Goal: Information Seeking & Learning: Learn about a topic

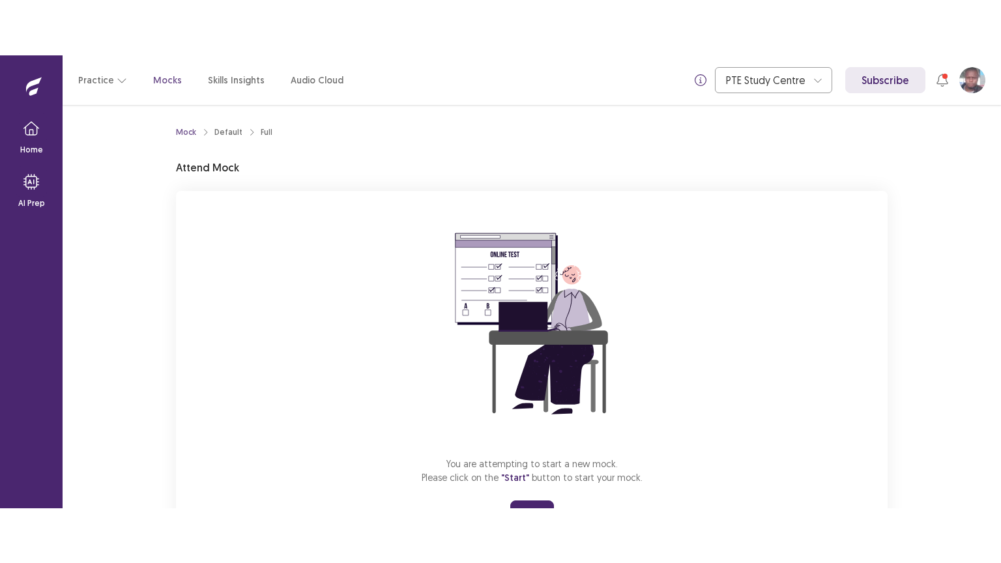
scroll to position [62, 0]
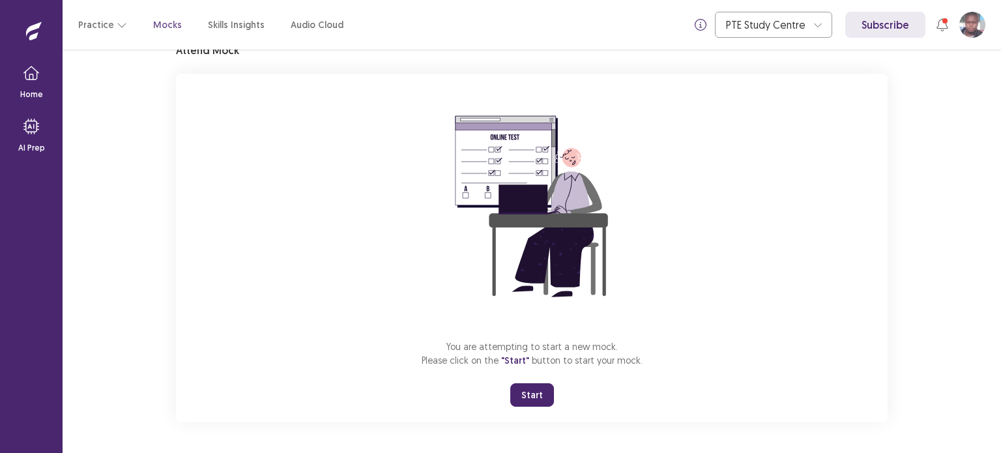
click at [541, 390] on button "Start" at bounding box center [532, 394] width 44 height 23
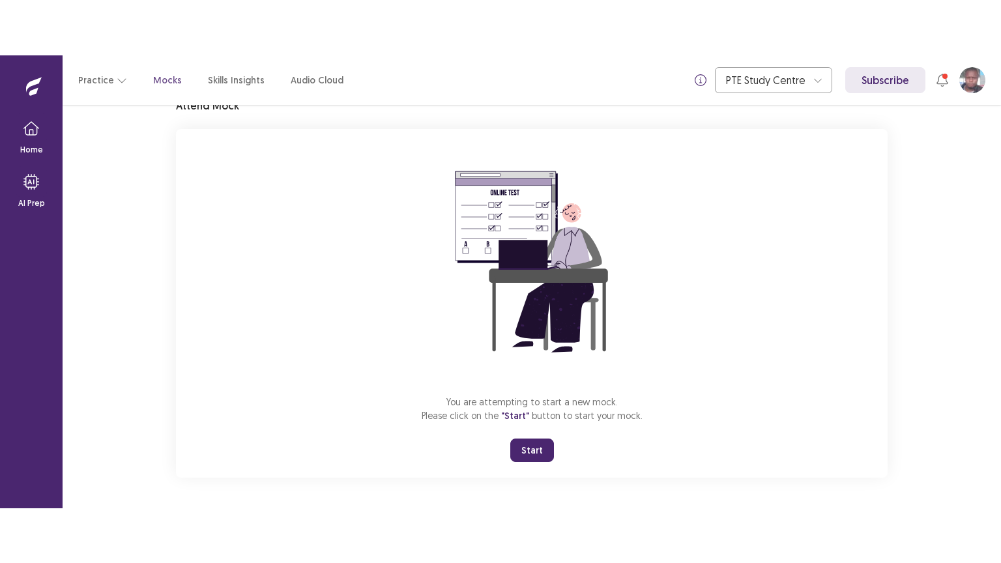
scroll to position [0, 0]
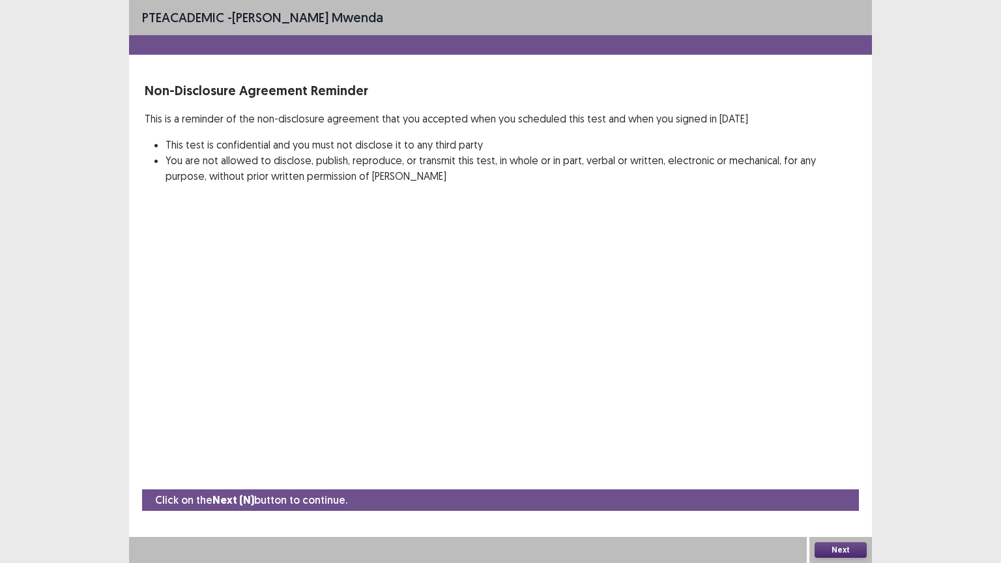
click at [823, 452] on button "Next" at bounding box center [840, 550] width 52 height 16
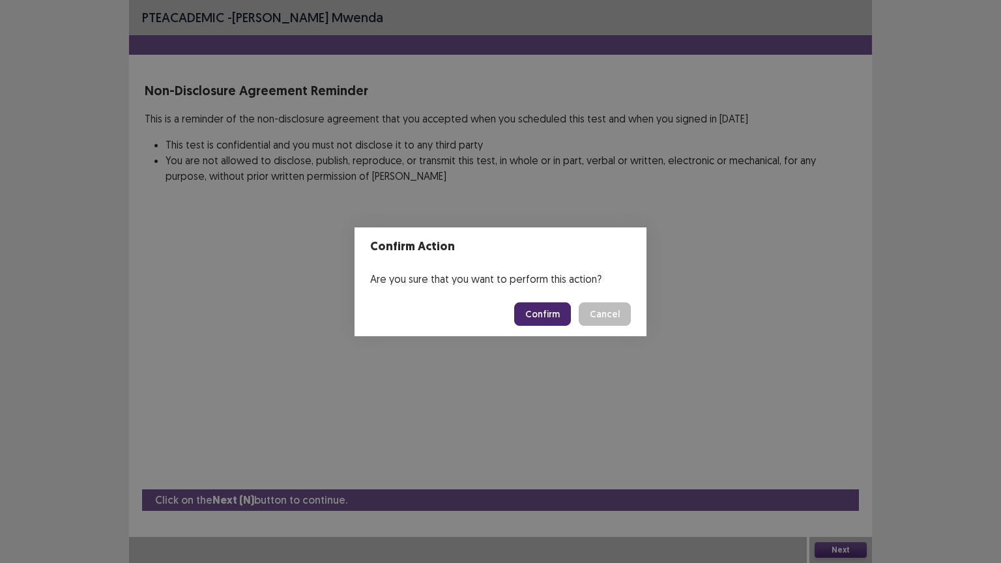
click at [546, 311] on button "Confirm" at bounding box center [542, 313] width 57 height 23
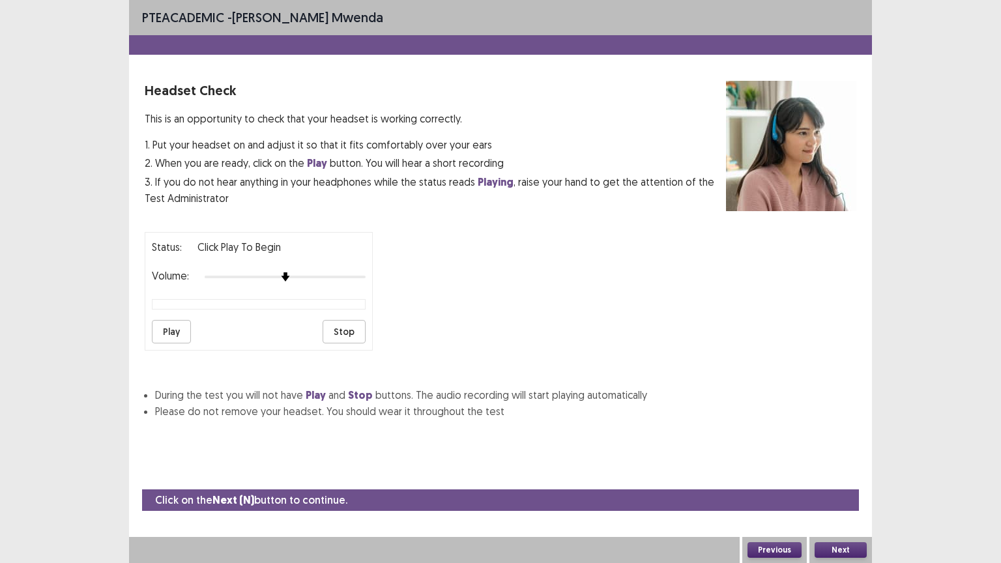
click at [169, 325] on button "Play" at bounding box center [171, 331] width 39 height 23
click at [848, 452] on button "Next" at bounding box center [840, 550] width 52 height 16
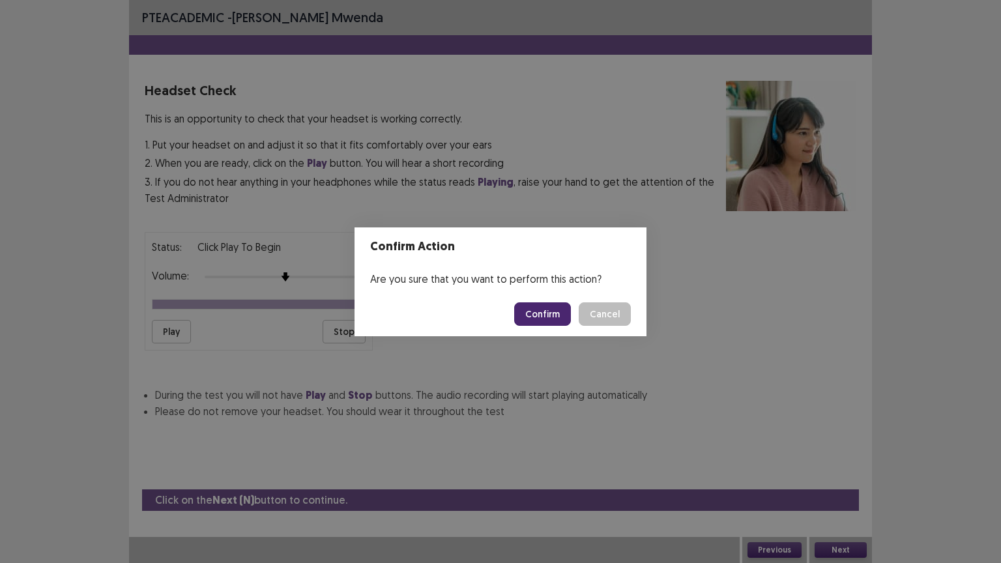
click at [552, 311] on button "Confirm" at bounding box center [542, 313] width 57 height 23
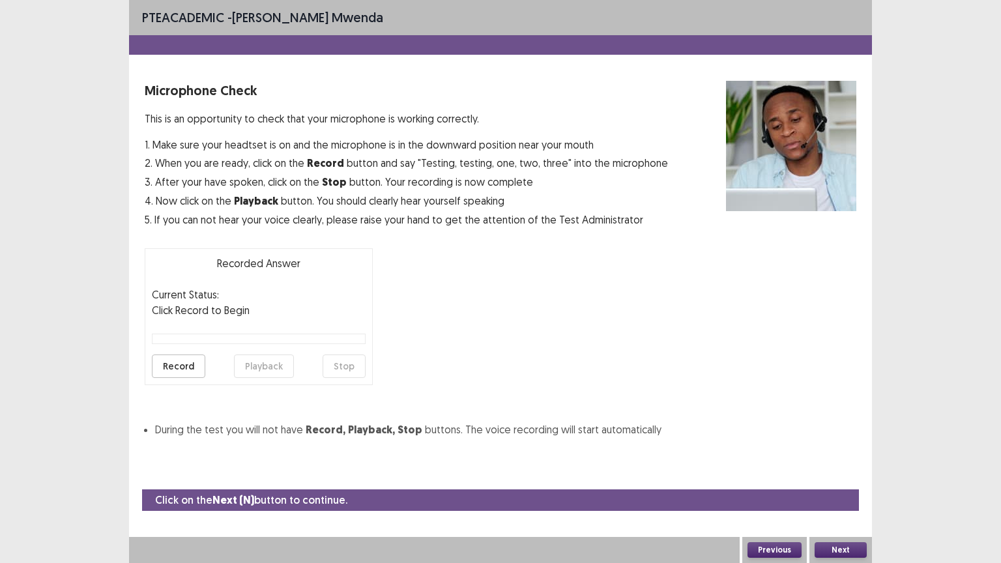
click at [844, 452] on button "Next" at bounding box center [840, 550] width 52 height 16
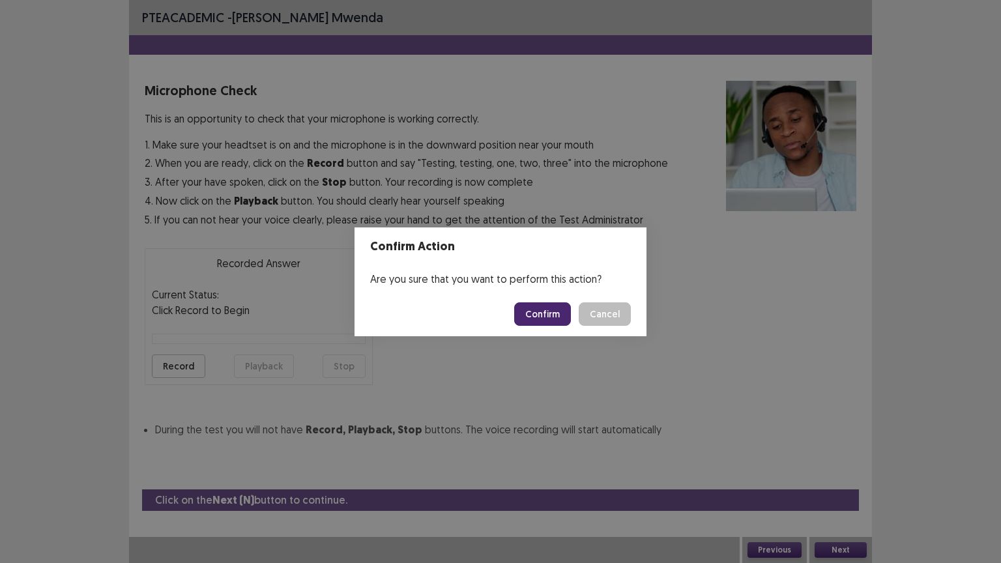
click at [535, 309] on button "Confirm" at bounding box center [542, 313] width 57 height 23
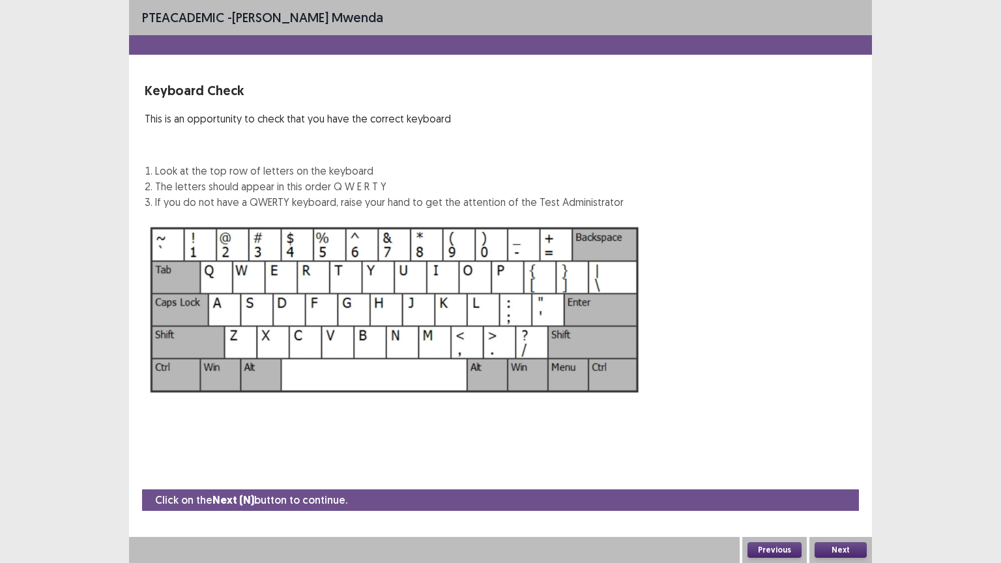
click at [846, 452] on button "Next" at bounding box center [840, 550] width 52 height 16
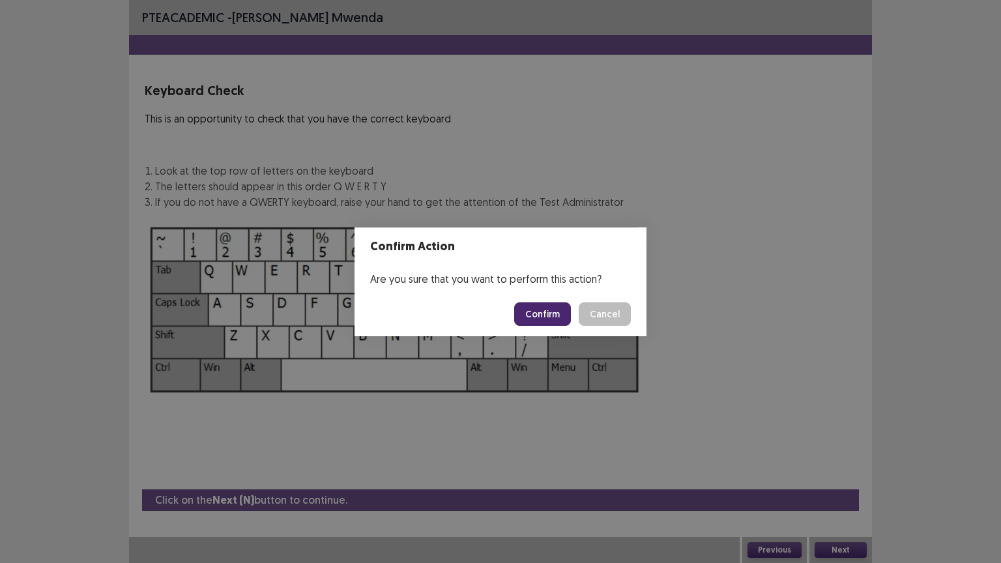
click at [564, 315] on button "Confirm" at bounding box center [542, 313] width 57 height 23
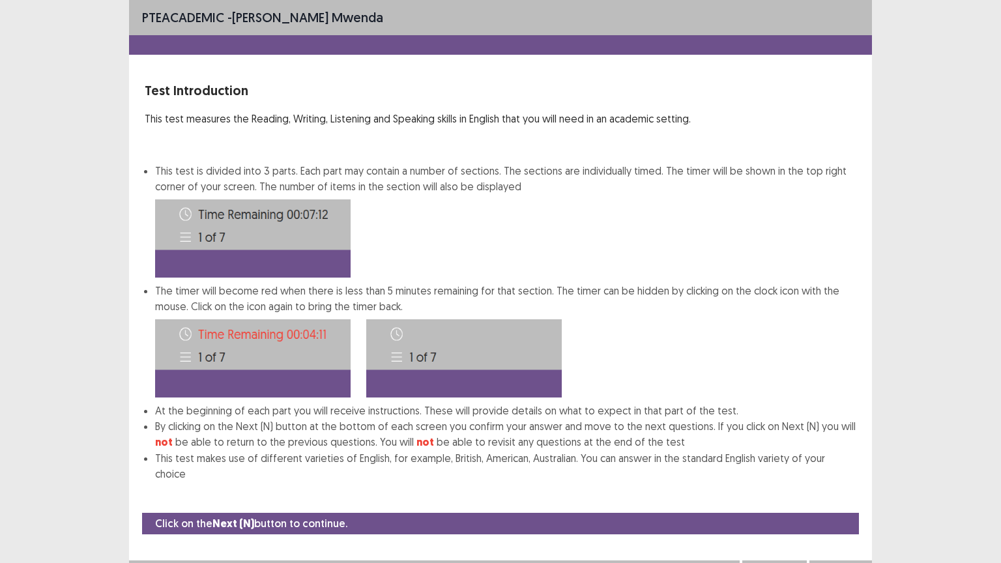
scroll to position [1, 0]
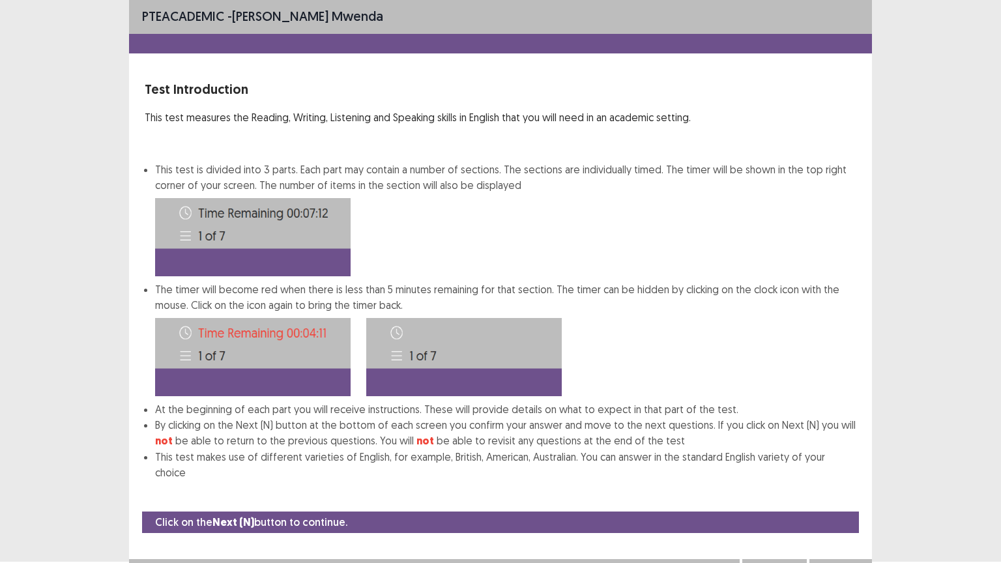
click at [848, 452] on button "Next" at bounding box center [840, 572] width 52 height 16
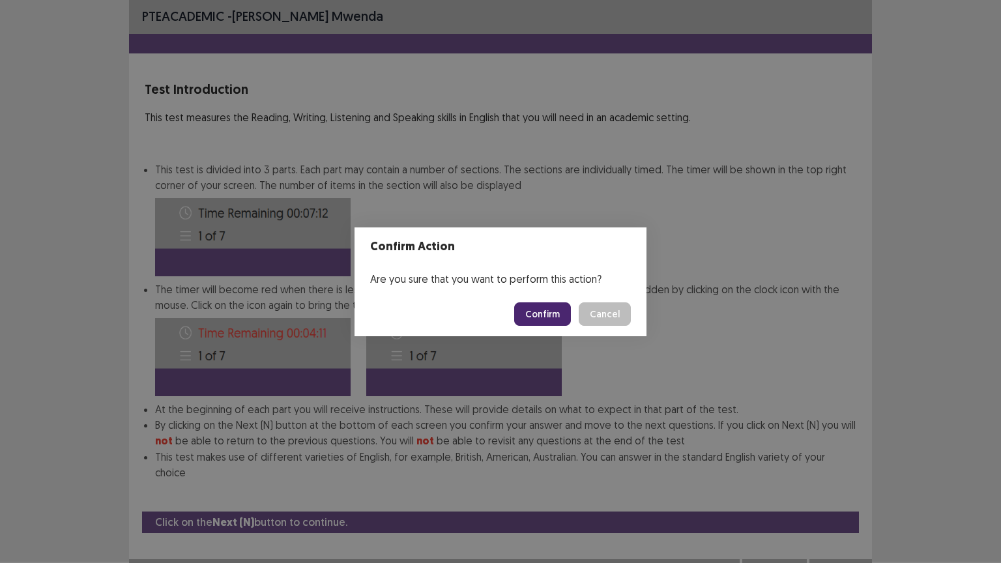
click at [545, 314] on button "Confirm" at bounding box center [542, 313] width 57 height 23
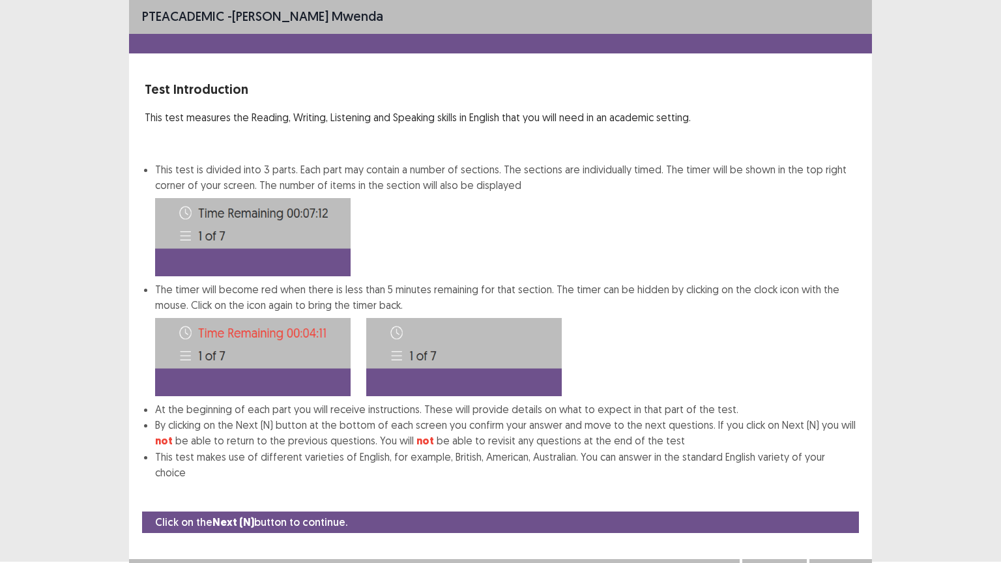
scroll to position [0, 0]
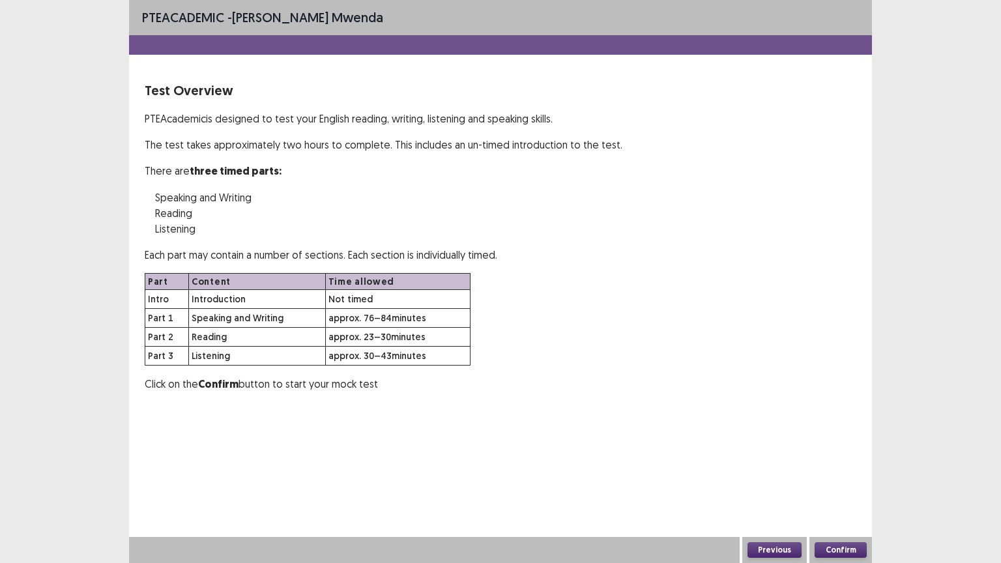
click at [855, 452] on button "Confirm" at bounding box center [840, 550] width 52 height 16
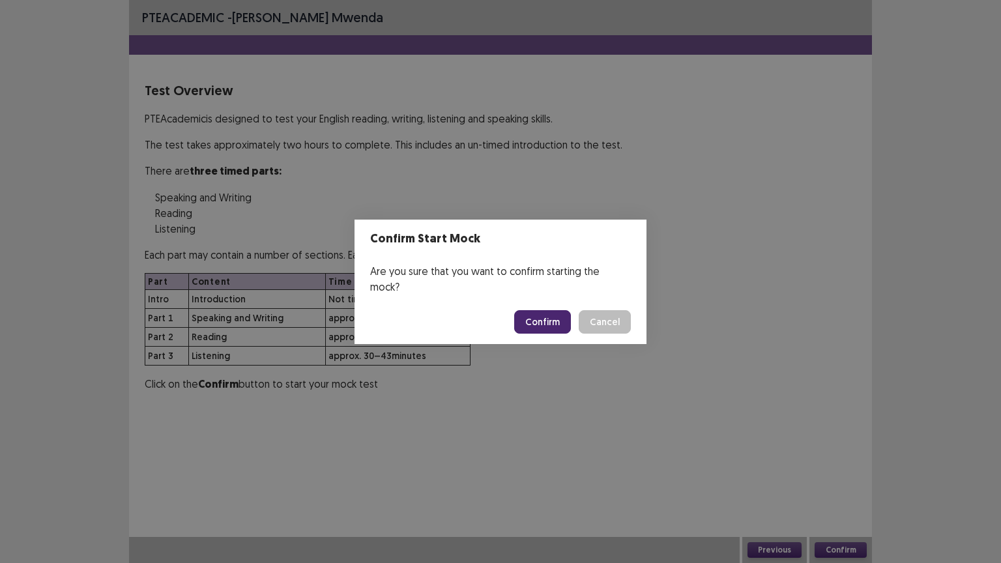
click at [545, 319] on button "Confirm" at bounding box center [542, 321] width 57 height 23
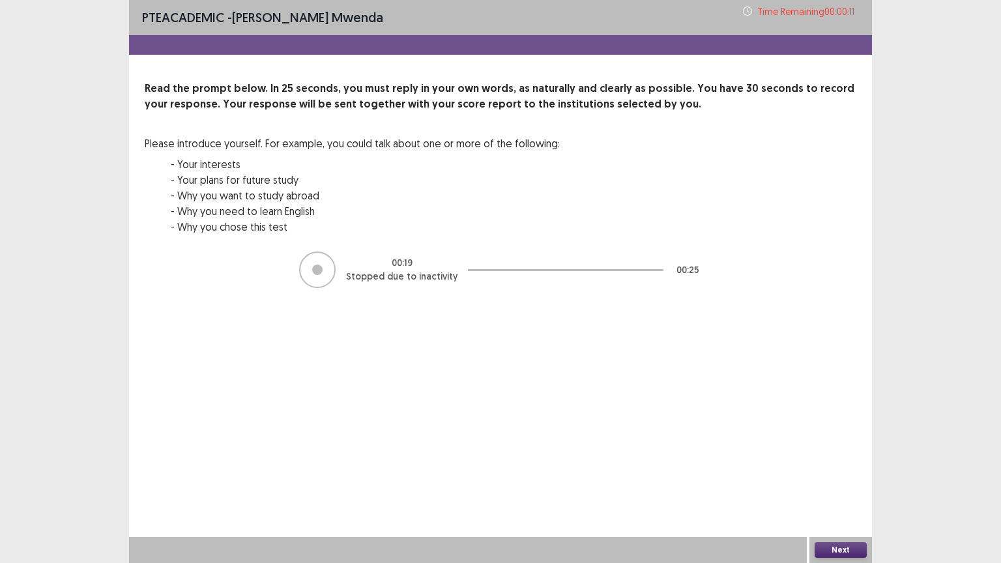
click at [851, 452] on button "Next" at bounding box center [840, 550] width 52 height 16
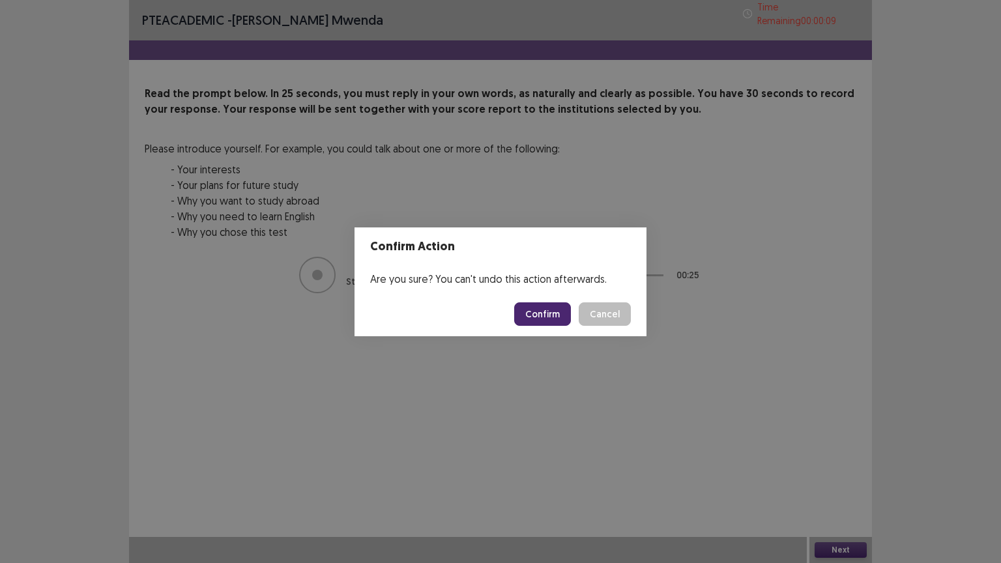
click at [550, 310] on button "Confirm" at bounding box center [542, 313] width 57 height 23
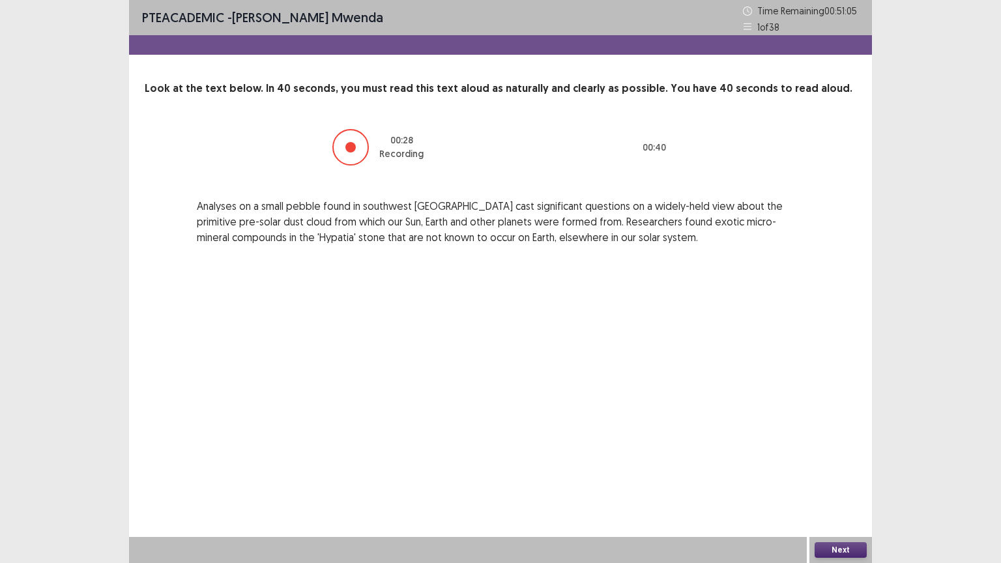
click at [840, 452] on button "Next" at bounding box center [840, 550] width 52 height 16
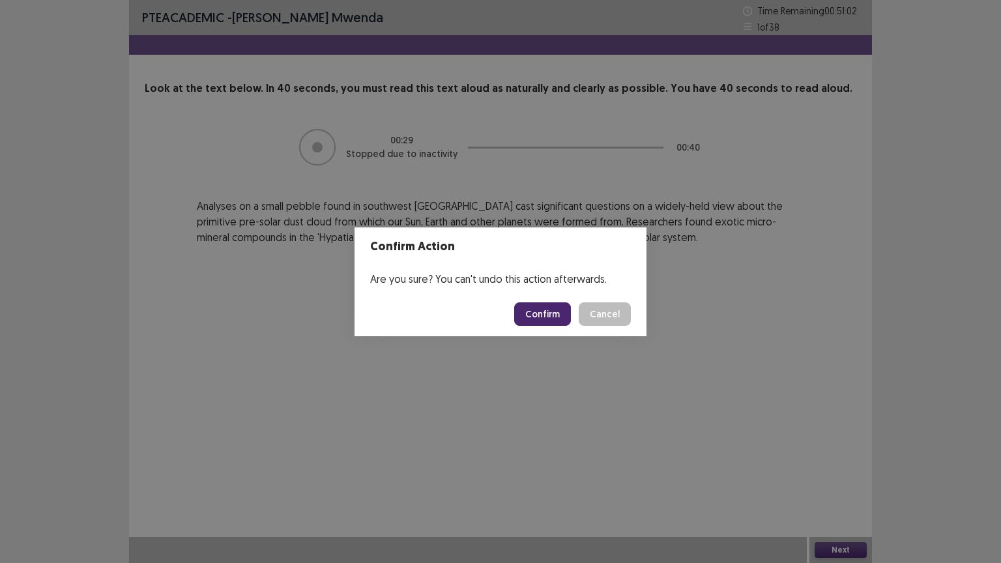
click at [545, 320] on button "Confirm" at bounding box center [542, 313] width 57 height 23
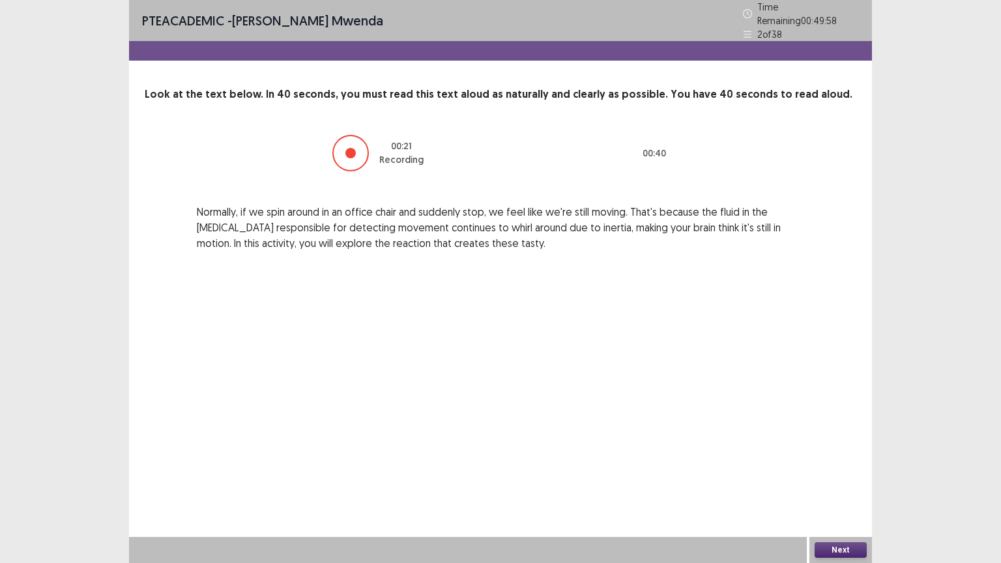
click at [847, 452] on button "Next" at bounding box center [840, 550] width 52 height 16
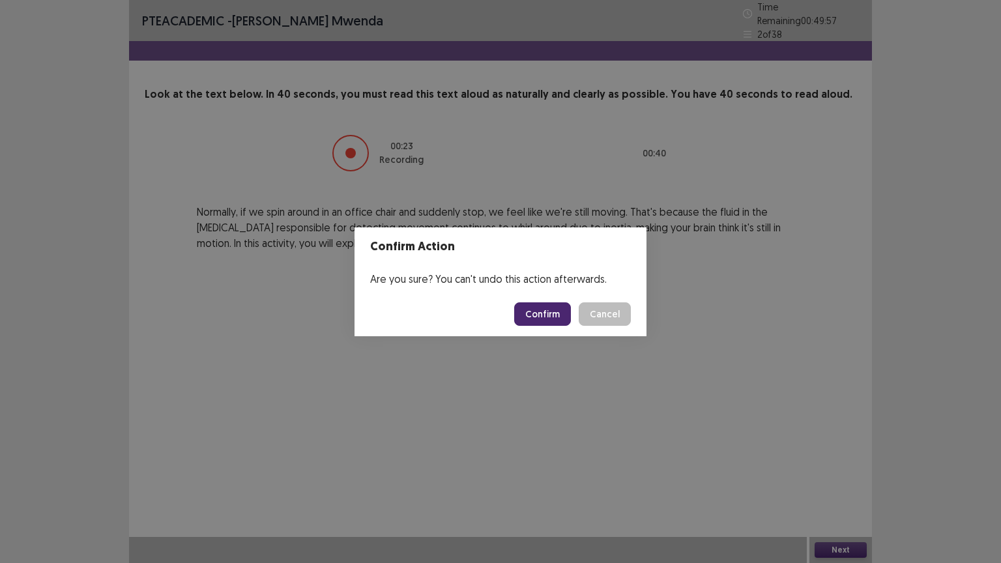
click at [552, 315] on button "Confirm" at bounding box center [542, 313] width 57 height 23
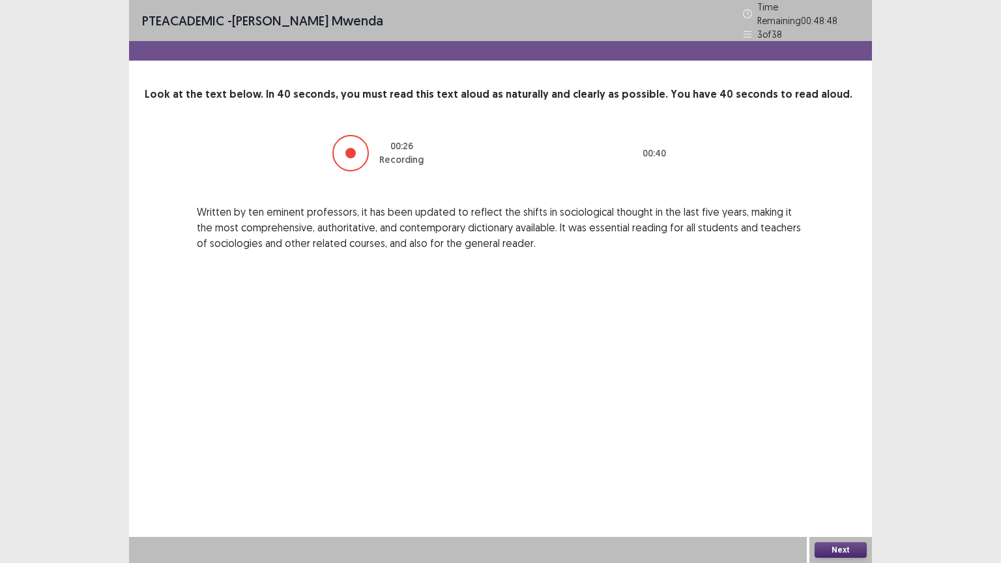
click at [847, 452] on button "Next" at bounding box center [840, 550] width 52 height 16
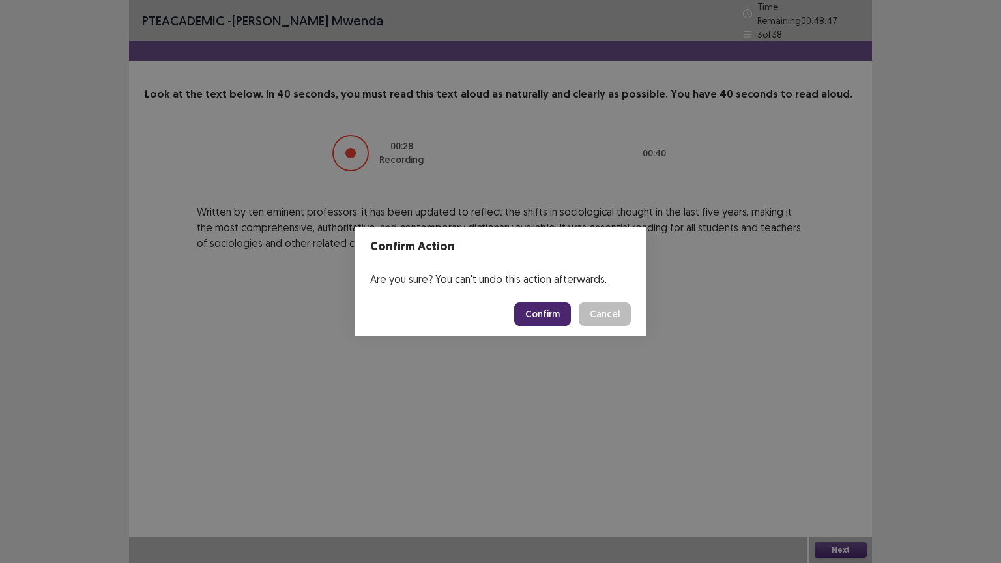
click at [558, 318] on button "Confirm" at bounding box center [542, 313] width 57 height 23
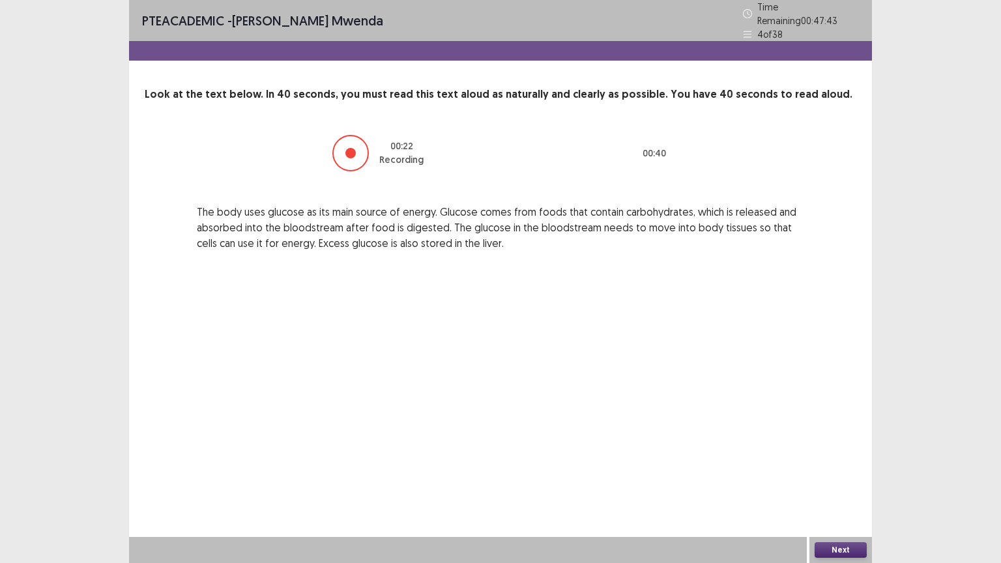
click at [843, 452] on button "Next" at bounding box center [840, 550] width 52 height 16
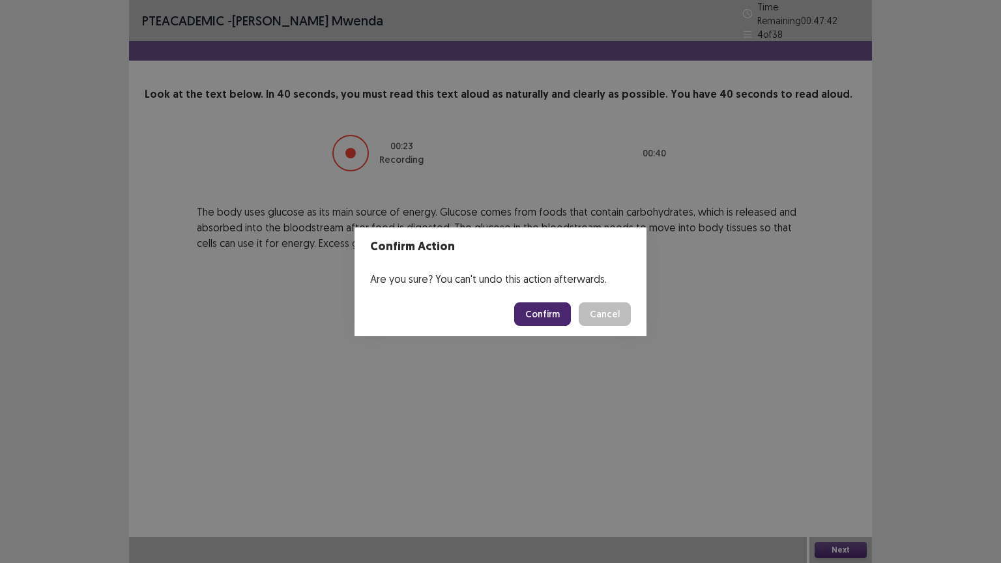
click at [555, 312] on button "Confirm" at bounding box center [542, 313] width 57 height 23
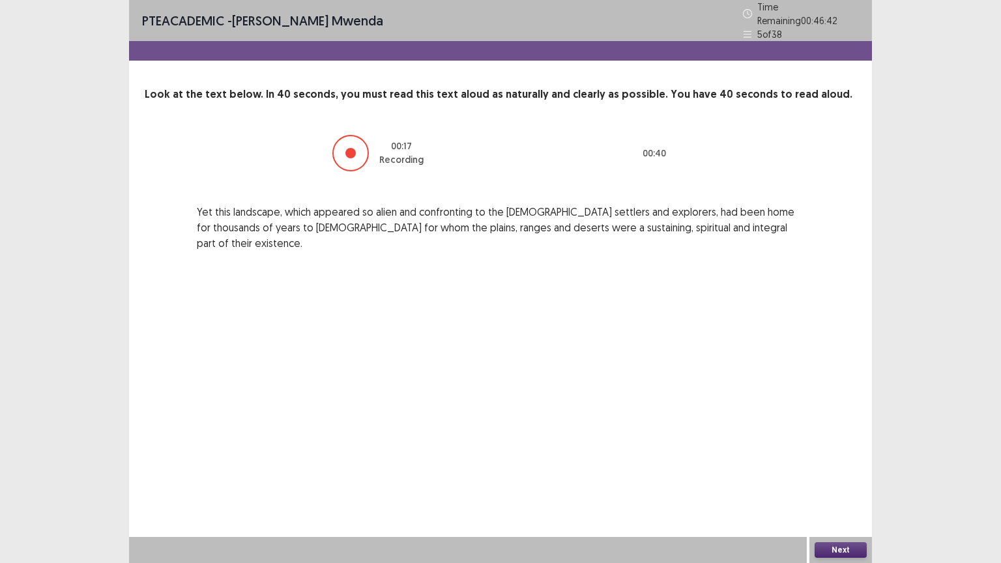
click at [846, 452] on button "Next" at bounding box center [840, 550] width 52 height 16
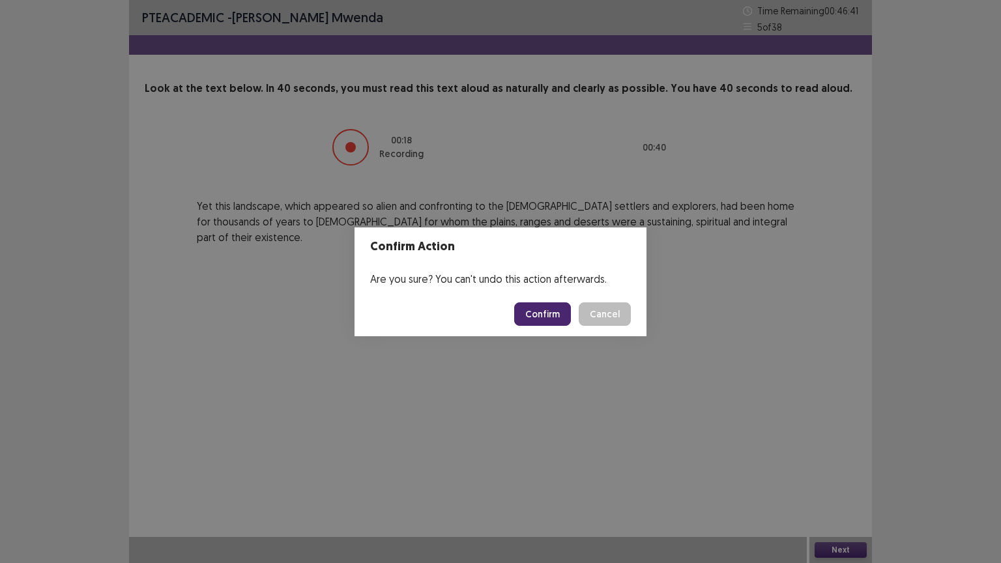
click at [545, 319] on button "Confirm" at bounding box center [542, 313] width 57 height 23
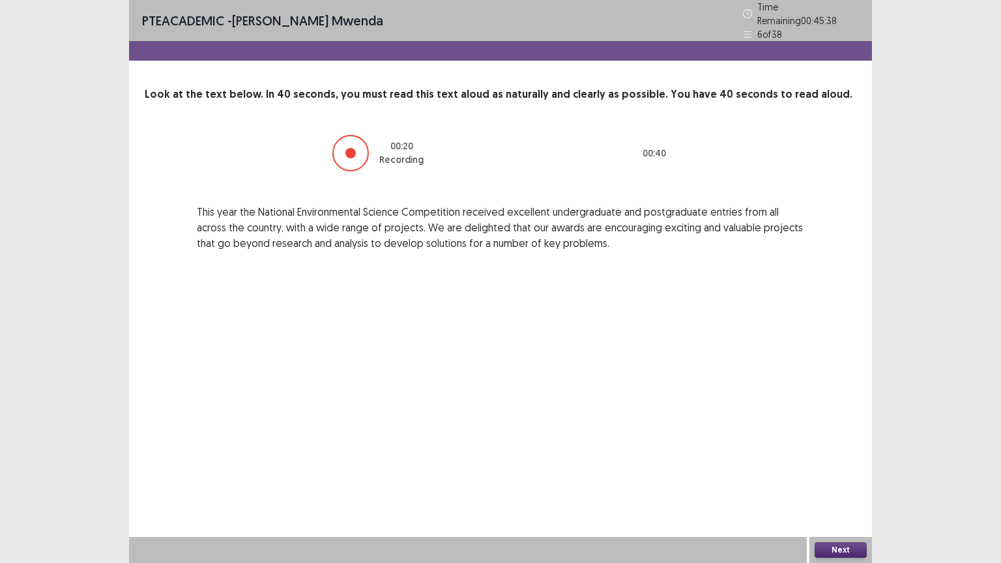
click at [831, 452] on button "Next" at bounding box center [840, 550] width 52 height 16
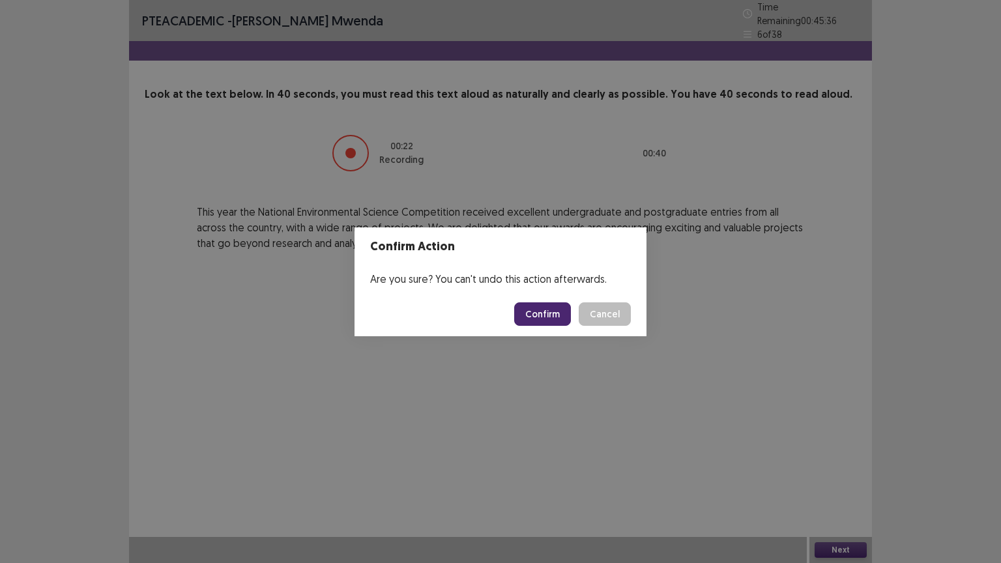
click at [564, 311] on button "Confirm" at bounding box center [542, 313] width 57 height 23
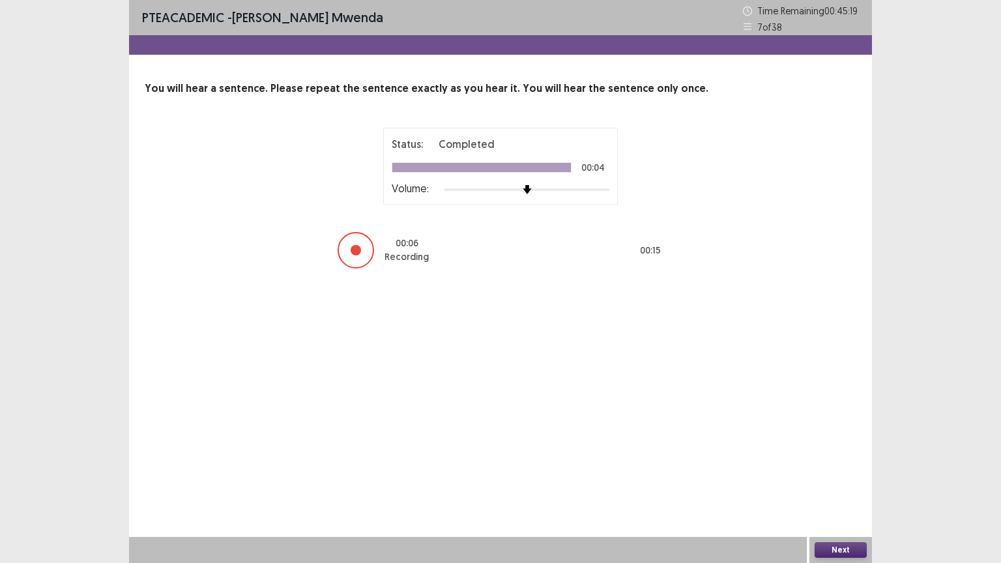
click at [811, 452] on div "Next" at bounding box center [840, 550] width 63 height 26
click at [827, 452] on button "Next" at bounding box center [840, 550] width 52 height 16
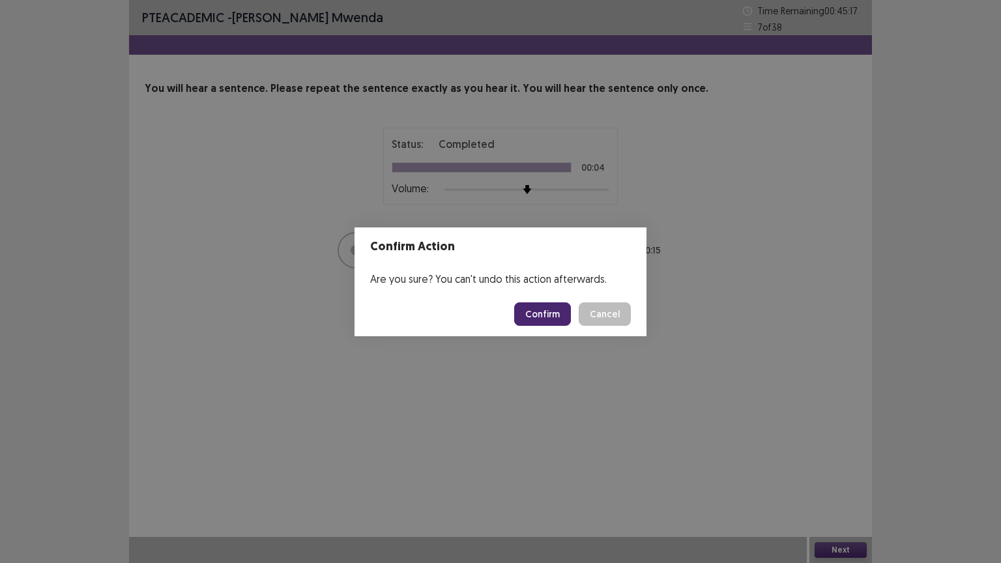
click at [565, 310] on button "Confirm" at bounding box center [542, 313] width 57 height 23
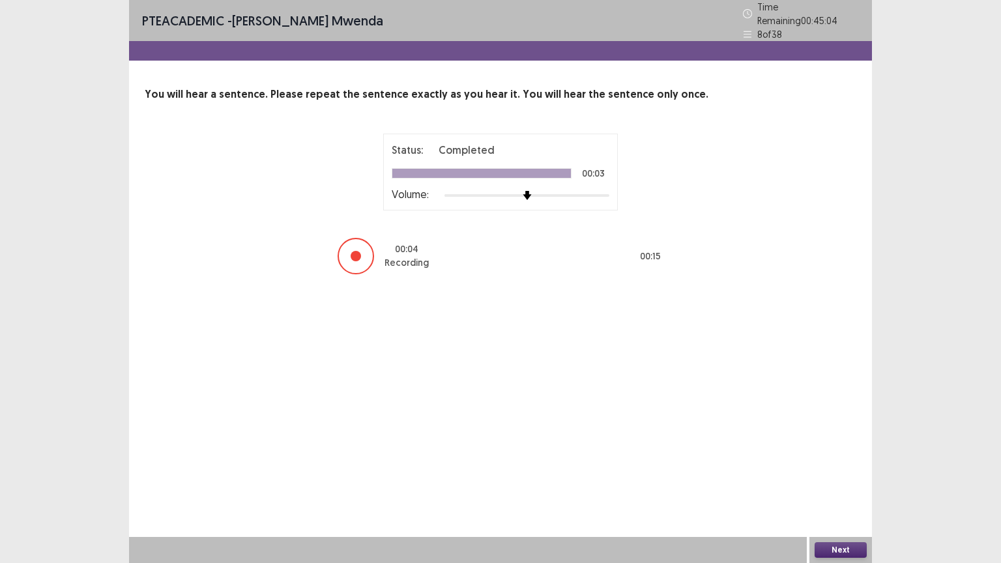
click at [840, 452] on button "Next" at bounding box center [840, 550] width 52 height 16
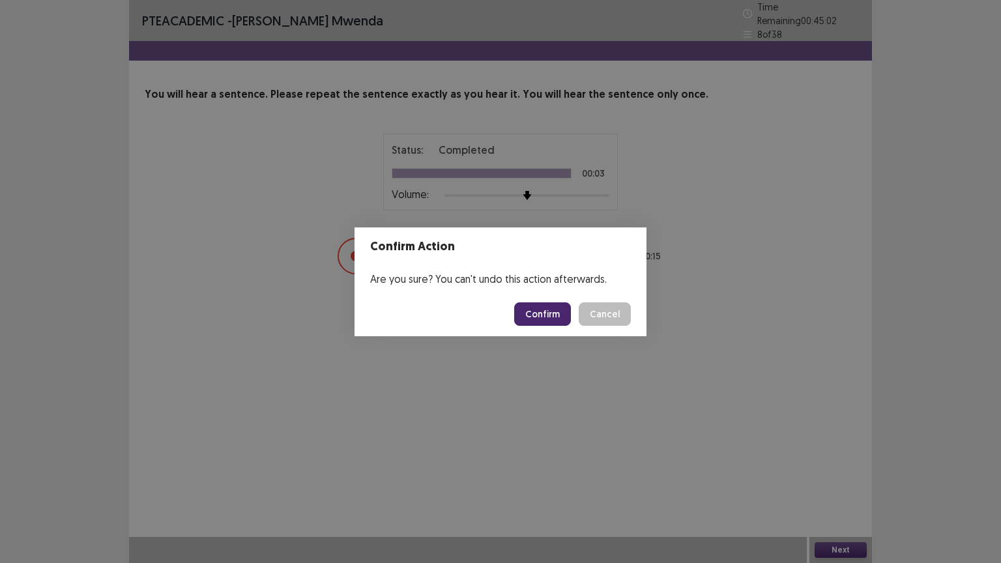
click at [542, 310] on button "Confirm" at bounding box center [542, 313] width 57 height 23
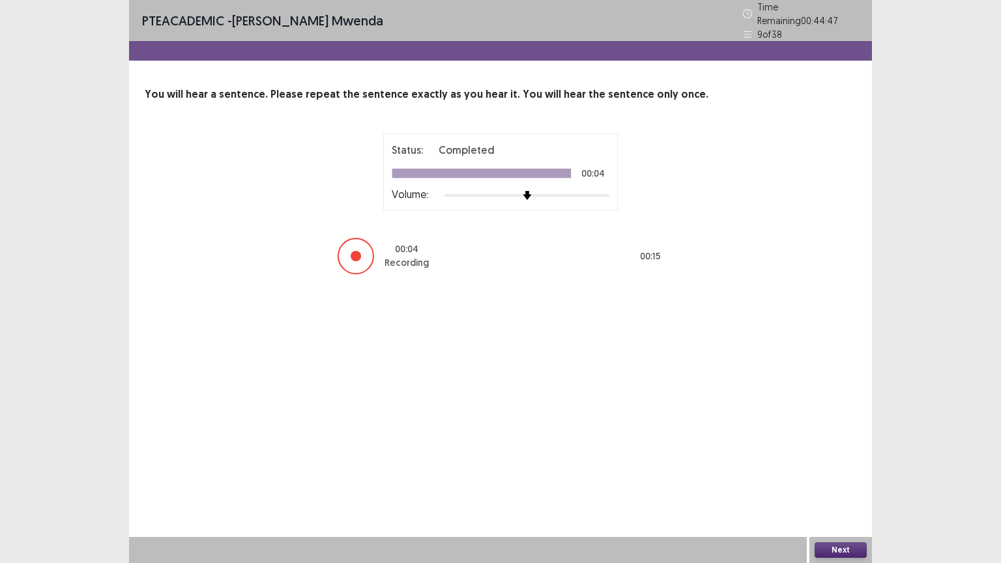
click at [840, 452] on button "Next" at bounding box center [840, 550] width 52 height 16
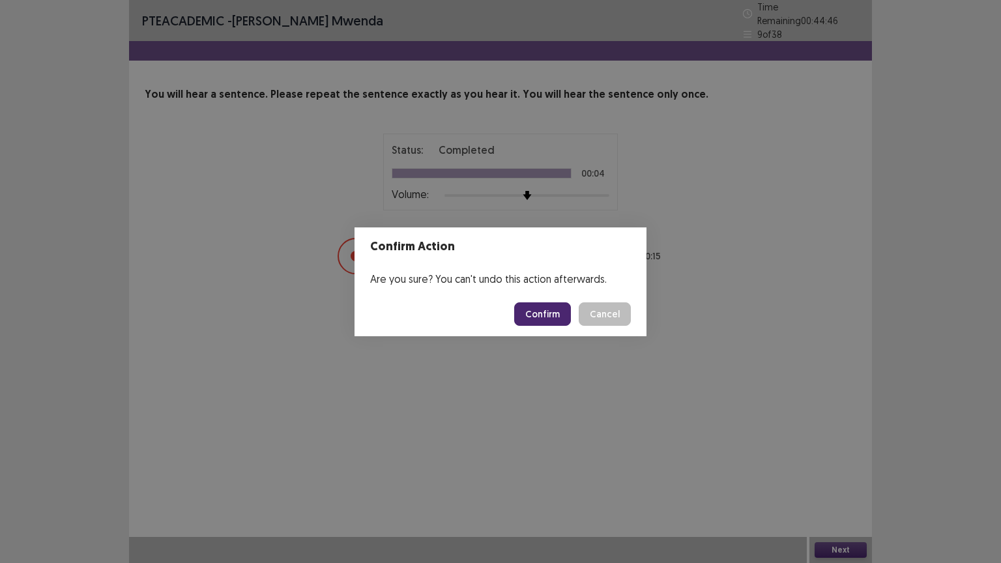
click at [548, 317] on button "Confirm" at bounding box center [542, 313] width 57 height 23
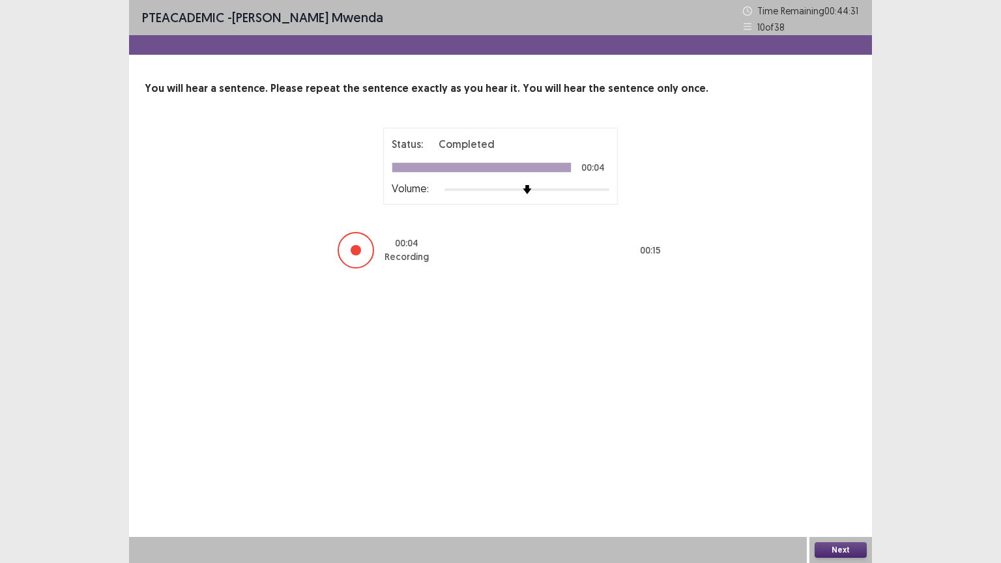
click at [846, 452] on button "Next" at bounding box center [840, 550] width 52 height 16
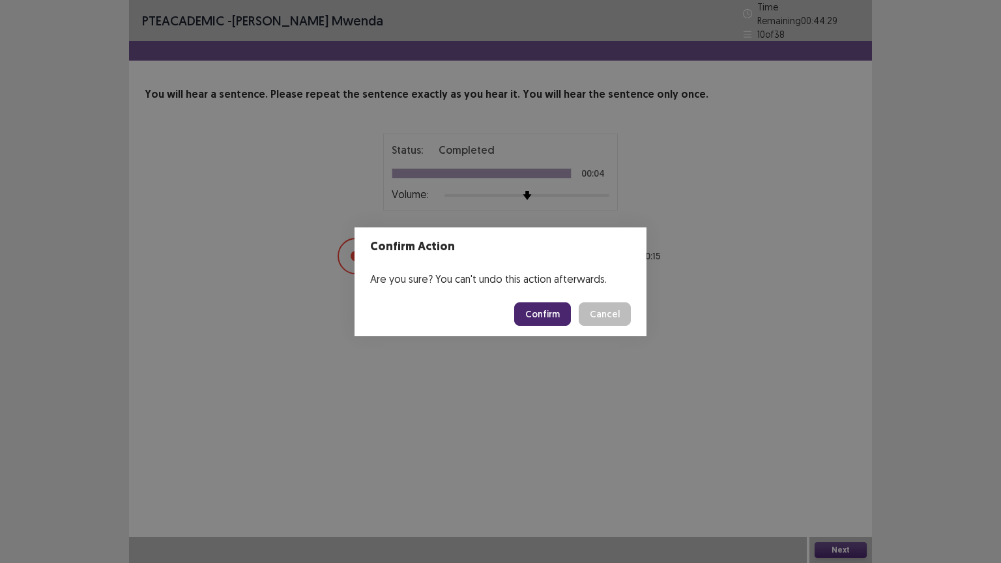
click at [540, 315] on button "Confirm" at bounding box center [542, 313] width 57 height 23
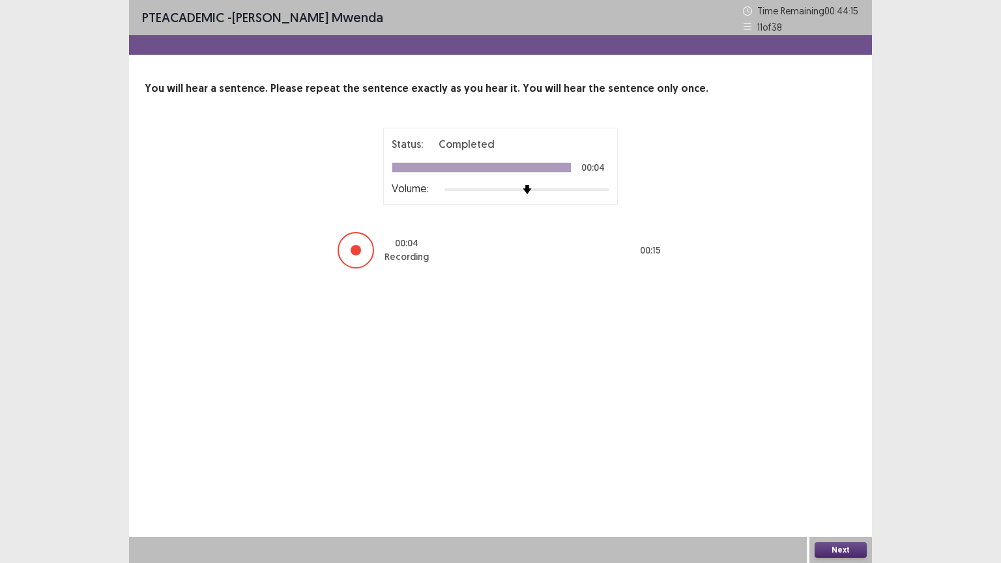
click at [846, 452] on button "Next" at bounding box center [840, 550] width 52 height 16
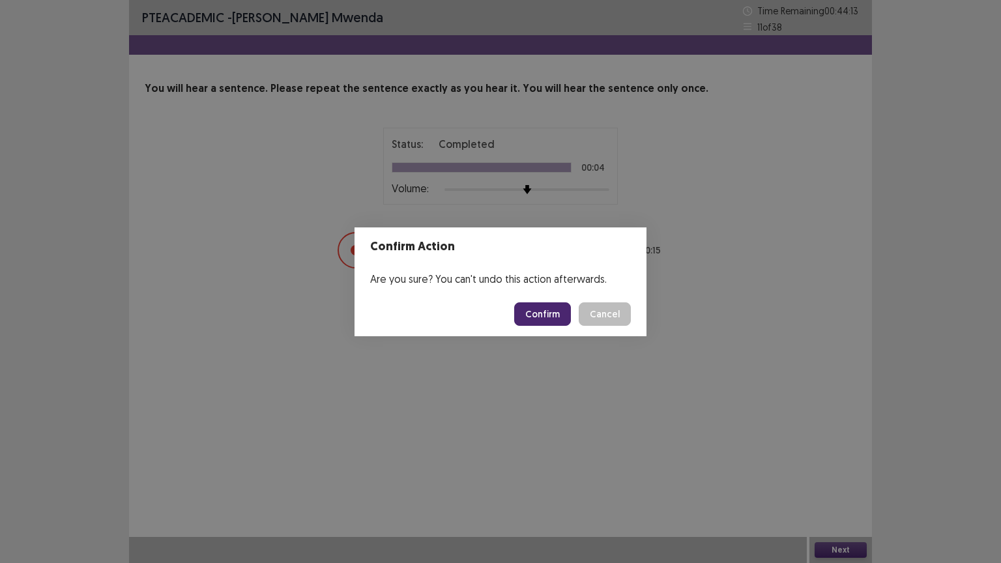
click at [547, 314] on button "Confirm" at bounding box center [542, 313] width 57 height 23
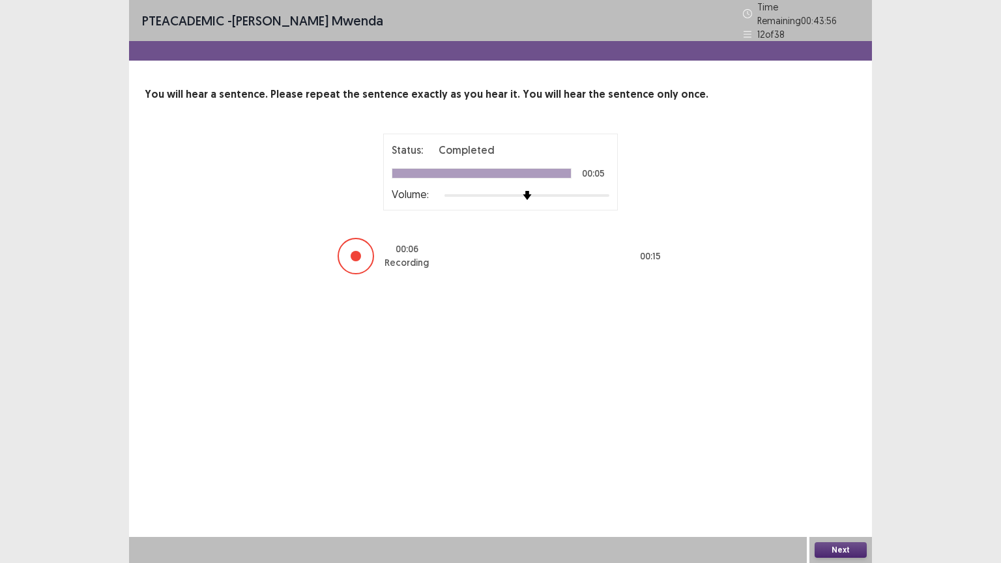
click at [842, 452] on button "Next" at bounding box center [840, 550] width 52 height 16
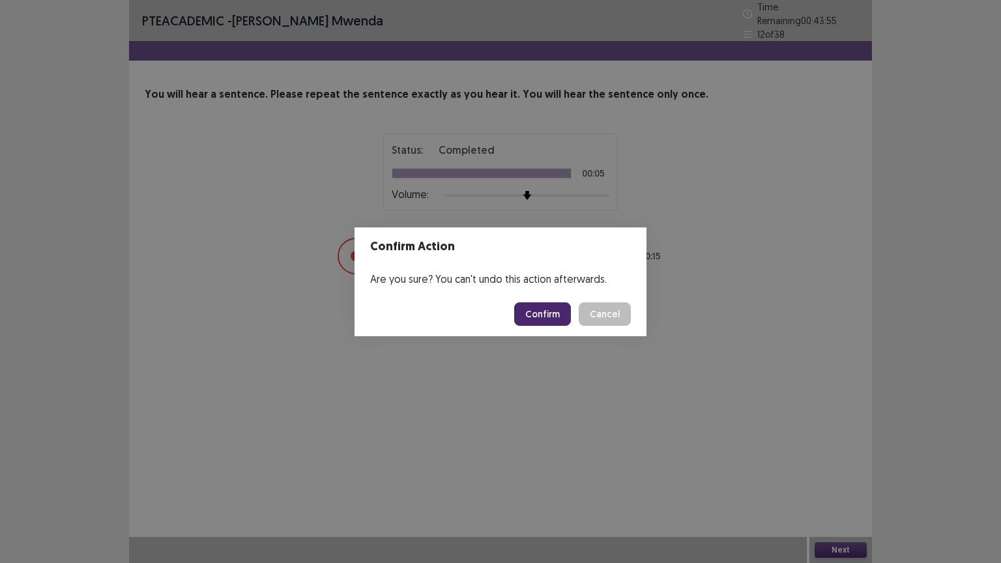
click at [541, 315] on button "Confirm" at bounding box center [542, 313] width 57 height 23
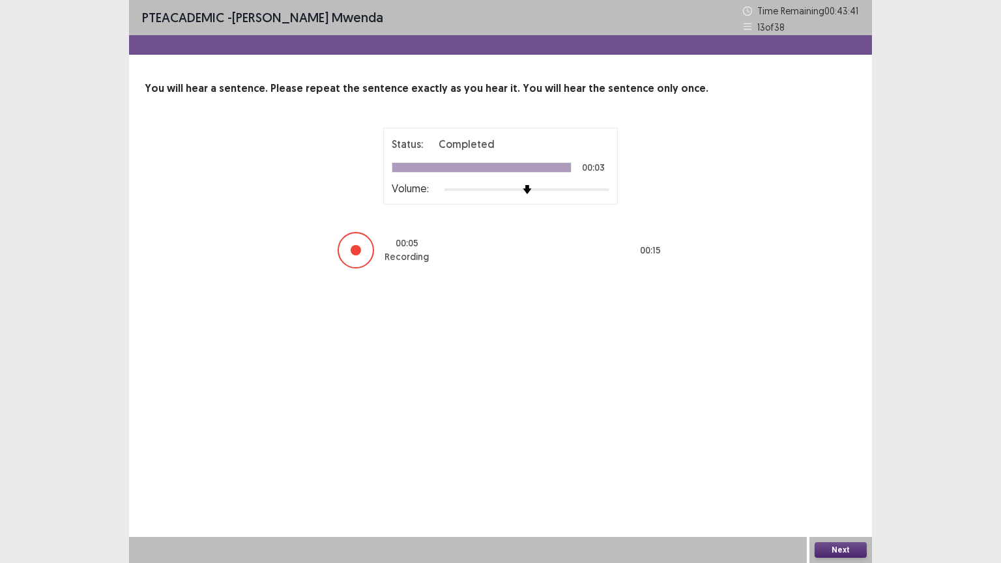
click at [844, 452] on button "Next" at bounding box center [840, 550] width 52 height 16
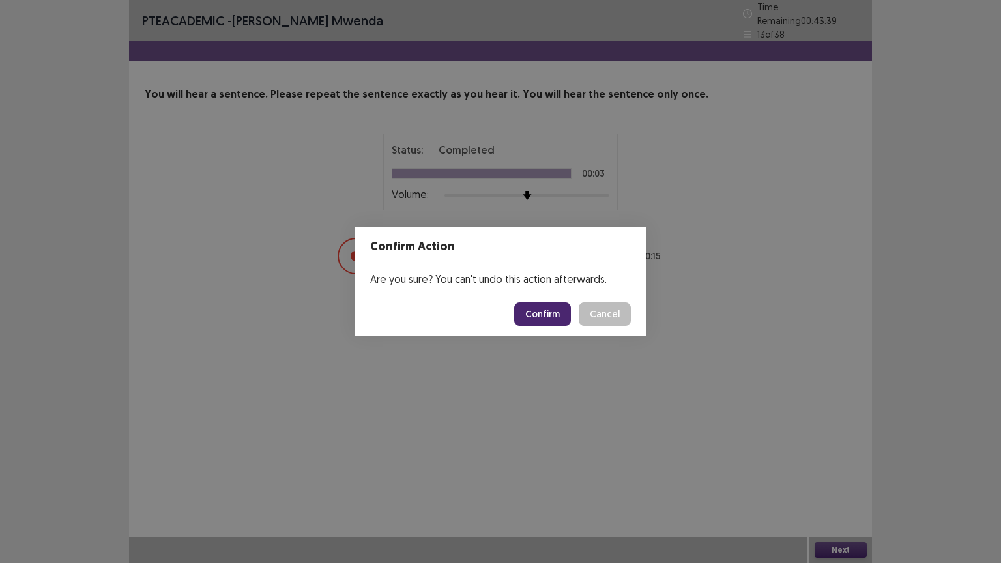
click at [538, 318] on button "Confirm" at bounding box center [542, 313] width 57 height 23
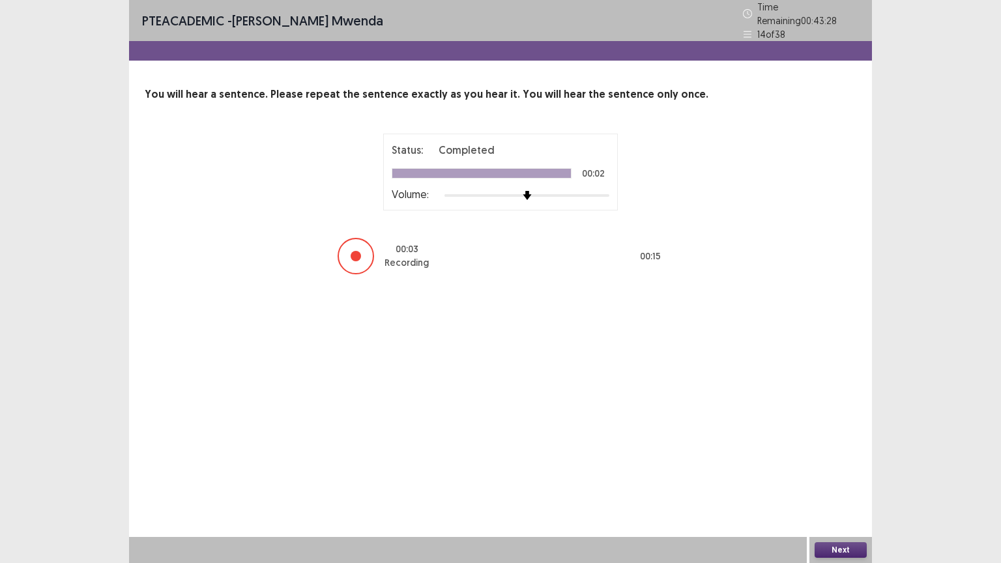
click at [841, 452] on button "Next" at bounding box center [840, 550] width 52 height 16
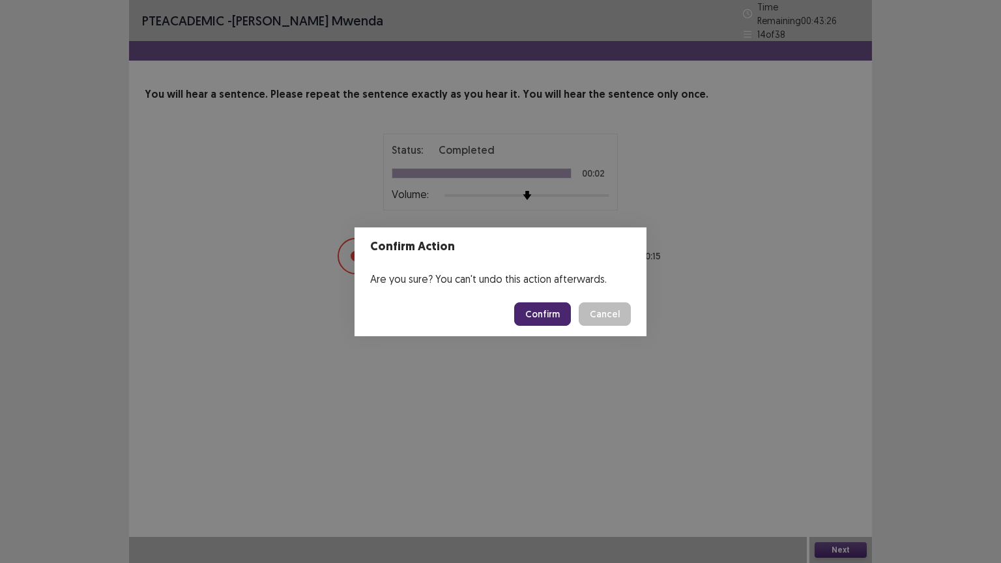
click at [548, 317] on button "Confirm" at bounding box center [542, 313] width 57 height 23
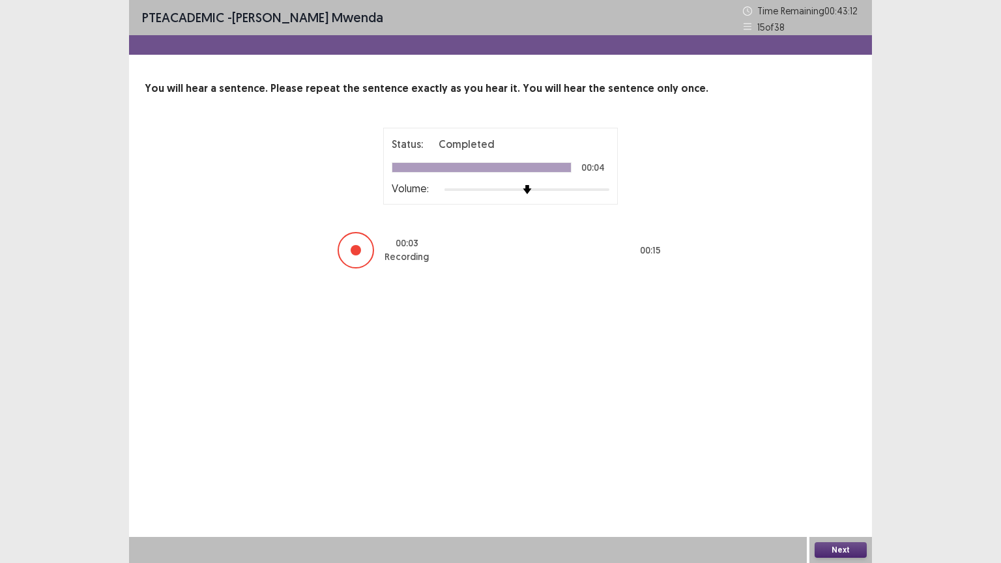
click at [837, 452] on button "Next" at bounding box center [840, 550] width 52 height 16
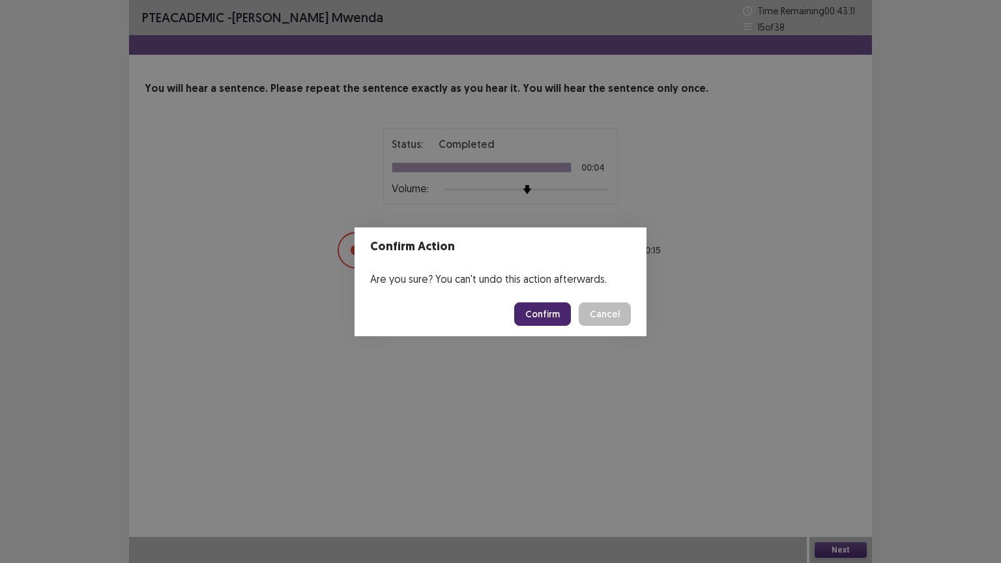
click at [547, 312] on button "Confirm" at bounding box center [542, 313] width 57 height 23
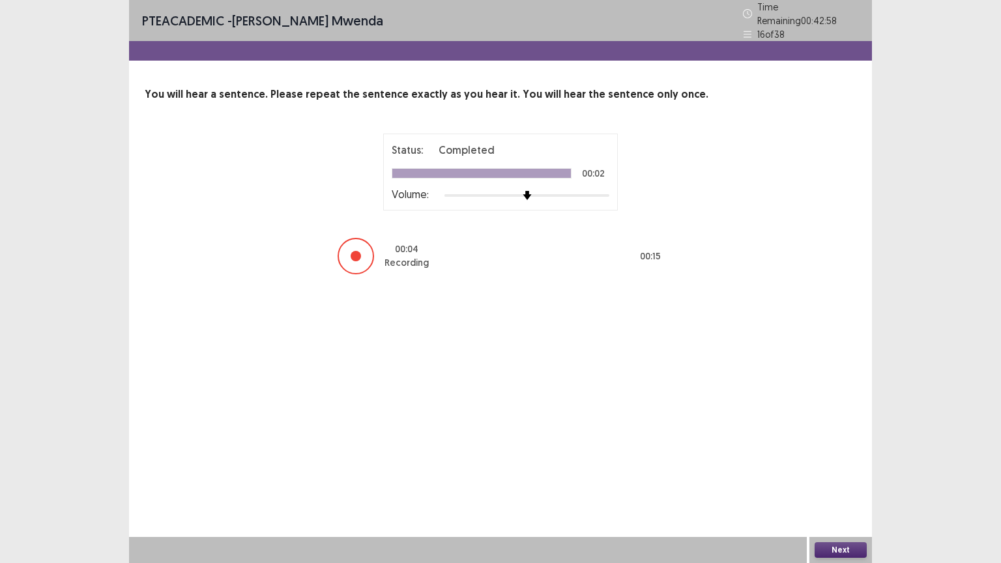
click at [846, 452] on button "Next" at bounding box center [840, 550] width 52 height 16
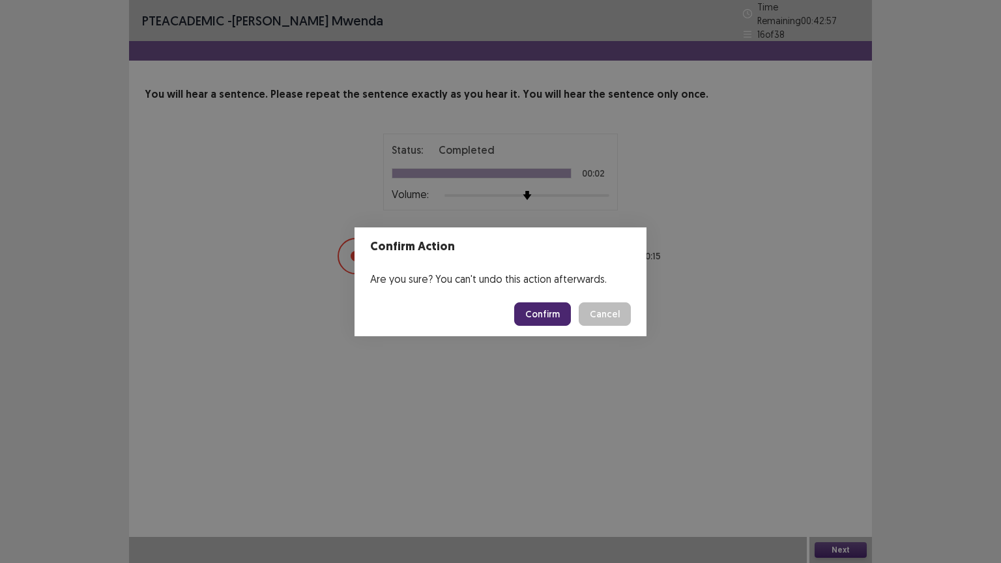
click at [539, 310] on button "Confirm" at bounding box center [542, 313] width 57 height 23
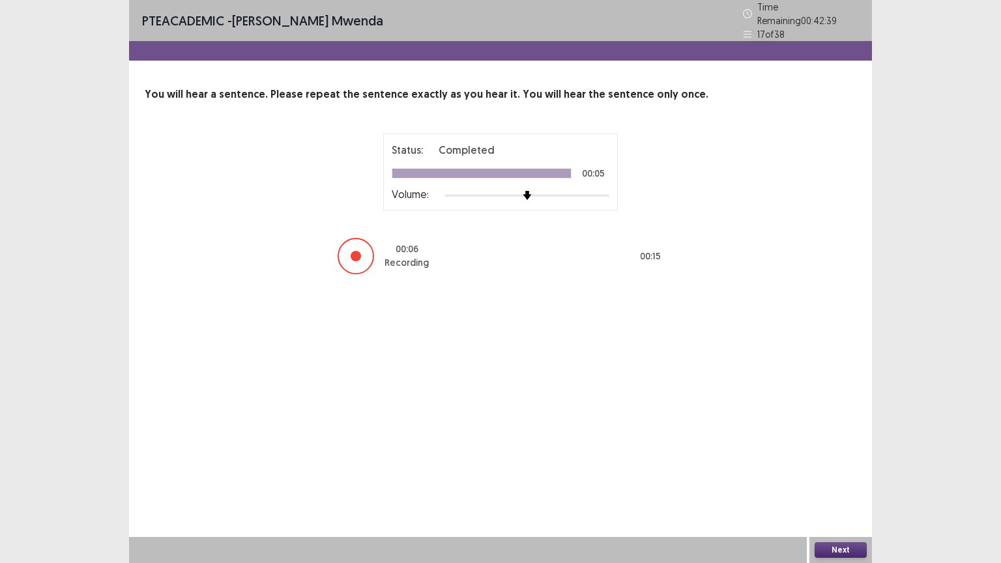
click at [861, 452] on button "Next" at bounding box center [840, 550] width 52 height 16
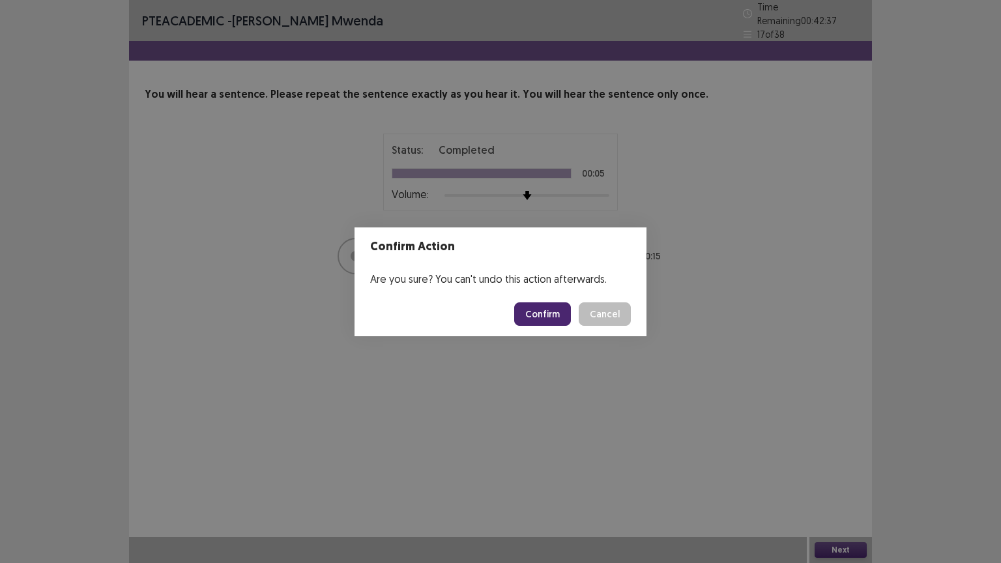
click at [552, 313] on button "Confirm" at bounding box center [542, 313] width 57 height 23
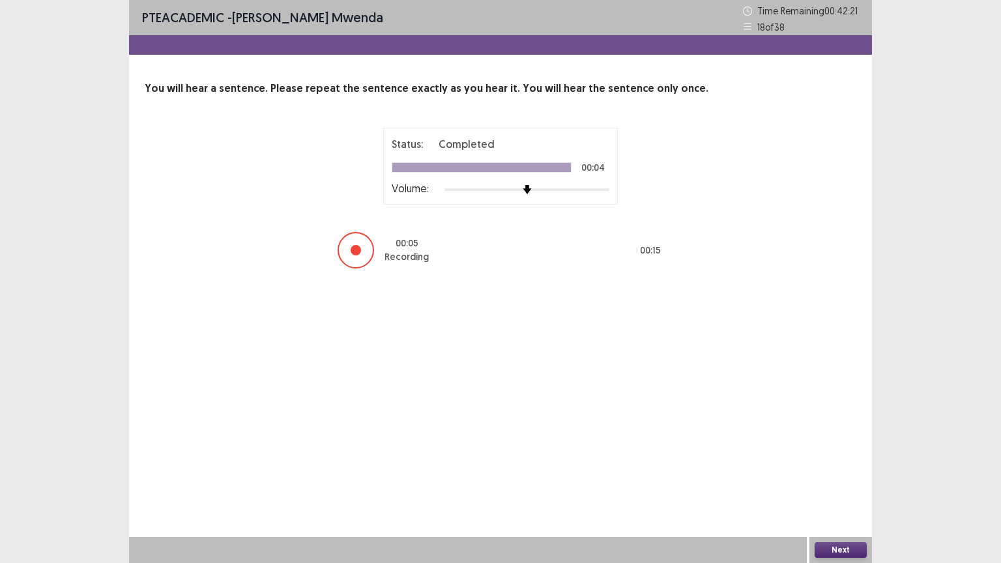
click at [854, 452] on button "Next" at bounding box center [840, 550] width 52 height 16
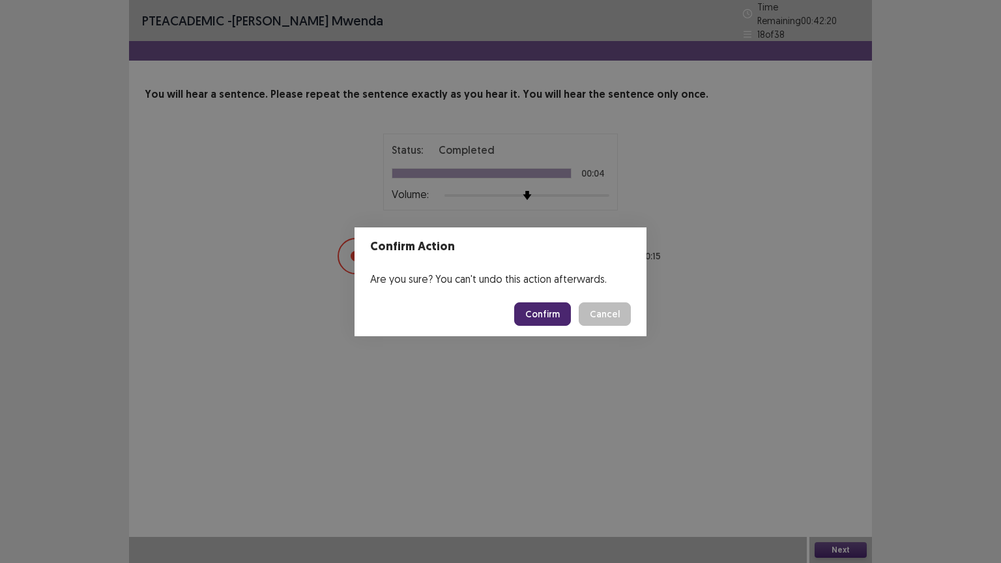
click at [539, 310] on button "Confirm" at bounding box center [542, 313] width 57 height 23
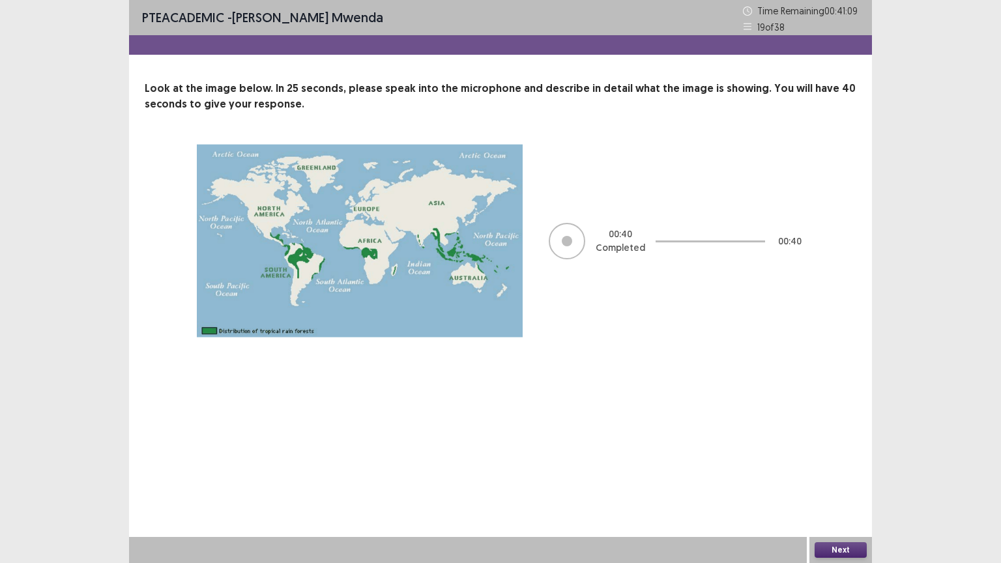
click at [850, 452] on button "Next" at bounding box center [840, 550] width 52 height 16
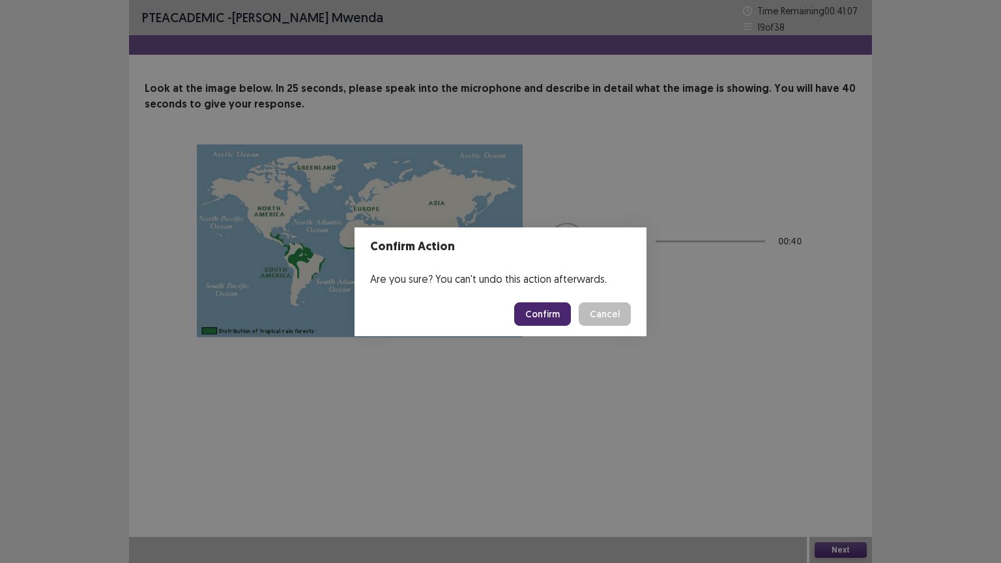
click at [551, 313] on button "Confirm" at bounding box center [542, 313] width 57 height 23
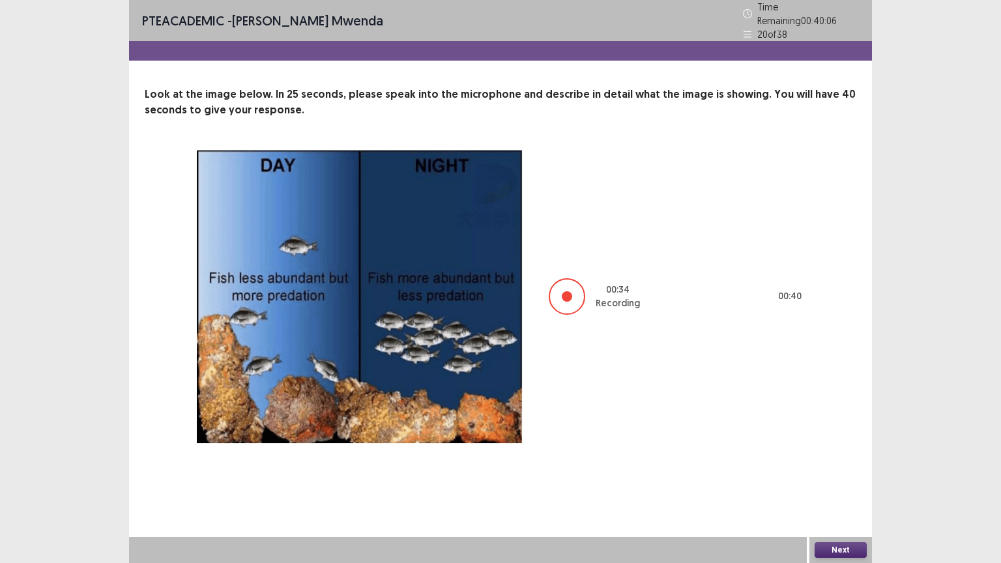
click at [837, 452] on button "Next" at bounding box center [840, 550] width 52 height 16
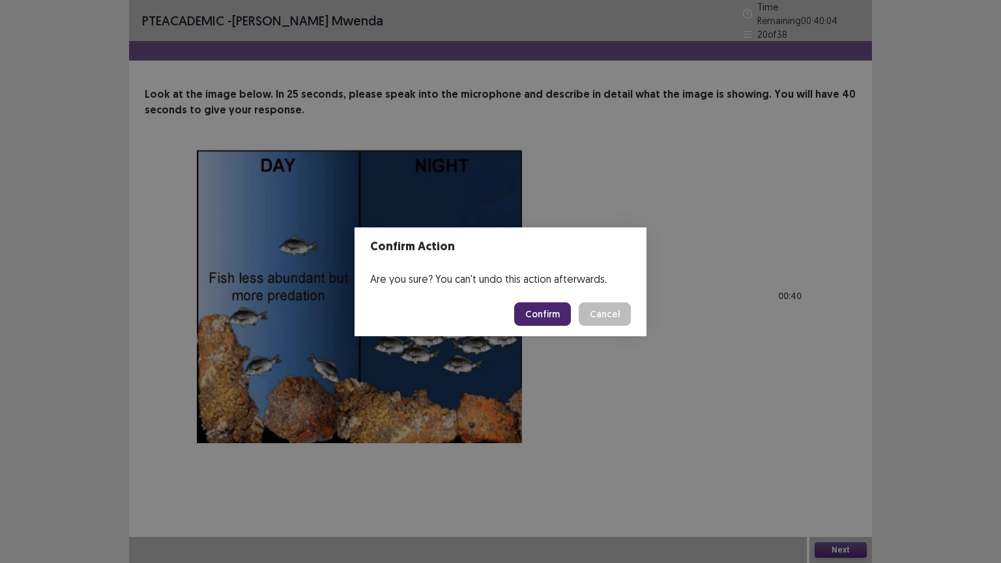
click at [550, 309] on button "Confirm" at bounding box center [542, 313] width 57 height 23
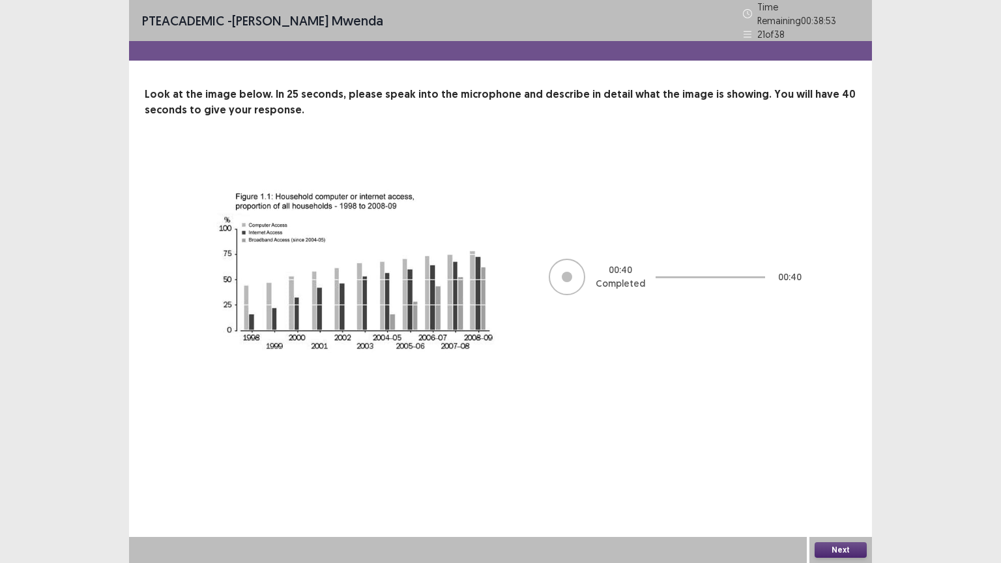
drag, startPoint x: 839, startPoint y: 542, endPoint x: 840, endPoint y: 552, distance: 9.8
click at [840, 452] on button "Next" at bounding box center [840, 550] width 52 height 16
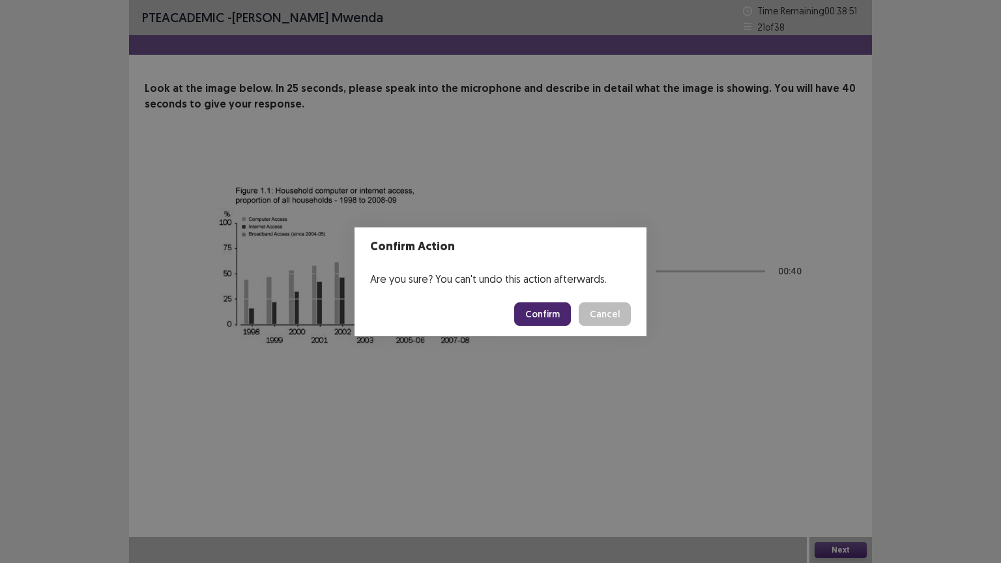
click at [541, 309] on button "Confirm" at bounding box center [542, 313] width 57 height 23
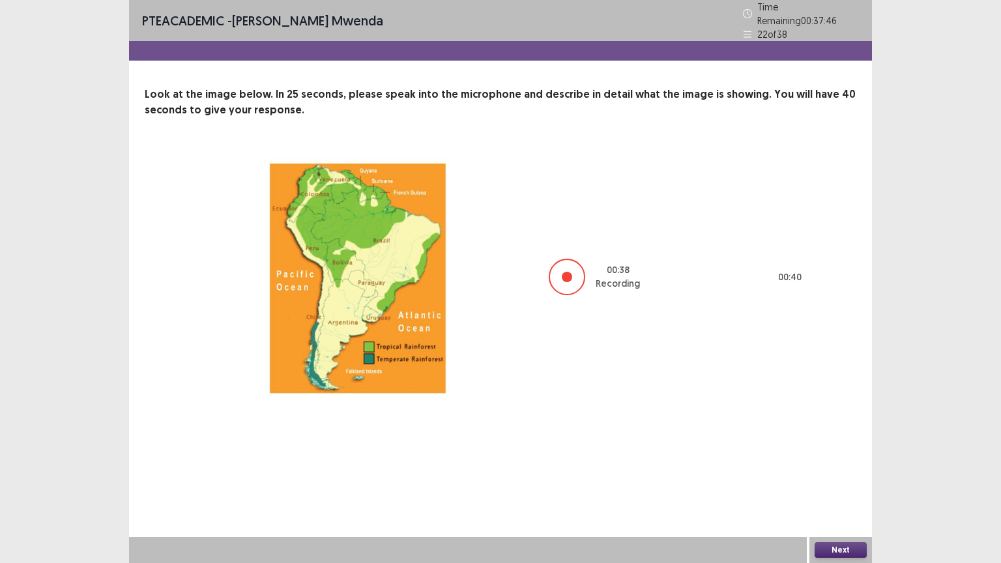
click at [842, 452] on div "Next" at bounding box center [840, 550] width 63 height 26
click at [837, 452] on button "Next" at bounding box center [840, 550] width 52 height 16
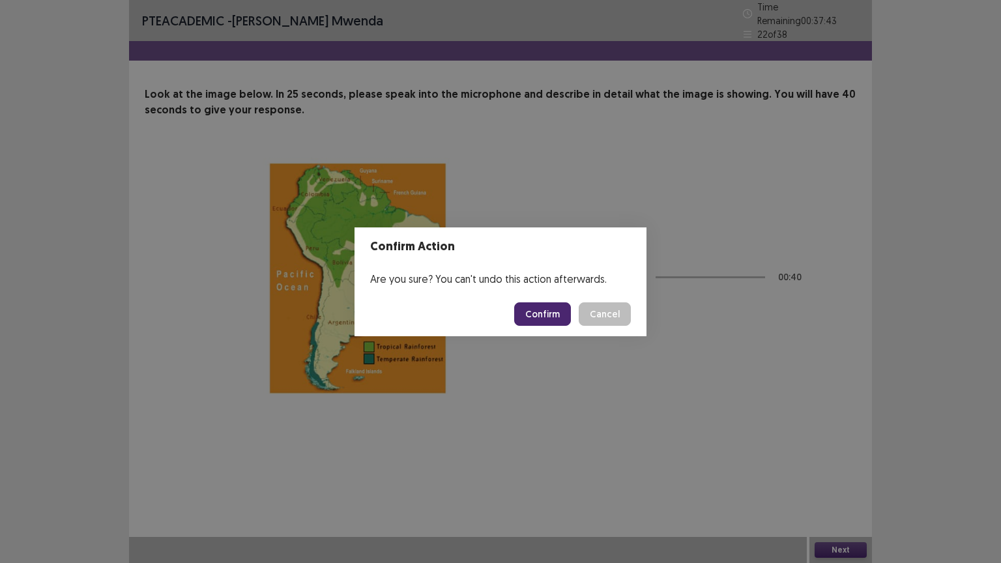
click at [563, 316] on button "Confirm" at bounding box center [542, 313] width 57 height 23
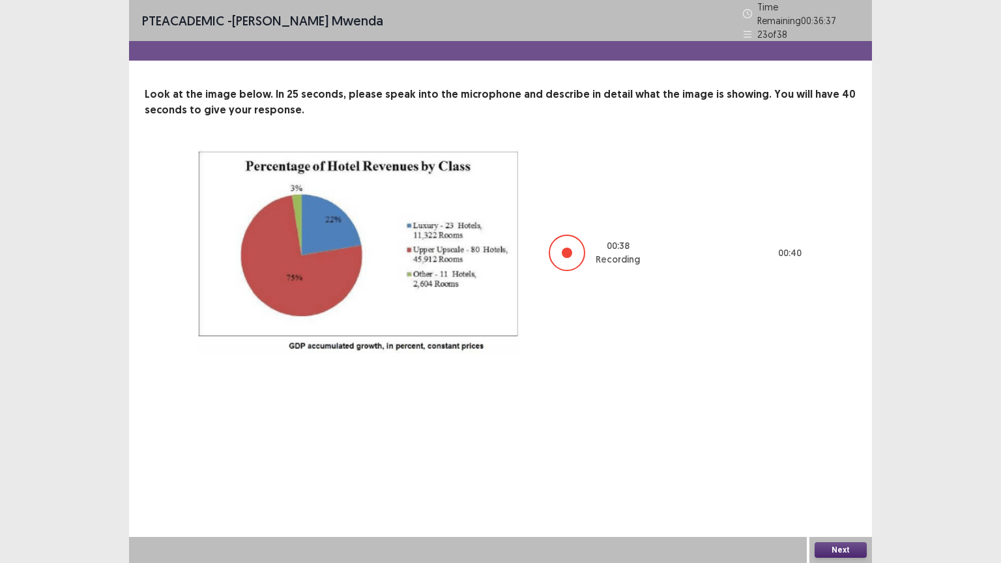
click at [840, 452] on button "Next" at bounding box center [840, 550] width 52 height 16
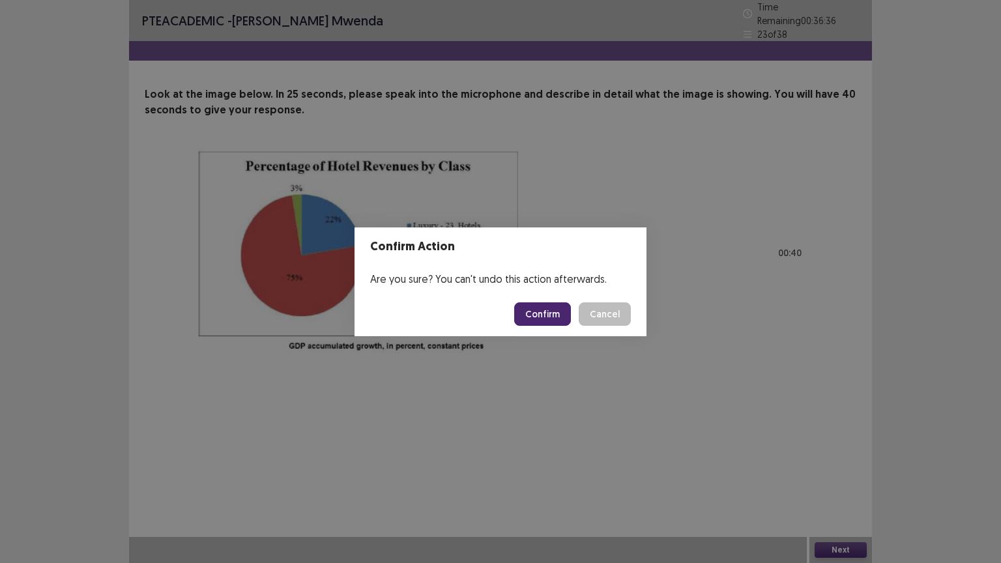
click at [561, 308] on button "Confirm" at bounding box center [542, 313] width 57 height 23
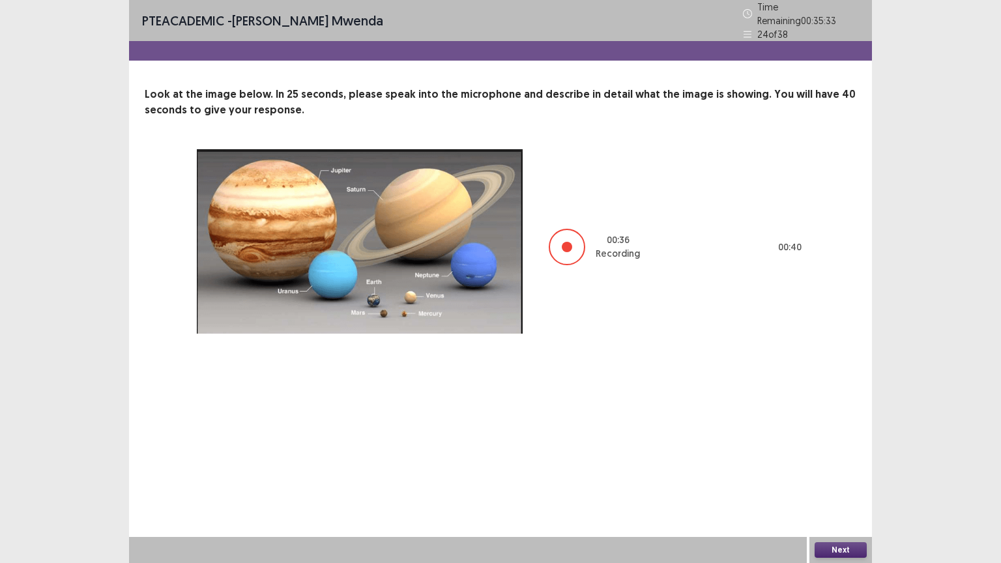
click at [839, 452] on button "Next" at bounding box center [840, 550] width 52 height 16
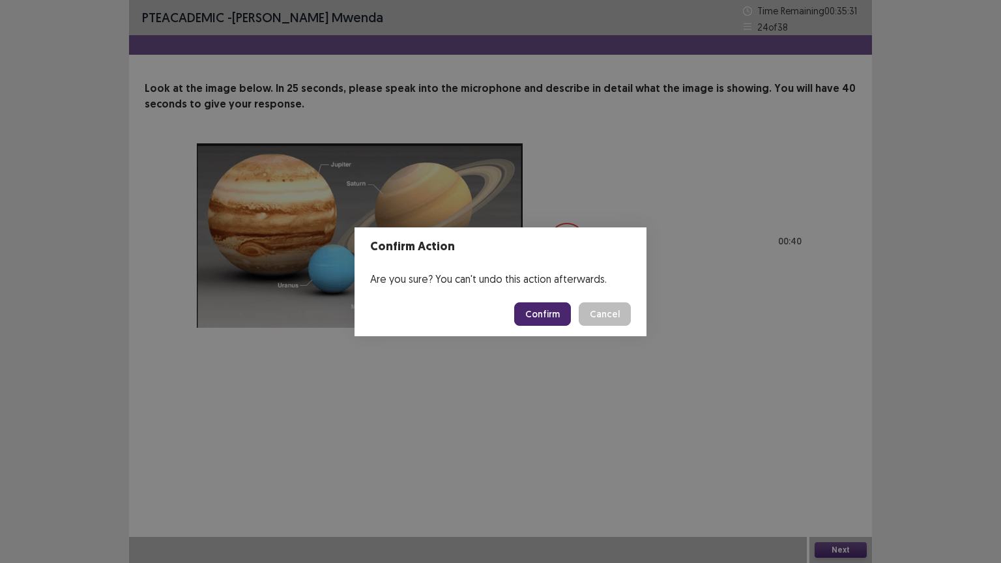
click at [550, 318] on button "Confirm" at bounding box center [542, 313] width 57 height 23
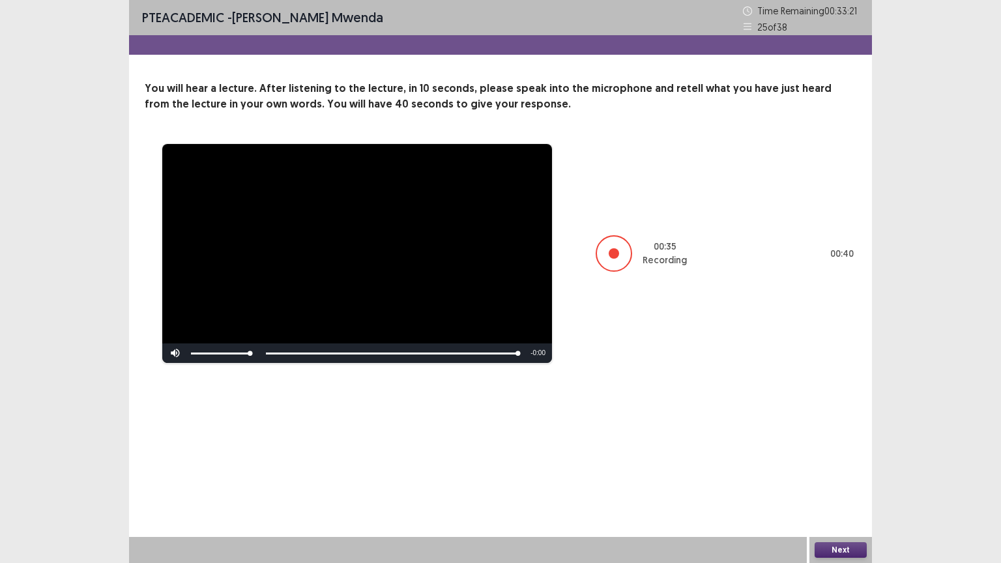
click at [833, 452] on button "Next" at bounding box center [840, 550] width 52 height 16
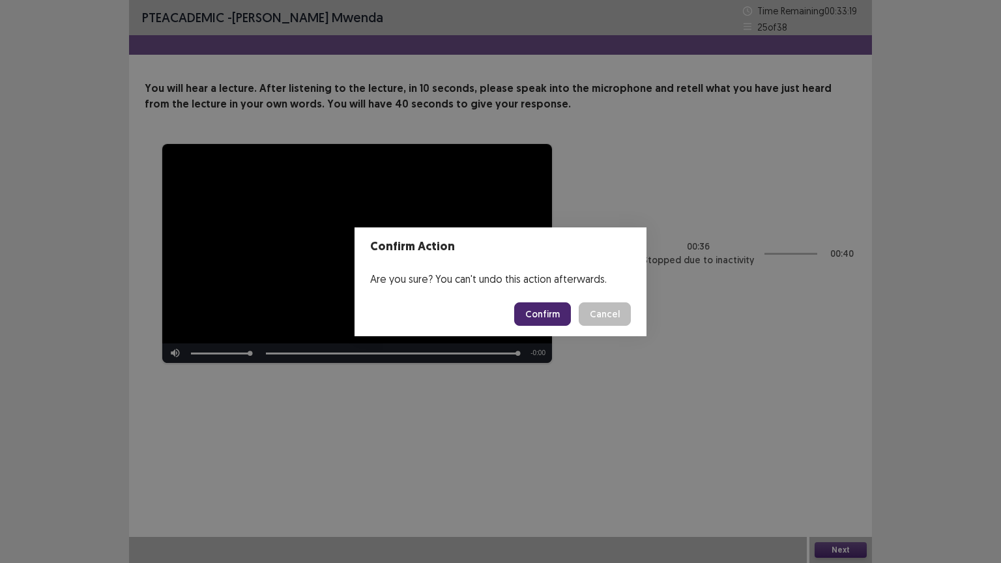
click at [554, 311] on button "Confirm" at bounding box center [542, 313] width 57 height 23
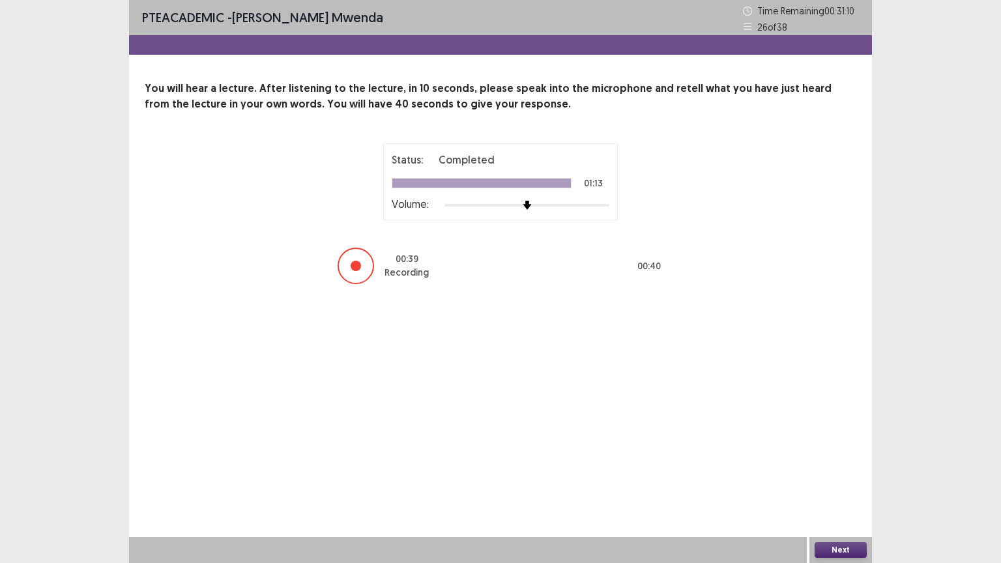
click at [841, 452] on button "Next" at bounding box center [840, 550] width 52 height 16
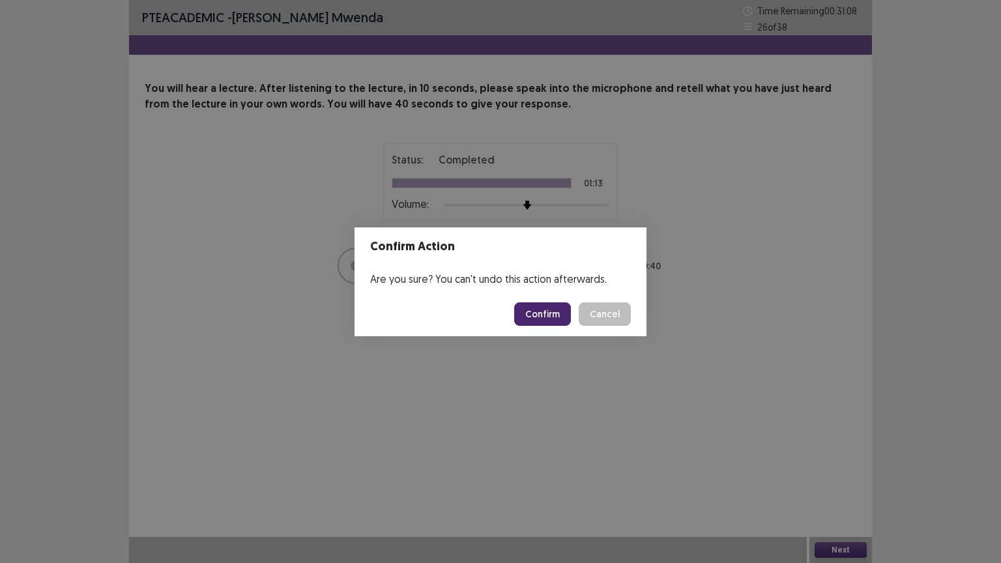
click at [556, 308] on button "Confirm" at bounding box center [542, 313] width 57 height 23
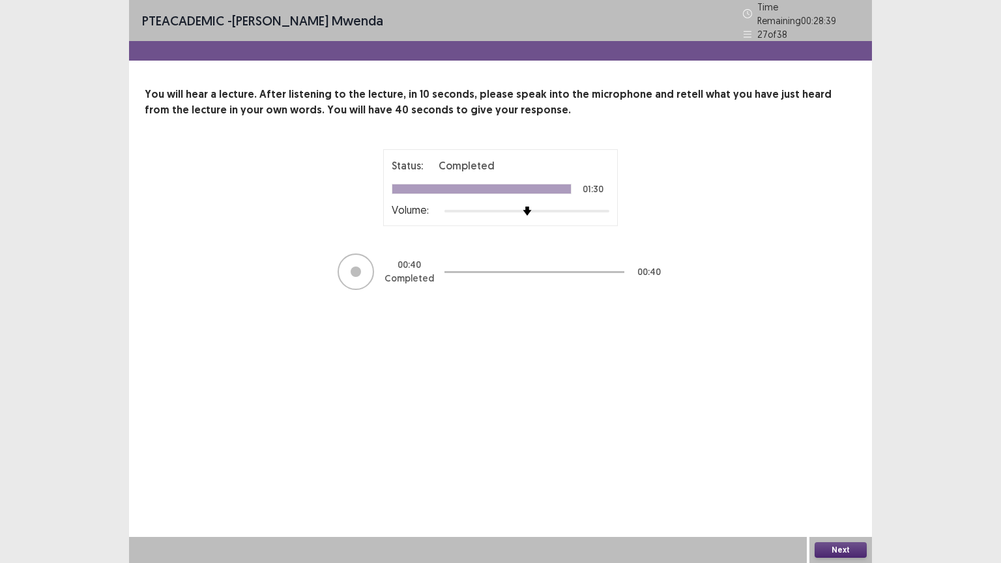
click at [844, 452] on button "Next" at bounding box center [840, 550] width 52 height 16
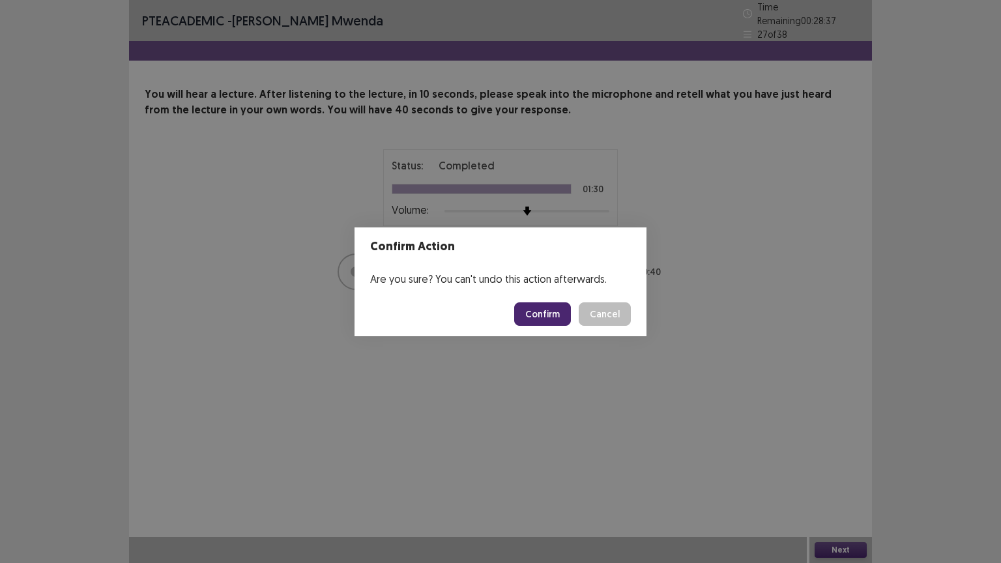
click at [556, 316] on button "Confirm" at bounding box center [542, 313] width 57 height 23
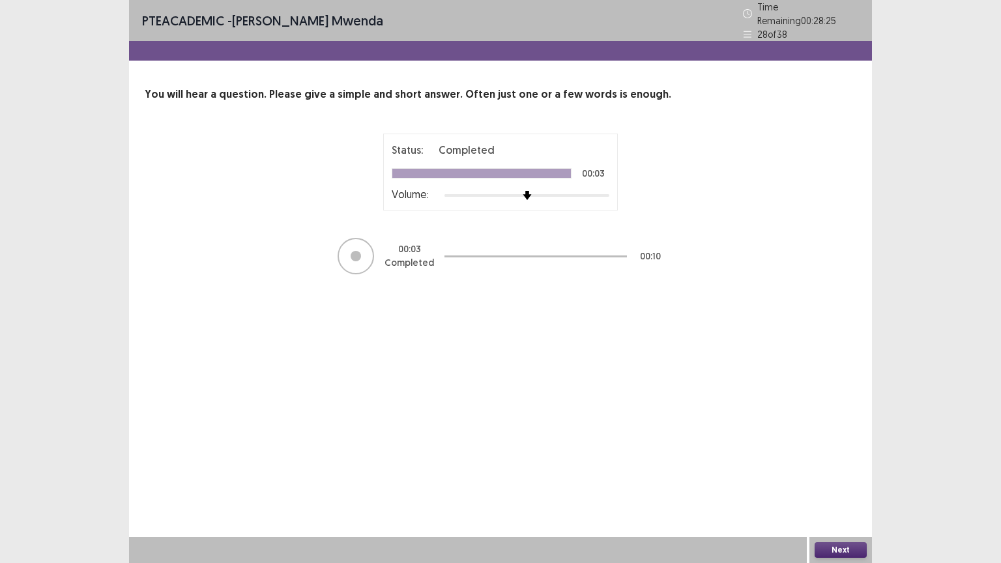
click at [835, 452] on button "Next" at bounding box center [840, 550] width 52 height 16
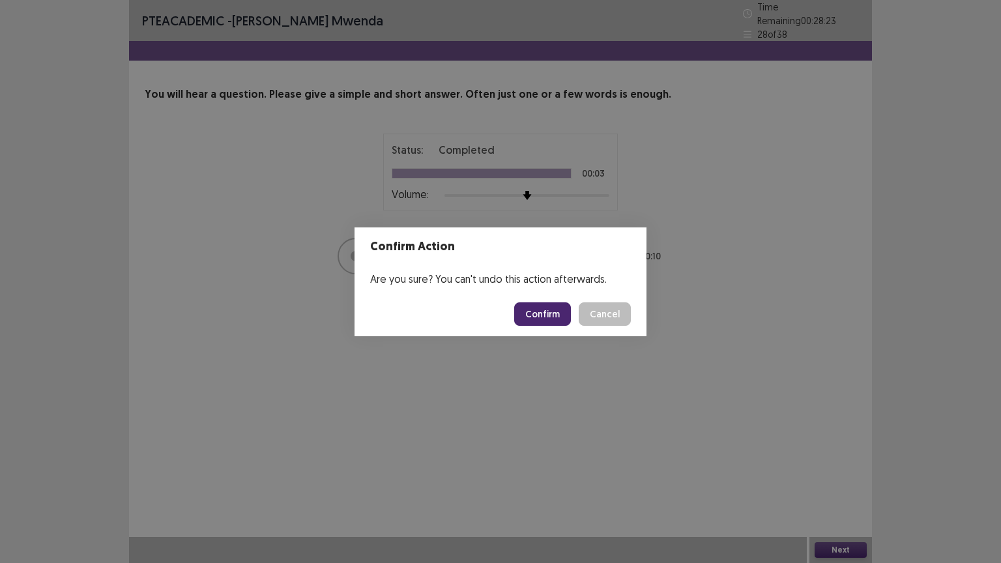
click at [543, 312] on button "Confirm" at bounding box center [542, 313] width 57 height 23
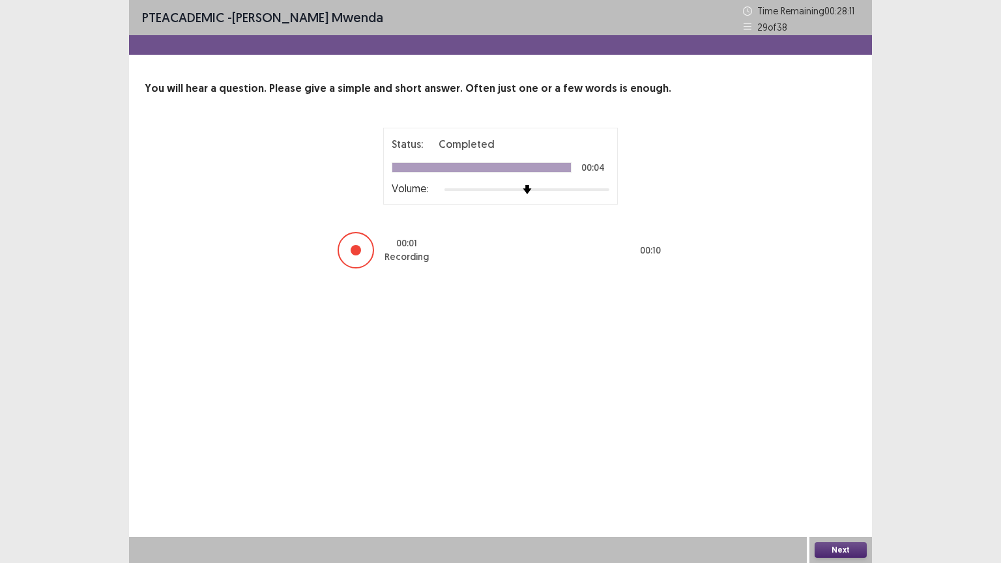
click at [850, 452] on button "Next" at bounding box center [840, 550] width 52 height 16
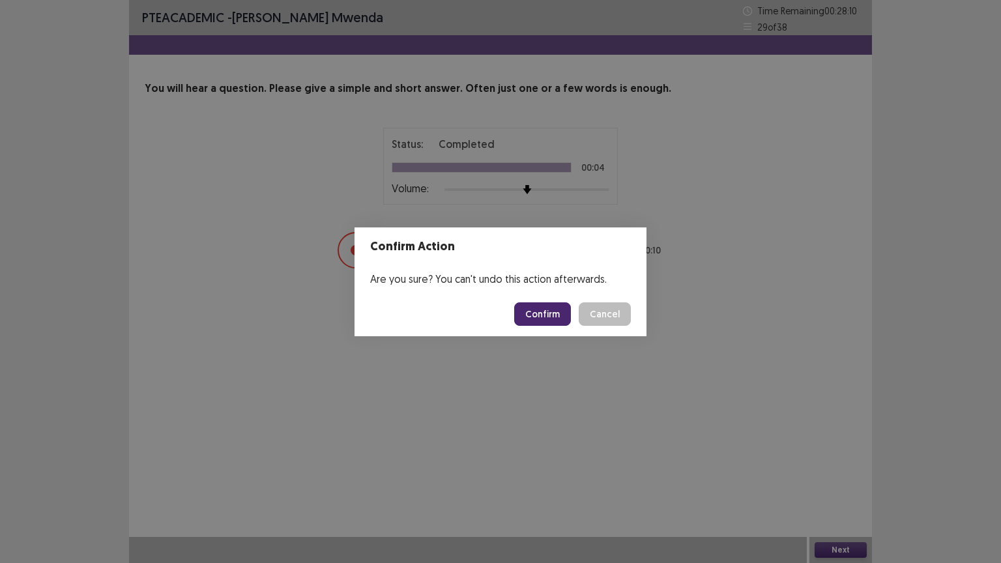
click at [565, 317] on button "Confirm" at bounding box center [542, 313] width 57 height 23
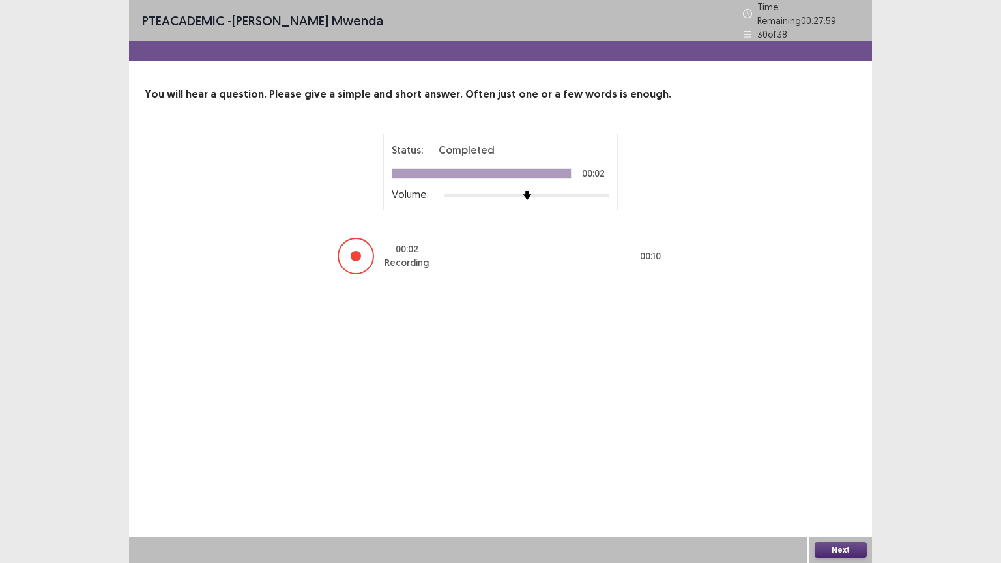
click at [847, 452] on button "Next" at bounding box center [840, 550] width 52 height 16
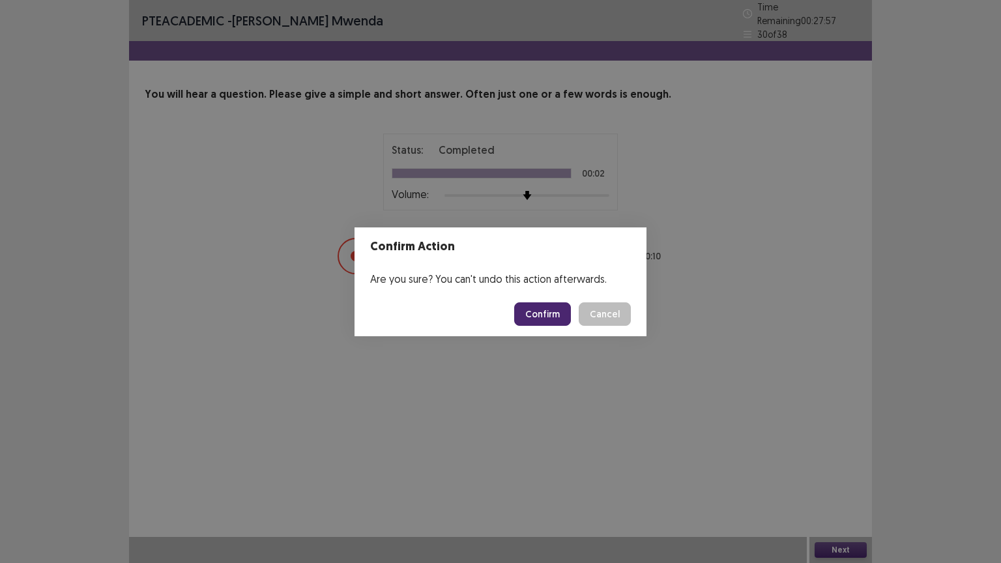
click at [547, 310] on button "Confirm" at bounding box center [542, 313] width 57 height 23
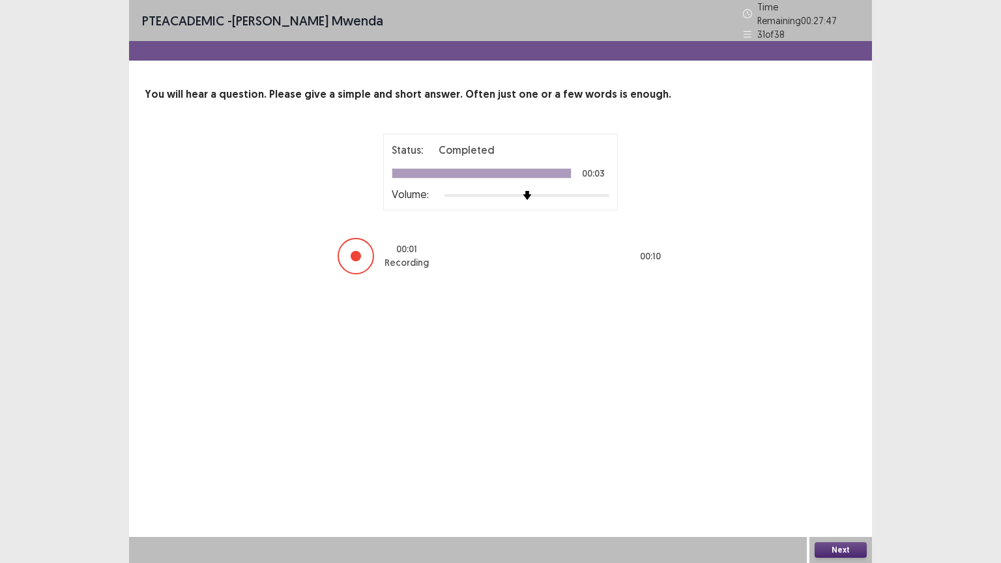
click at [841, 452] on button "Next" at bounding box center [840, 550] width 52 height 16
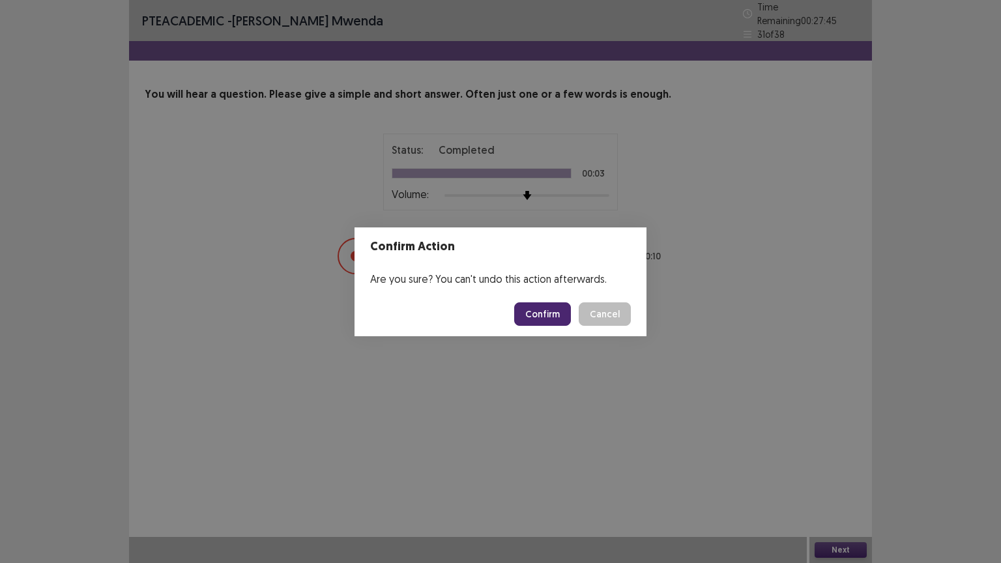
click at [551, 311] on button "Confirm" at bounding box center [542, 313] width 57 height 23
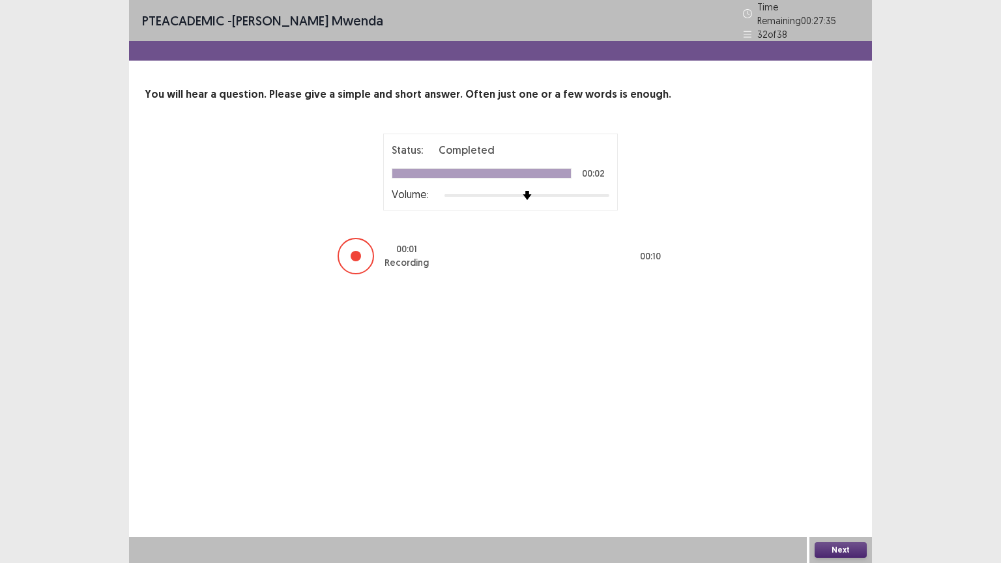
click at [840, 452] on button "Next" at bounding box center [840, 550] width 52 height 16
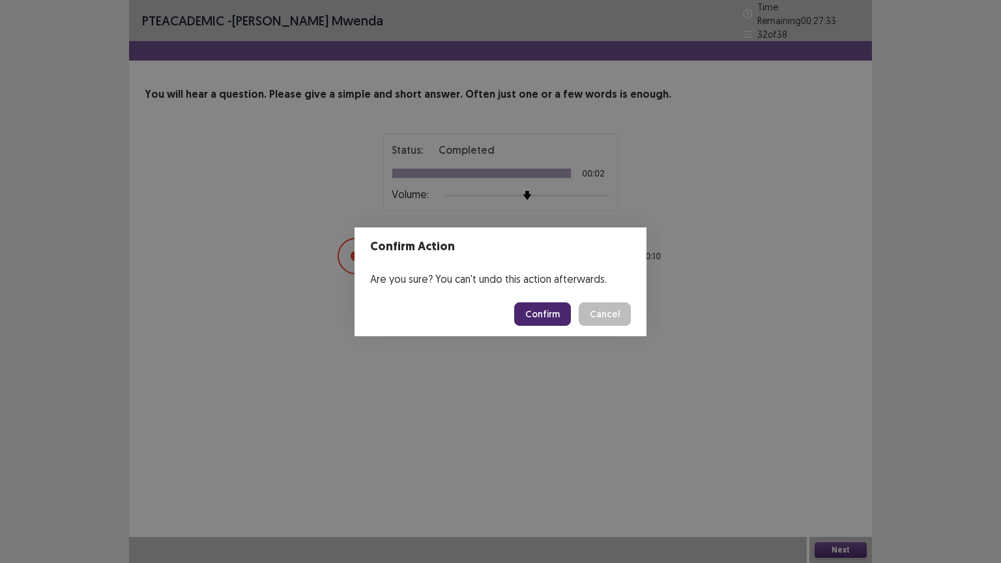
click at [542, 310] on button "Confirm" at bounding box center [542, 313] width 57 height 23
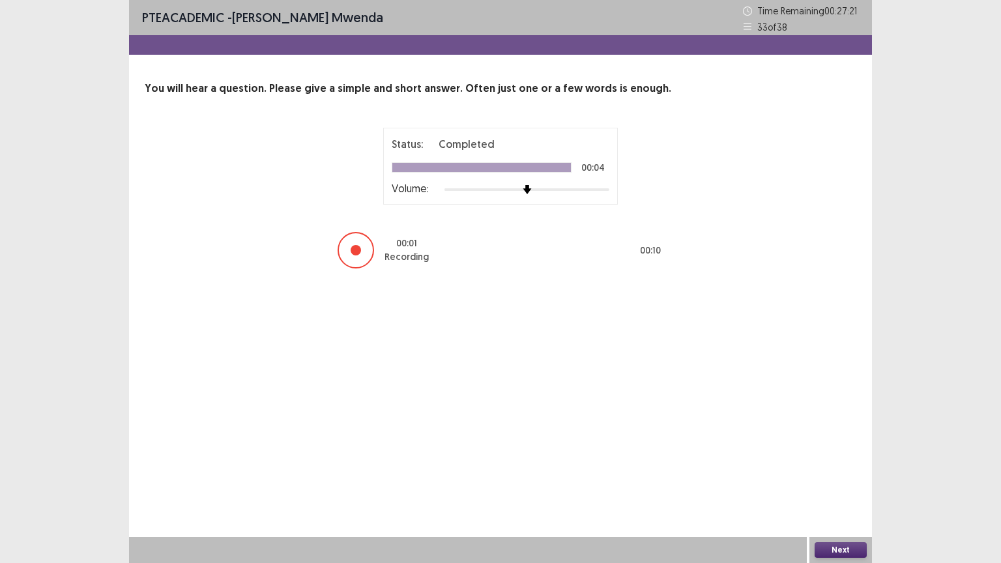
click at [848, 452] on button "Next" at bounding box center [840, 550] width 52 height 16
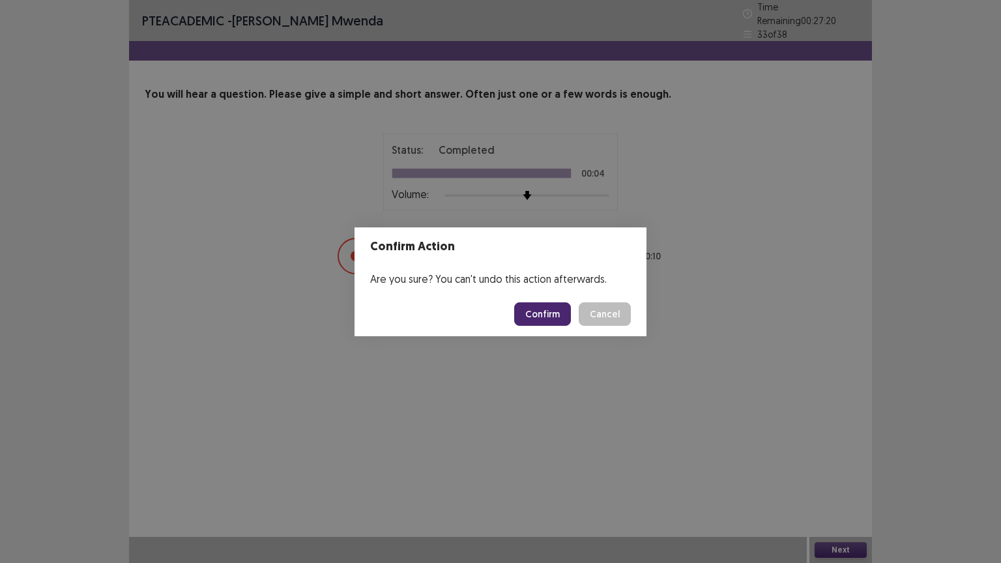
click at [539, 314] on button "Confirm" at bounding box center [542, 313] width 57 height 23
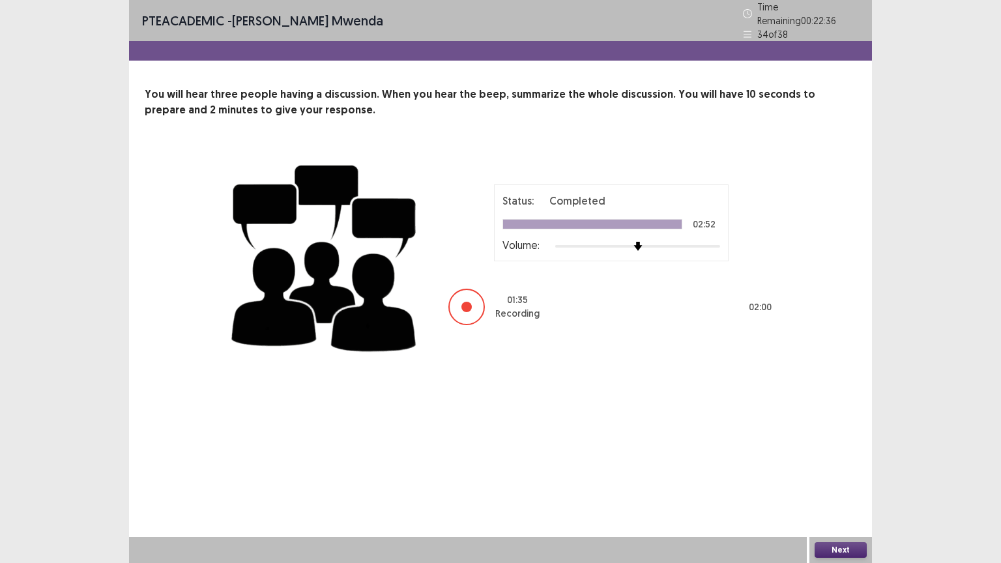
click at [850, 452] on button "Next" at bounding box center [840, 550] width 52 height 16
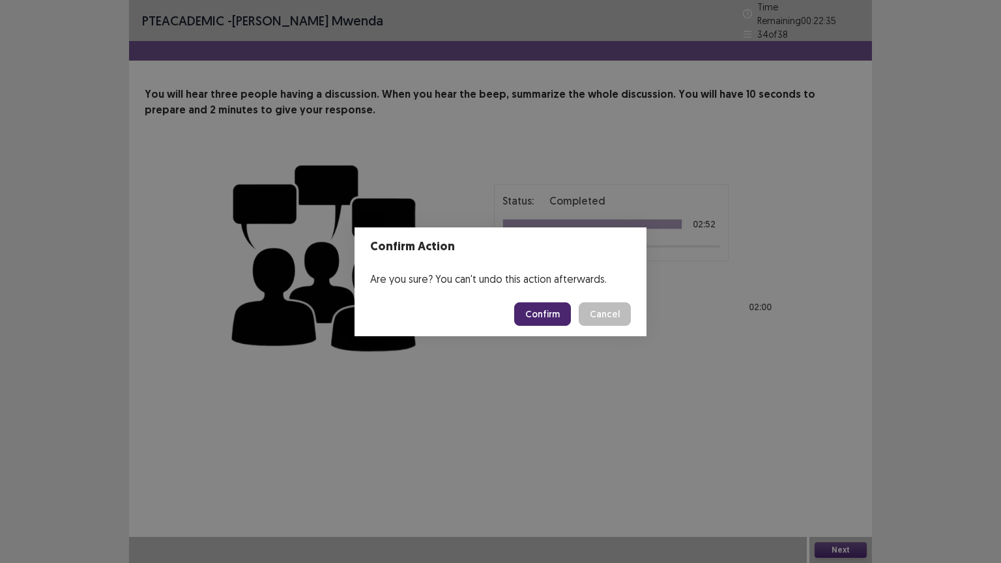
click at [534, 315] on button "Confirm" at bounding box center [542, 313] width 57 height 23
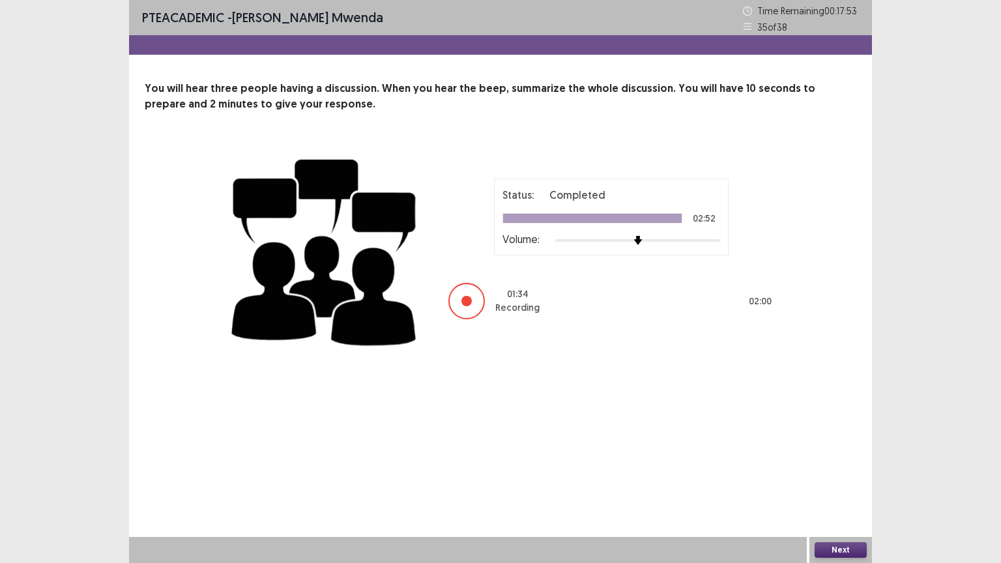
click at [835, 452] on button "Next" at bounding box center [840, 550] width 52 height 16
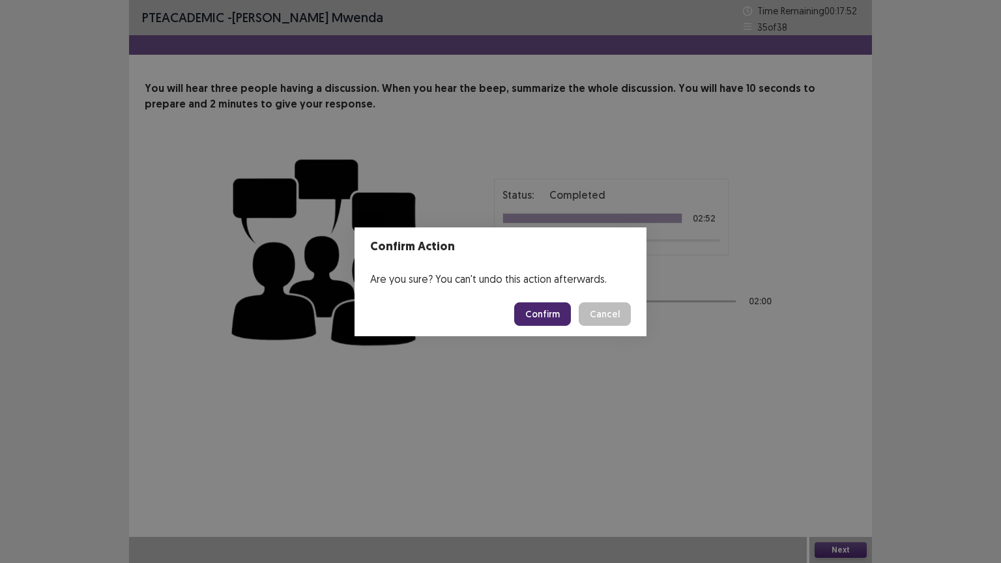
click at [555, 309] on button "Confirm" at bounding box center [542, 313] width 57 height 23
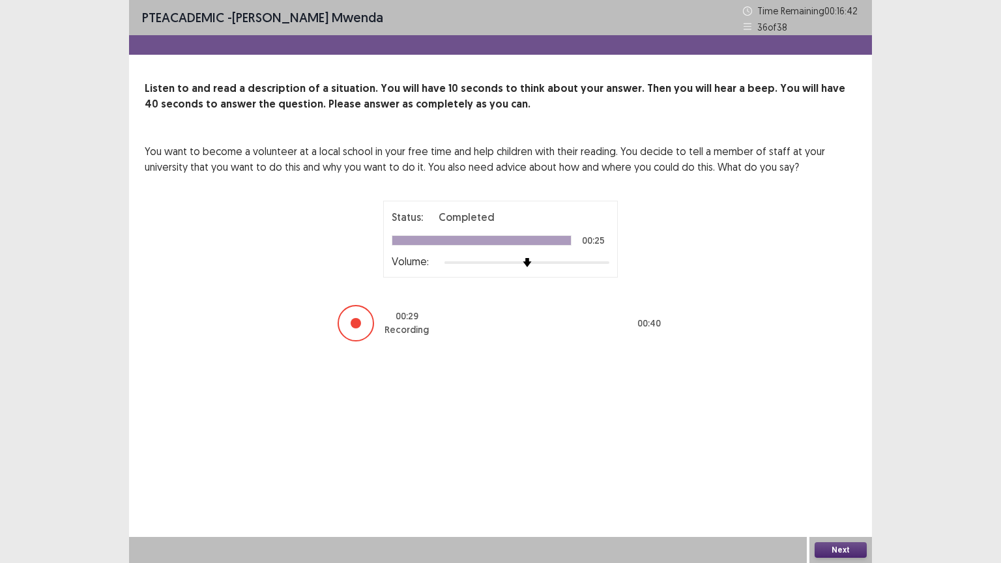
click at [846, 452] on button "Next" at bounding box center [840, 550] width 52 height 16
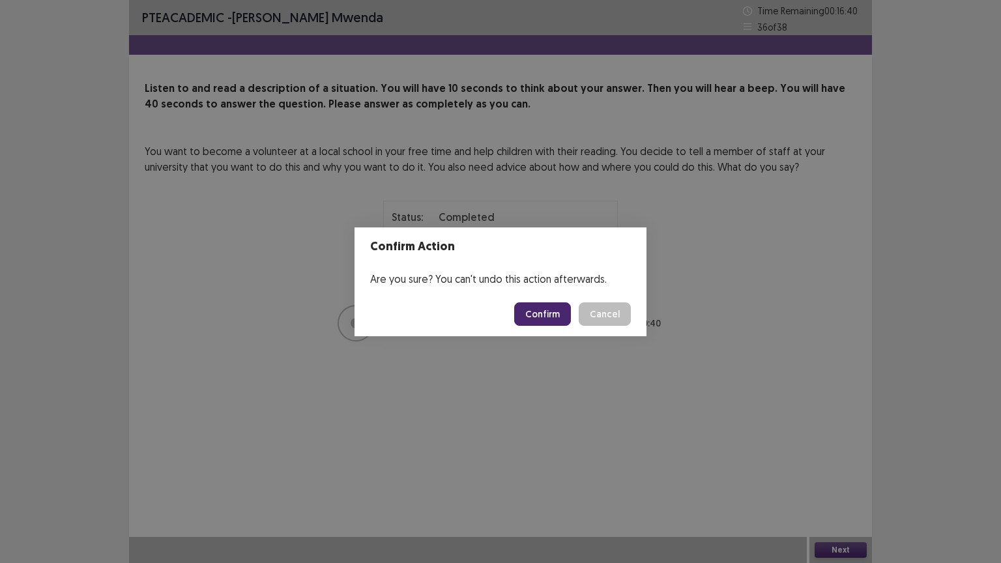
click at [535, 313] on button "Confirm" at bounding box center [542, 313] width 57 height 23
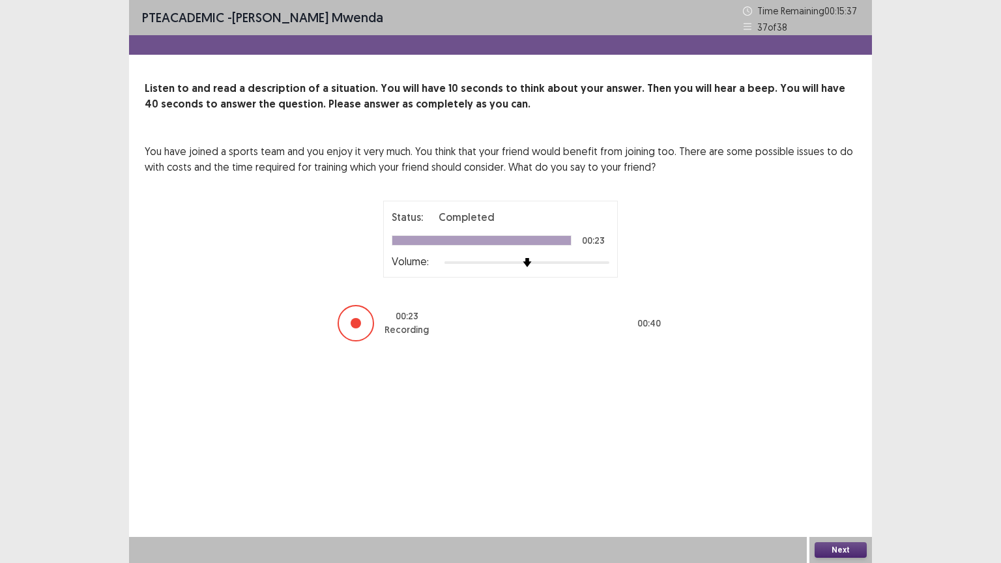
click at [842, 452] on button "Next" at bounding box center [840, 550] width 52 height 16
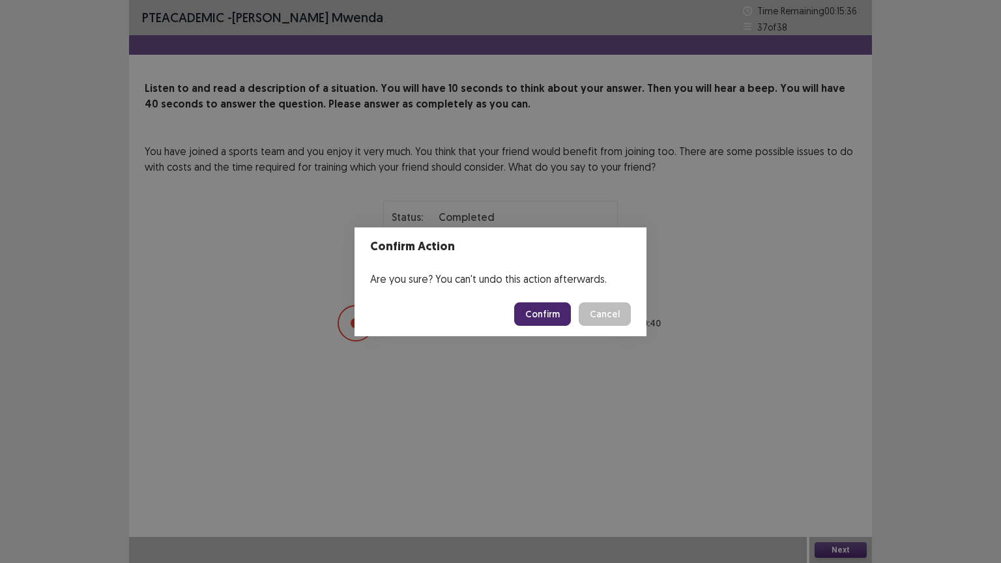
click at [550, 320] on button "Confirm" at bounding box center [542, 313] width 57 height 23
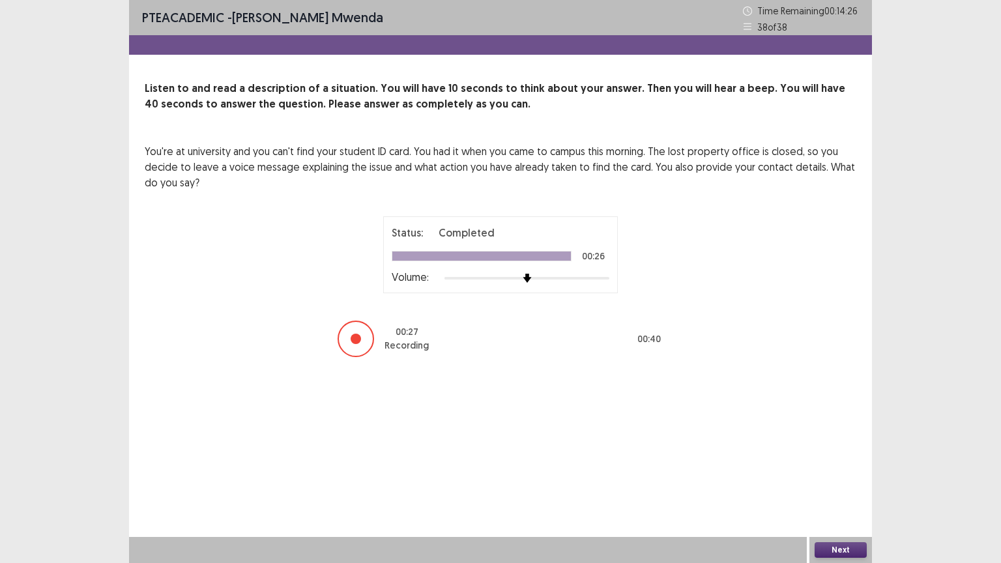
click at [844, 452] on button "Next" at bounding box center [840, 550] width 52 height 16
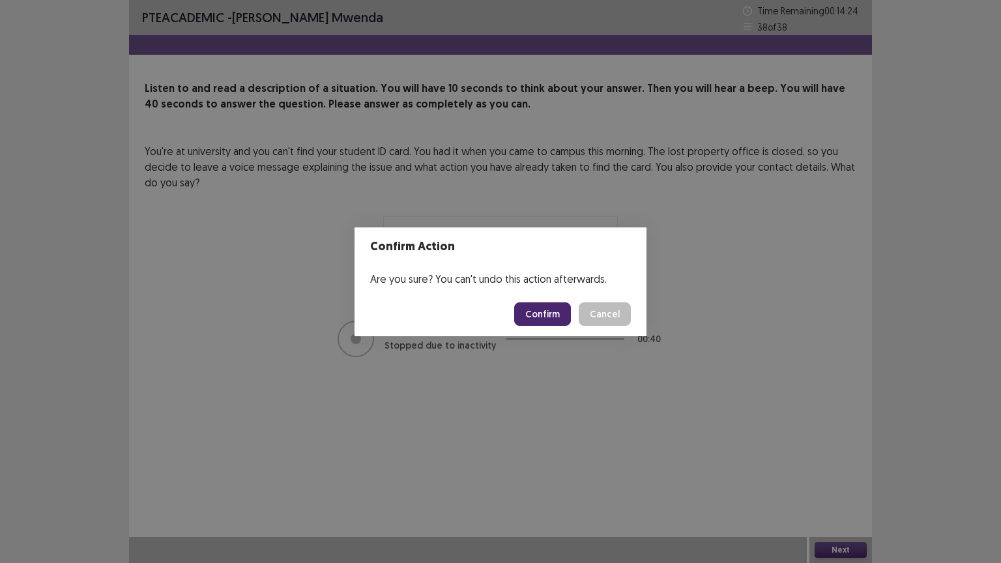
click at [566, 322] on button "Confirm" at bounding box center [542, 313] width 57 height 23
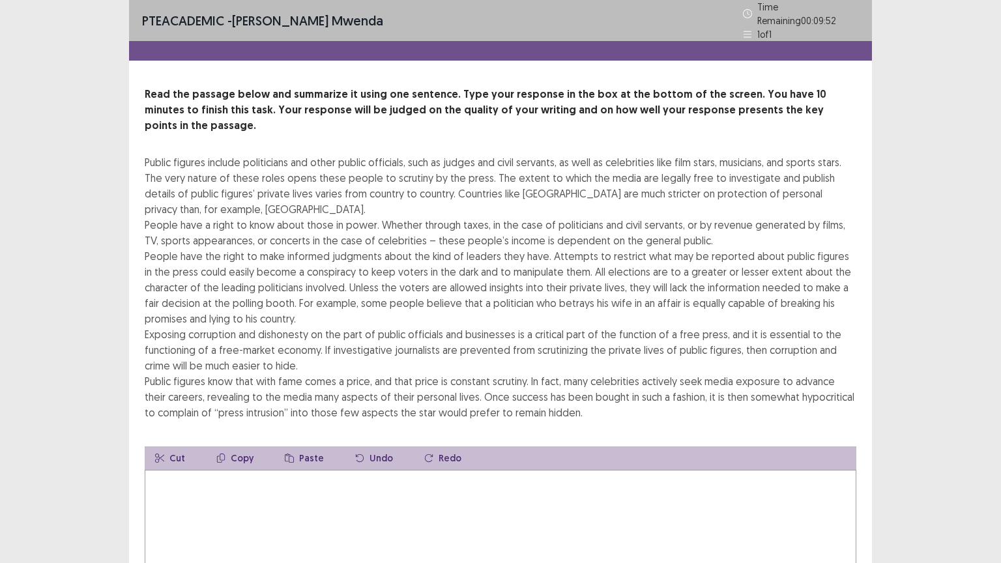
click at [170, 452] on textarea at bounding box center [500, 541] width 711 height 143
click at [362, 452] on textarea "**********" at bounding box center [500, 541] width 711 height 143
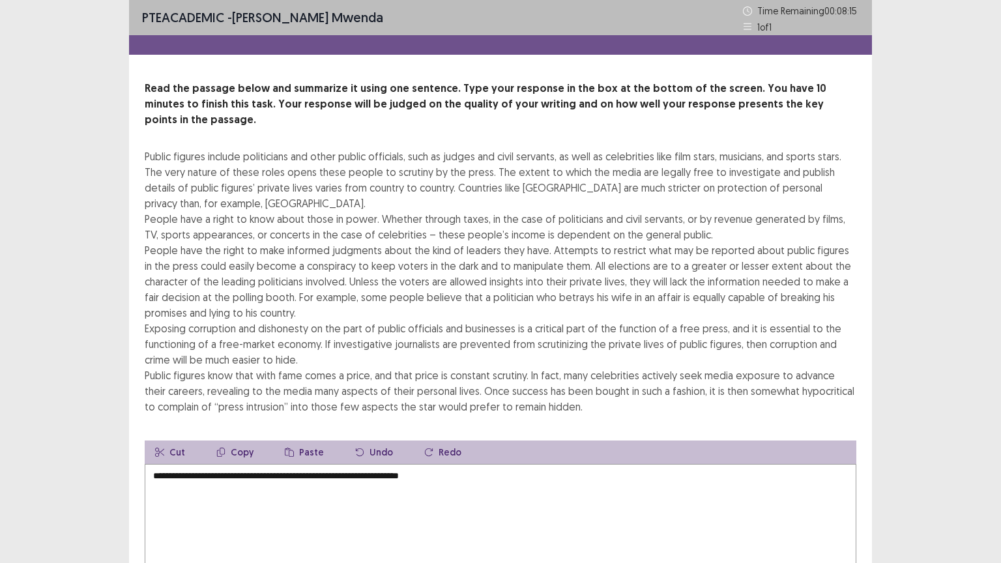
click at [431, 452] on textarea "**********" at bounding box center [500, 535] width 711 height 143
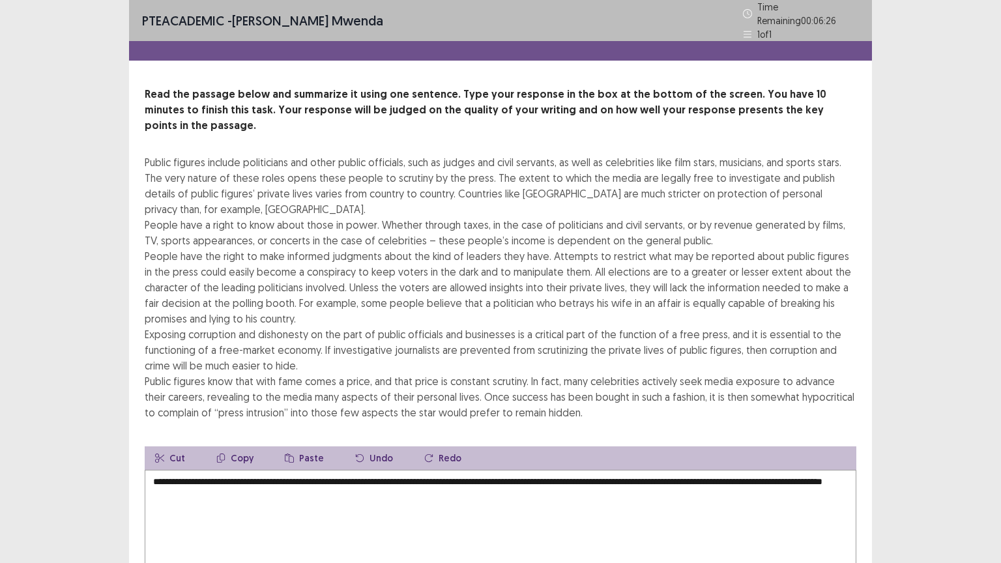
click at [430, 452] on textarea "**********" at bounding box center [500, 541] width 711 height 143
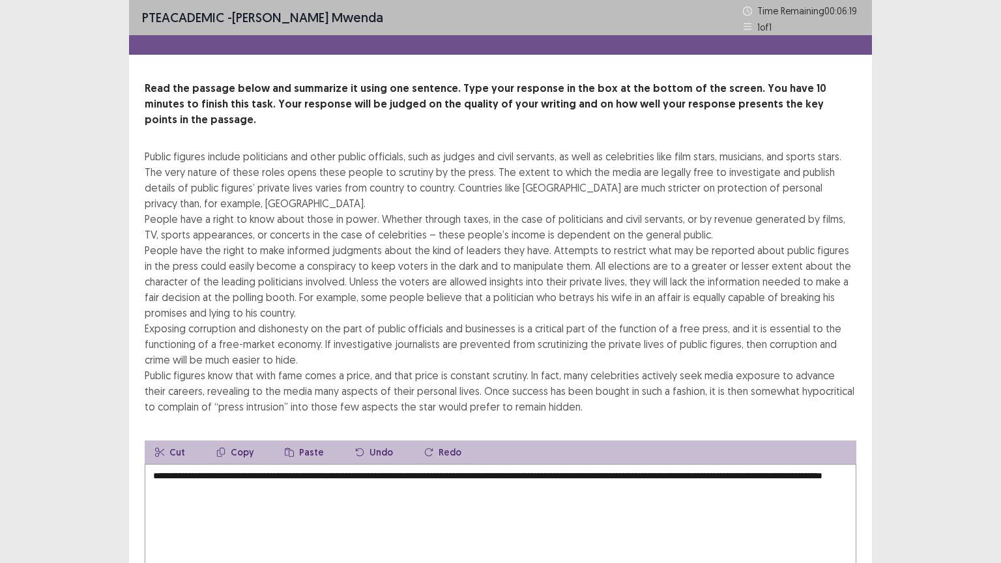
click at [260, 452] on textarea "**********" at bounding box center [500, 535] width 711 height 143
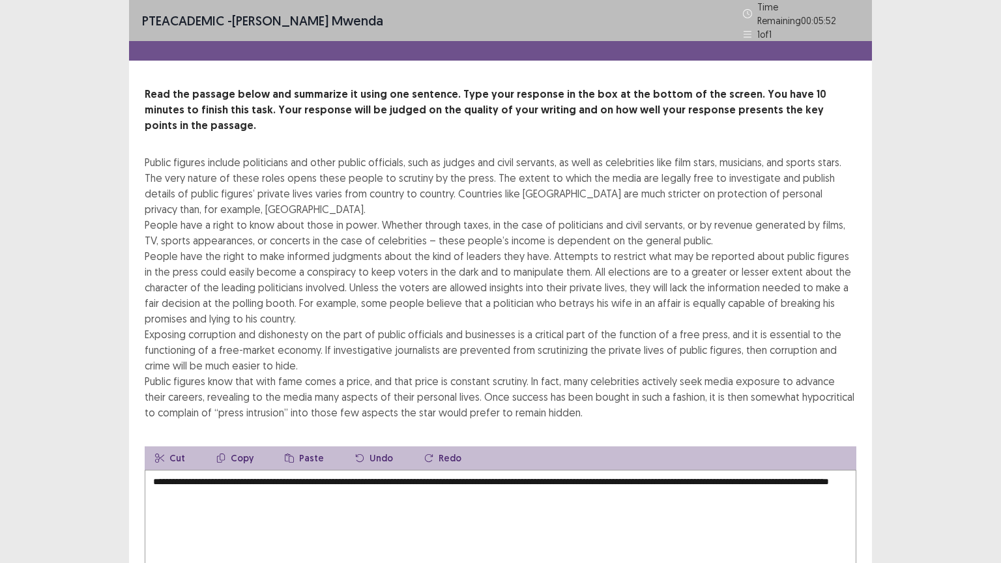
click at [198, 452] on textarea "**********" at bounding box center [500, 541] width 711 height 143
click at [268, 452] on textarea "**********" at bounding box center [500, 541] width 711 height 143
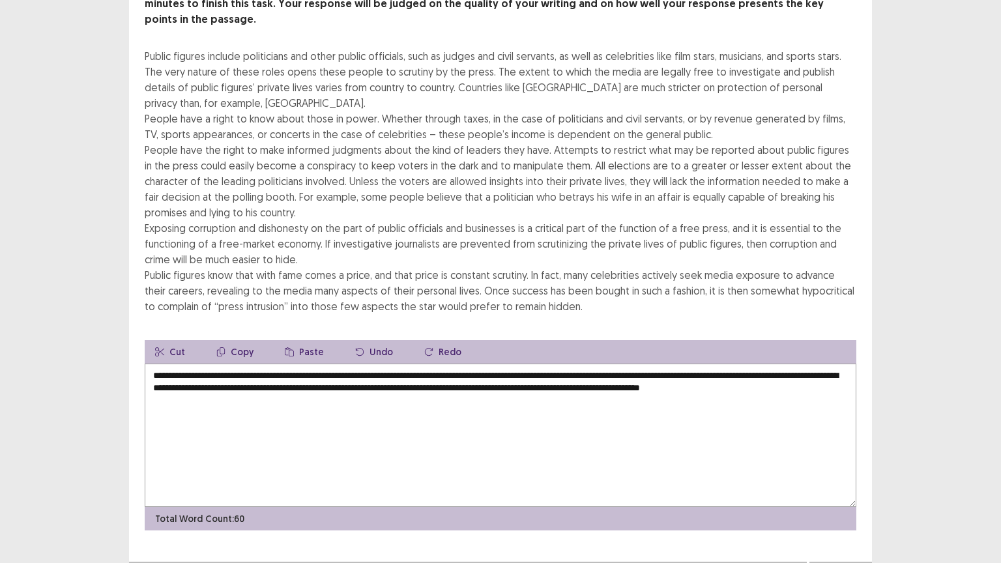
scroll to position [109, 0]
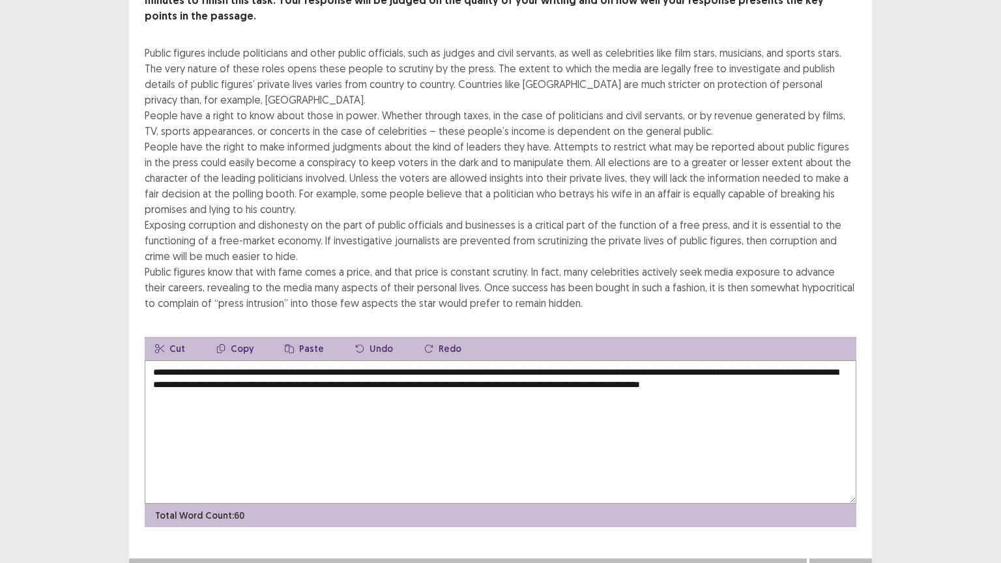
click at [367, 360] on textarea "**********" at bounding box center [500, 431] width 711 height 143
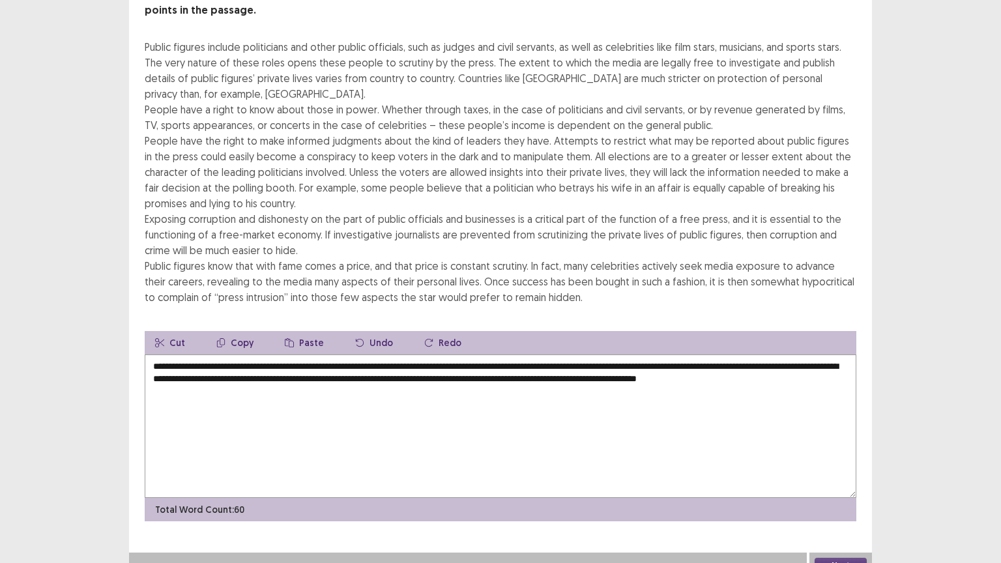
click at [427, 354] on textarea "**********" at bounding box center [500, 425] width 711 height 143
click at [384, 354] on textarea "**********" at bounding box center [500, 425] width 711 height 143
click at [756, 354] on textarea "**********" at bounding box center [500, 425] width 711 height 143
click at [201, 363] on textarea "**********" at bounding box center [500, 425] width 711 height 143
click at [764, 364] on textarea "**********" at bounding box center [500, 425] width 711 height 143
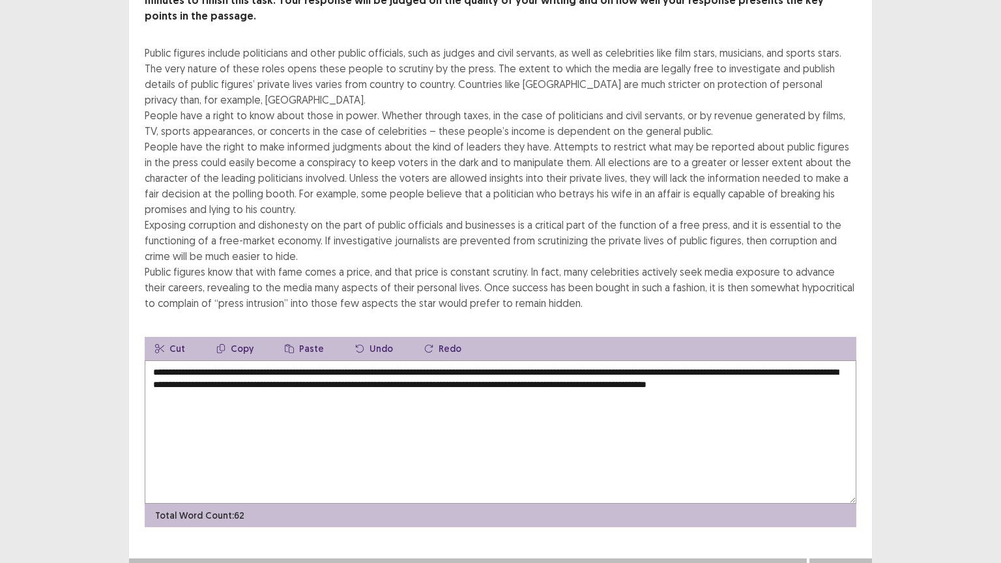
click at [168, 379] on textarea "**********" at bounding box center [500, 431] width 711 height 143
type textarea "**********"
click at [837, 452] on button "Next" at bounding box center [840, 572] width 52 height 16
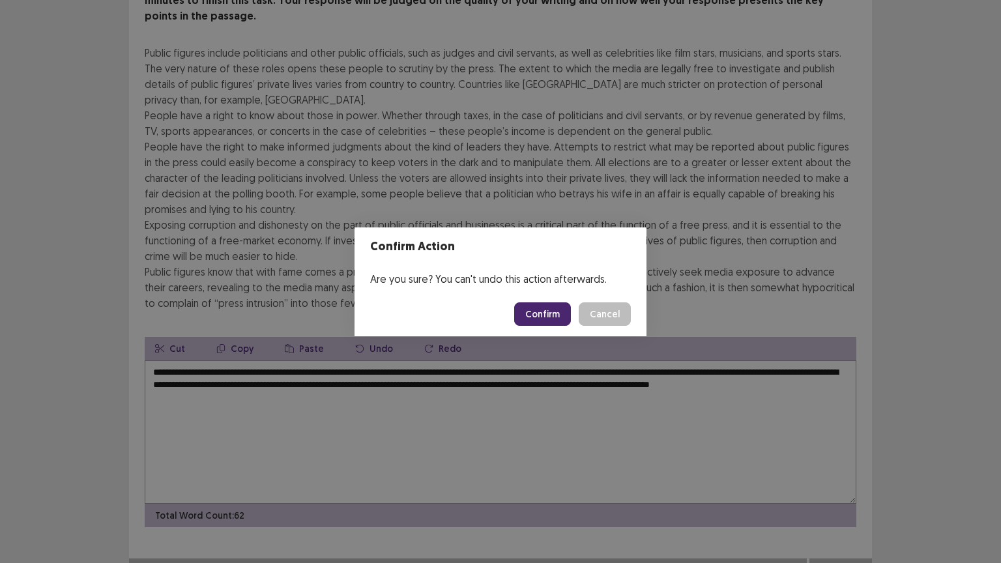
click at [554, 315] on button "Confirm" at bounding box center [542, 313] width 57 height 23
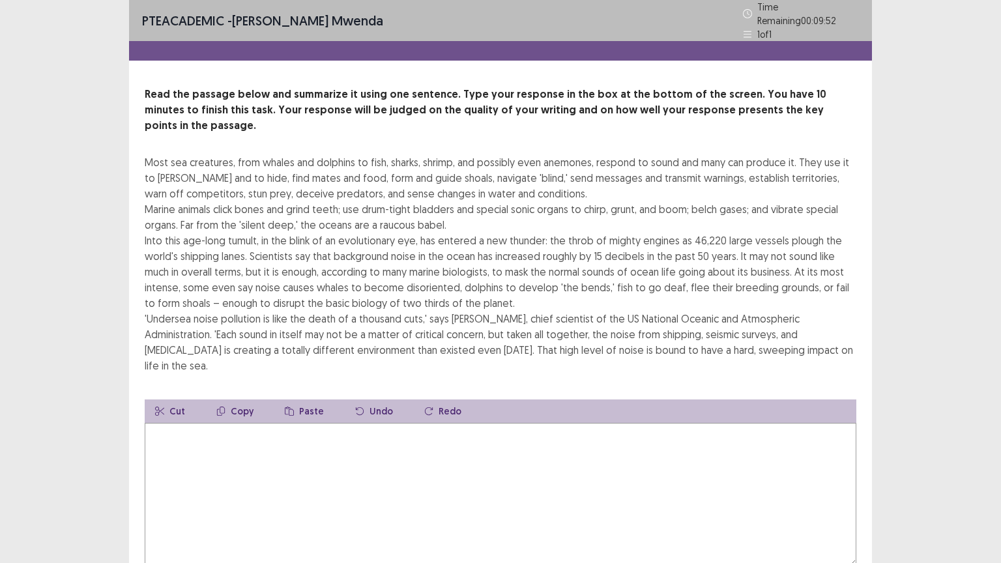
click at [159, 423] on textarea at bounding box center [500, 494] width 711 height 143
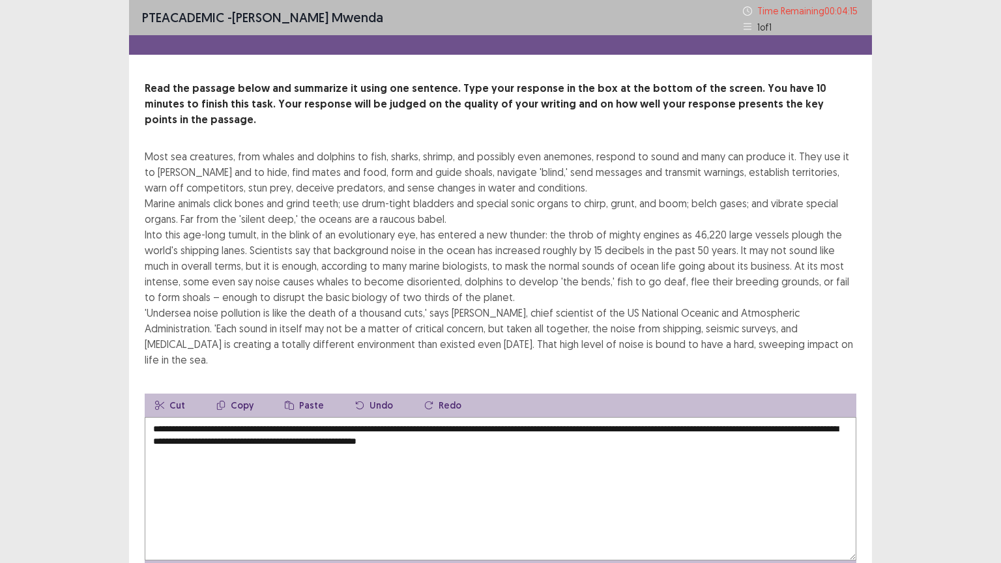
click at [692, 242] on div "Most sea creatures, from whales and dolphins to fish, sharks, shrimp, and possi…" at bounding box center [500, 258] width 711 height 219
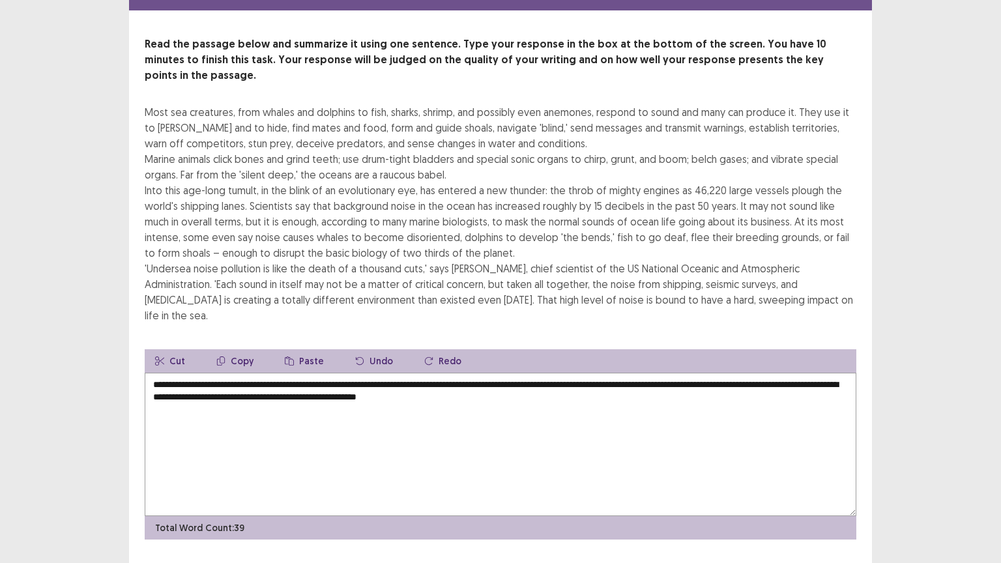
scroll to position [47, 0]
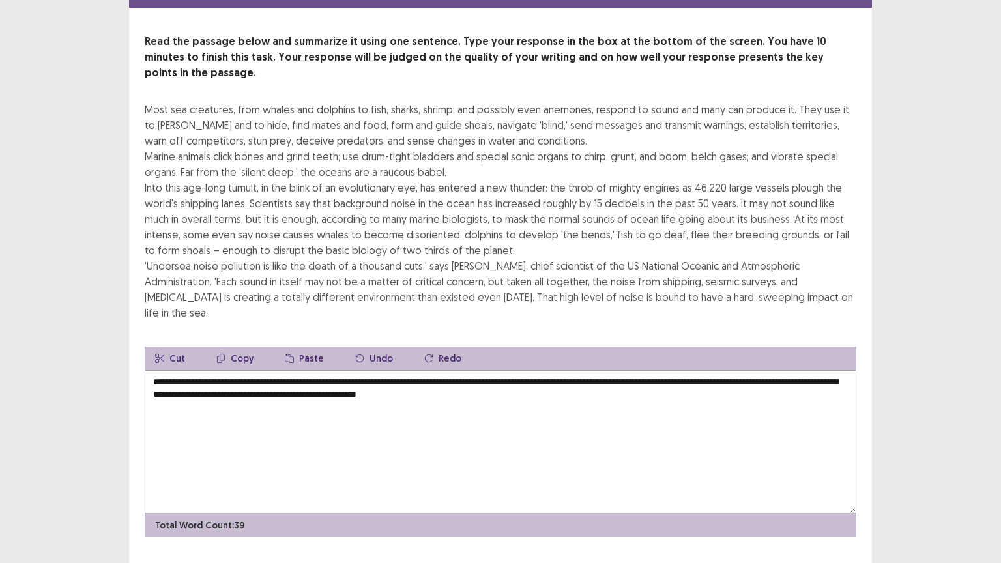
click at [599, 370] on textarea "**********" at bounding box center [500, 441] width 711 height 143
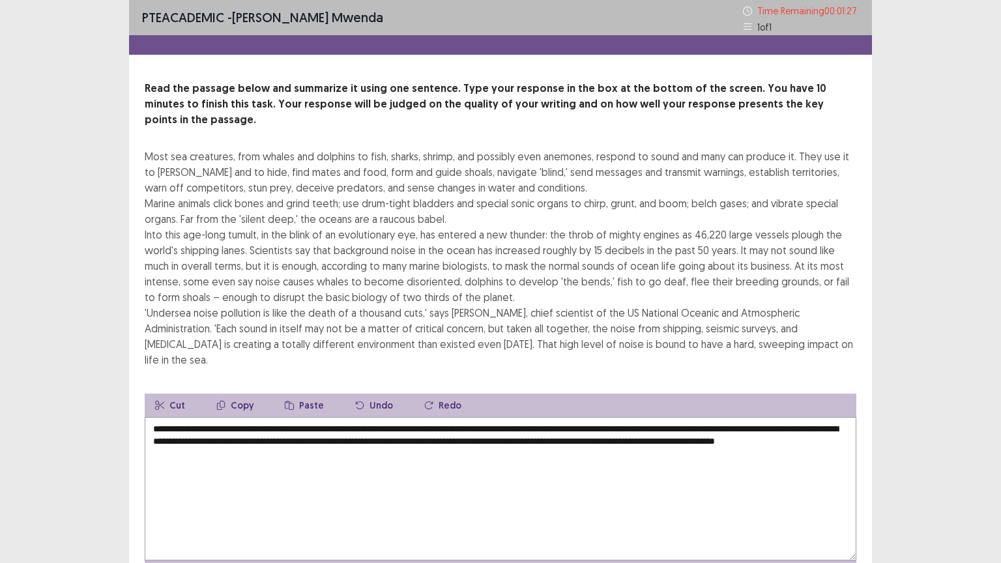
click at [683, 417] on textarea "**********" at bounding box center [500, 488] width 711 height 143
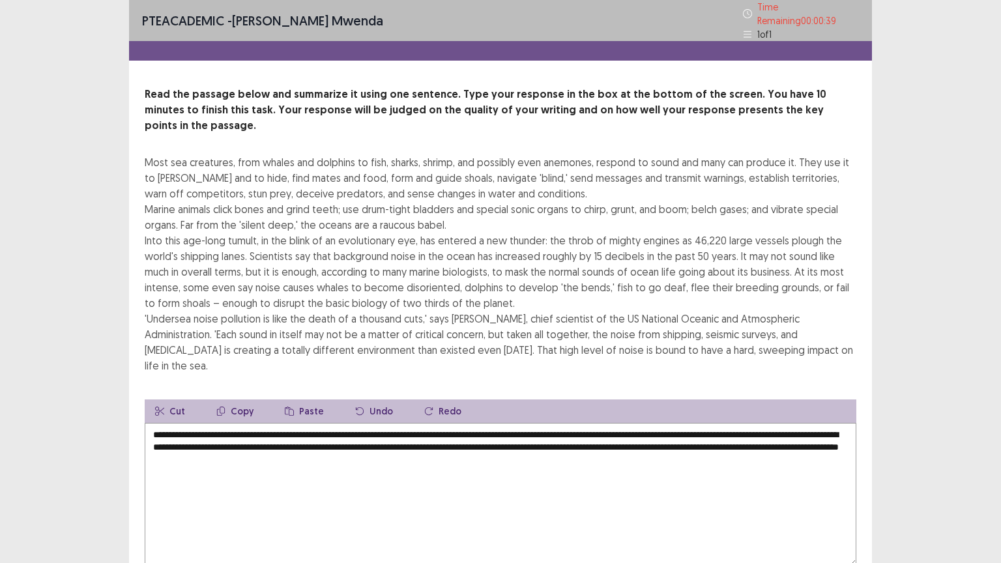
click at [394, 423] on textarea "**********" at bounding box center [500, 494] width 711 height 143
click at [397, 424] on textarea "**********" at bounding box center [500, 494] width 711 height 143
click at [496, 425] on textarea "**********" at bounding box center [500, 494] width 711 height 143
click at [488, 423] on textarea "**********" at bounding box center [500, 494] width 711 height 143
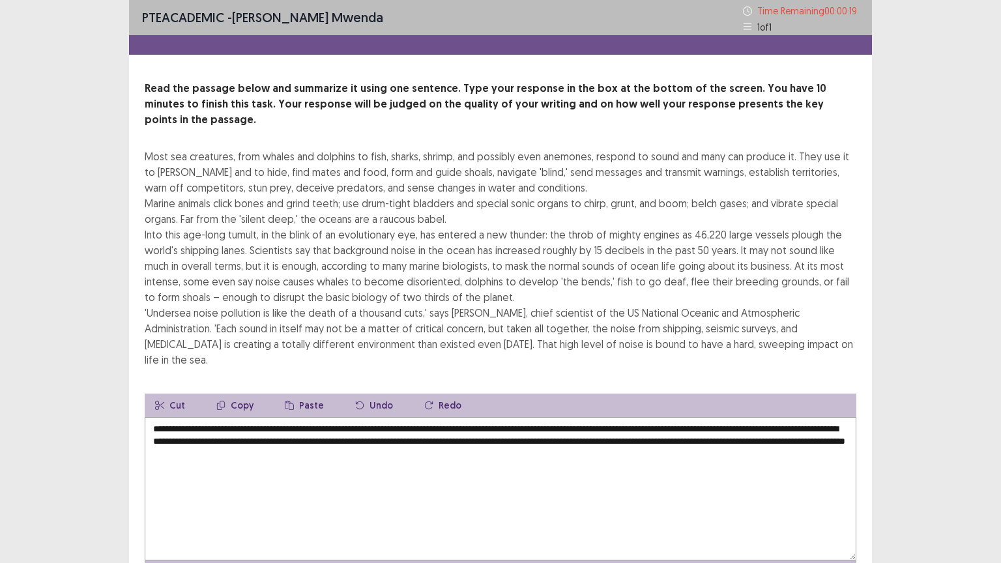
click at [489, 417] on textarea "**********" at bounding box center [500, 488] width 711 height 143
click at [417, 417] on textarea "**********" at bounding box center [500, 488] width 711 height 143
click at [401, 417] on textarea "**********" at bounding box center [500, 488] width 711 height 143
click at [691, 417] on textarea "**********" at bounding box center [500, 488] width 711 height 143
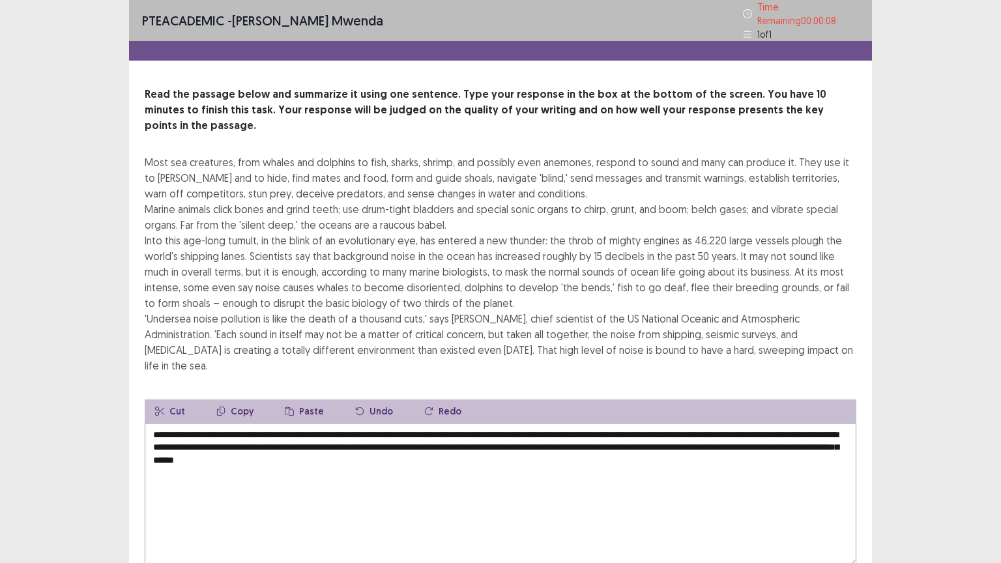
click at [733, 423] on textarea "**********" at bounding box center [500, 494] width 711 height 143
click at [730, 423] on textarea "**********" at bounding box center [500, 494] width 711 height 143
click at [193, 423] on textarea "**********" at bounding box center [500, 494] width 711 height 143
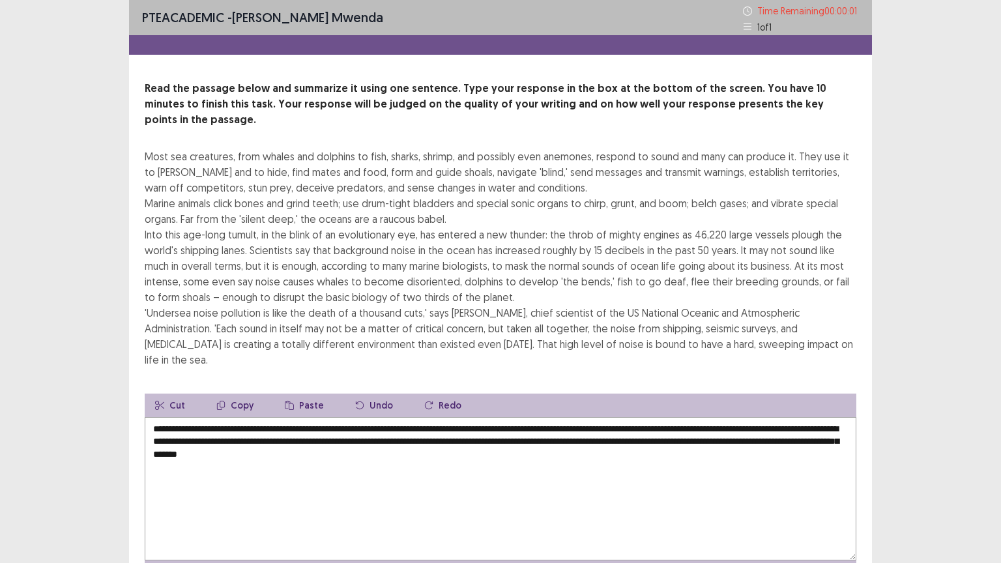
type textarea "**********"
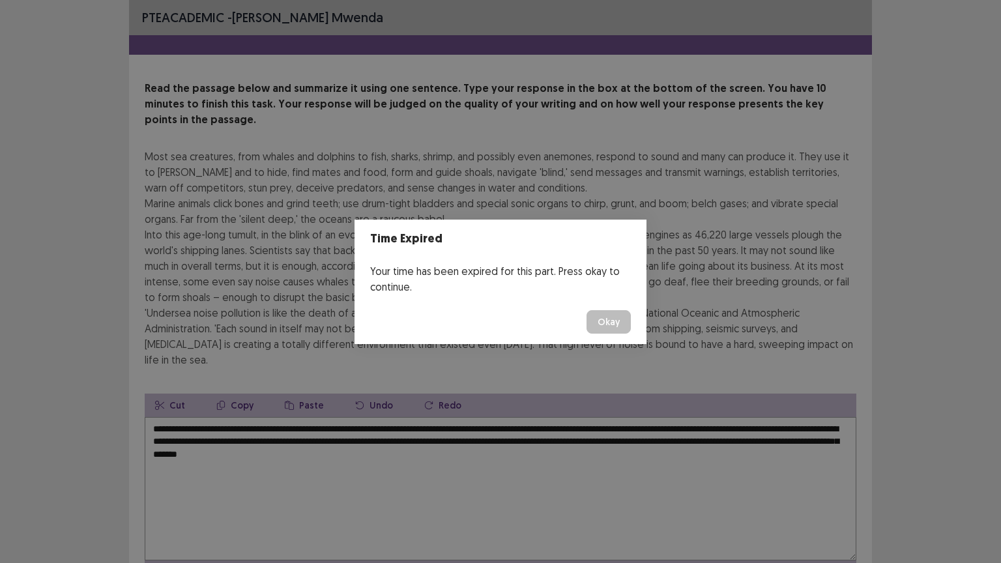
click at [607, 323] on button "Okay" at bounding box center [608, 321] width 44 height 23
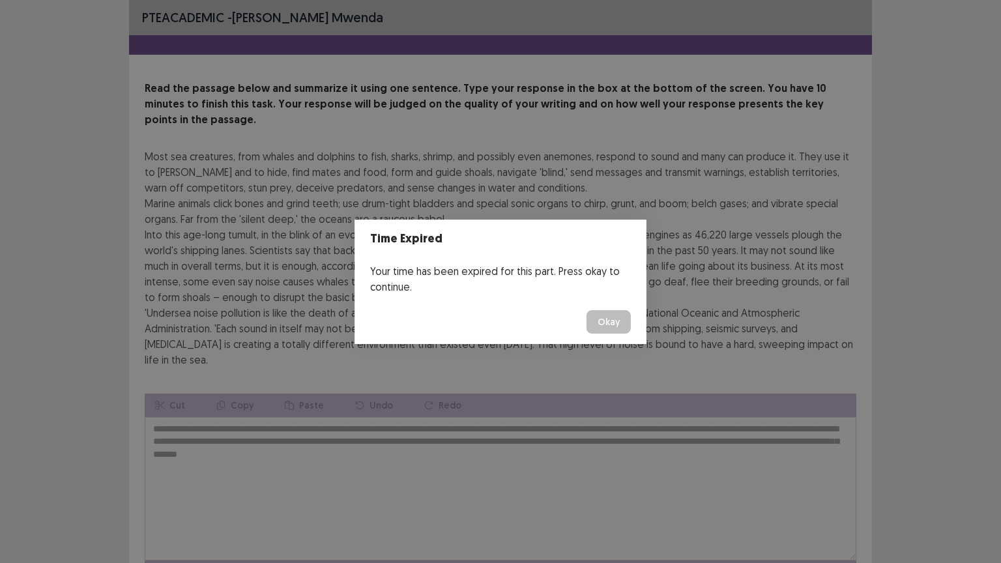
scroll to position [47, 0]
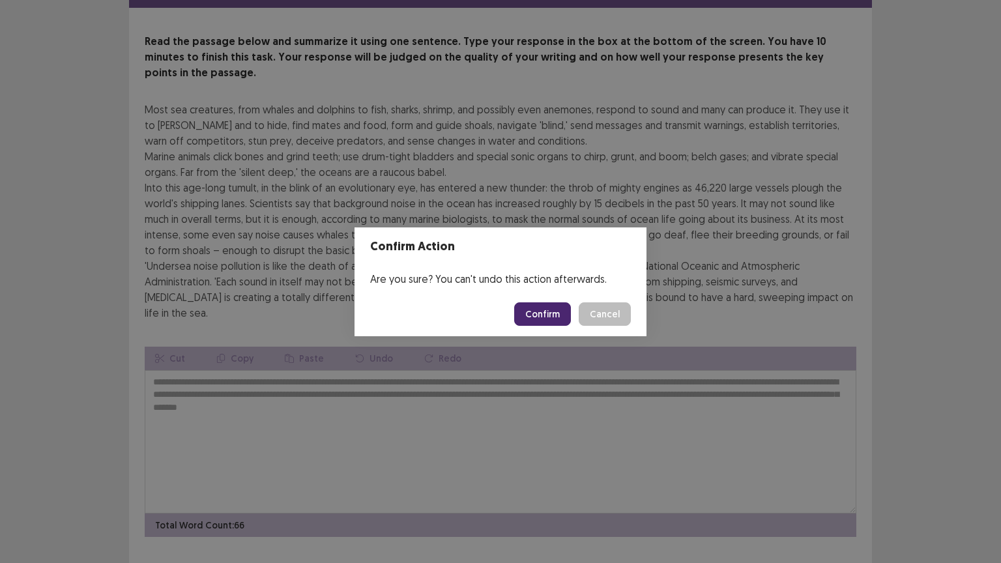
click at [549, 311] on button "Confirm" at bounding box center [542, 313] width 57 height 23
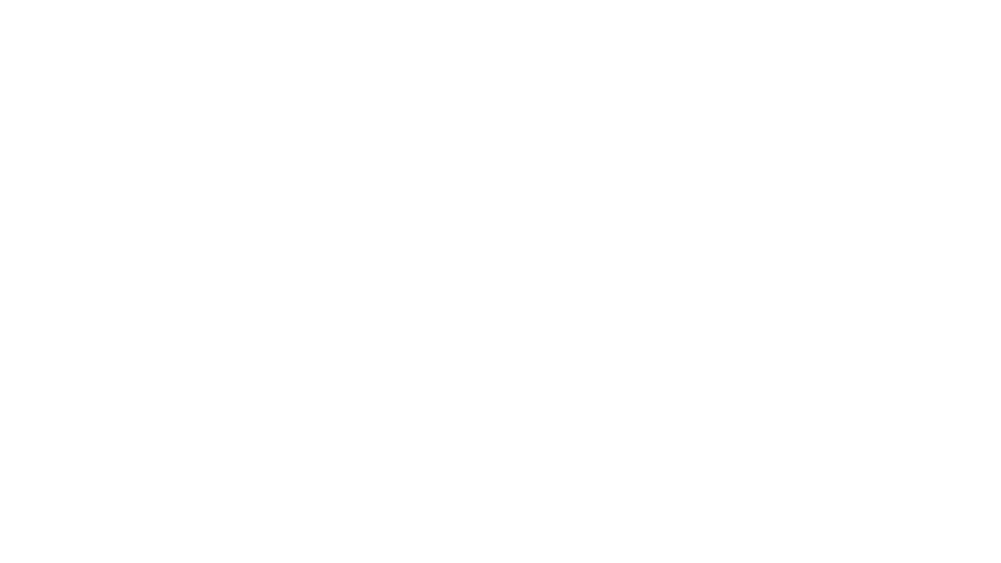
scroll to position [0, 0]
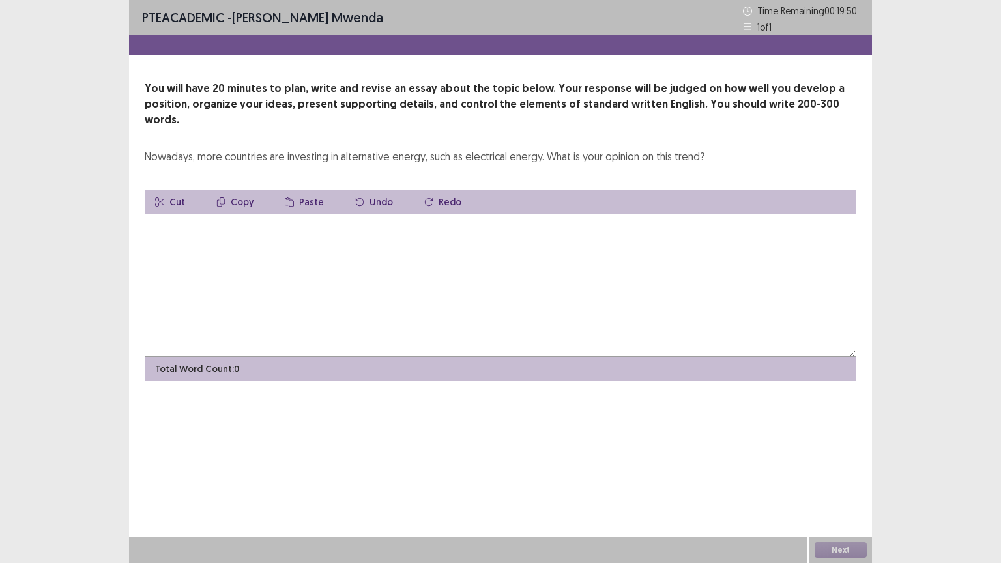
click at [169, 214] on textarea at bounding box center [500, 285] width 711 height 143
type textarea "*"
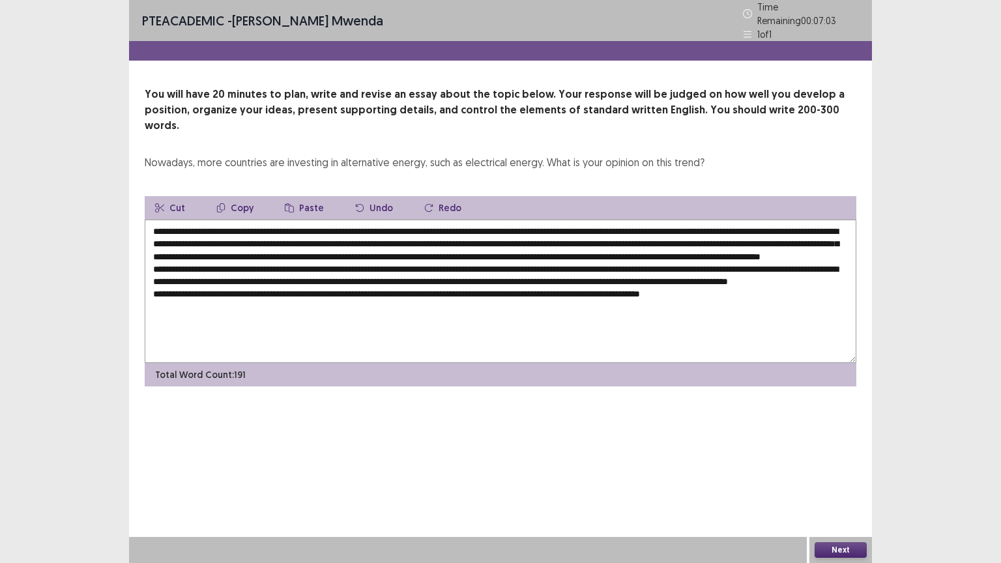
drag, startPoint x: 229, startPoint y: 208, endPoint x: 513, endPoint y: 210, distance: 284.7
click at [513, 220] on textarea at bounding box center [500, 291] width 711 height 143
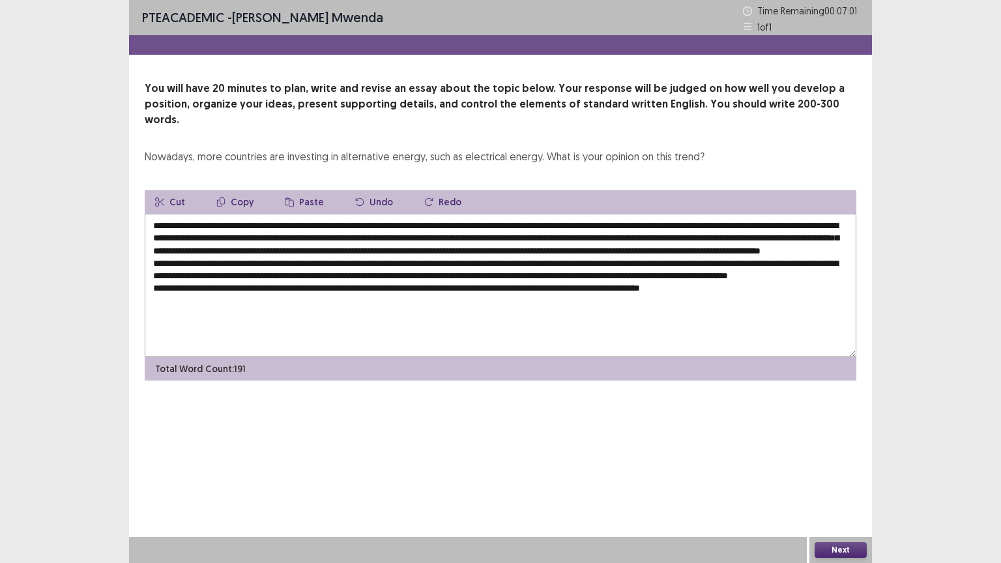
click at [237, 190] on button "Copy" at bounding box center [235, 201] width 58 height 23
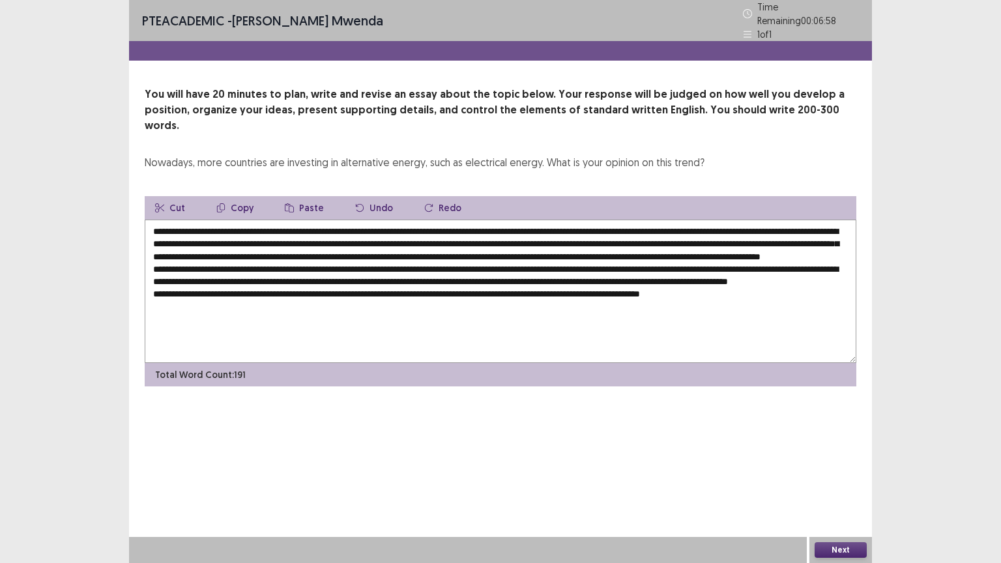
click at [344, 237] on textarea at bounding box center [500, 291] width 711 height 143
click at [310, 196] on button "Paste" at bounding box center [304, 207] width 60 height 23
click at [715, 248] on textarea at bounding box center [500, 291] width 711 height 143
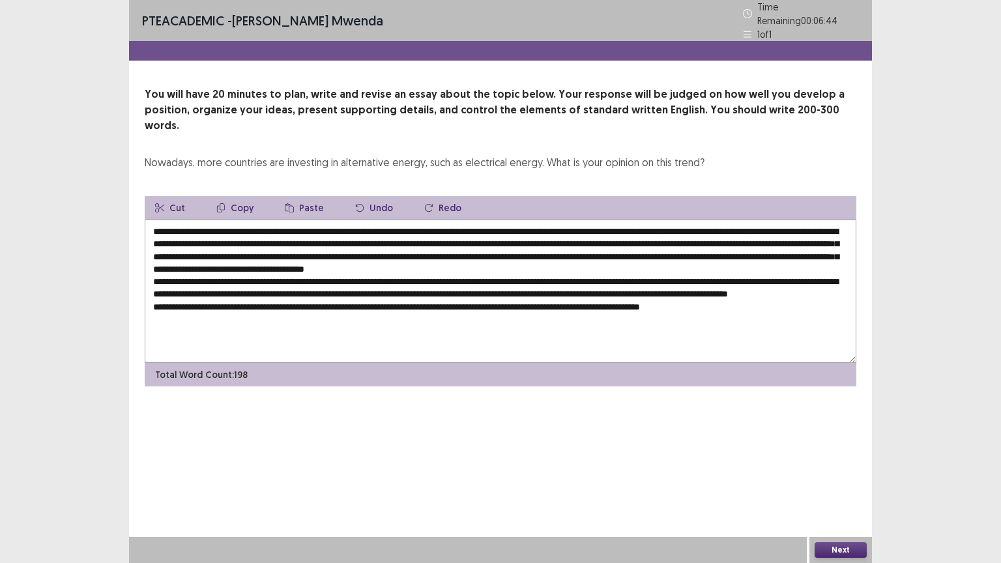
click at [304, 196] on button "Paste" at bounding box center [304, 207] width 60 height 23
click at [350, 272] on textarea at bounding box center [500, 291] width 711 height 143
click at [301, 196] on button "Paste" at bounding box center [304, 207] width 60 height 23
click at [458, 313] on textarea at bounding box center [500, 291] width 711 height 143
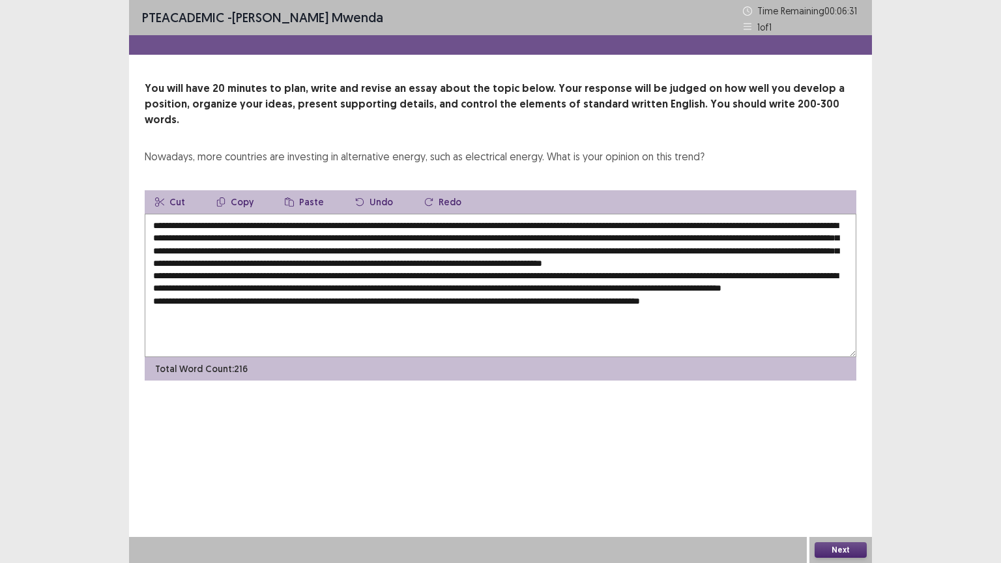
click at [463, 312] on textarea at bounding box center [500, 285] width 711 height 143
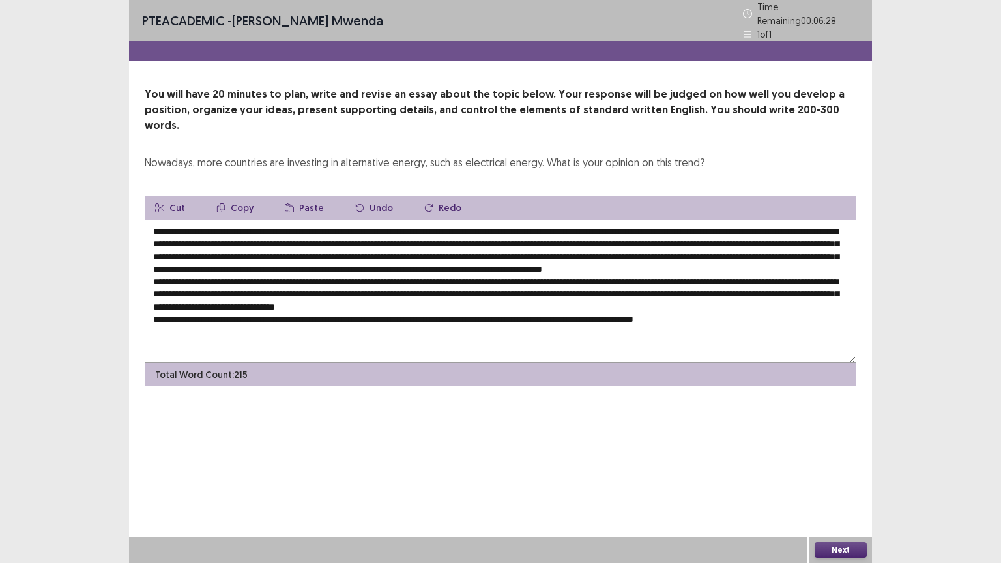
click at [299, 196] on button "Paste" at bounding box center [304, 207] width 60 height 23
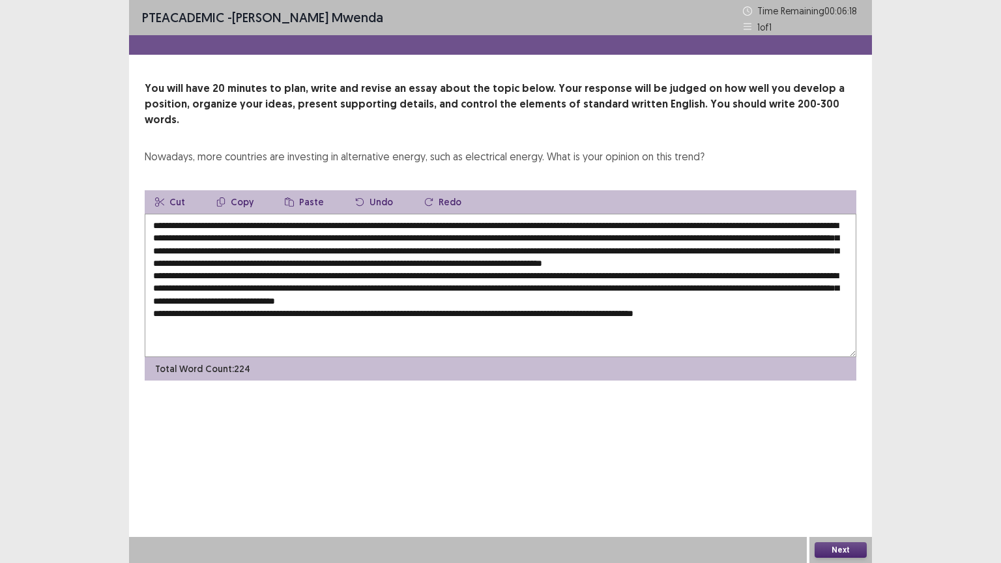
drag, startPoint x: 430, startPoint y: 287, endPoint x: 334, endPoint y: 280, distance: 96.0
click at [334, 280] on textarea at bounding box center [500, 285] width 711 height 143
click at [237, 190] on button "Copy" at bounding box center [235, 201] width 58 height 23
click at [653, 223] on textarea at bounding box center [500, 285] width 711 height 143
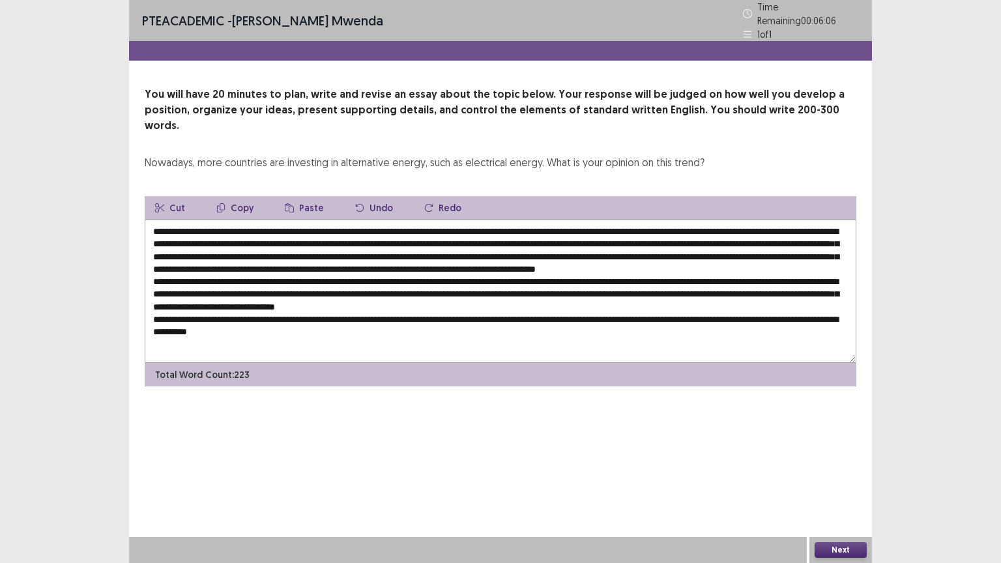
click at [308, 196] on button "Paste" at bounding box center [304, 207] width 60 height 23
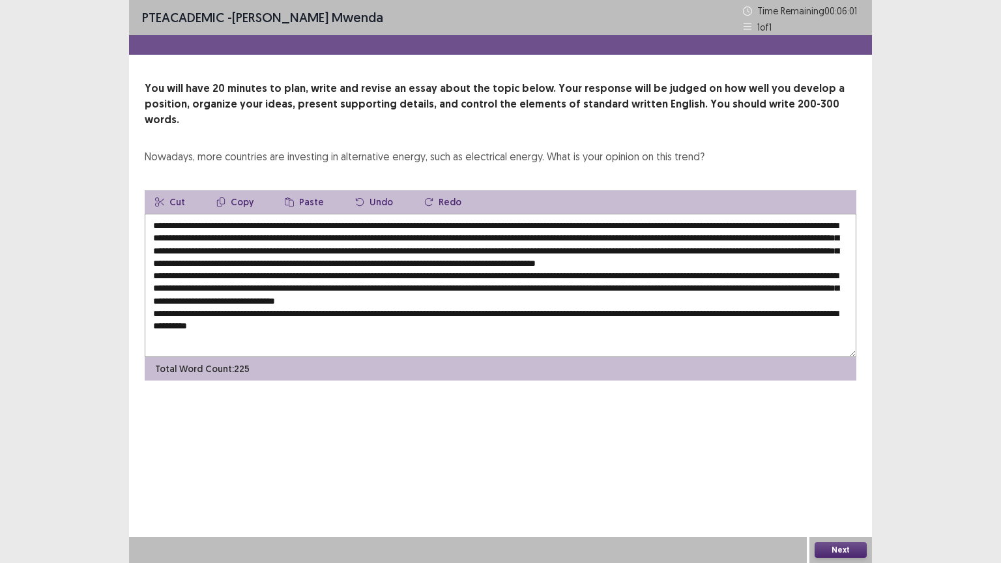
click at [763, 223] on textarea at bounding box center [500, 285] width 711 height 143
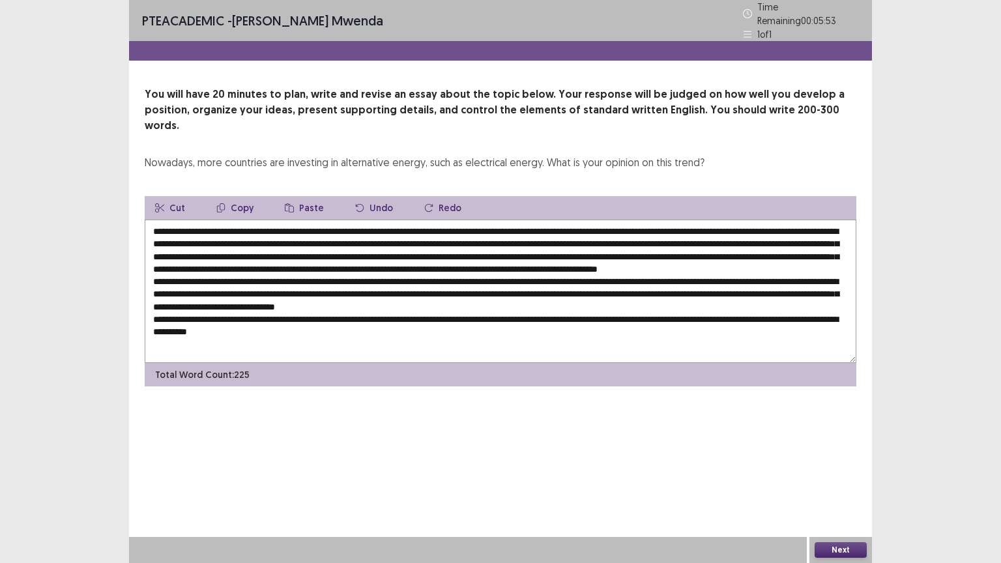
click at [756, 222] on textarea at bounding box center [500, 291] width 711 height 143
click at [648, 223] on textarea at bounding box center [500, 291] width 711 height 143
click at [646, 222] on textarea at bounding box center [500, 291] width 711 height 143
click at [656, 222] on textarea at bounding box center [500, 291] width 711 height 143
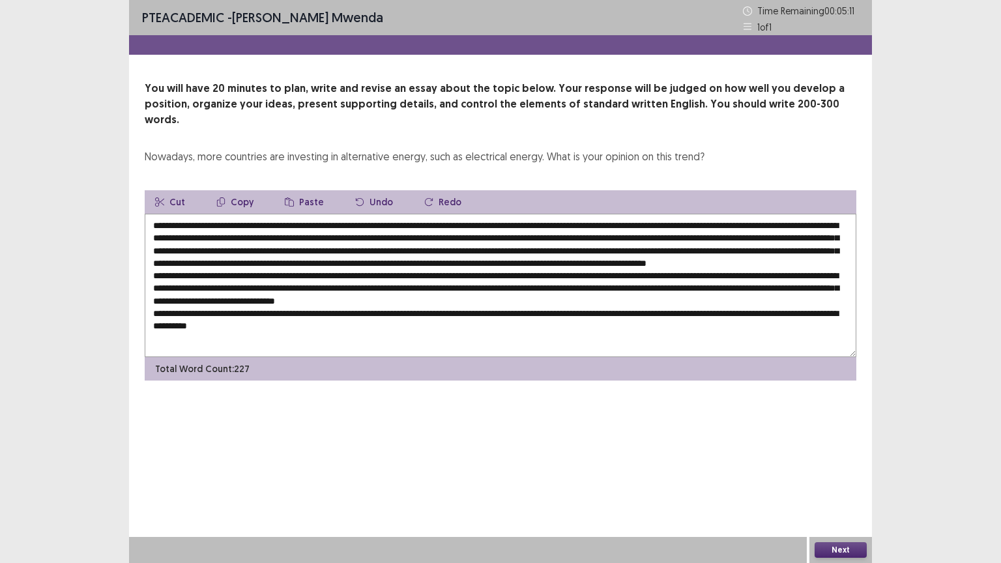
click at [706, 223] on textarea at bounding box center [500, 285] width 711 height 143
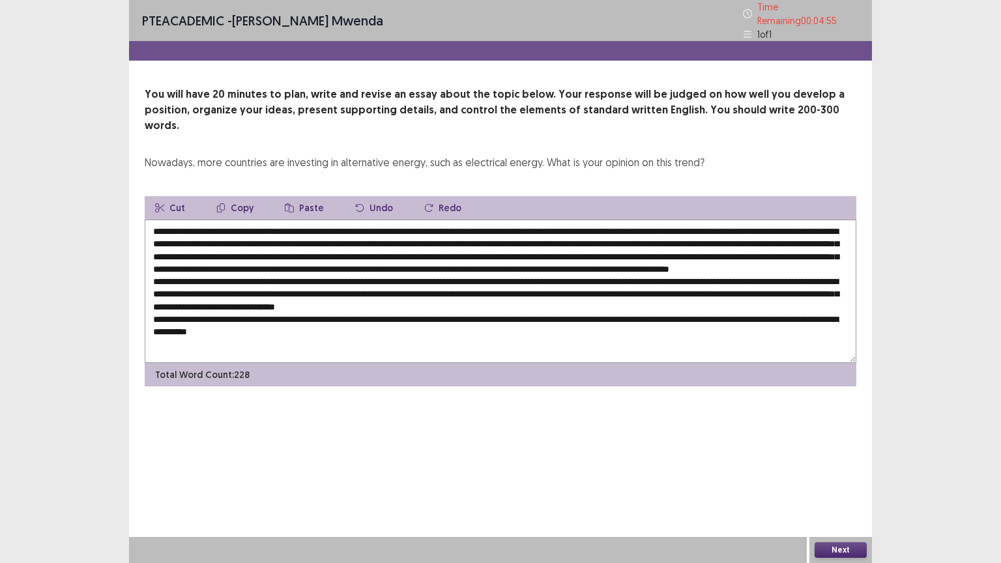
click at [314, 237] on textarea at bounding box center [500, 291] width 711 height 143
click at [791, 220] on textarea at bounding box center [500, 291] width 711 height 143
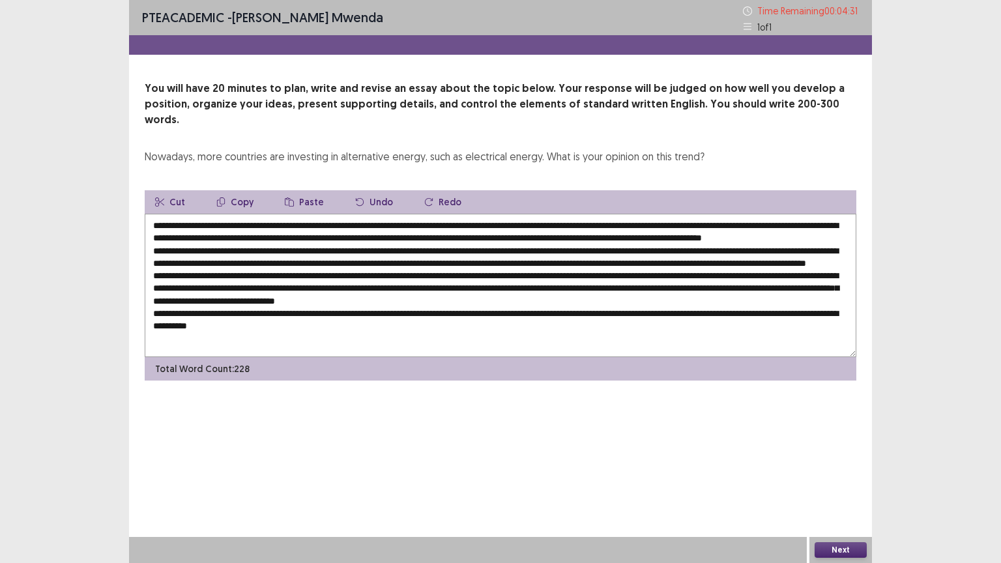
click at [156, 237] on textarea at bounding box center [500, 285] width 711 height 143
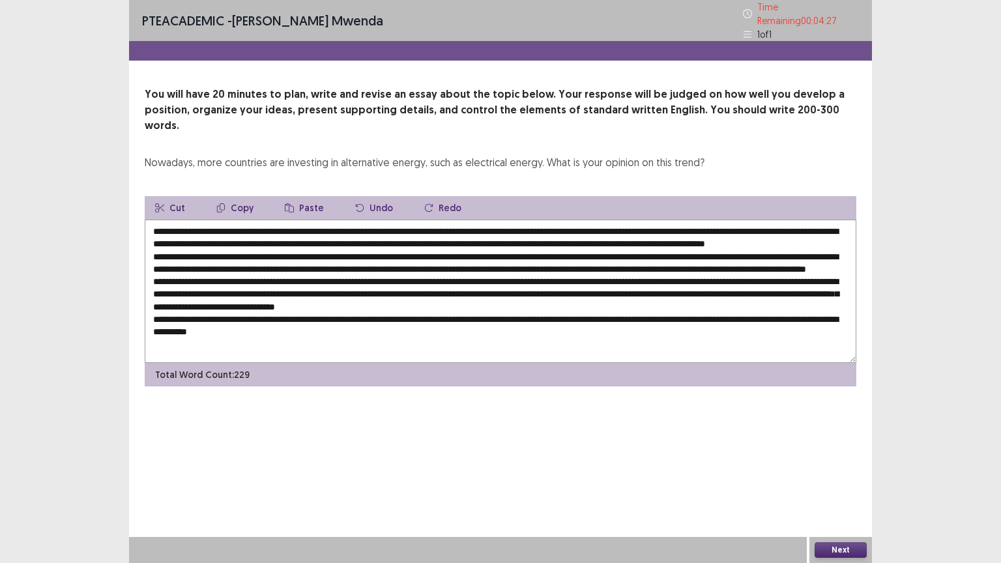
click at [842, 224] on textarea at bounding box center [500, 291] width 711 height 143
click at [705, 224] on textarea at bounding box center [500, 291] width 711 height 143
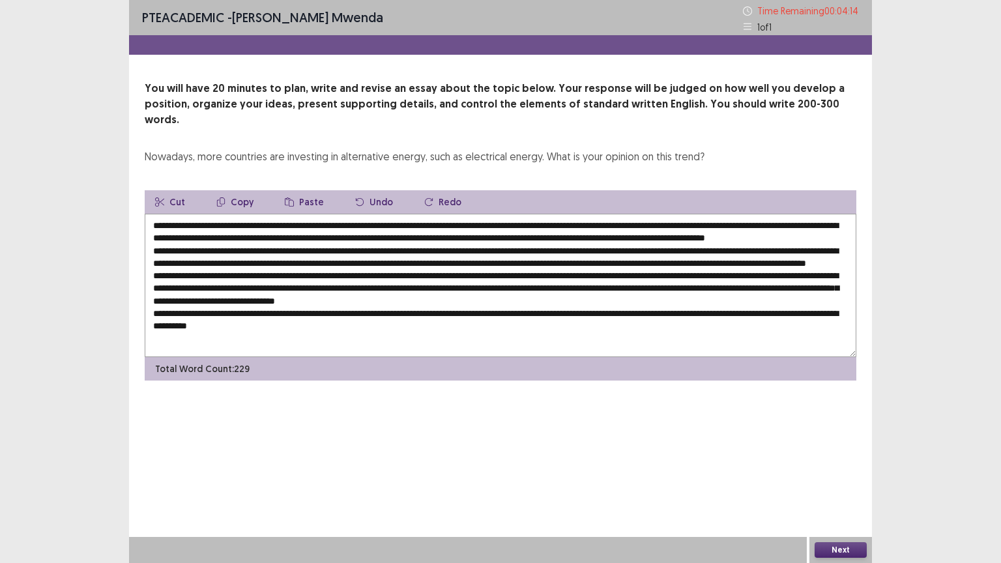
click at [735, 249] on textarea at bounding box center [500, 285] width 711 height 143
click at [736, 250] on textarea at bounding box center [500, 285] width 711 height 143
click at [737, 250] on textarea at bounding box center [500, 285] width 711 height 143
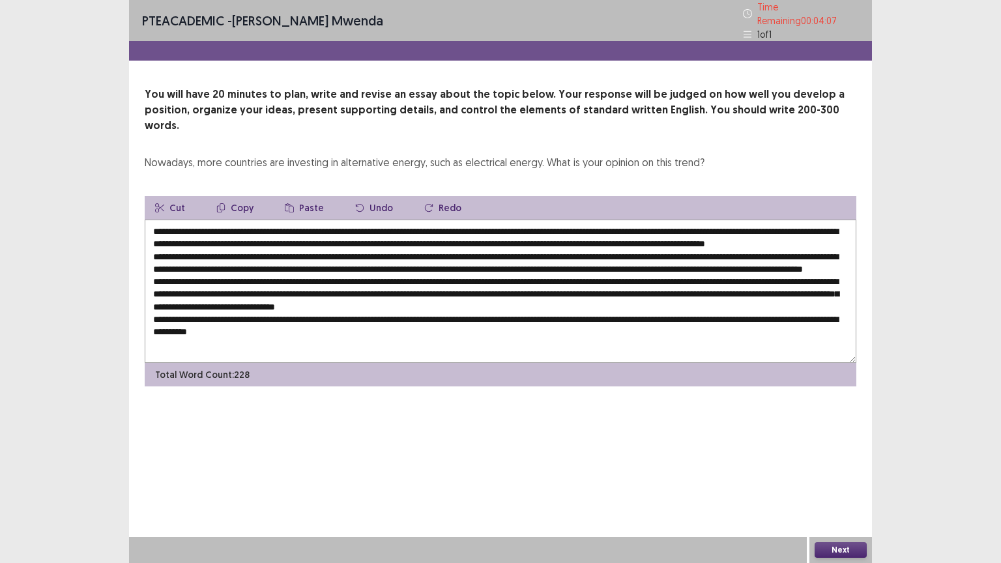
click at [741, 248] on textarea at bounding box center [500, 291] width 711 height 143
drag, startPoint x: 709, startPoint y: 222, endPoint x: 652, endPoint y: 224, distance: 57.4
click at [652, 224] on textarea at bounding box center [500, 291] width 711 height 143
click at [253, 258] on textarea at bounding box center [500, 291] width 711 height 143
click at [287, 203] on icon "button" at bounding box center [289, 207] width 9 height 9
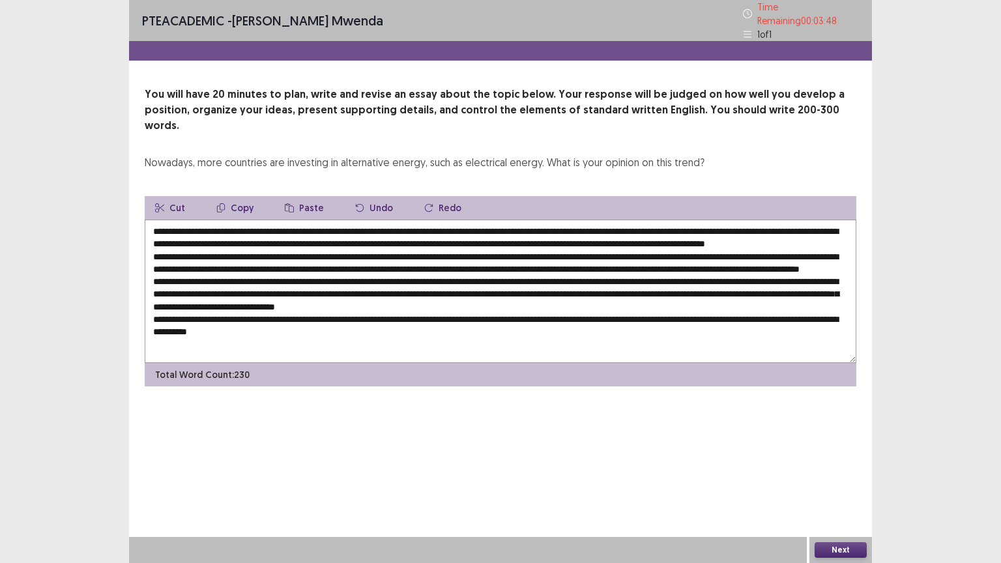
click at [518, 261] on textarea at bounding box center [500, 291] width 711 height 143
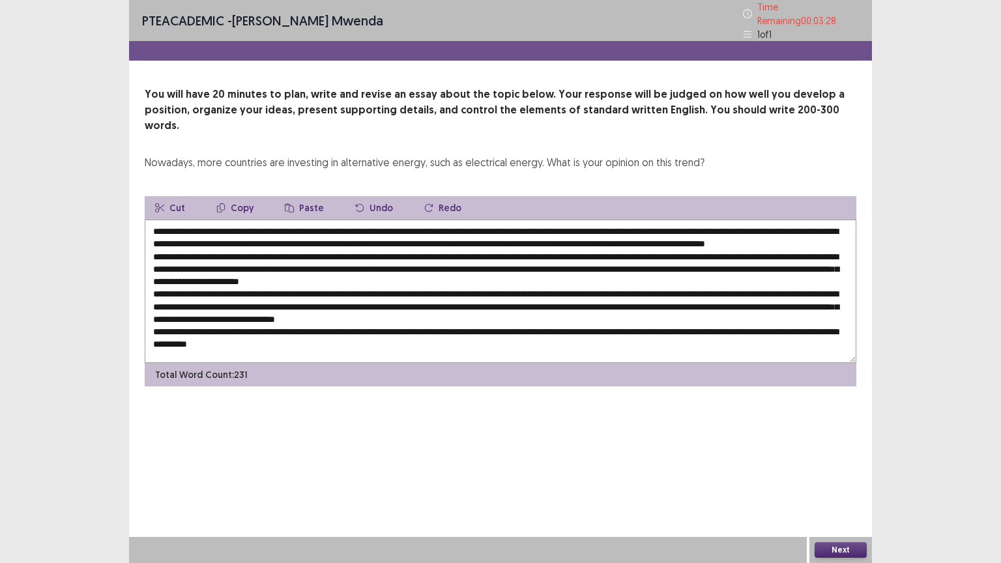
click at [782, 263] on textarea at bounding box center [500, 291] width 711 height 143
click at [820, 260] on textarea at bounding box center [500, 291] width 711 height 143
click at [196, 273] on textarea at bounding box center [500, 291] width 711 height 143
click at [365, 278] on textarea at bounding box center [500, 291] width 711 height 143
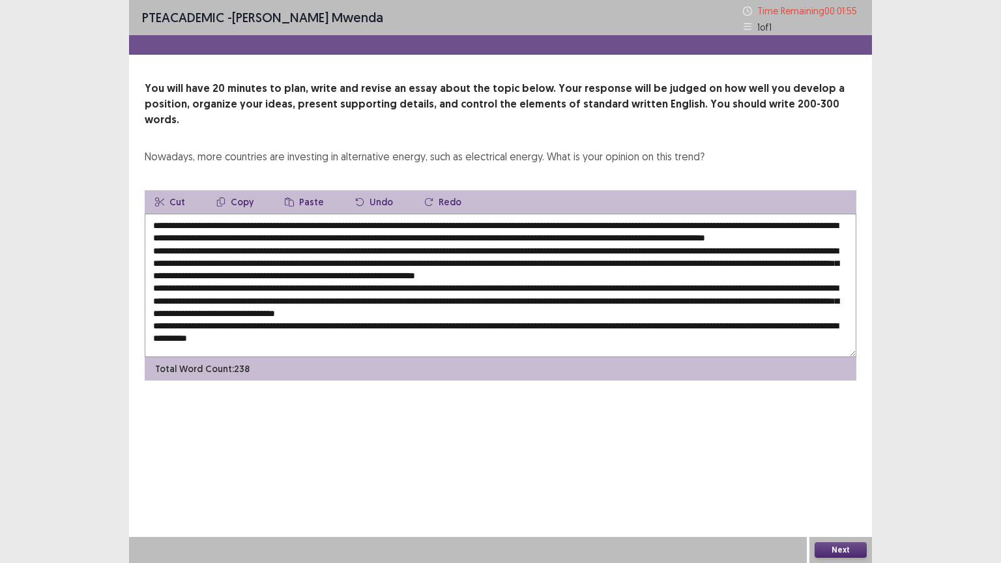
click at [704, 274] on textarea at bounding box center [500, 285] width 711 height 143
click at [315, 285] on textarea at bounding box center [500, 285] width 711 height 143
click at [630, 286] on textarea at bounding box center [500, 285] width 711 height 143
drag, startPoint x: 197, startPoint y: 297, endPoint x: 202, endPoint y: 302, distance: 6.9
click at [202, 302] on textarea at bounding box center [500, 285] width 711 height 143
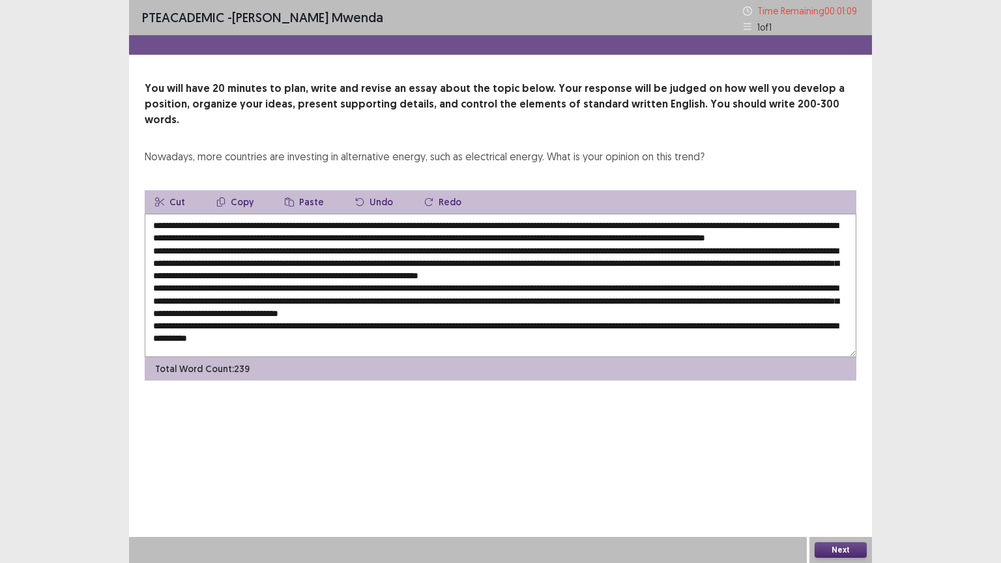
click at [429, 298] on textarea at bounding box center [500, 285] width 711 height 143
click at [620, 298] on textarea at bounding box center [500, 285] width 711 height 143
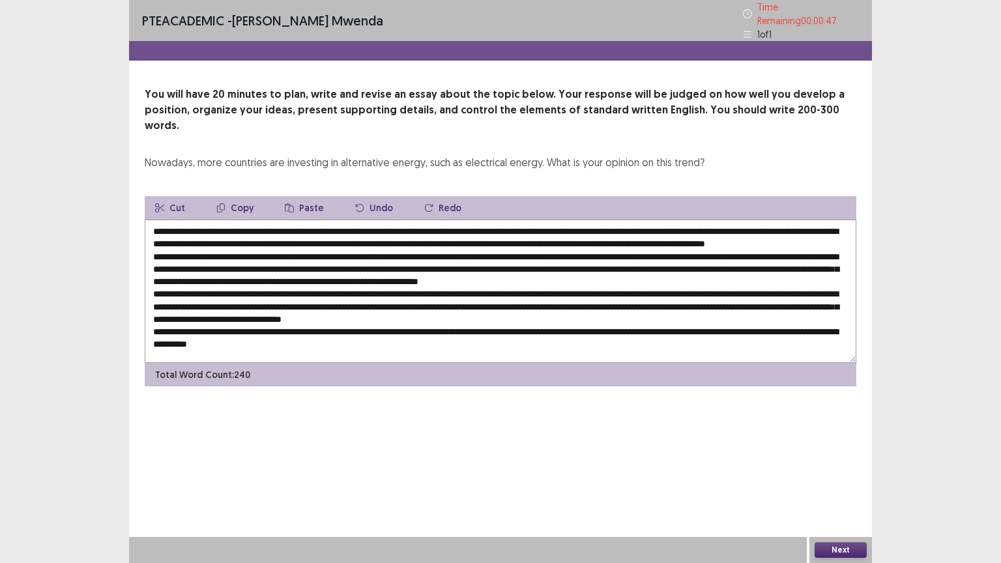
click at [561, 309] on textarea at bounding box center [500, 291] width 711 height 143
drag, startPoint x: 516, startPoint y: 211, endPoint x: 229, endPoint y: 208, distance: 286.7
click at [229, 220] on textarea at bounding box center [500, 291] width 711 height 143
click at [232, 196] on button "Copy" at bounding box center [235, 207] width 58 height 23
click at [560, 312] on textarea at bounding box center [500, 291] width 711 height 143
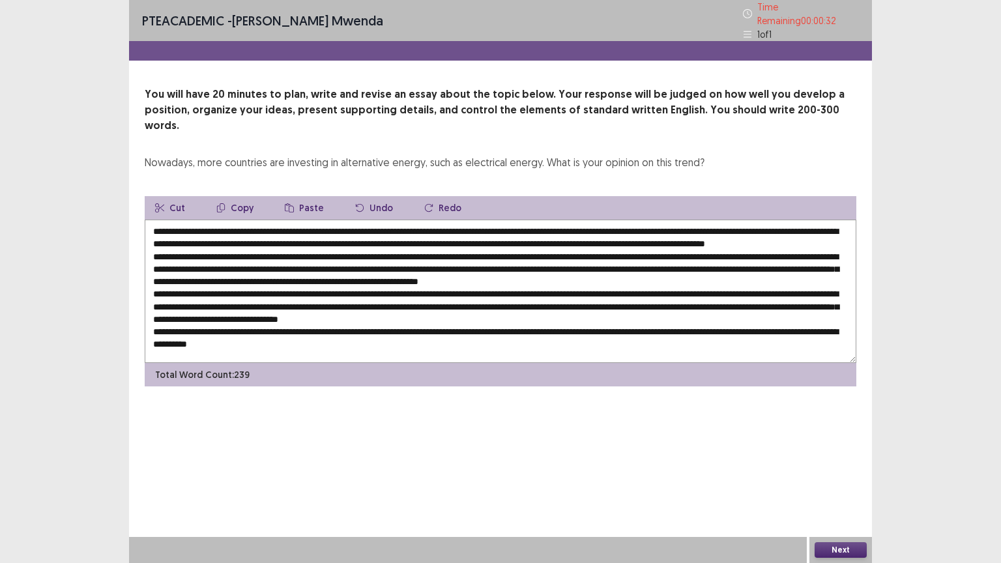
click at [300, 196] on button "Paste" at bounding box center [304, 207] width 60 height 23
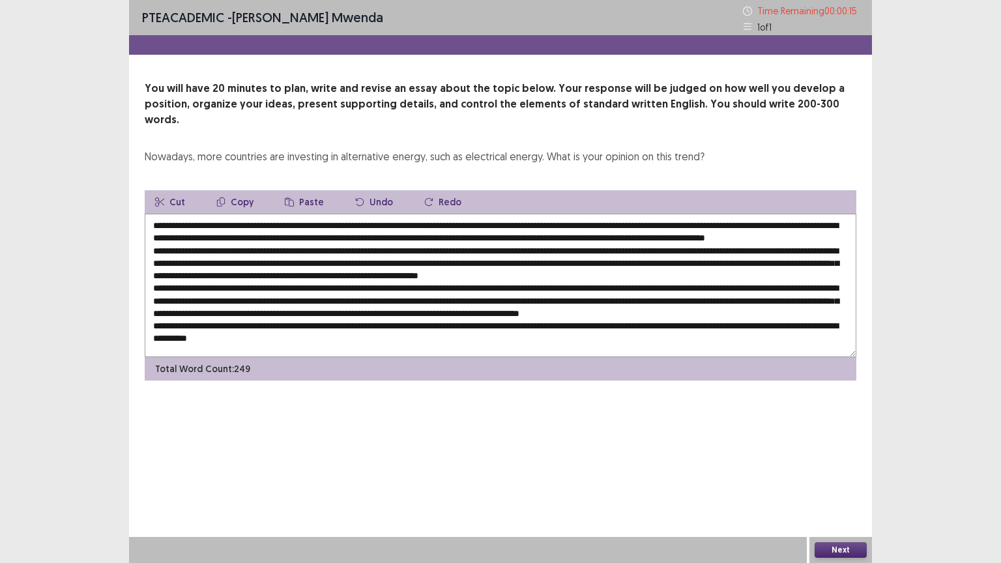
scroll to position [18, 0]
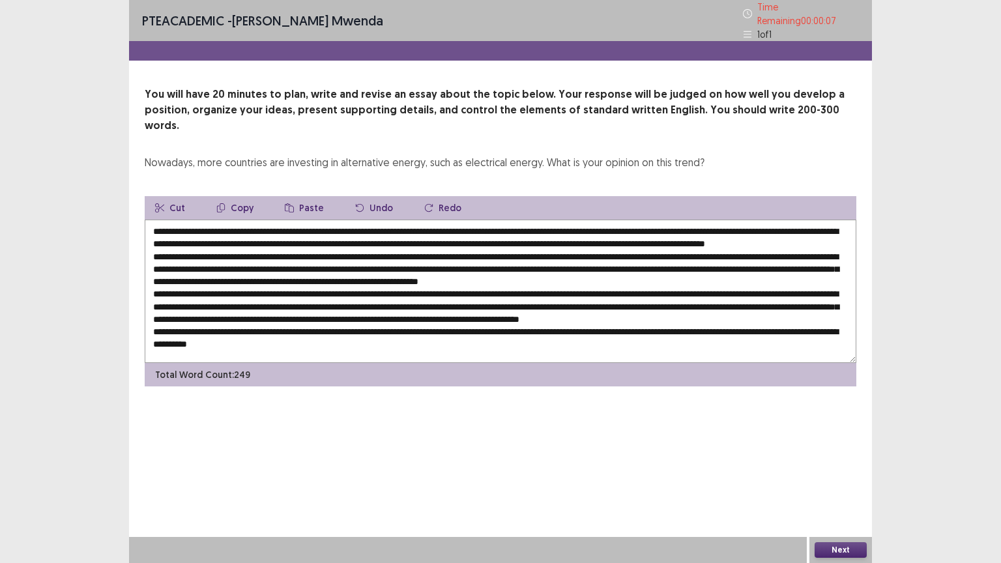
click at [740, 320] on textarea at bounding box center [500, 291] width 711 height 143
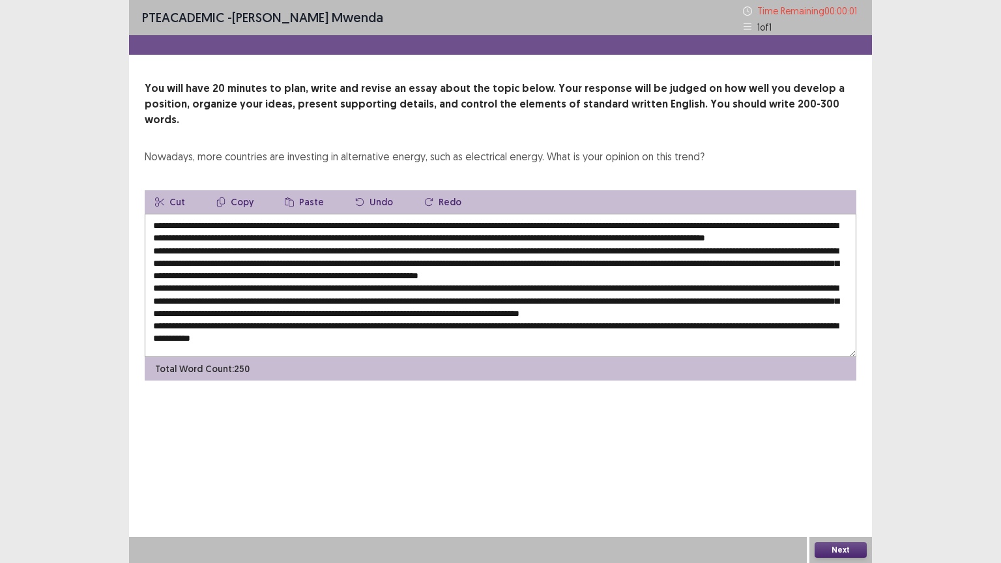
type textarea "**********"
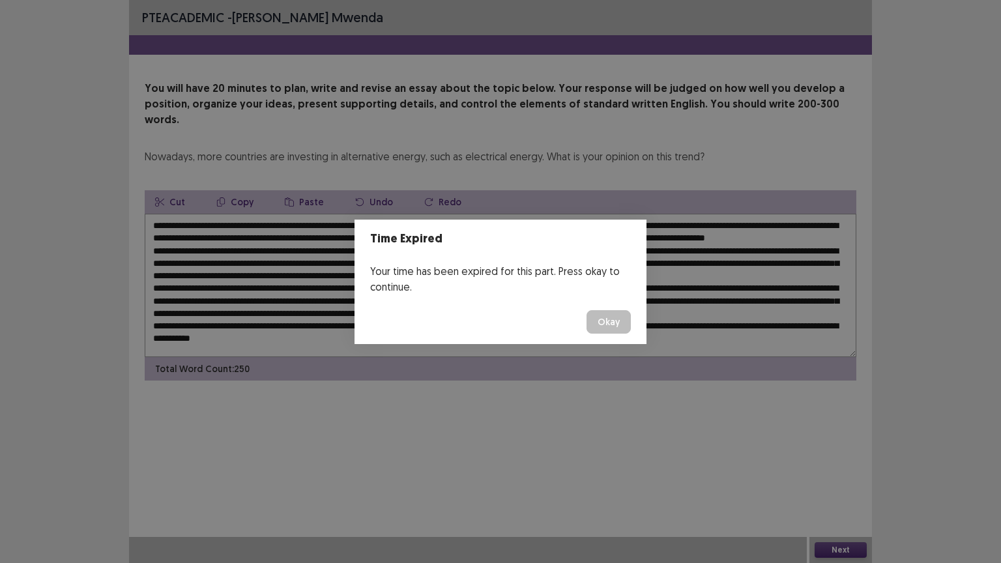
click at [622, 321] on button "Okay" at bounding box center [608, 321] width 44 height 23
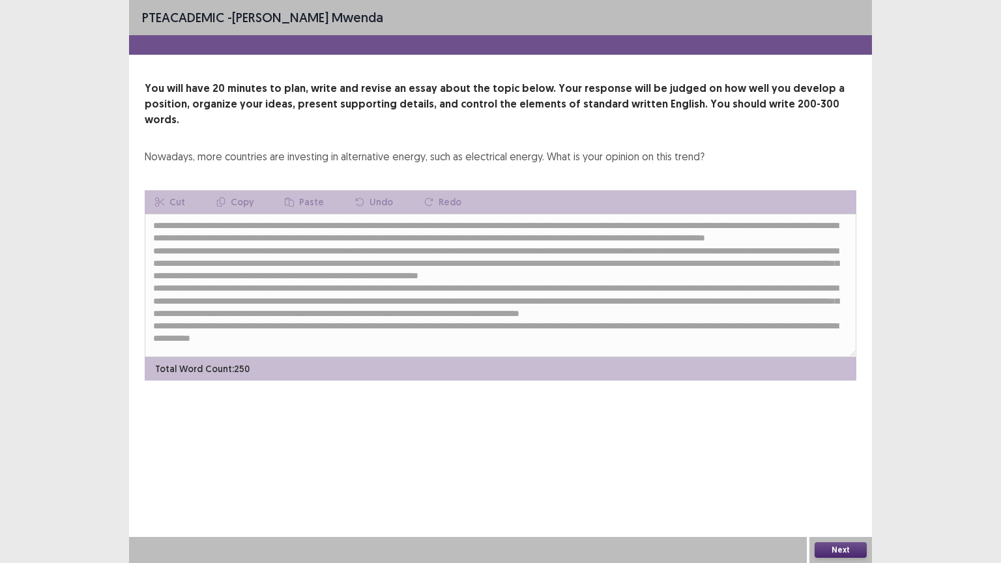
click at [844, 452] on button "Next" at bounding box center [840, 550] width 52 height 16
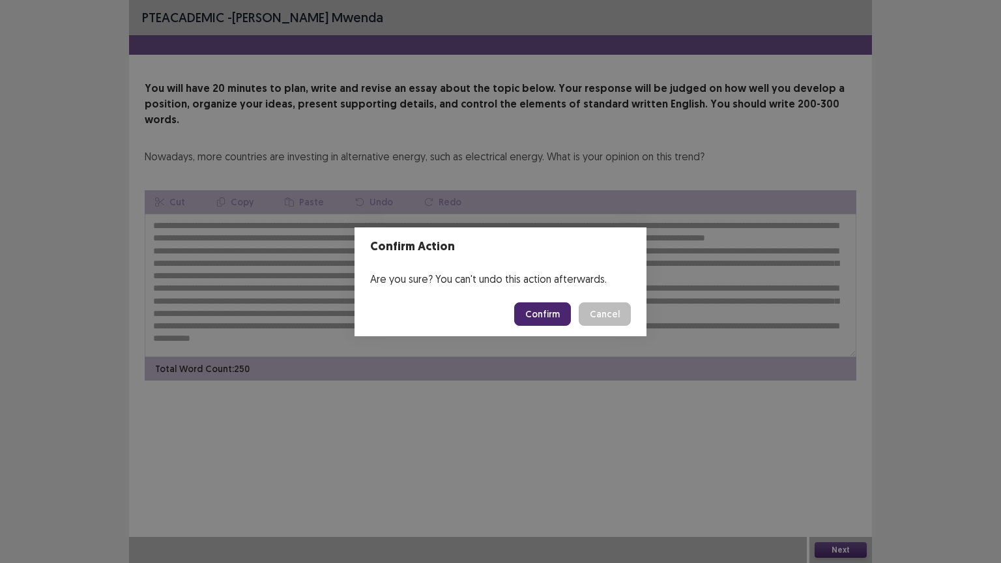
click at [546, 313] on button "Confirm" at bounding box center [542, 313] width 57 height 23
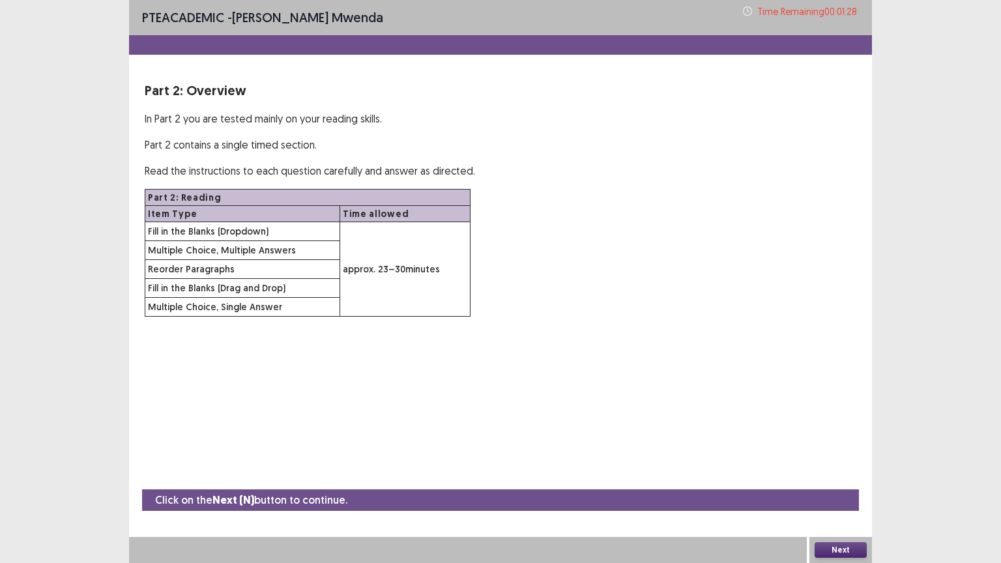
click at [849, 452] on button "Next" at bounding box center [840, 550] width 52 height 16
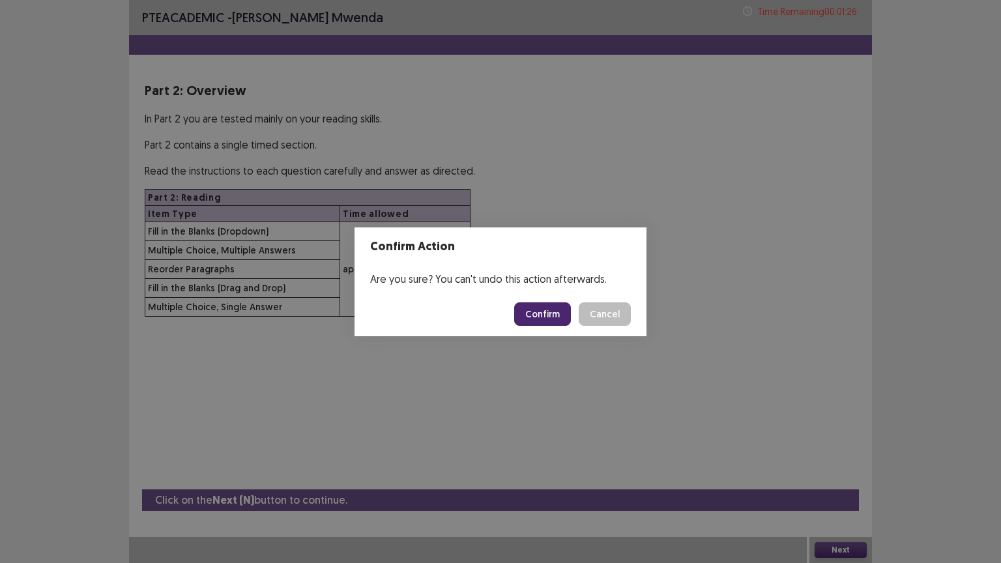
click at [562, 313] on button "Confirm" at bounding box center [542, 313] width 57 height 23
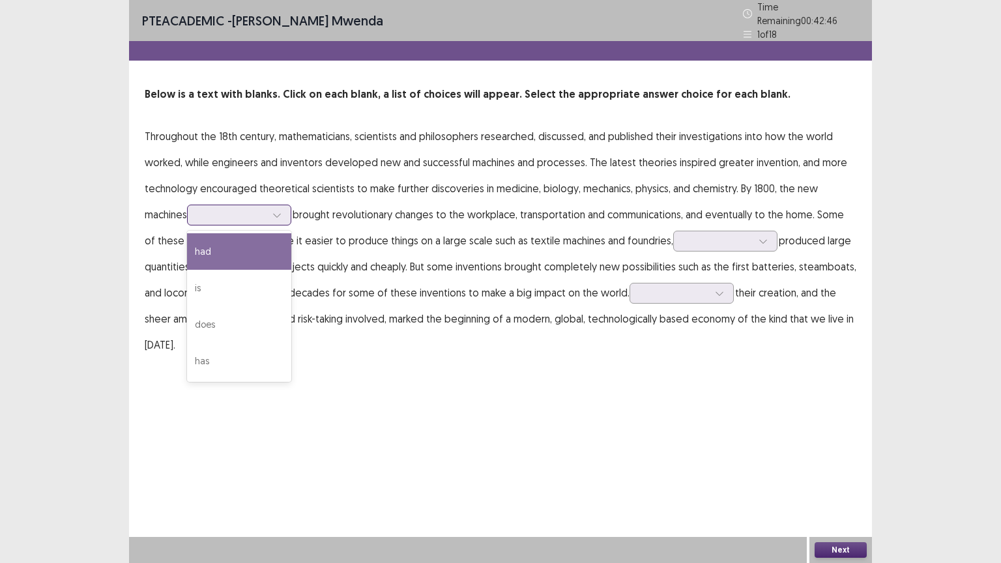
click at [281, 210] on icon at bounding box center [276, 214] width 9 height 9
click at [217, 245] on div "had" at bounding box center [239, 251] width 104 height 36
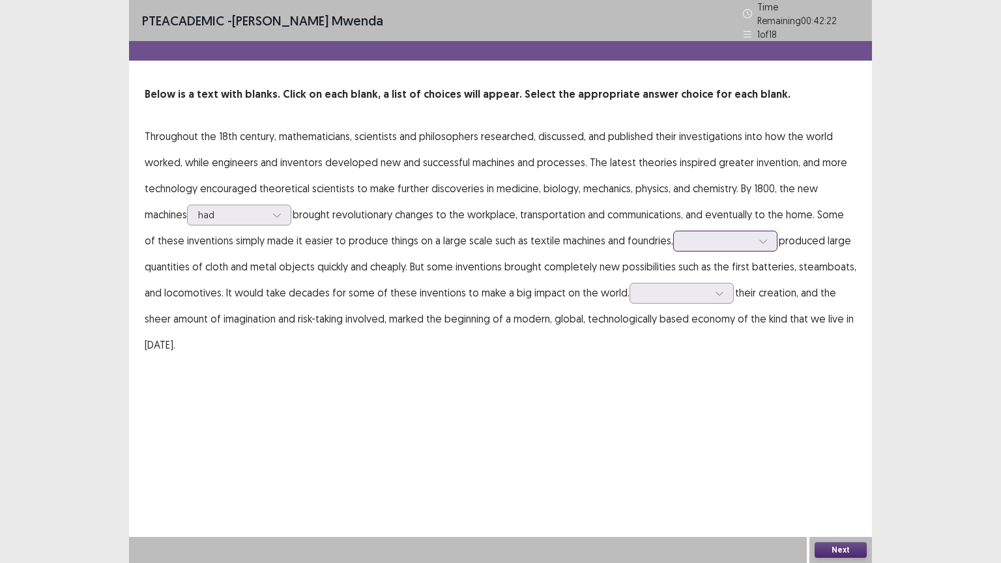
click at [762, 239] on icon at bounding box center [762, 241] width 9 height 9
click at [687, 269] on div "they" at bounding box center [725, 277] width 104 height 36
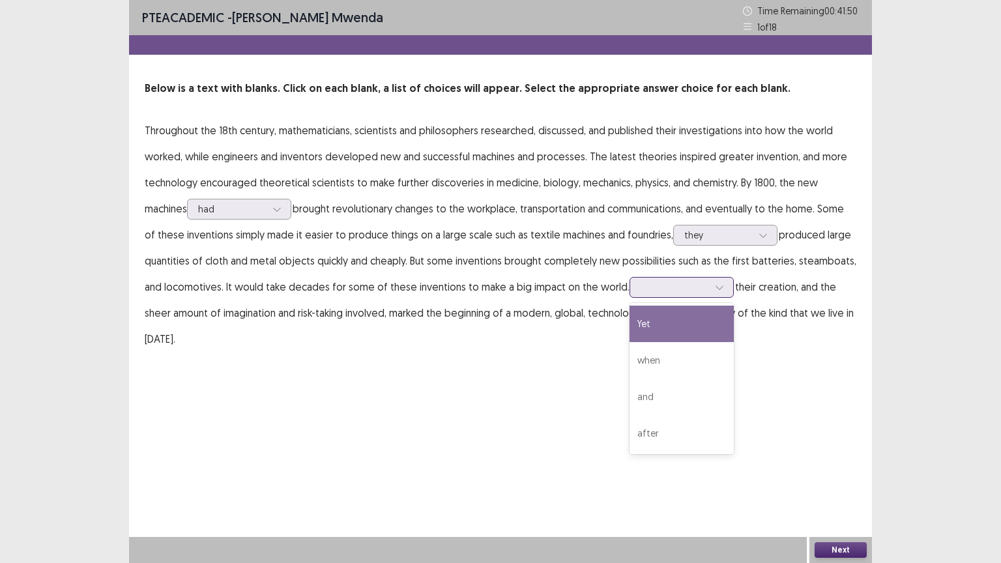
click at [715, 289] on icon at bounding box center [719, 287] width 9 height 9
click at [629, 325] on div "Yet" at bounding box center [681, 324] width 104 height 36
click at [839, 452] on button "Next" at bounding box center [840, 550] width 52 height 16
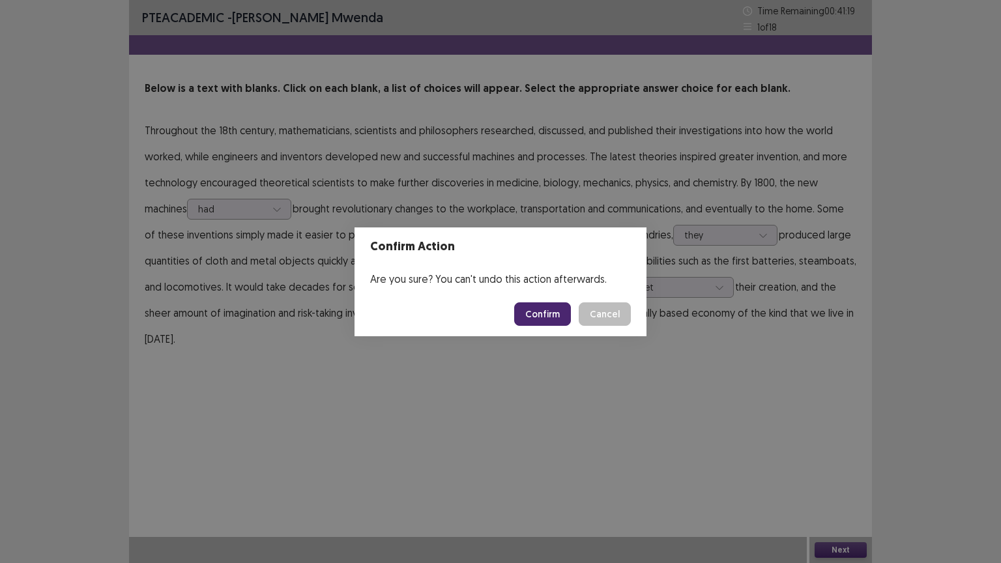
click at [536, 308] on button "Confirm" at bounding box center [542, 313] width 57 height 23
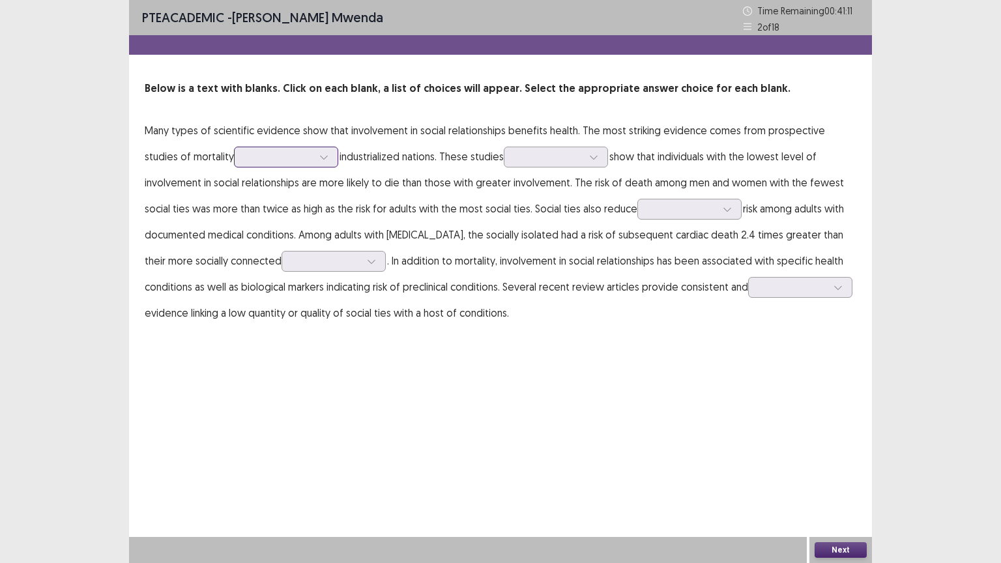
click at [319, 161] on icon at bounding box center [323, 156] width 9 height 9
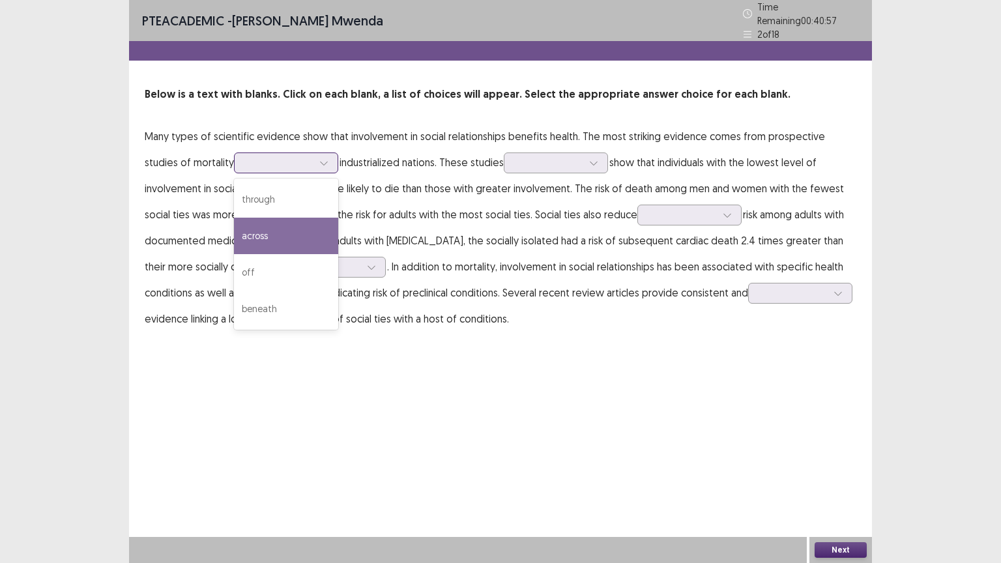
click at [234, 231] on div "across" at bounding box center [286, 236] width 104 height 36
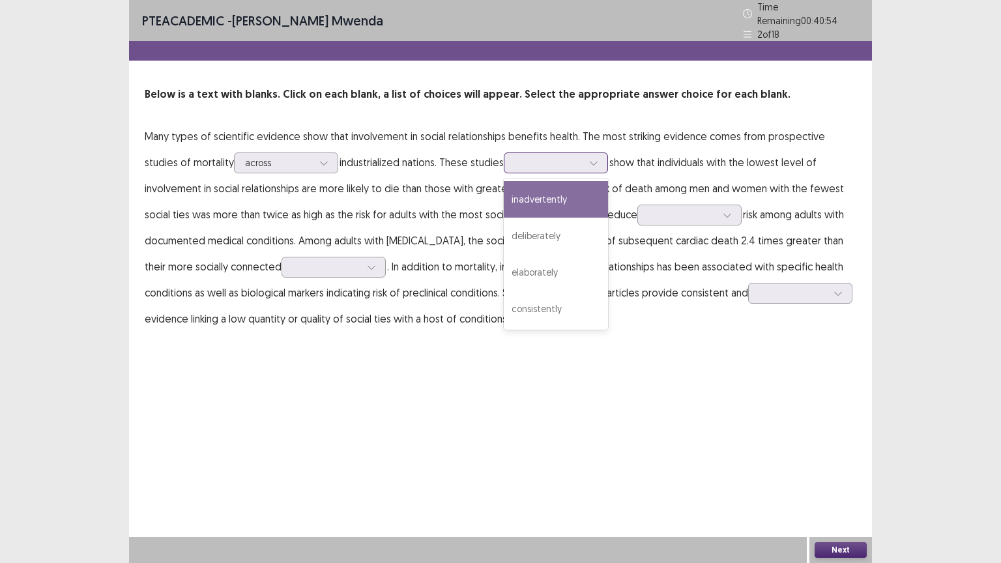
click at [589, 161] on icon at bounding box center [593, 162] width 9 height 9
click at [523, 197] on div "inadvertently" at bounding box center [556, 199] width 104 height 36
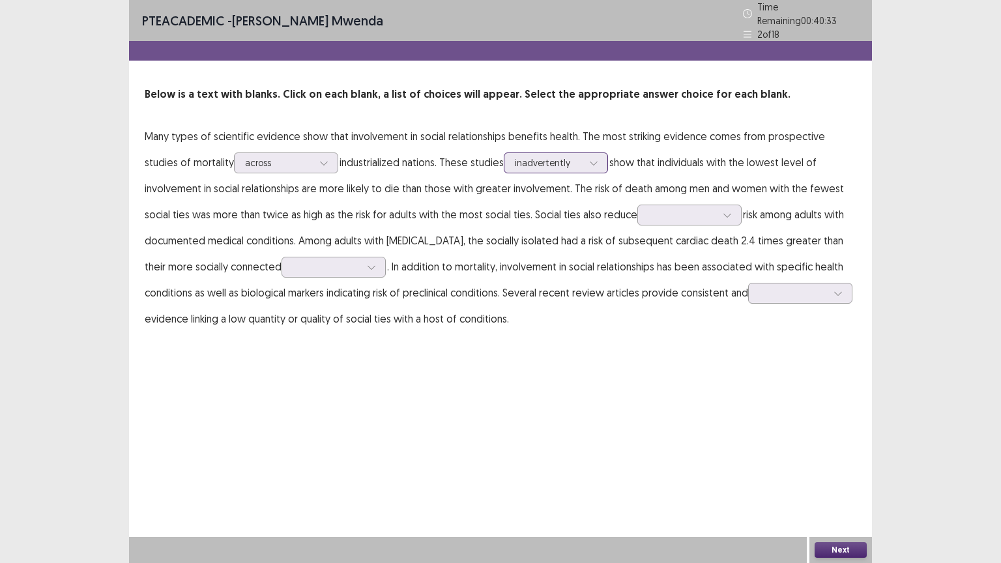
click at [584, 156] on div at bounding box center [594, 163] width 20 height 20
click at [601, 351] on div "PTE academic - [PERSON_NAME] Time Remaining 00 : 40 : 26 2 of 18 Below is a tex…" at bounding box center [500, 179] width 743 height 358
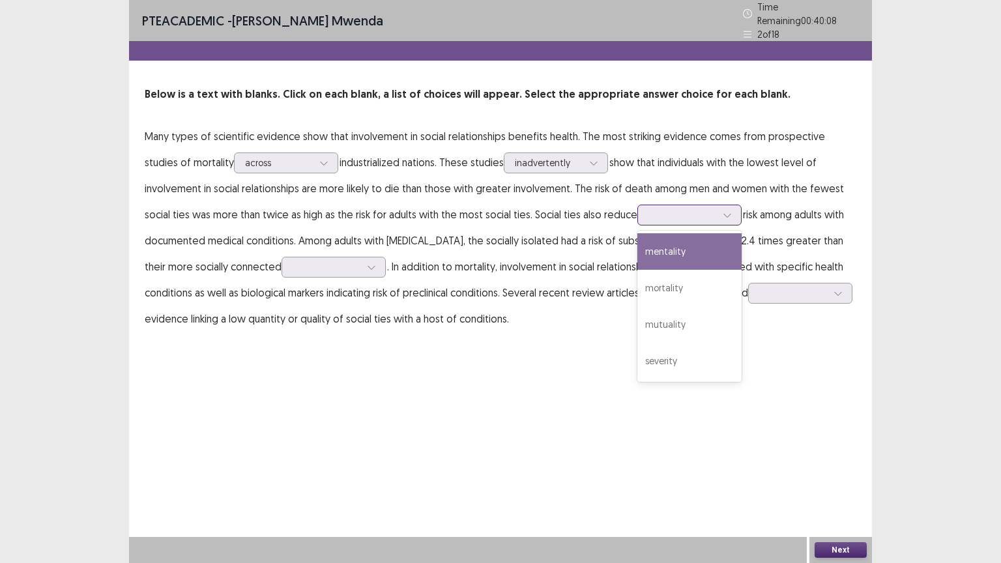
click at [723, 210] on icon at bounding box center [727, 214] width 9 height 9
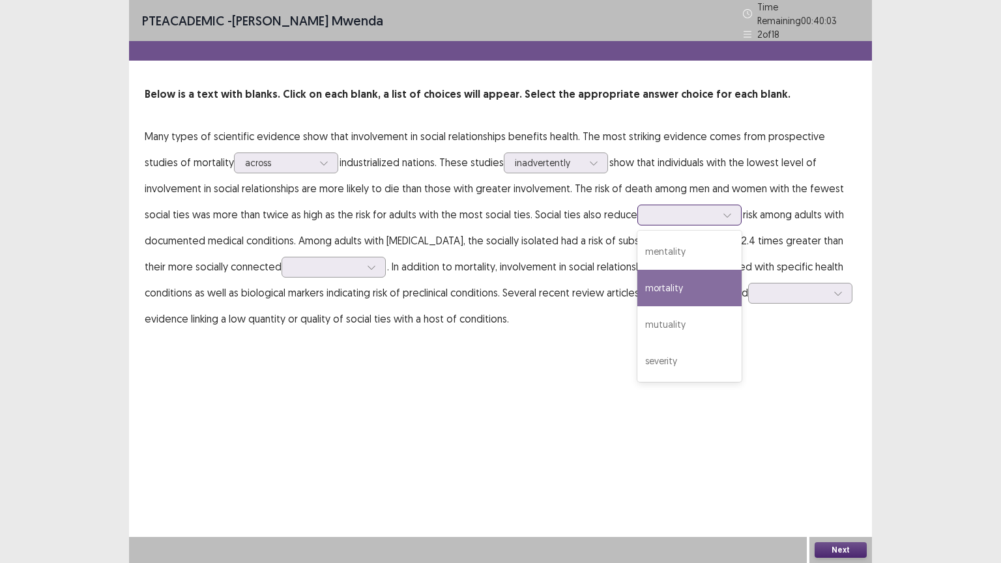
click at [637, 279] on div "mortality" at bounding box center [689, 288] width 104 height 36
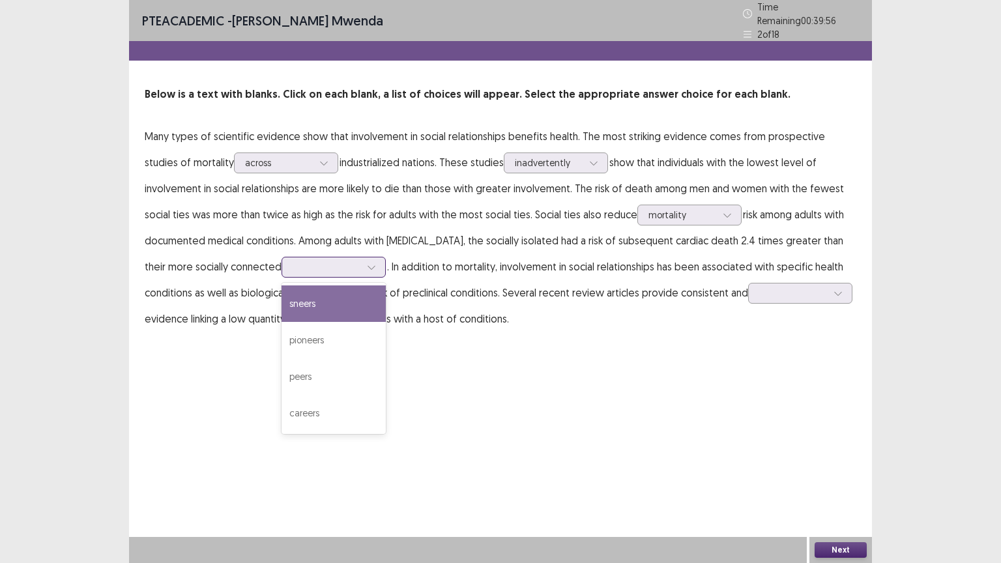
click at [367, 263] on icon at bounding box center [371, 267] width 9 height 9
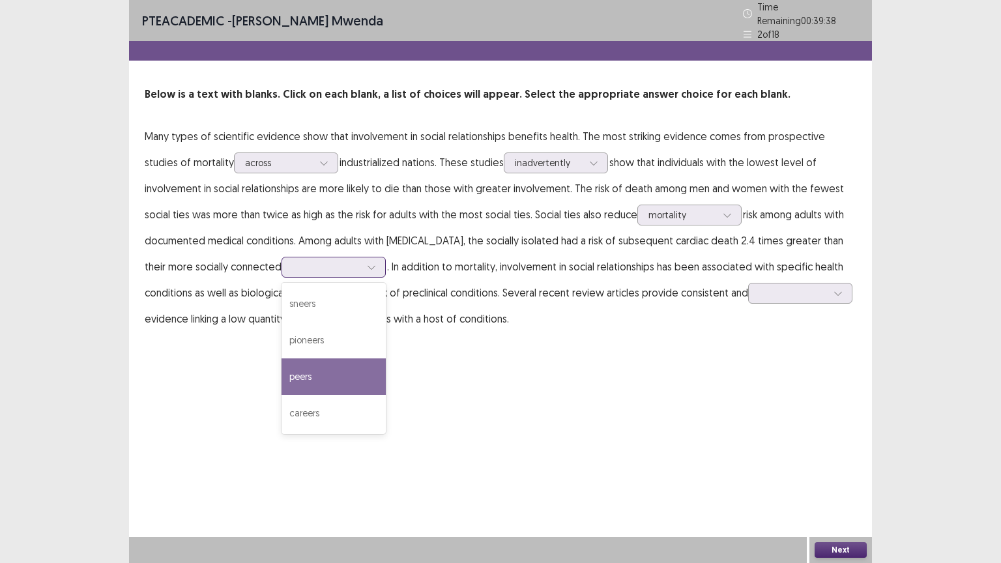
click at [285, 371] on div "peers" at bounding box center [333, 376] width 104 height 36
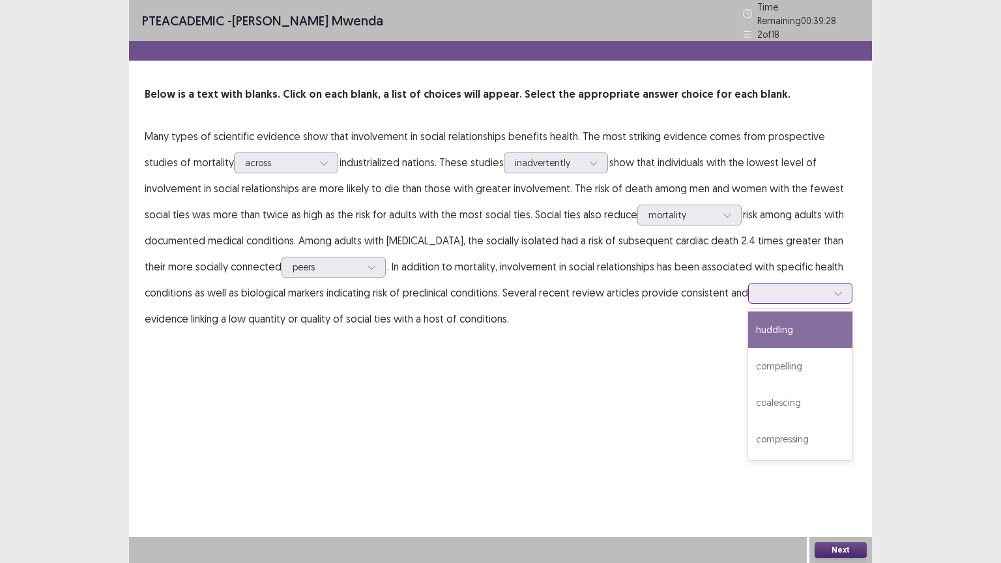
click at [840, 289] on icon at bounding box center [837, 293] width 9 height 9
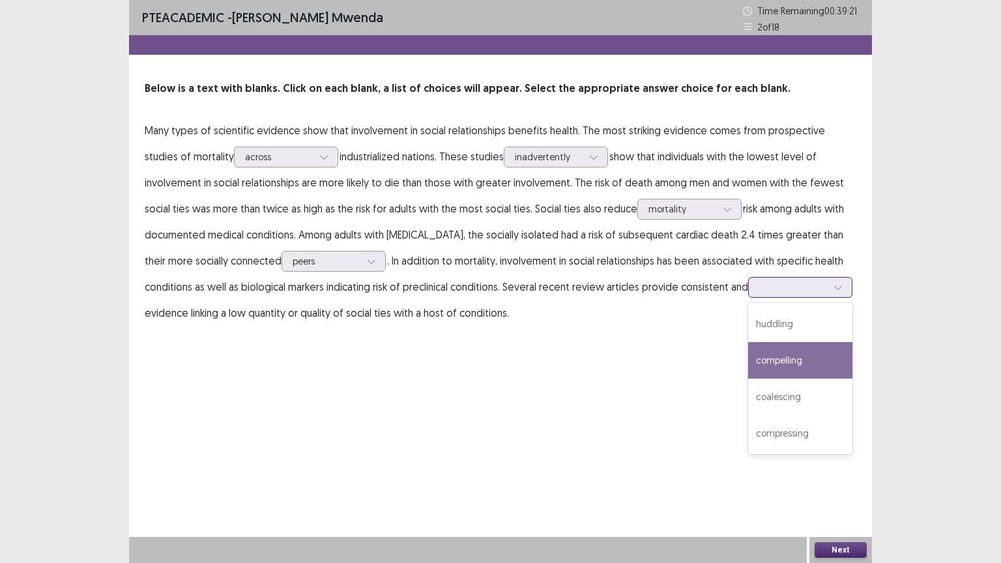
click at [769, 359] on div "compelling" at bounding box center [800, 360] width 104 height 36
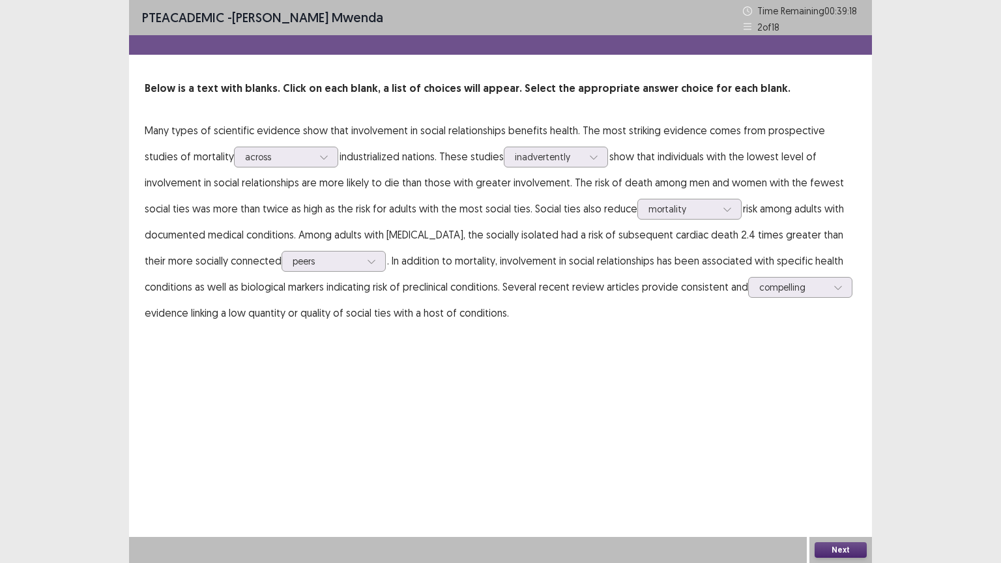
click at [841, 452] on button "Next" at bounding box center [840, 550] width 52 height 16
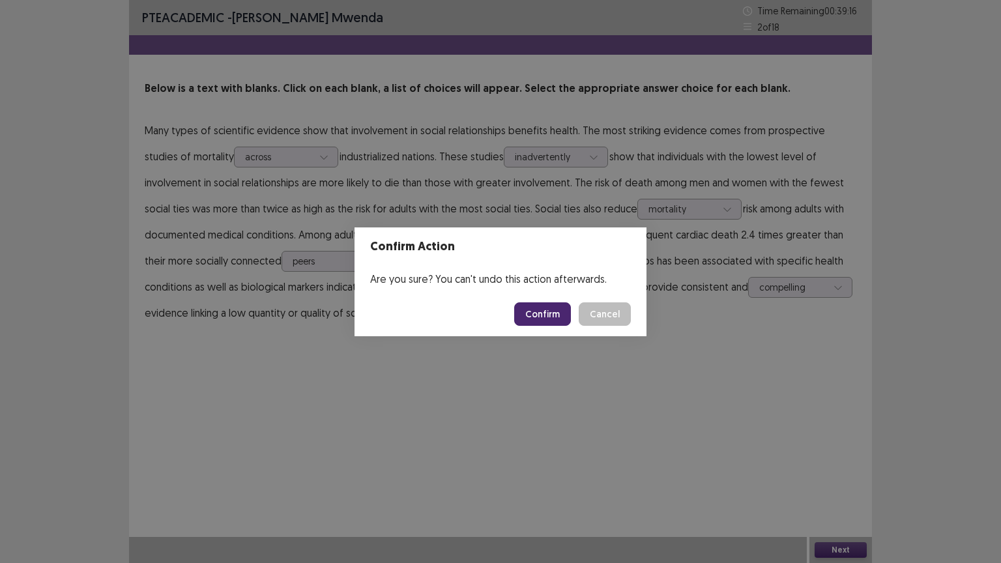
click at [545, 311] on button "Confirm" at bounding box center [542, 313] width 57 height 23
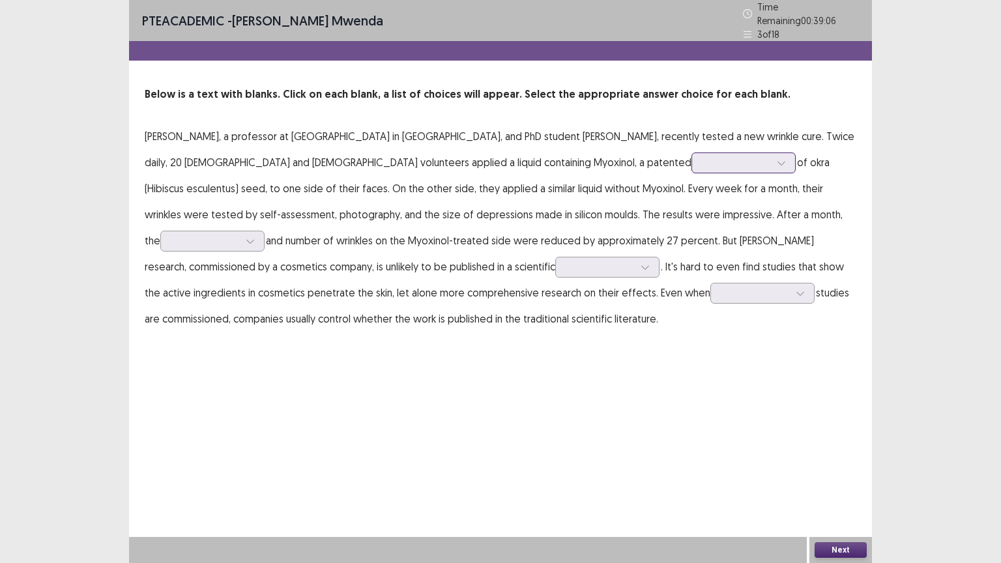
click at [771, 157] on div at bounding box center [781, 163] width 20 height 20
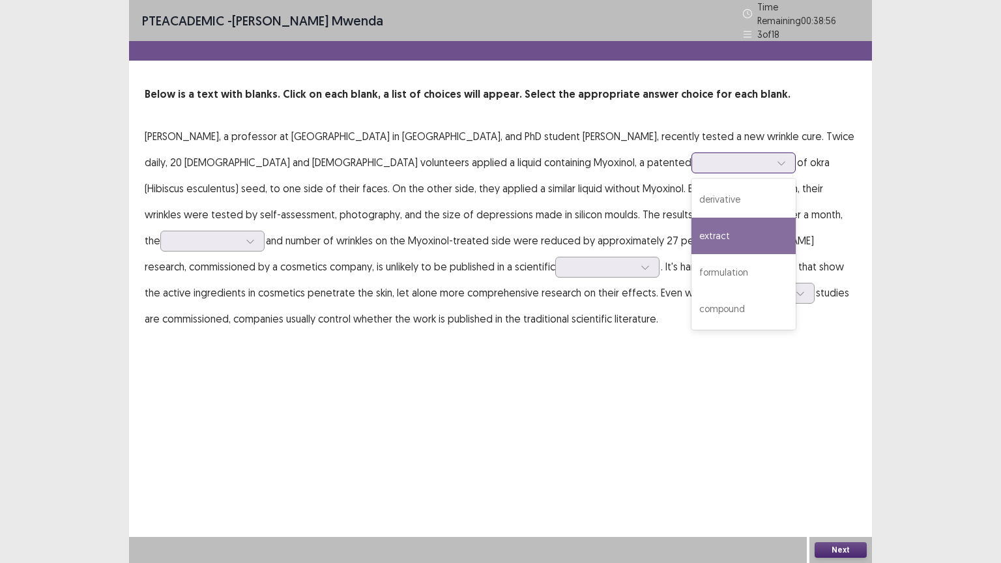
click at [691, 232] on div "extract" at bounding box center [743, 236] width 104 height 36
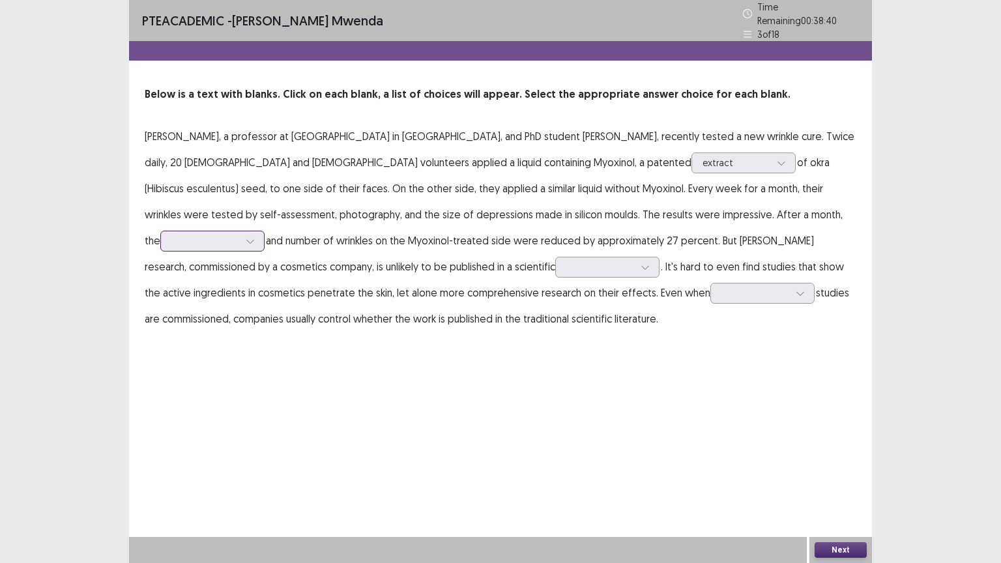
click at [255, 237] on icon at bounding box center [250, 241] width 9 height 9
click at [265, 259] on div "appearance" at bounding box center [212, 277] width 104 height 36
click at [640, 263] on icon at bounding box center [644, 267] width 9 height 9
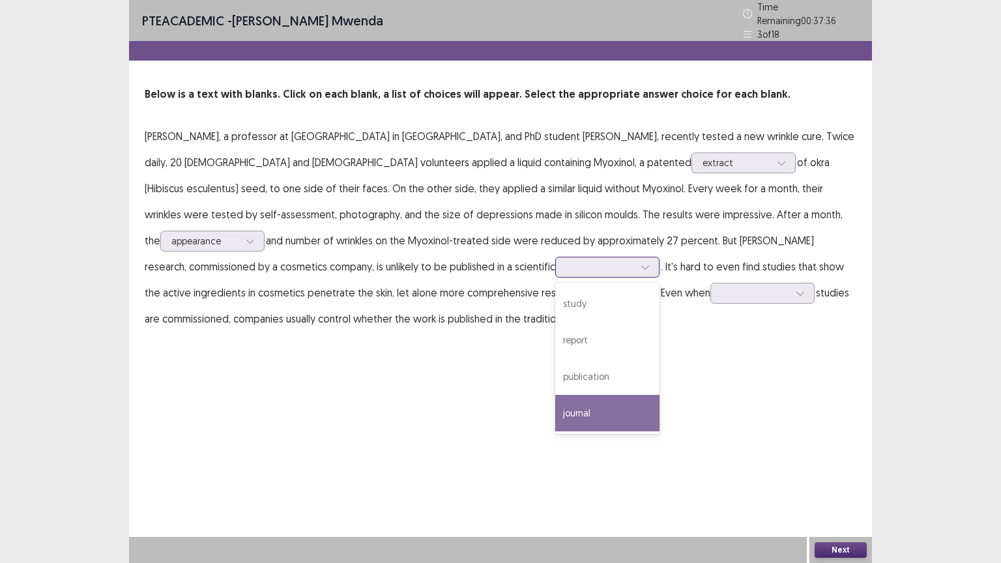
click at [555, 408] on div "journal" at bounding box center [607, 413] width 104 height 36
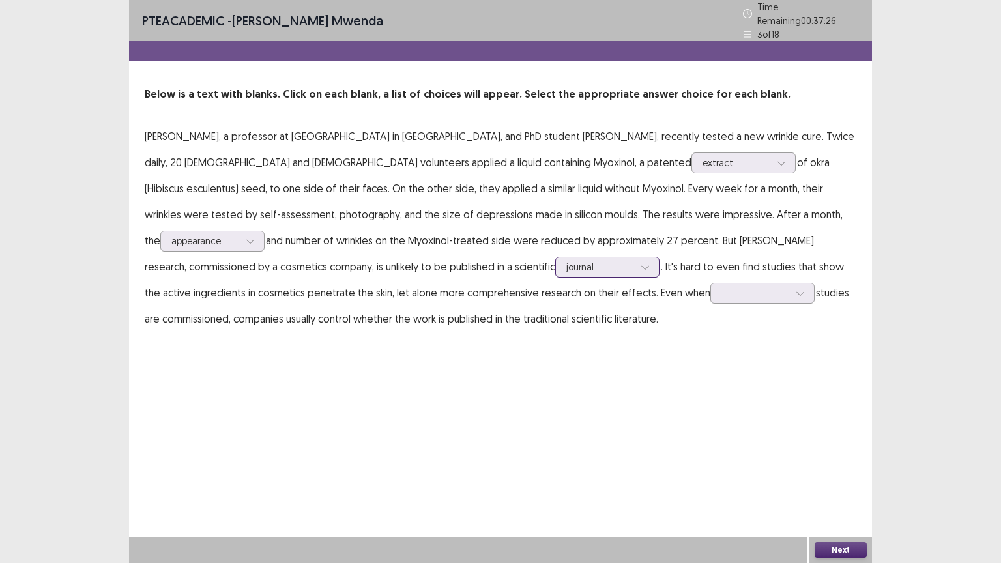
click at [640, 263] on icon at bounding box center [644, 267] width 9 height 9
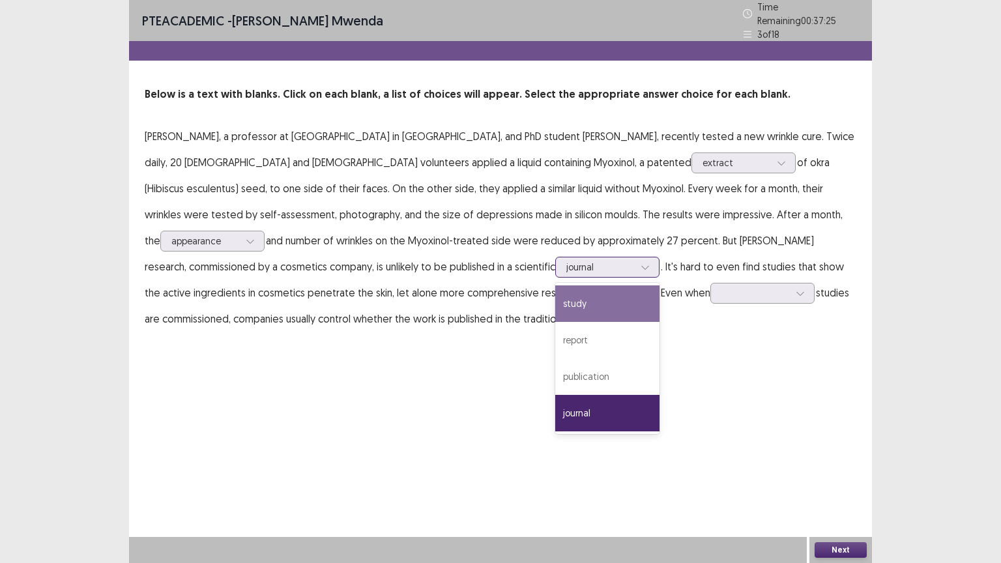
click at [555, 300] on div "study" at bounding box center [607, 303] width 104 height 36
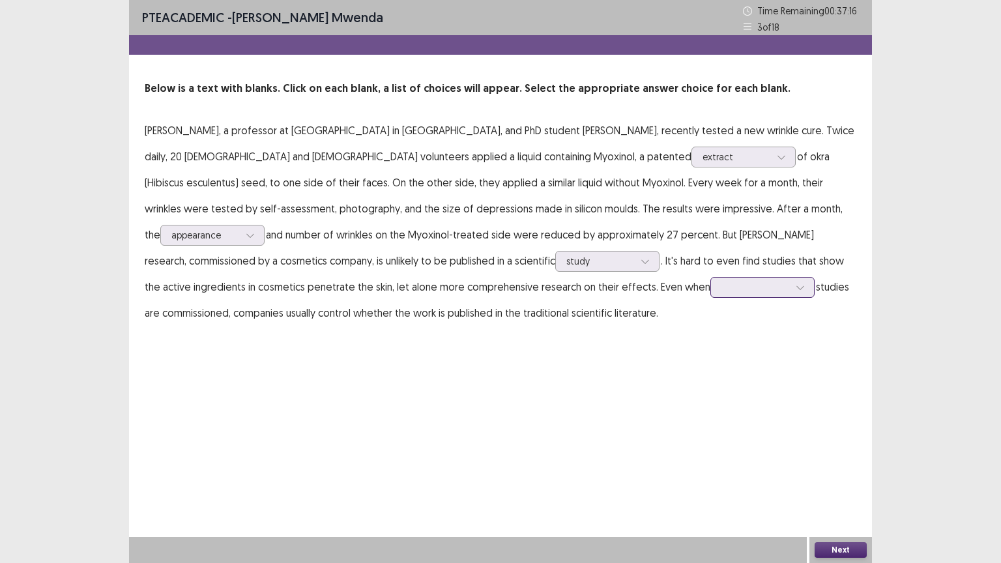
click at [796, 285] on icon at bounding box center [800, 287] width 9 height 9
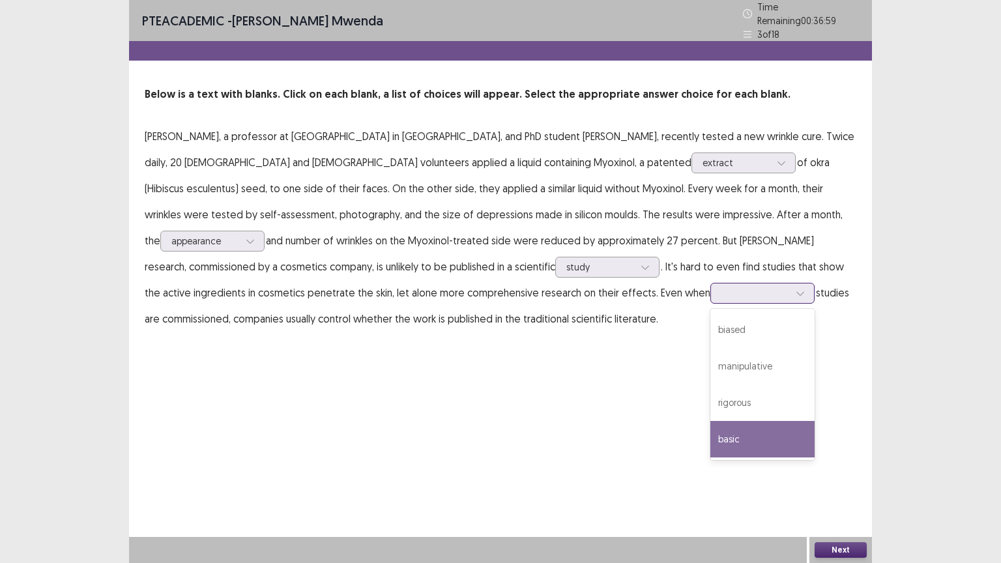
click at [710, 430] on div "basic" at bounding box center [762, 439] width 104 height 36
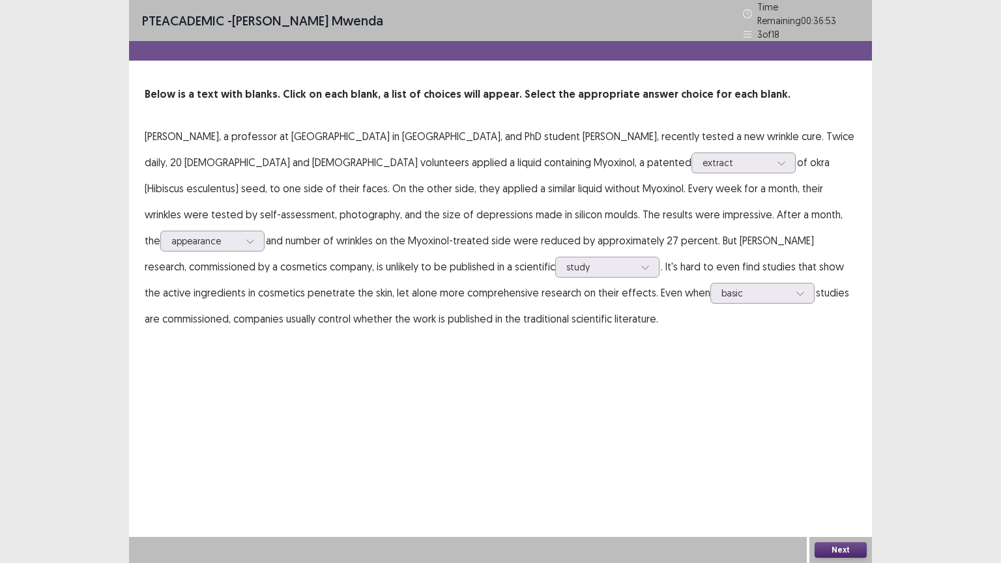
click at [852, 452] on button "Next" at bounding box center [840, 550] width 52 height 16
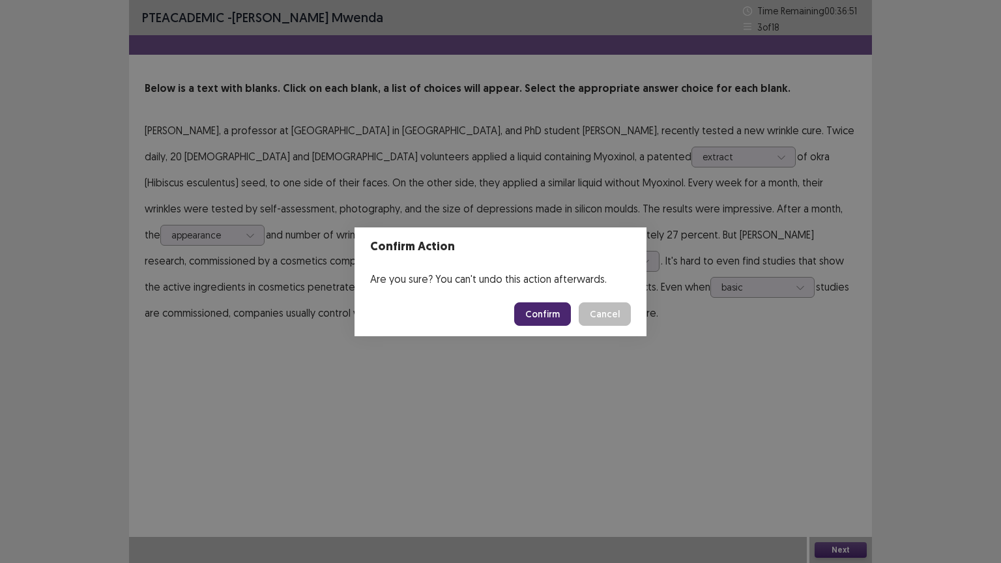
click at [549, 315] on button "Confirm" at bounding box center [542, 313] width 57 height 23
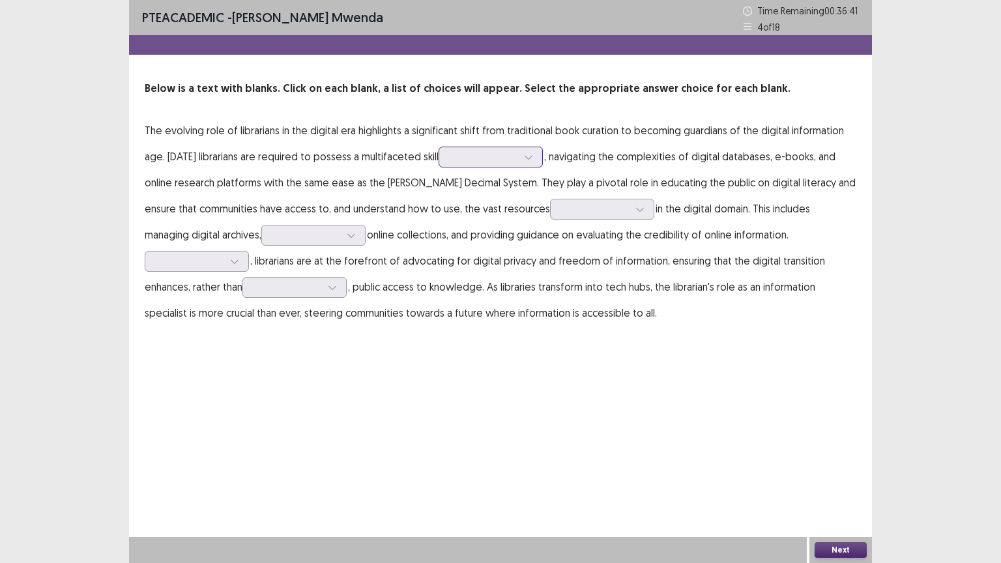
click at [531, 156] on icon at bounding box center [528, 156] width 9 height 9
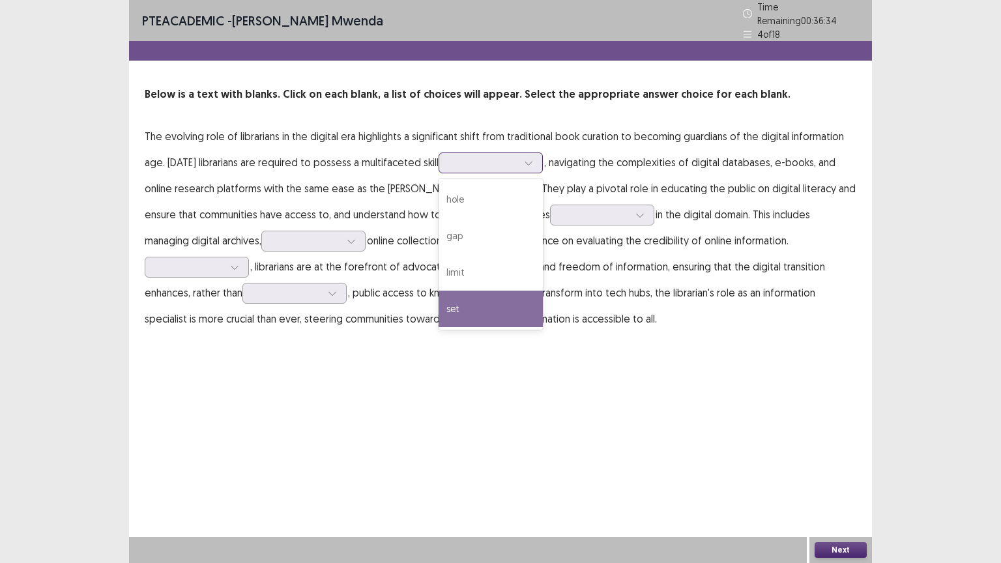
click at [461, 309] on div "set" at bounding box center [490, 309] width 104 height 36
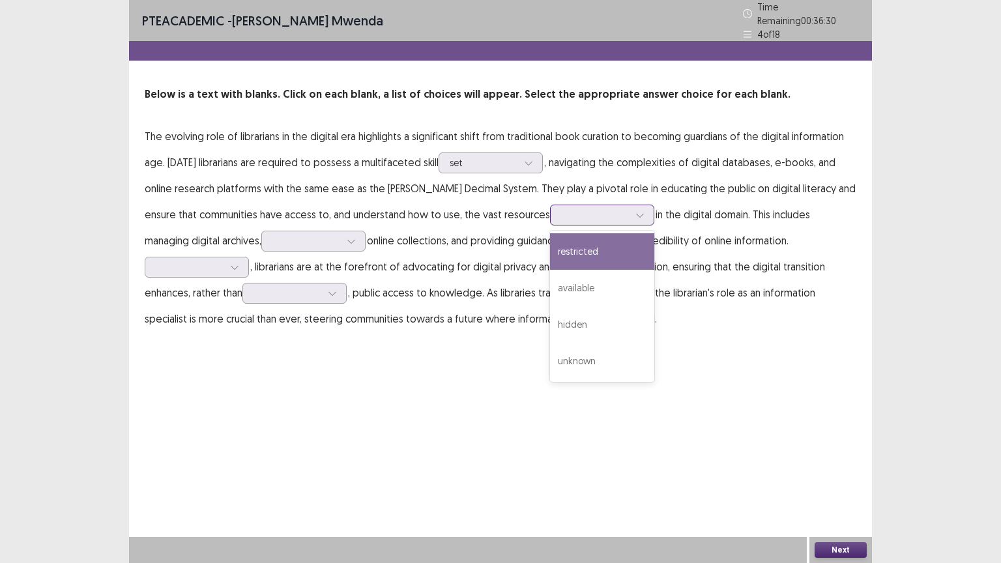
click at [635, 210] on icon at bounding box center [639, 214] width 9 height 9
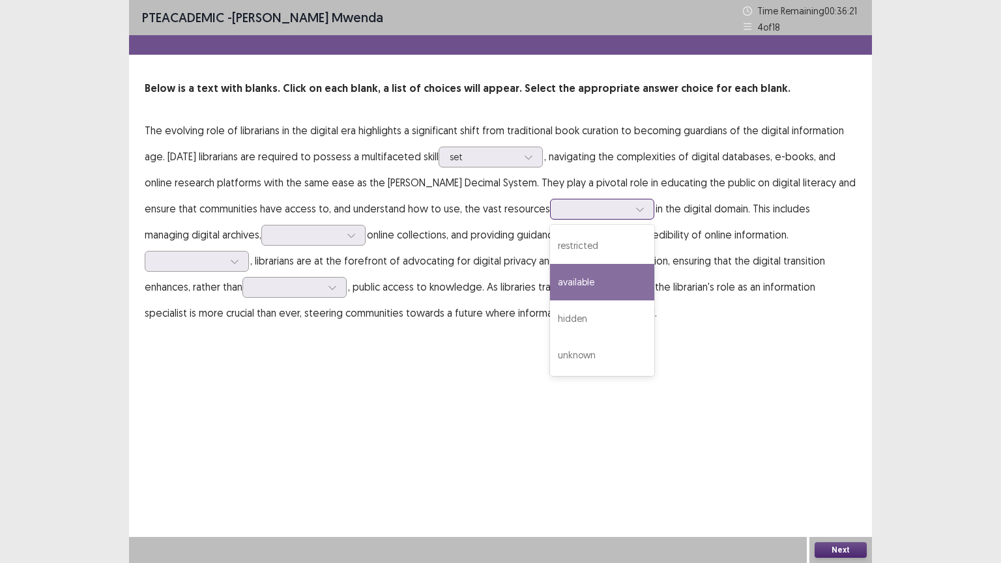
click at [559, 281] on div "available" at bounding box center [602, 282] width 104 height 36
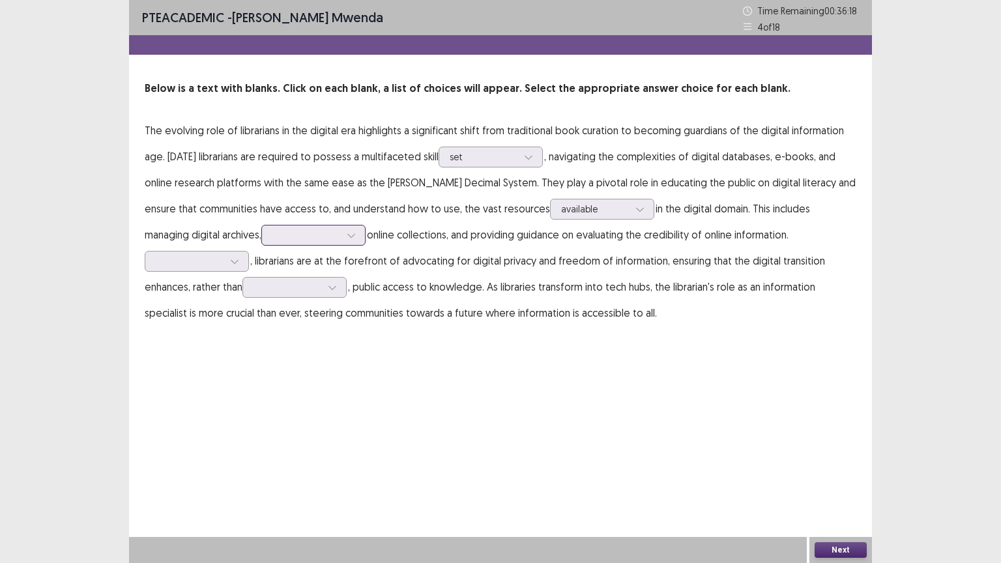
click at [347, 235] on icon at bounding box center [351, 235] width 9 height 9
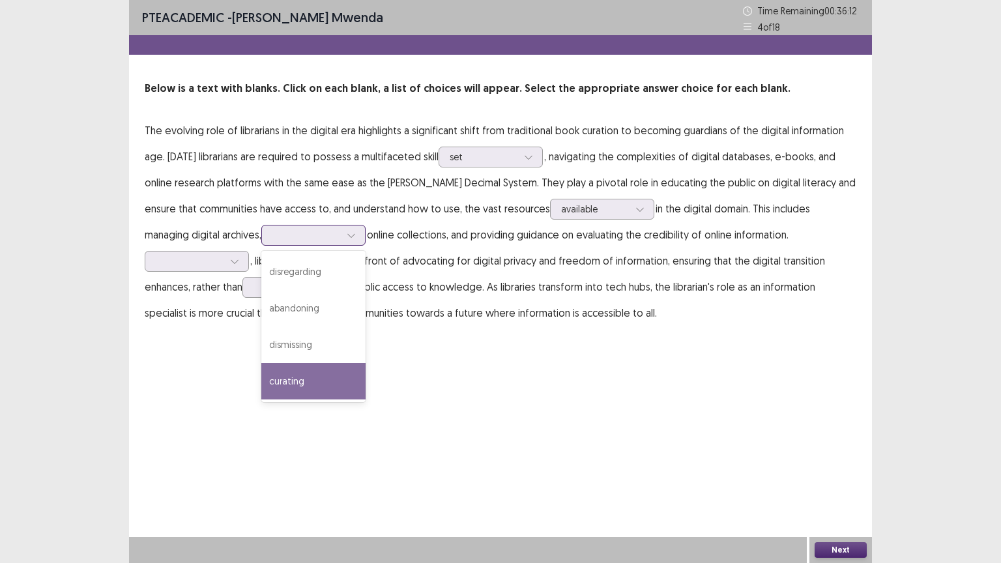
click at [261, 379] on div "curating" at bounding box center [313, 381] width 104 height 36
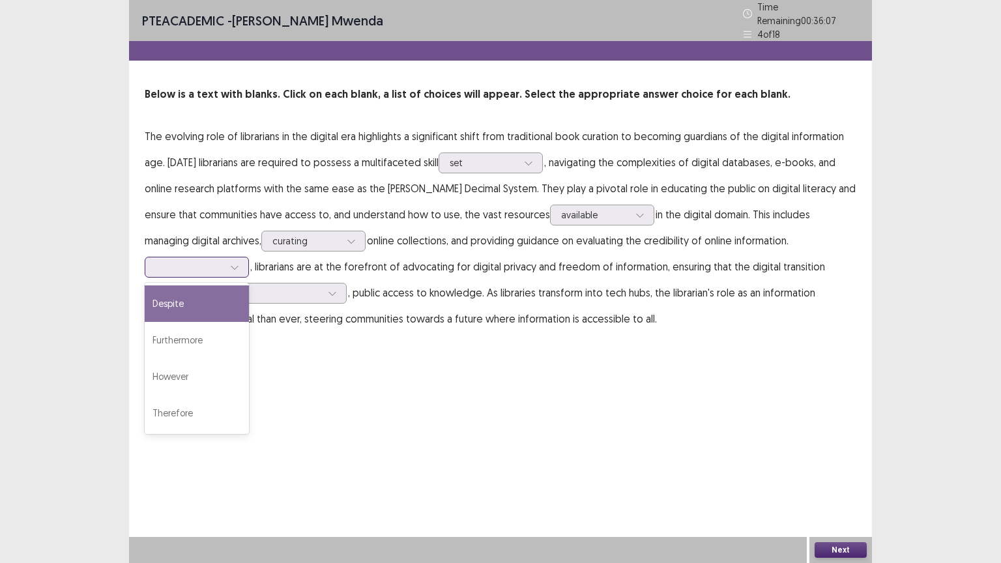
click at [235, 263] on icon at bounding box center [234, 267] width 9 height 9
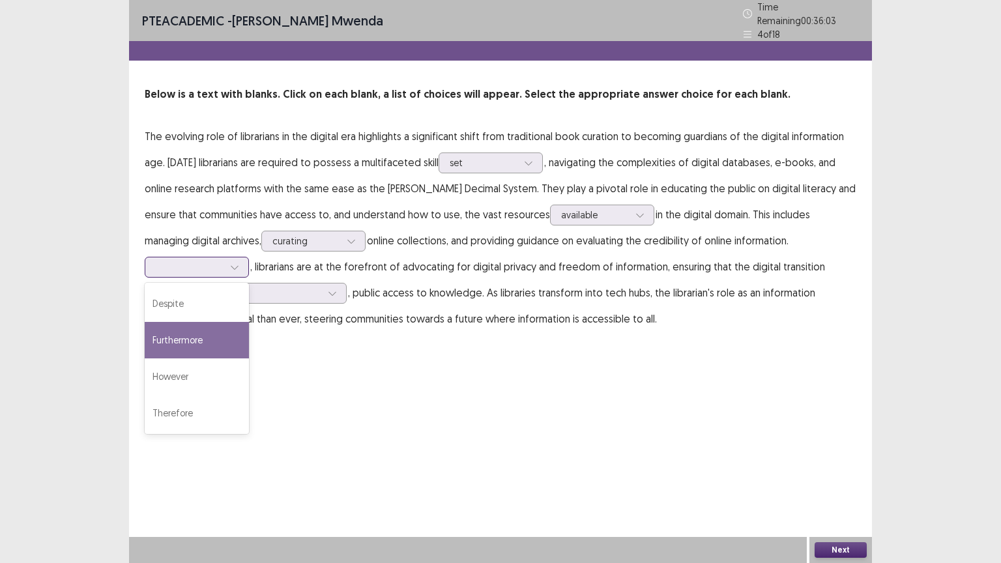
click at [197, 333] on div "Furthermore" at bounding box center [197, 340] width 104 height 36
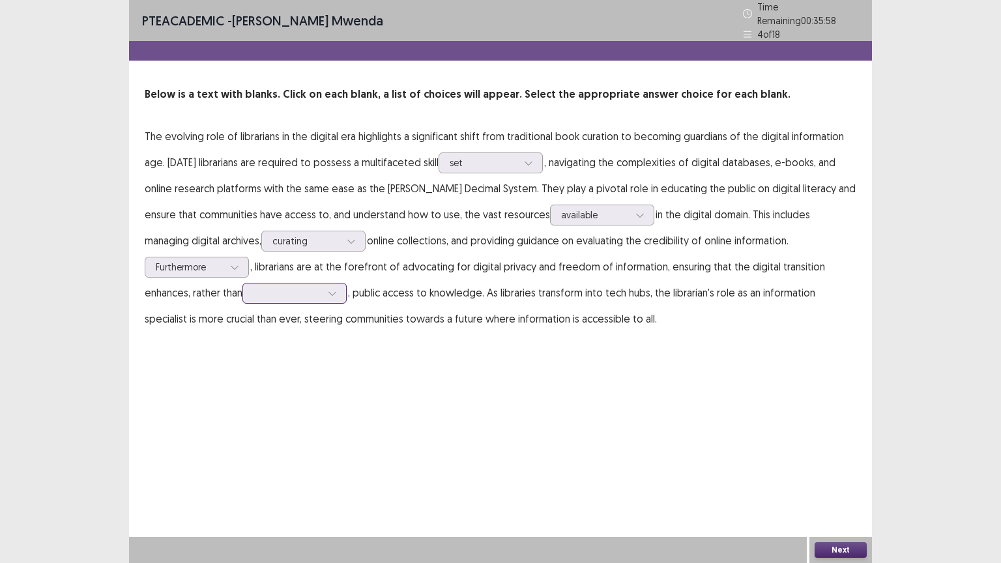
click at [337, 289] on icon at bounding box center [332, 293] width 9 height 9
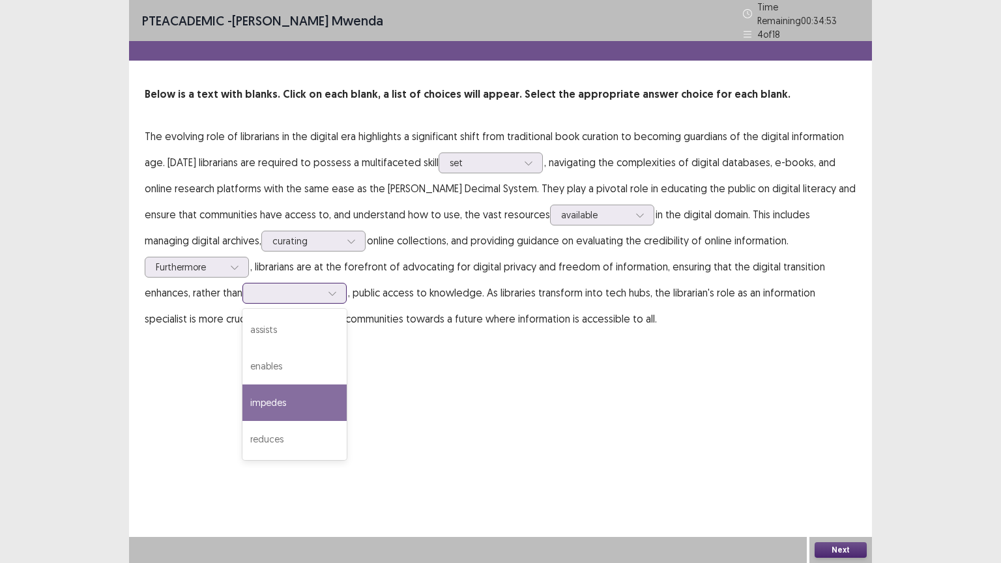
click at [280, 401] on div "impedes" at bounding box center [294, 402] width 104 height 36
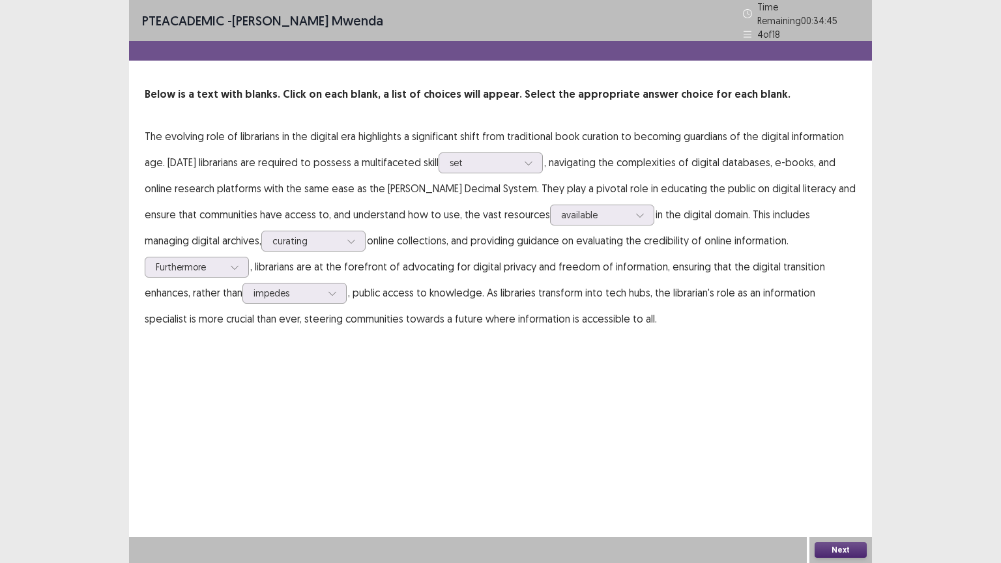
click at [843, 452] on button "Next" at bounding box center [840, 550] width 52 height 16
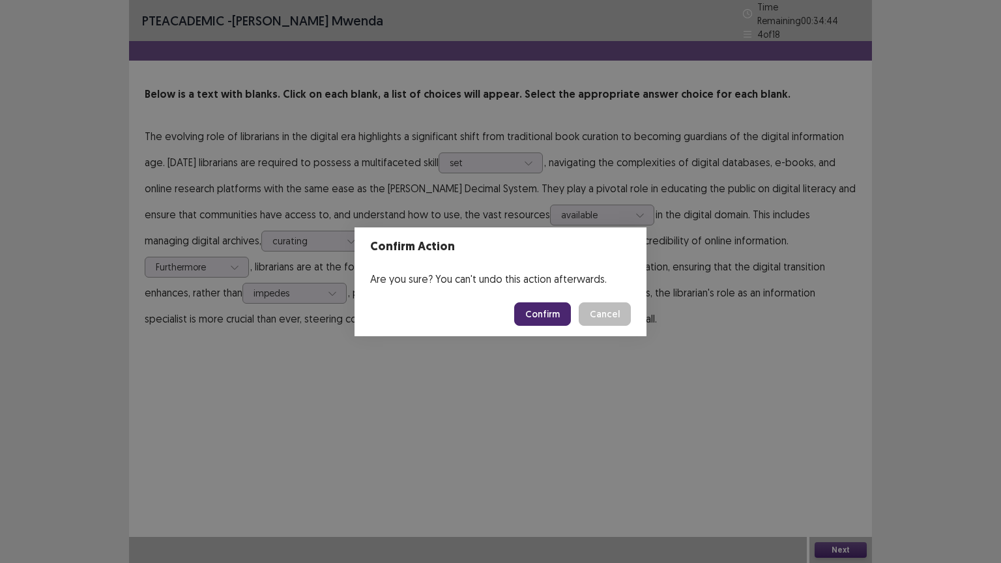
click at [547, 309] on button "Confirm" at bounding box center [542, 313] width 57 height 23
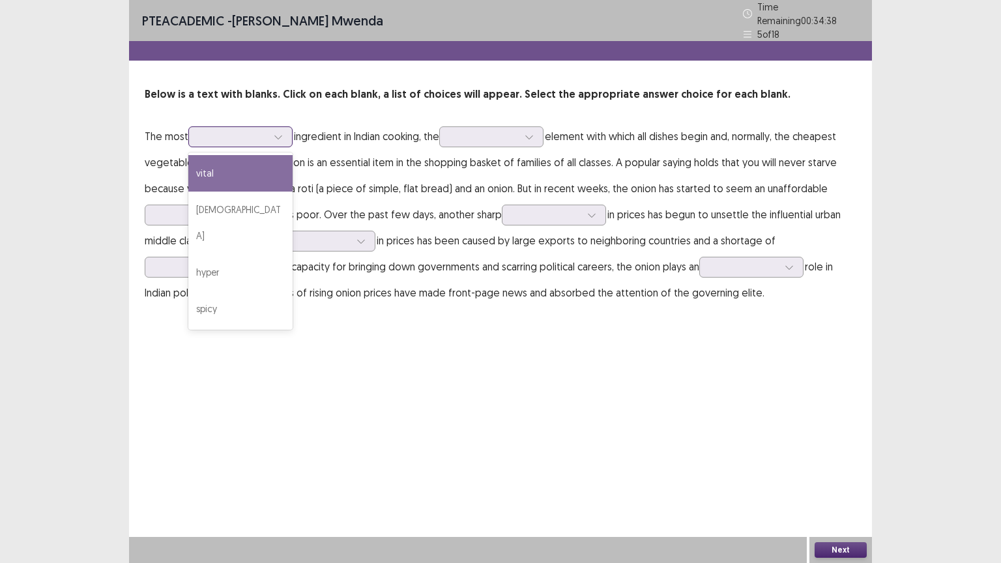
click at [285, 133] on div at bounding box center [278, 137] width 20 height 20
click at [216, 165] on div "vital" at bounding box center [240, 173] width 104 height 36
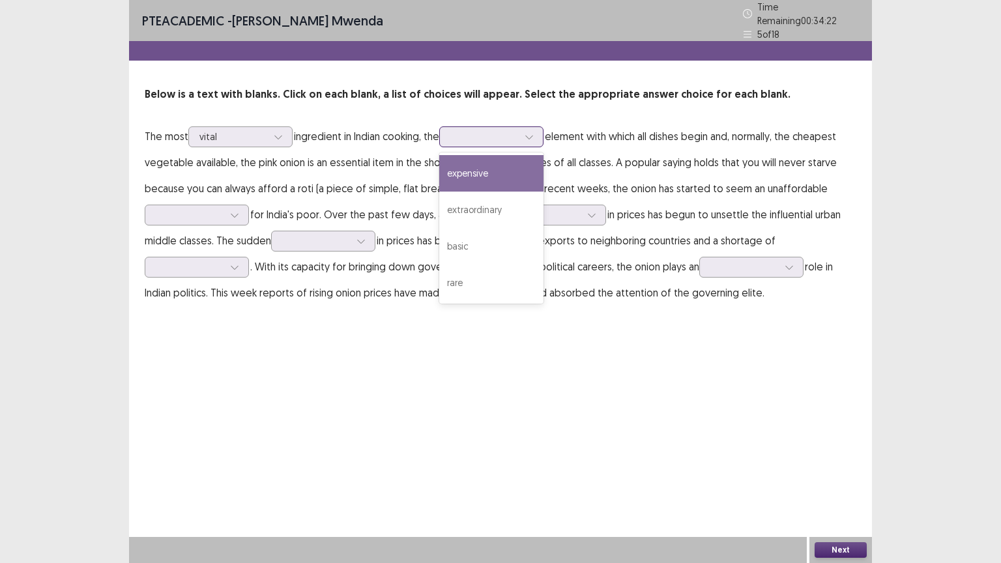
click at [534, 132] on icon at bounding box center [528, 136] width 9 height 9
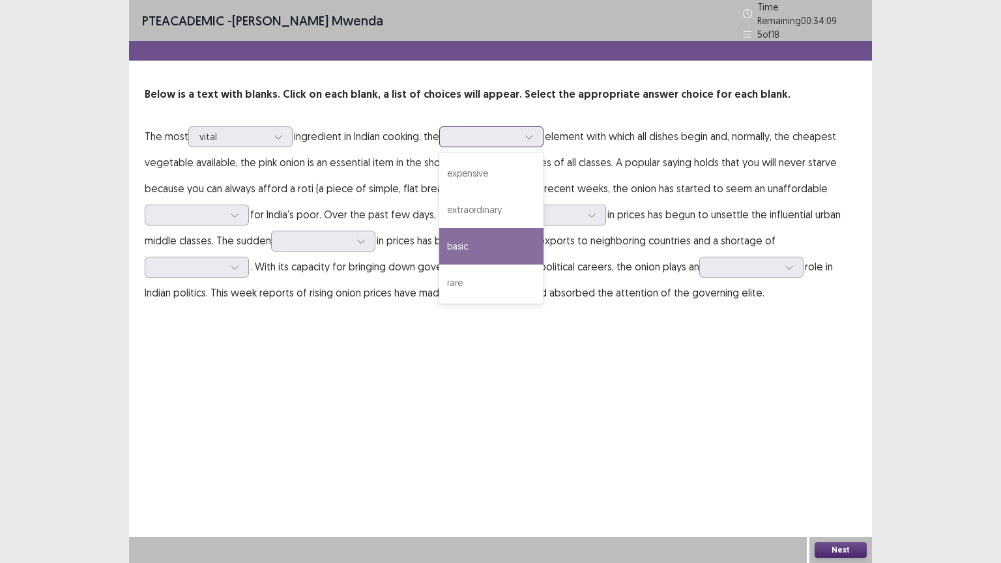
click at [462, 246] on div "basic" at bounding box center [491, 246] width 104 height 36
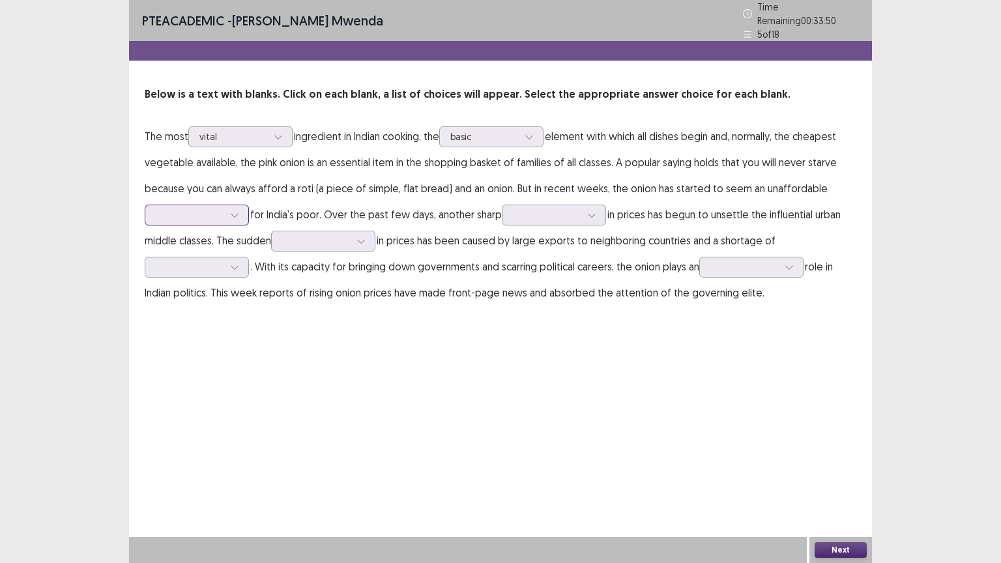
click at [237, 214] on div at bounding box center [235, 215] width 20 height 20
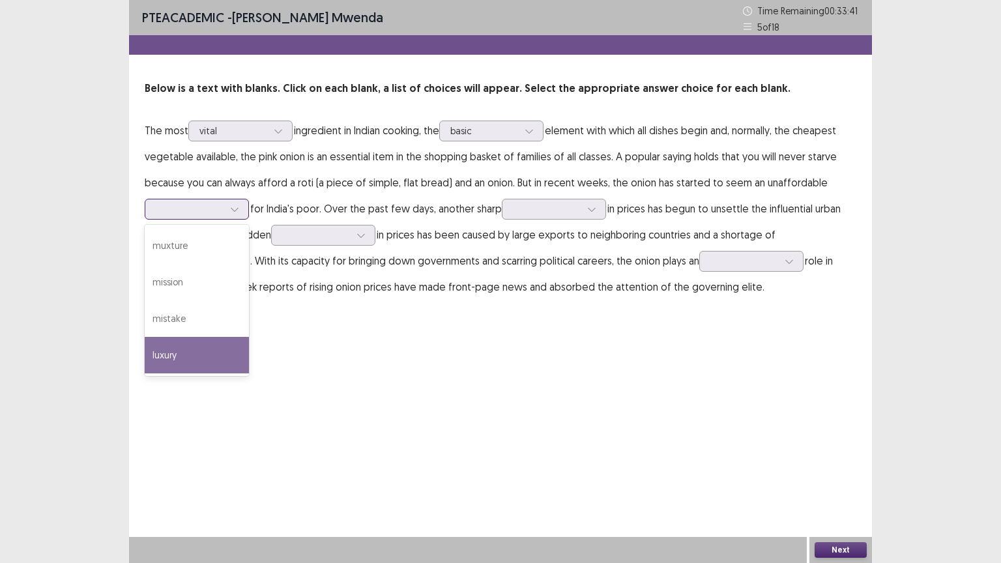
click at [169, 347] on div "luxury" at bounding box center [197, 355] width 104 height 36
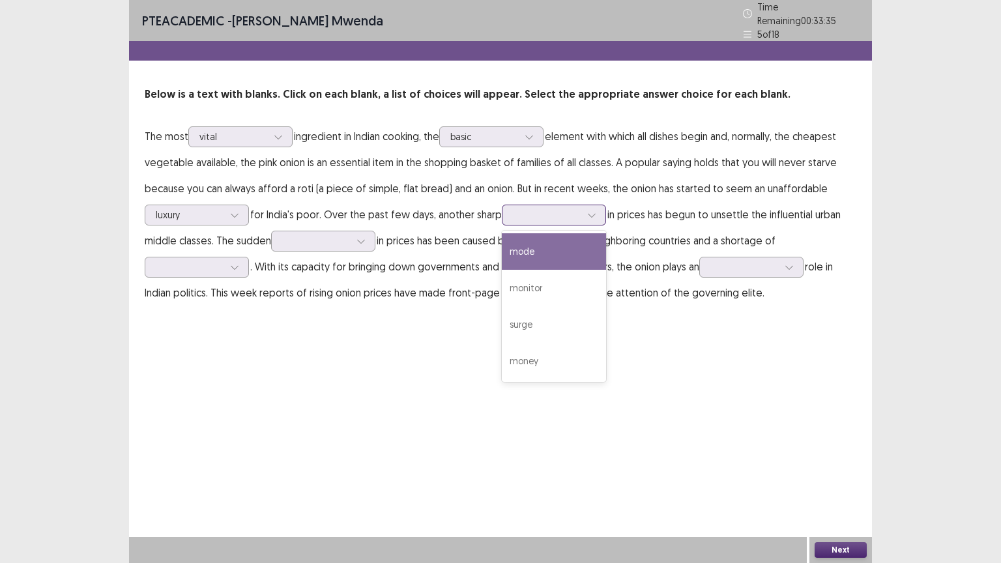
click at [592, 210] on icon at bounding box center [591, 214] width 9 height 9
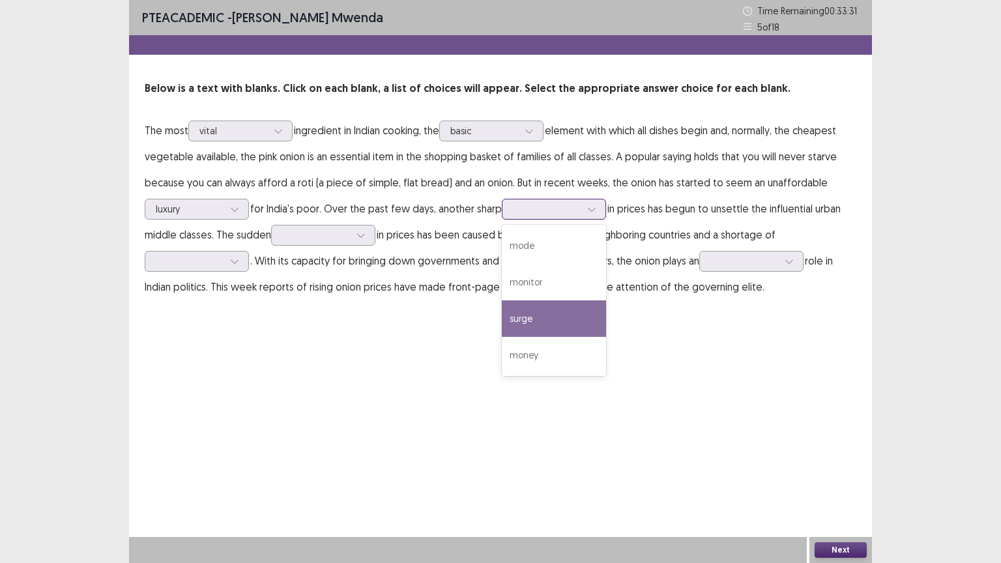
click at [524, 317] on div "surge" at bounding box center [554, 318] width 104 height 36
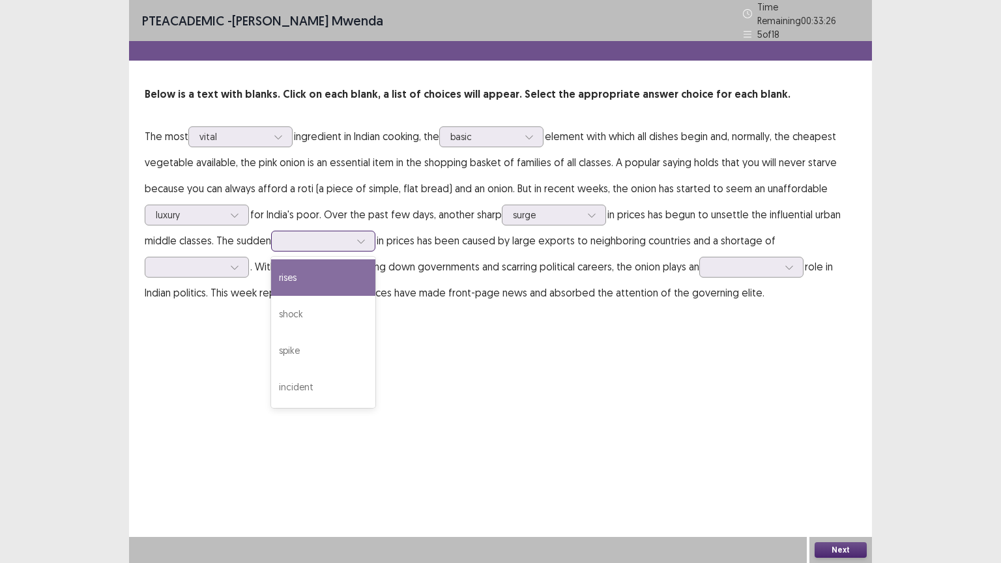
click at [367, 238] on div at bounding box center [361, 241] width 20 height 20
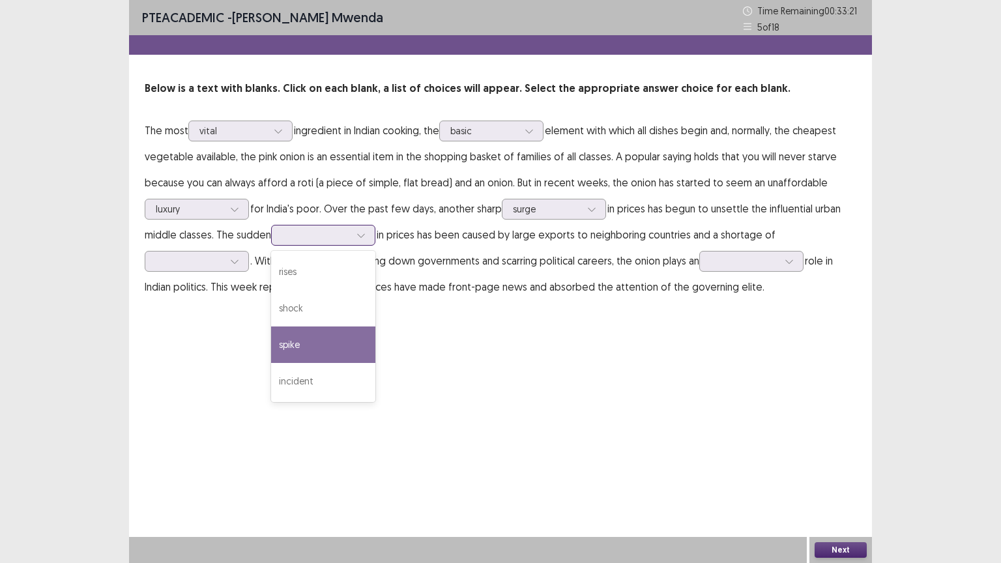
click at [289, 347] on div "spike" at bounding box center [323, 344] width 104 height 36
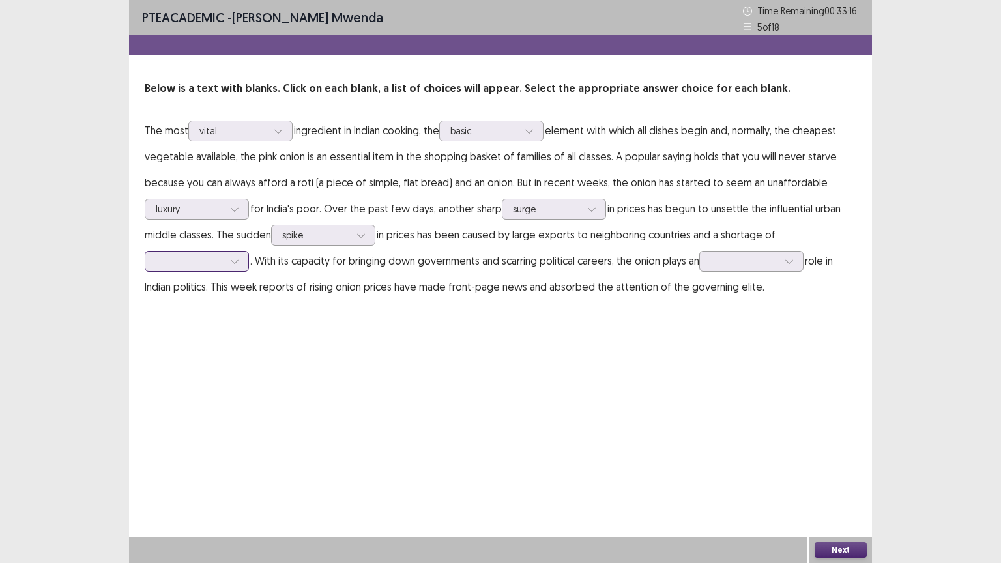
click at [233, 261] on icon at bounding box center [234, 262] width 7 height 4
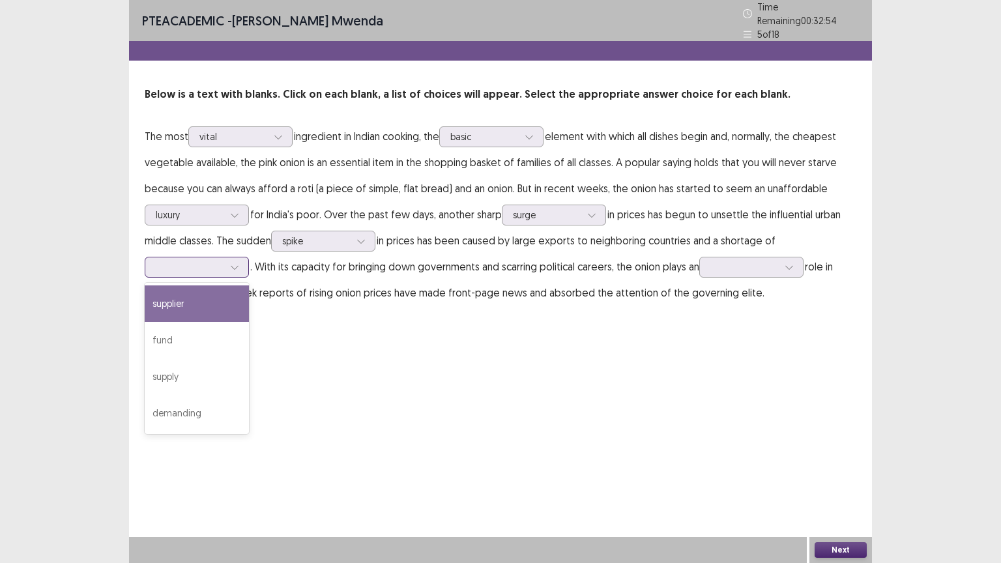
click at [180, 298] on div "supplier" at bounding box center [197, 303] width 104 height 36
click at [239, 261] on div at bounding box center [235, 267] width 20 height 20
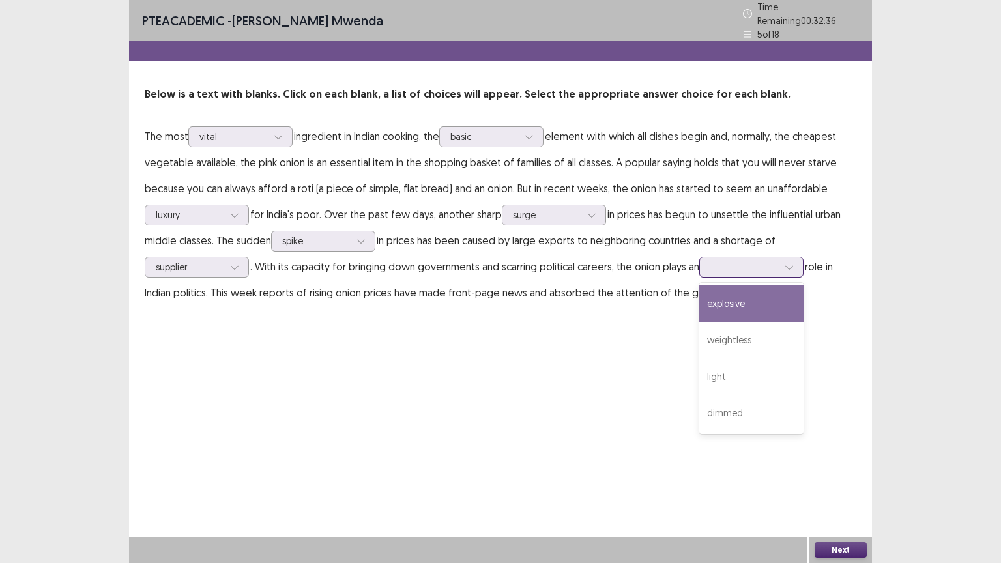
click at [794, 263] on icon at bounding box center [788, 267] width 9 height 9
click at [750, 303] on div "explosive" at bounding box center [751, 303] width 104 height 36
click at [849, 452] on div "Next" at bounding box center [840, 550] width 63 height 26
click at [839, 452] on button "Next" at bounding box center [840, 550] width 52 height 16
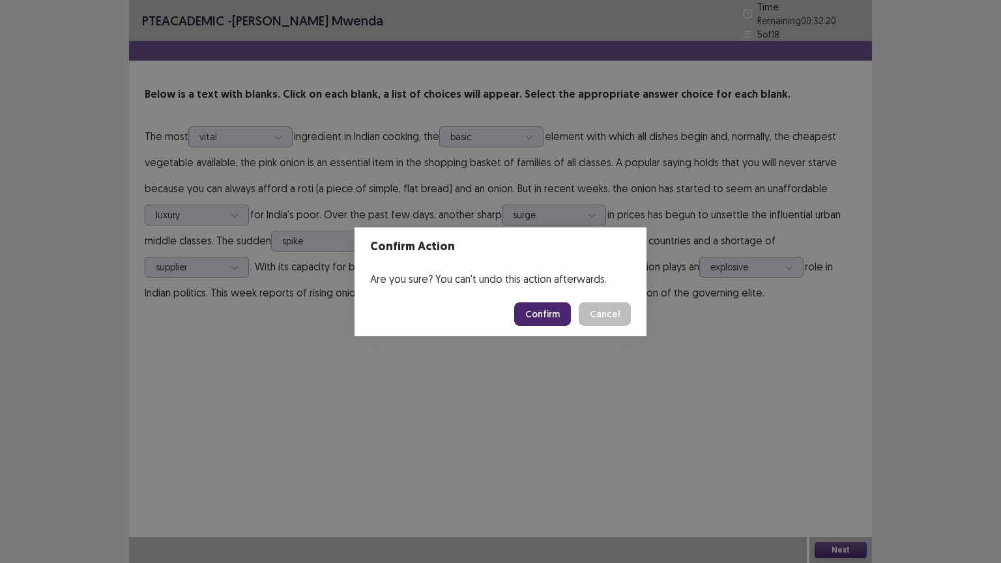
click at [555, 310] on button "Confirm" at bounding box center [542, 313] width 57 height 23
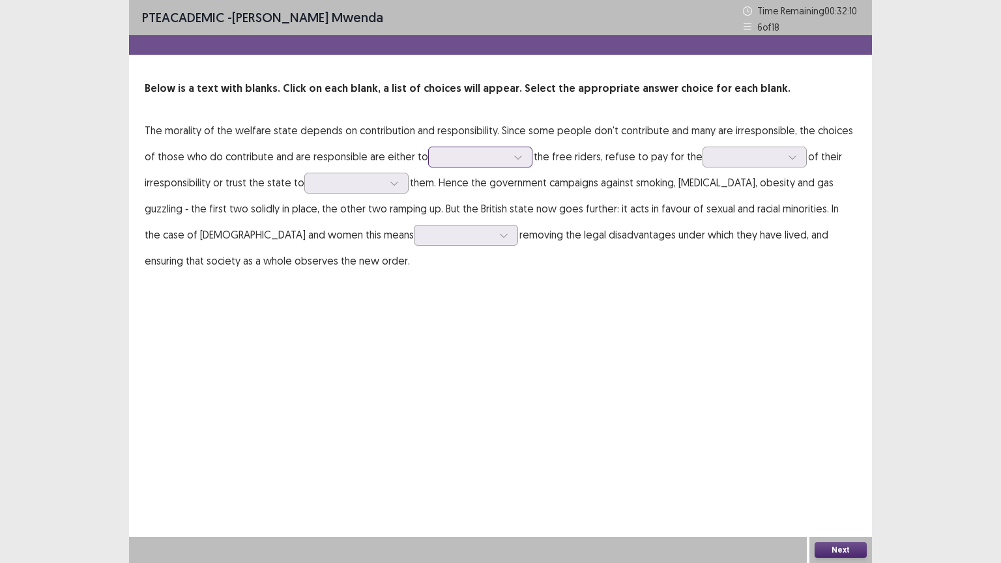
click at [513, 156] on icon at bounding box center [517, 156] width 9 height 9
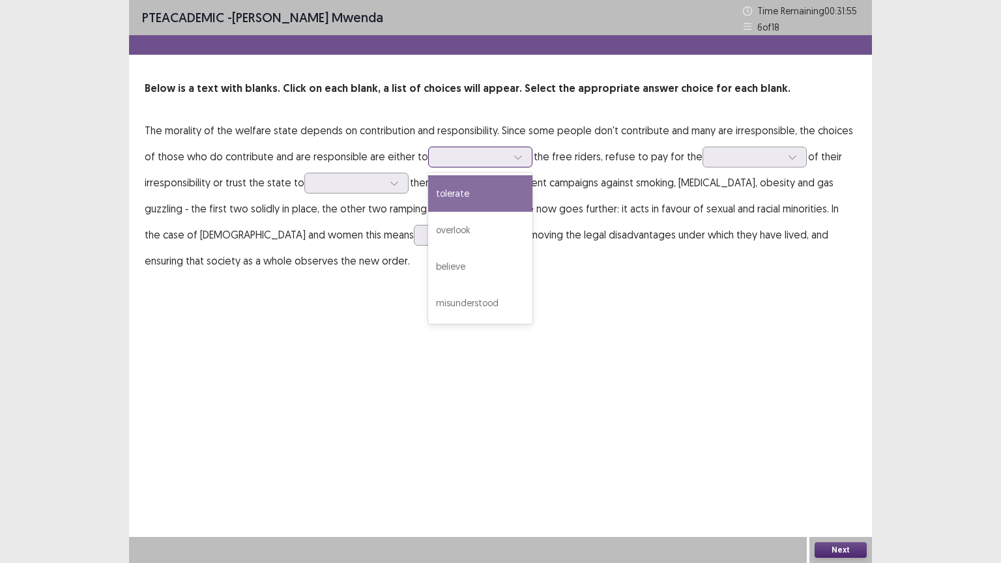
click at [454, 192] on div "tolerate" at bounding box center [480, 193] width 104 height 36
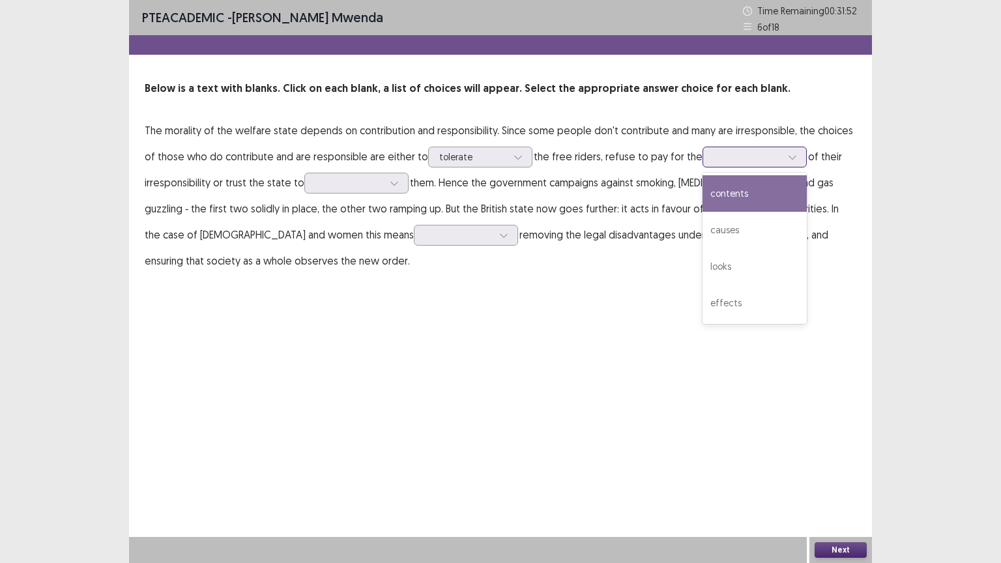
click at [788, 159] on icon at bounding box center [792, 156] width 9 height 9
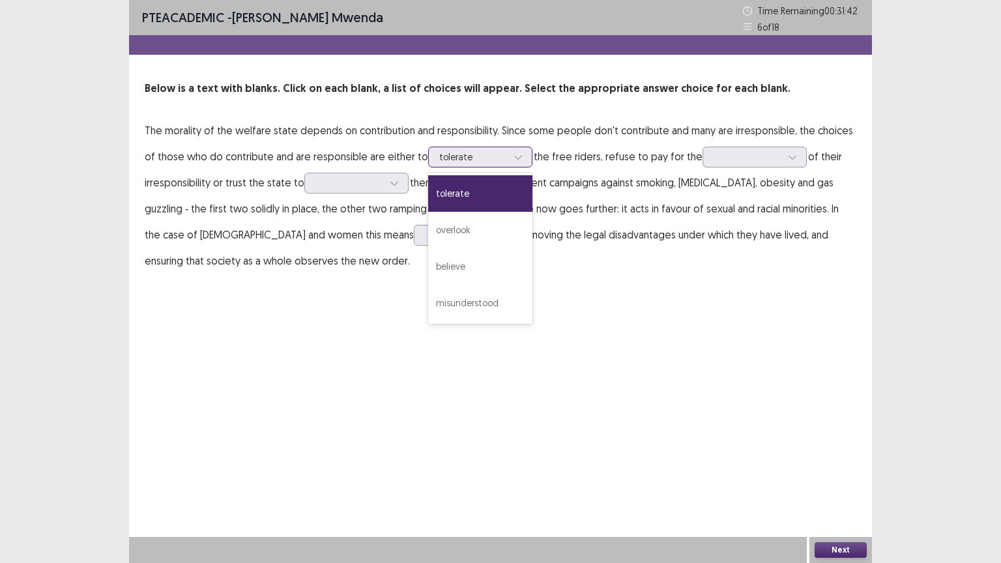
click at [513, 158] on icon at bounding box center [517, 156] width 9 height 9
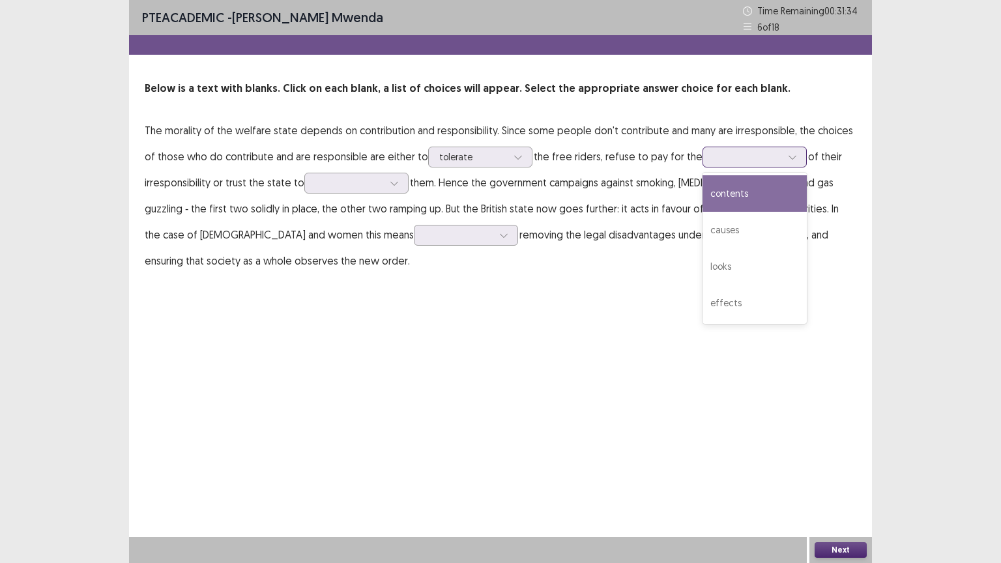
click at [788, 156] on icon at bounding box center [792, 156] width 9 height 9
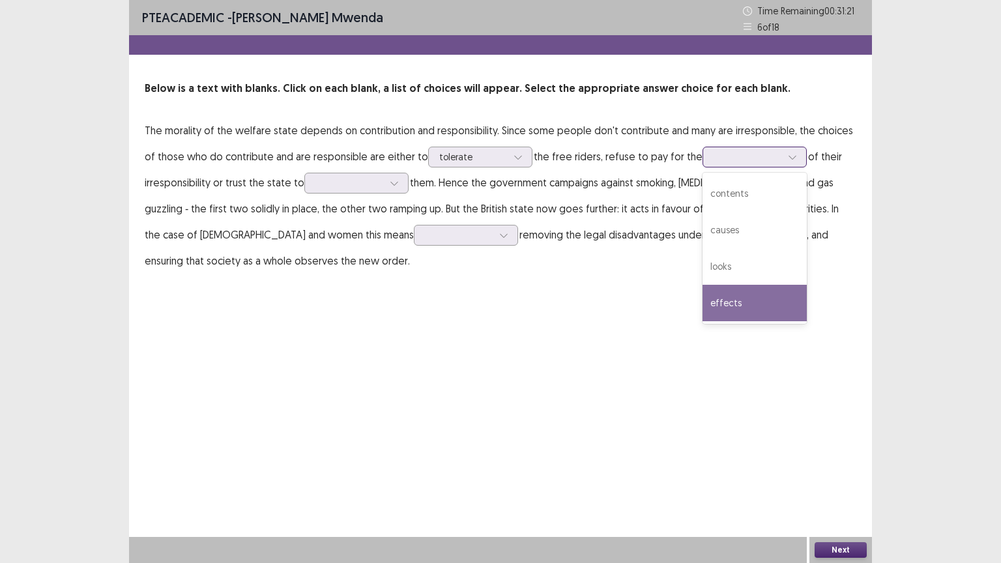
click at [710, 302] on div "effects" at bounding box center [754, 303] width 104 height 36
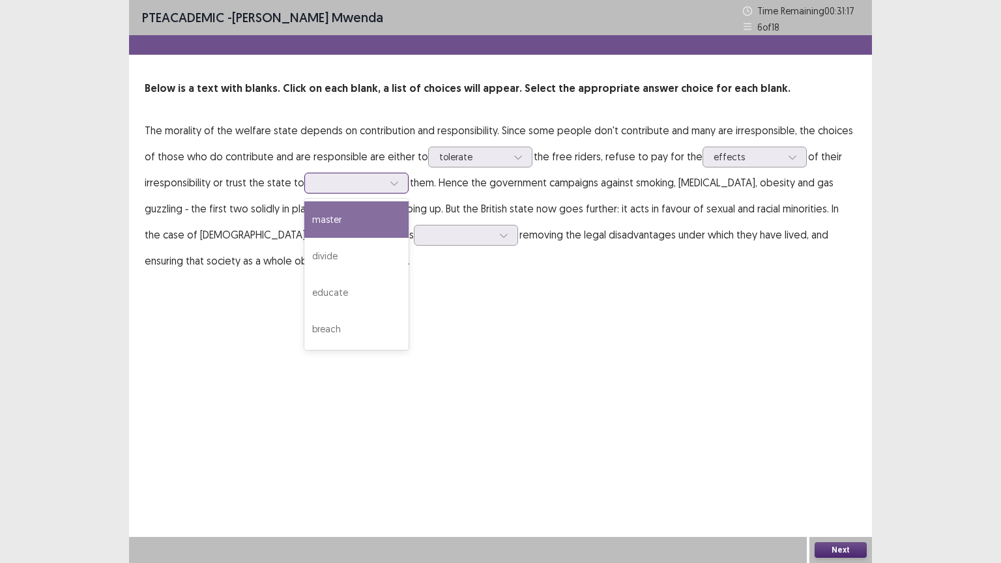
click at [392, 180] on icon at bounding box center [394, 183] width 9 height 9
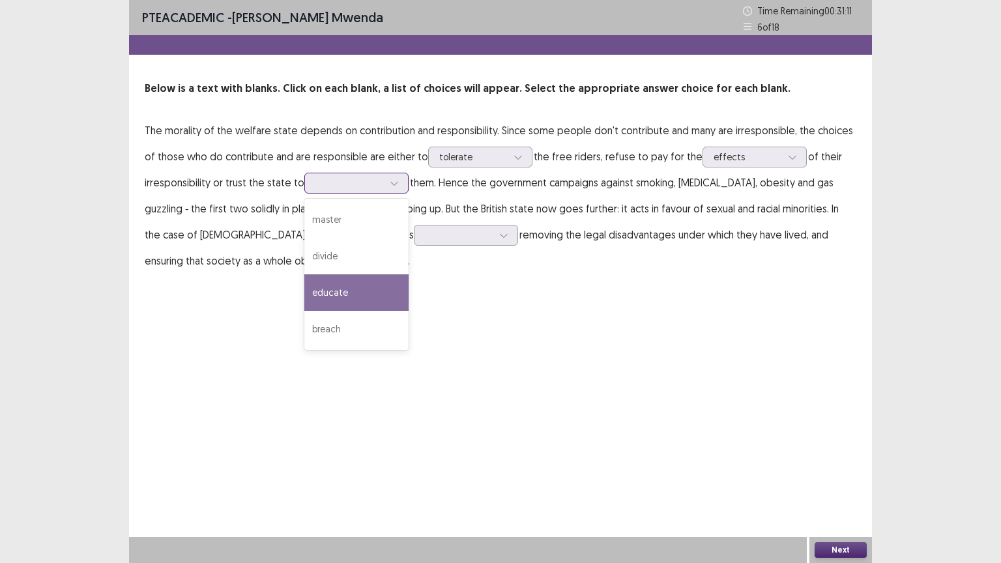
click at [341, 294] on div "educate" at bounding box center [356, 292] width 104 height 36
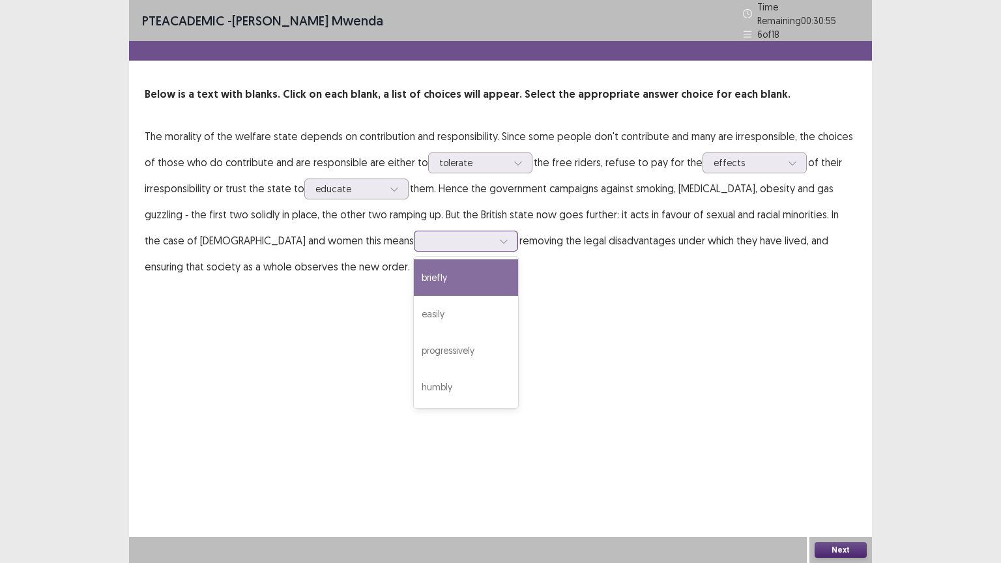
click at [500, 240] on icon at bounding box center [503, 242] width 7 height 4
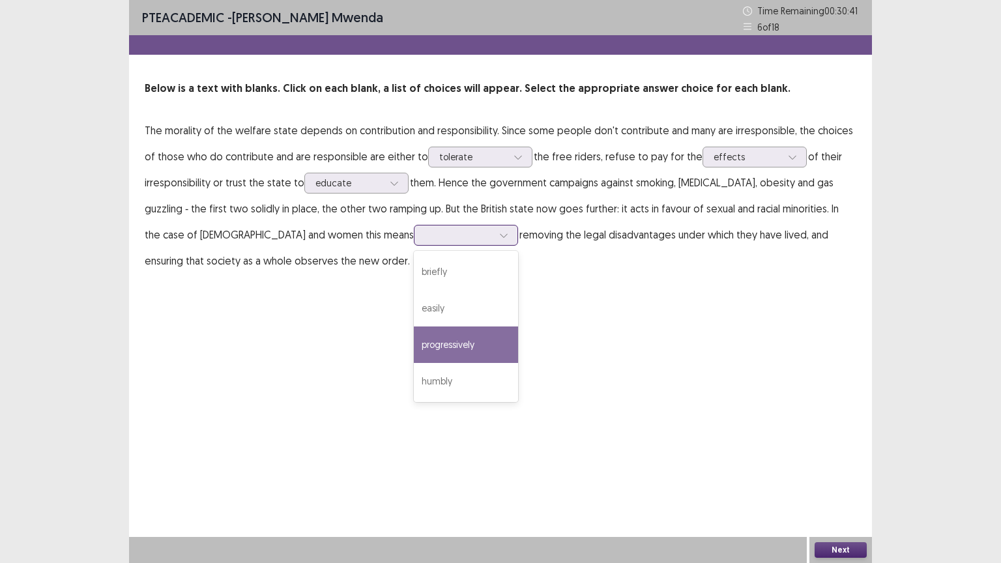
click at [414, 344] on div "progressively" at bounding box center [466, 344] width 104 height 36
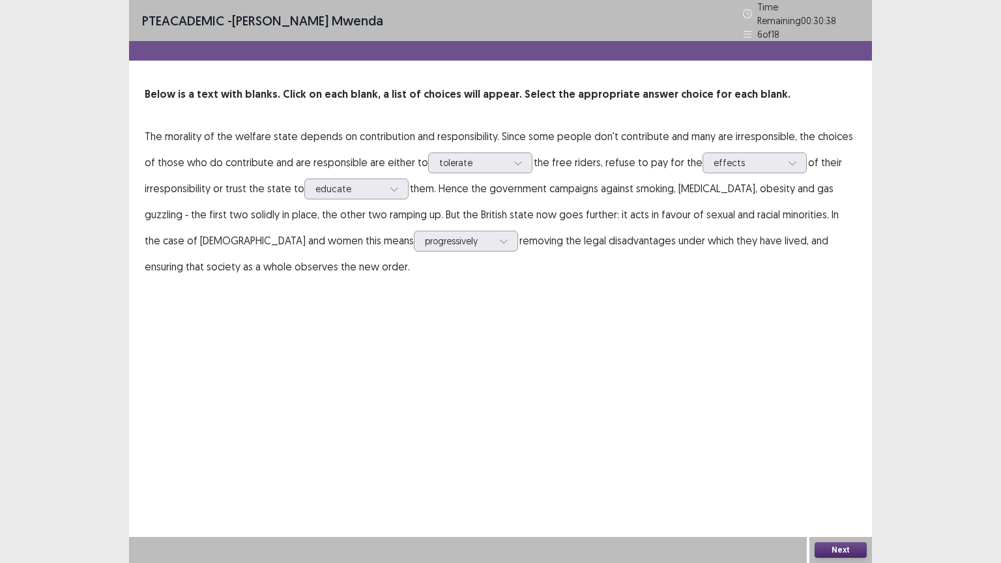
click at [838, 452] on button "Next" at bounding box center [840, 550] width 52 height 16
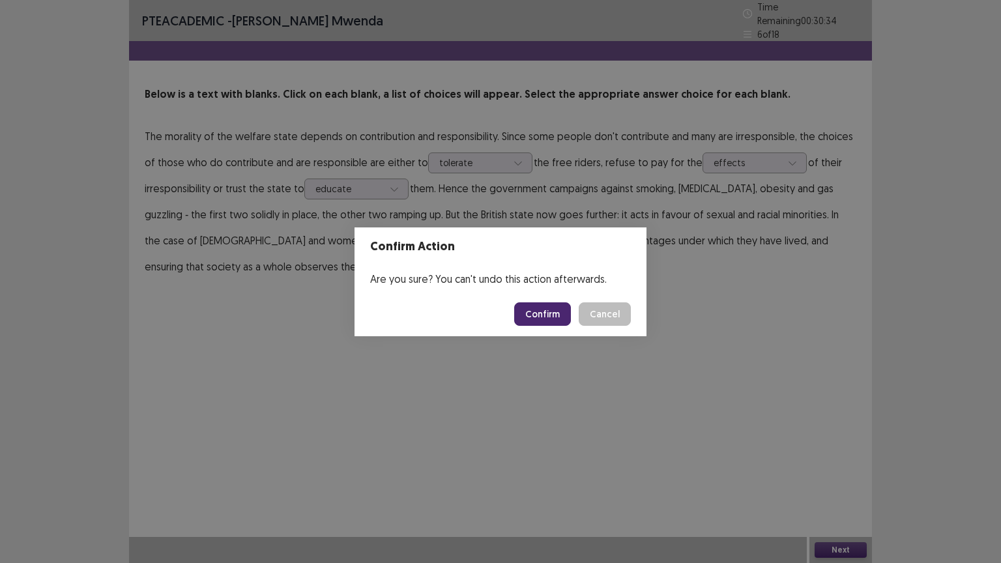
click at [541, 311] on button "Confirm" at bounding box center [542, 313] width 57 height 23
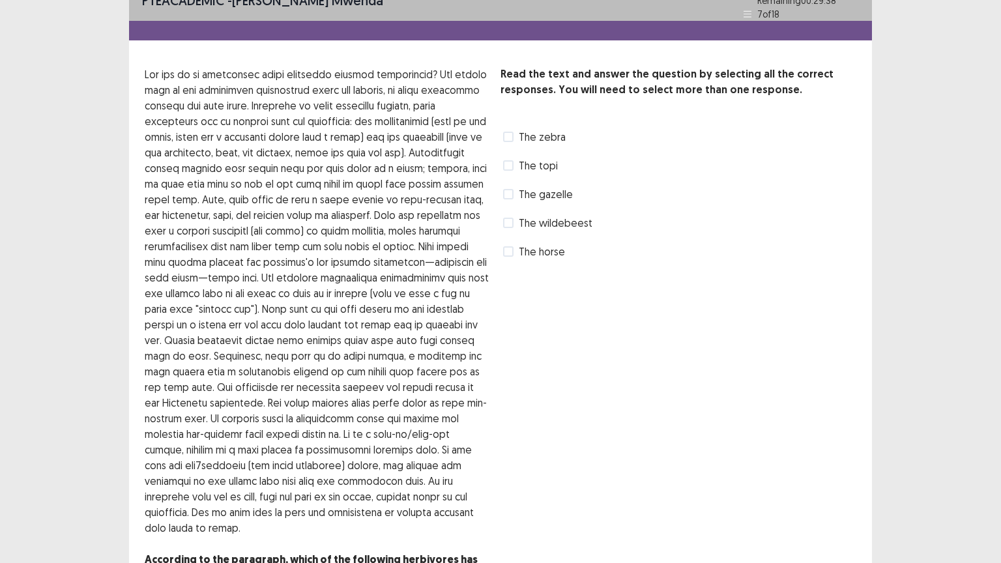
scroll to position [0, 0]
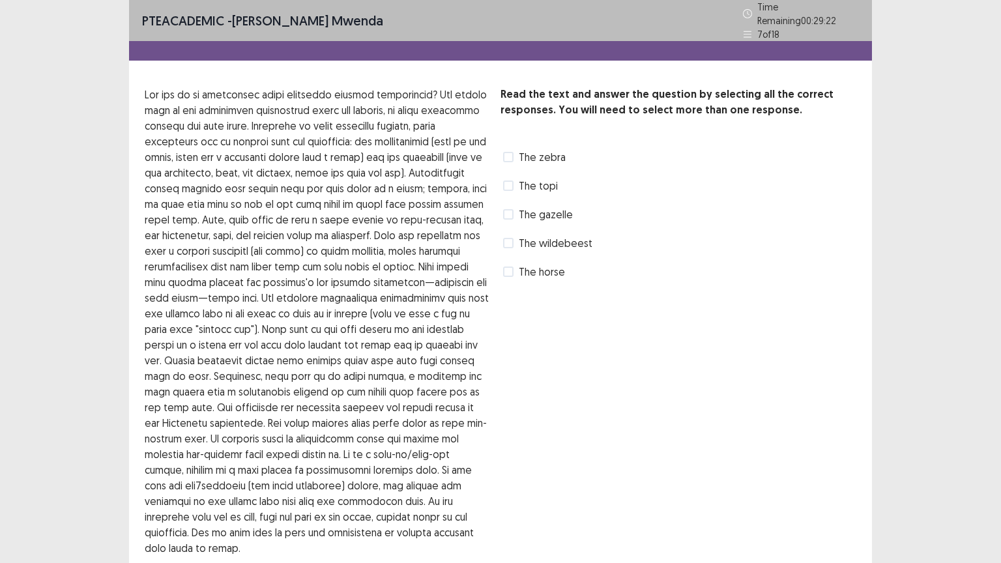
click at [509, 152] on span at bounding box center [508, 157] width 10 height 10
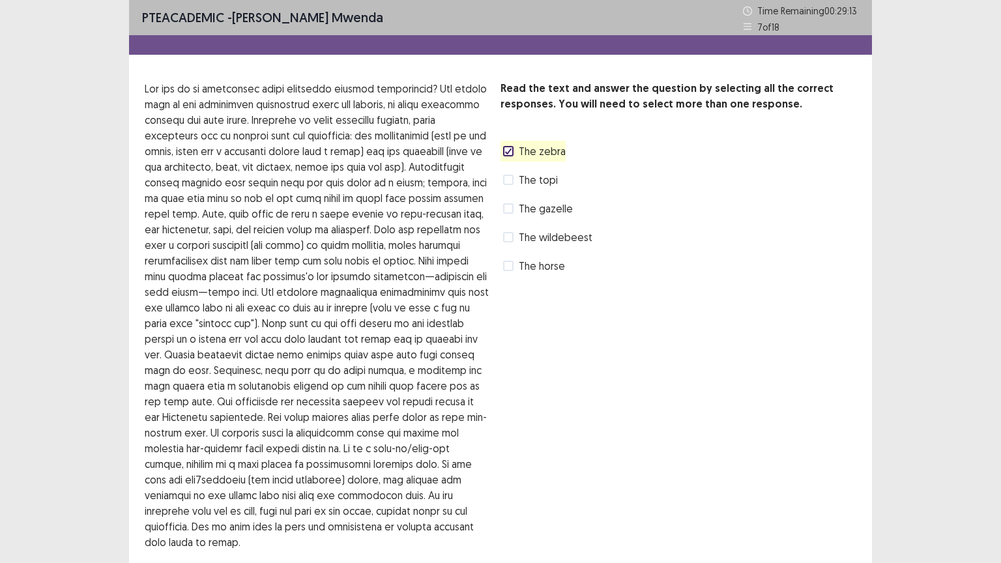
click at [511, 267] on span at bounding box center [508, 266] width 10 height 10
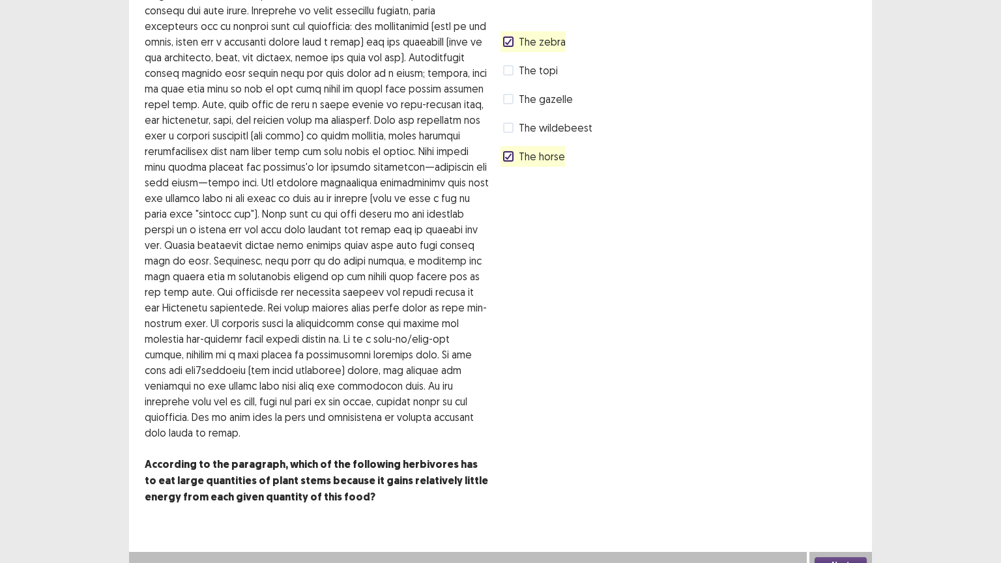
scroll to position [122, 0]
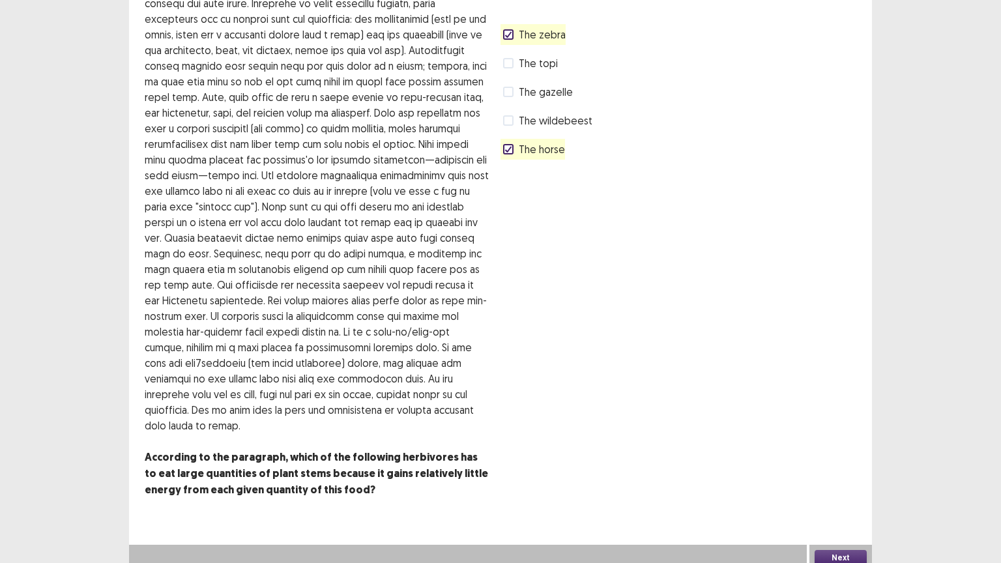
click at [844, 452] on button "Next" at bounding box center [840, 558] width 52 height 16
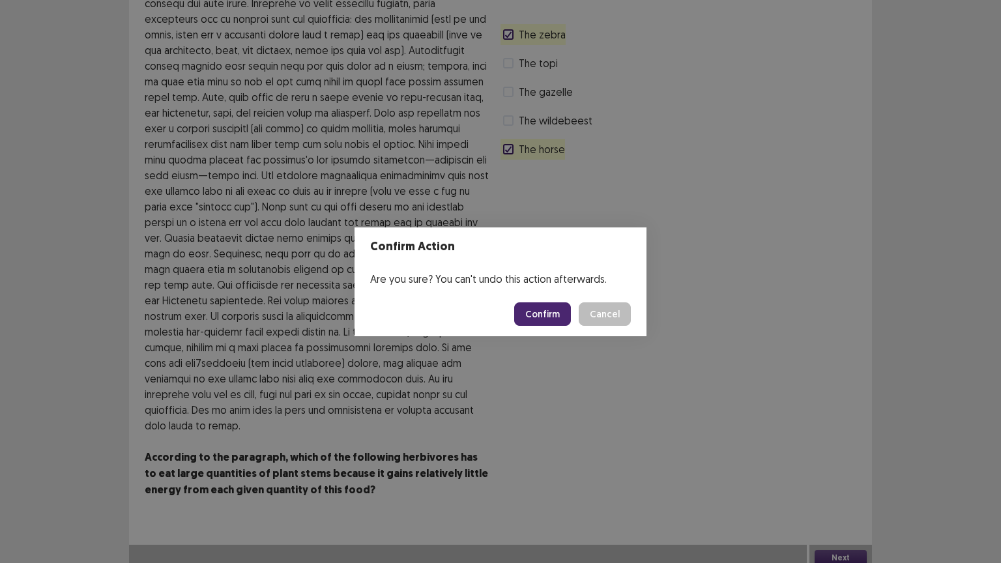
click at [542, 310] on button "Confirm" at bounding box center [542, 313] width 57 height 23
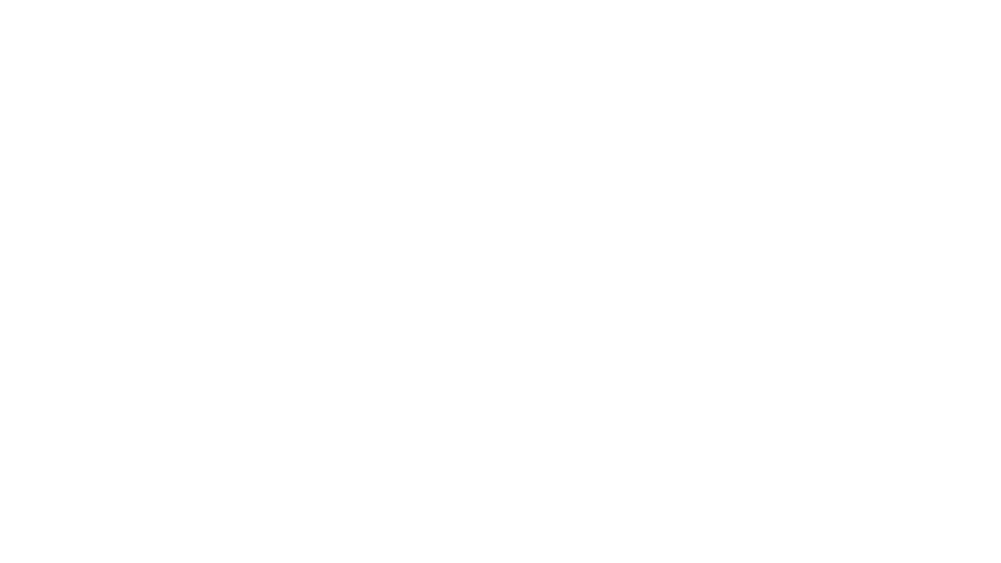
scroll to position [0, 0]
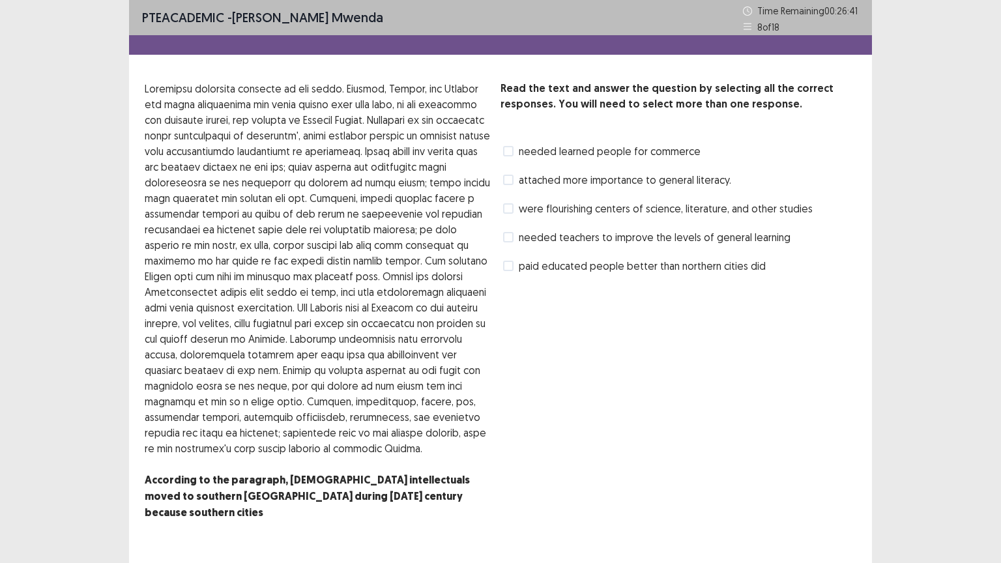
click at [512, 182] on span at bounding box center [508, 180] width 10 height 10
click at [510, 209] on span at bounding box center [508, 208] width 10 height 10
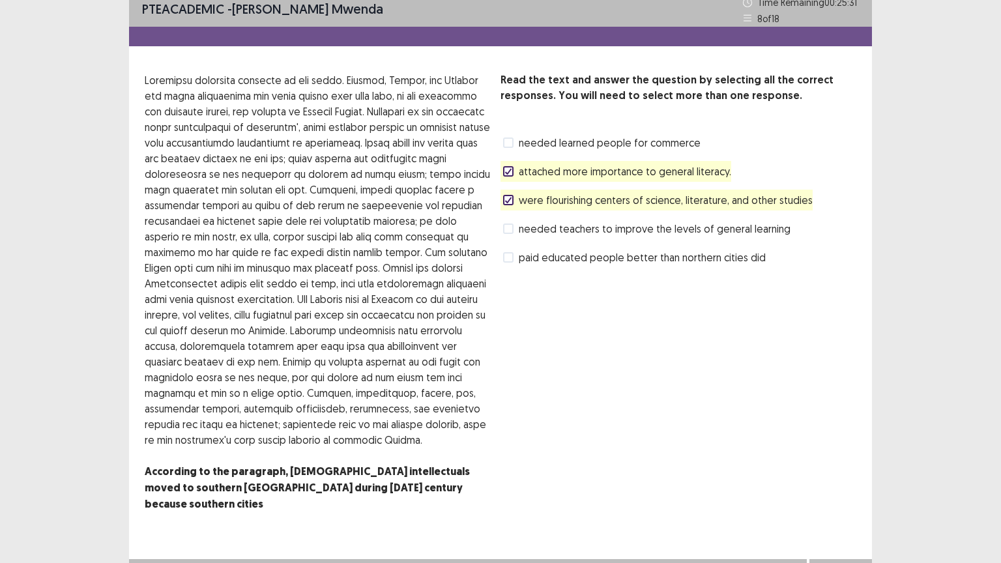
scroll to position [13, 0]
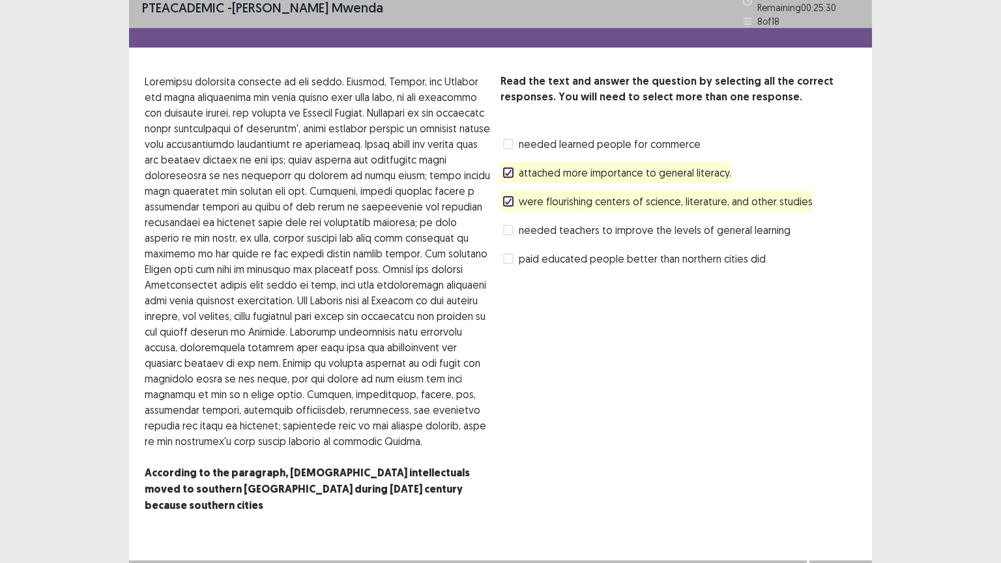
click at [851, 452] on button "Next" at bounding box center [840, 574] width 52 height 16
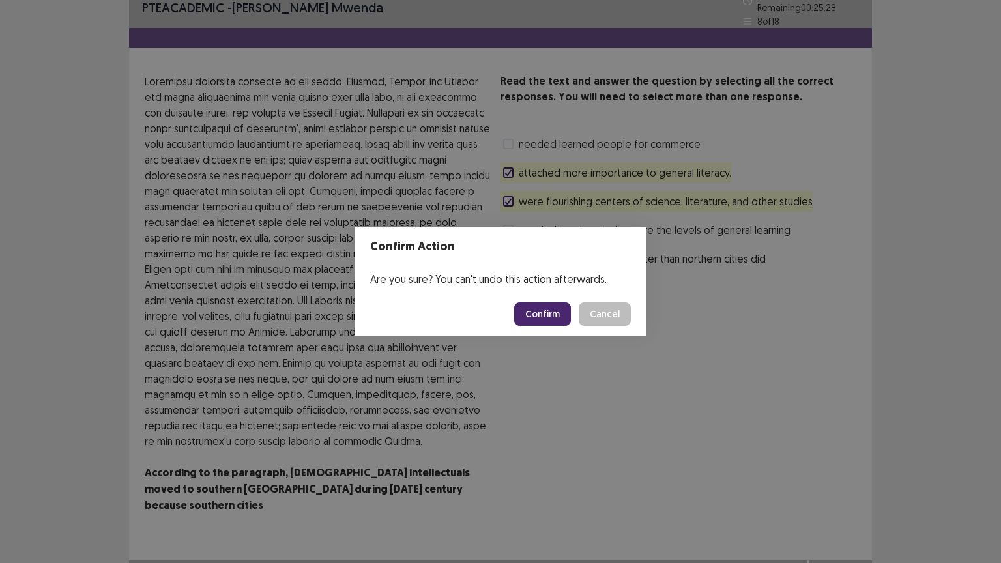
click at [543, 311] on button "Confirm" at bounding box center [542, 313] width 57 height 23
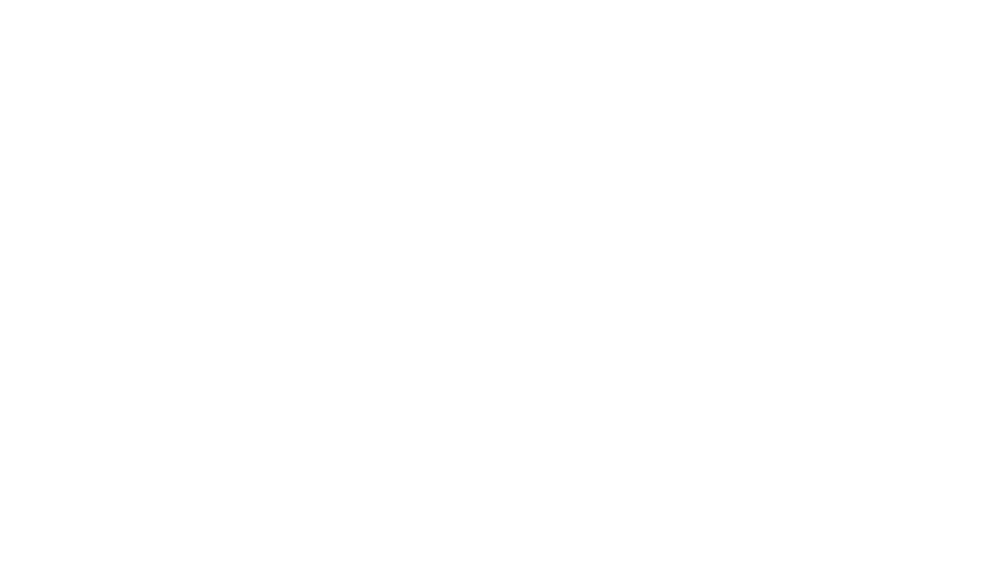
scroll to position [0, 0]
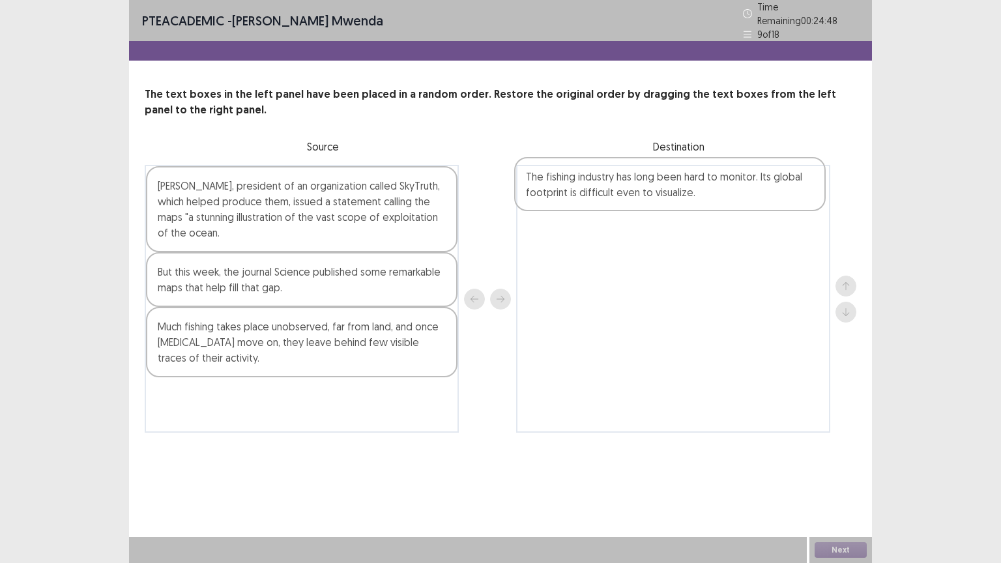
drag, startPoint x: 331, startPoint y: 271, endPoint x: 706, endPoint y: 182, distance: 385.0
click at [706, 182] on div "[PERSON_NAME], president of an organization called SkyTruth, which helped produ…" at bounding box center [500, 299] width 711 height 268
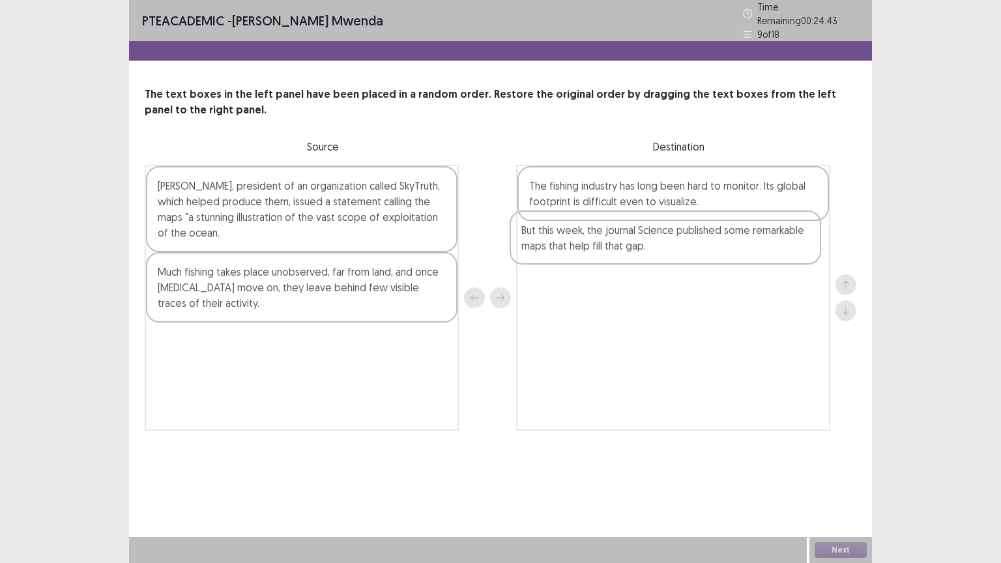
drag, startPoint x: 259, startPoint y: 279, endPoint x: 627, endPoint y: 244, distance: 369.8
click at [627, 244] on div "[PERSON_NAME], president of an organization called SkyTruth, which helped produ…" at bounding box center [500, 298] width 711 height 266
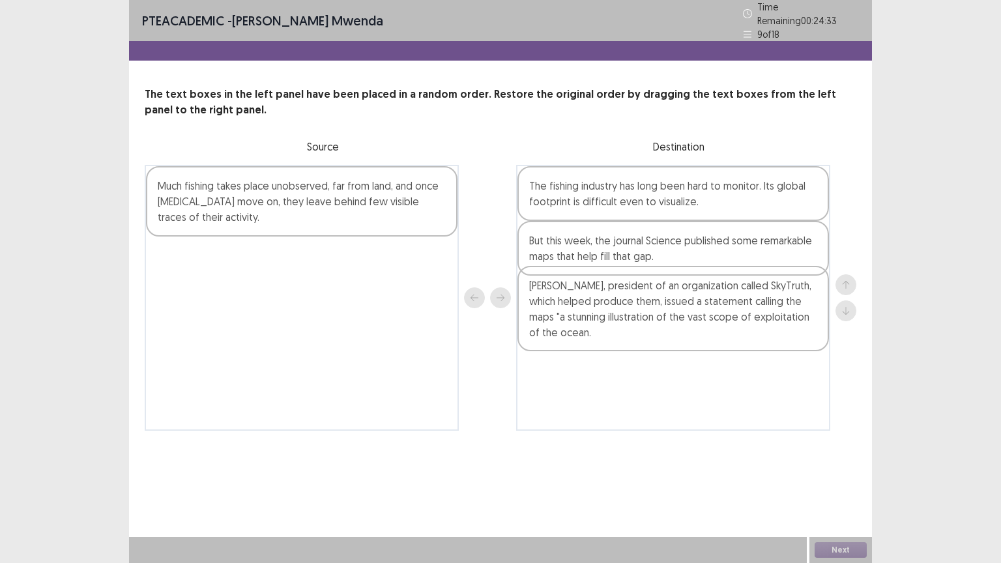
drag, startPoint x: 294, startPoint y: 200, endPoint x: 665, endPoint y: 305, distance: 385.3
click at [665, 305] on div "[PERSON_NAME], president of an organization called SkyTruth, which helped produ…" at bounding box center [500, 298] width 711 height 266
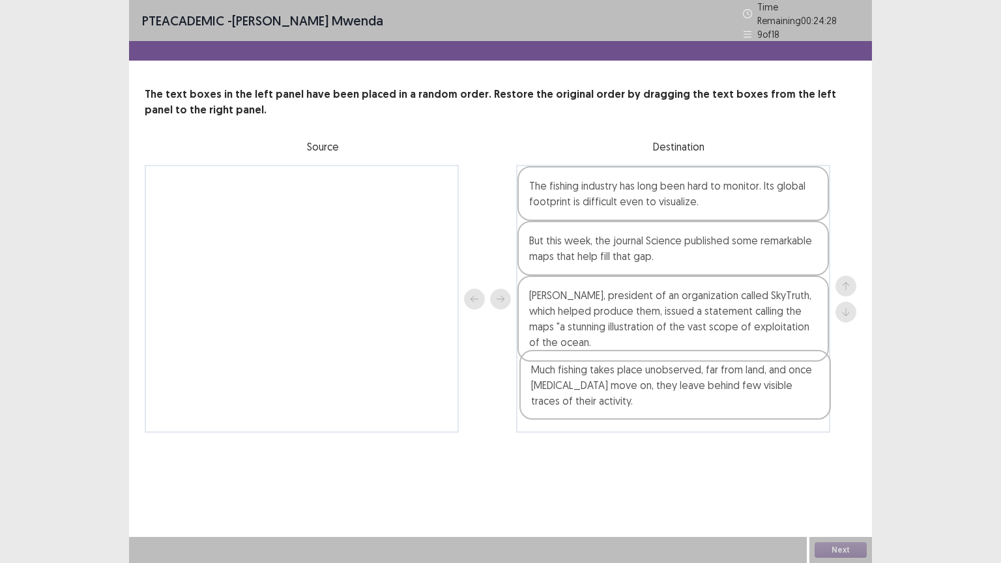
drag, startPoint x: 244, startPoint y: 203, endPoint x: 616, endPoint y: 392, distance: 417.3
click at [619, 392] on div "Much fishing takes place unobserved, far from land, and once [MEDICAL_DATA] mov…" at bounding box center [500, 299] width 711 height 268
click at [849, 452] on button "Next" at bounding box center [840, 550] width 52 height 16
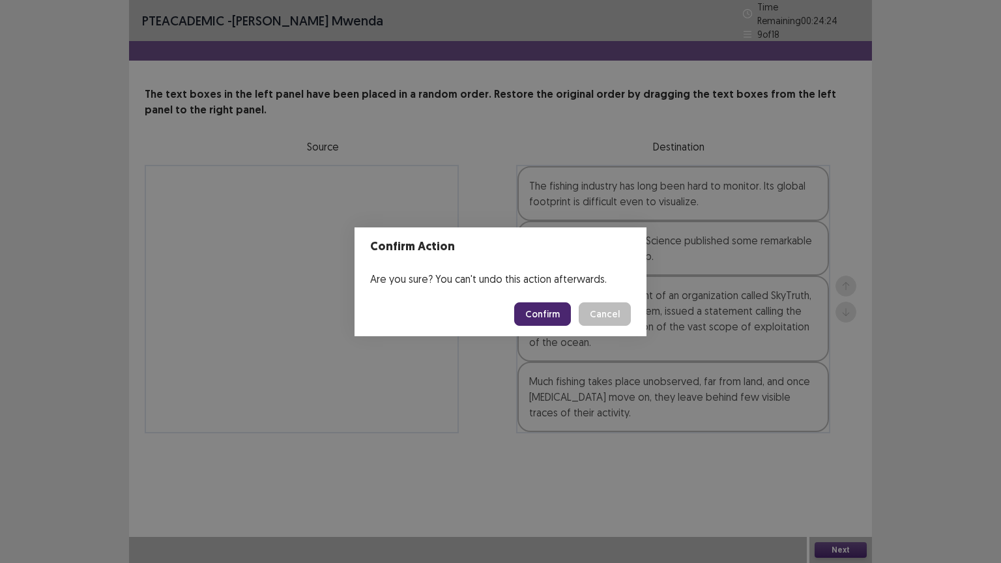
click at [545, 311] on button "Confirm" at bounding box center [542, 313] width 57 height 23
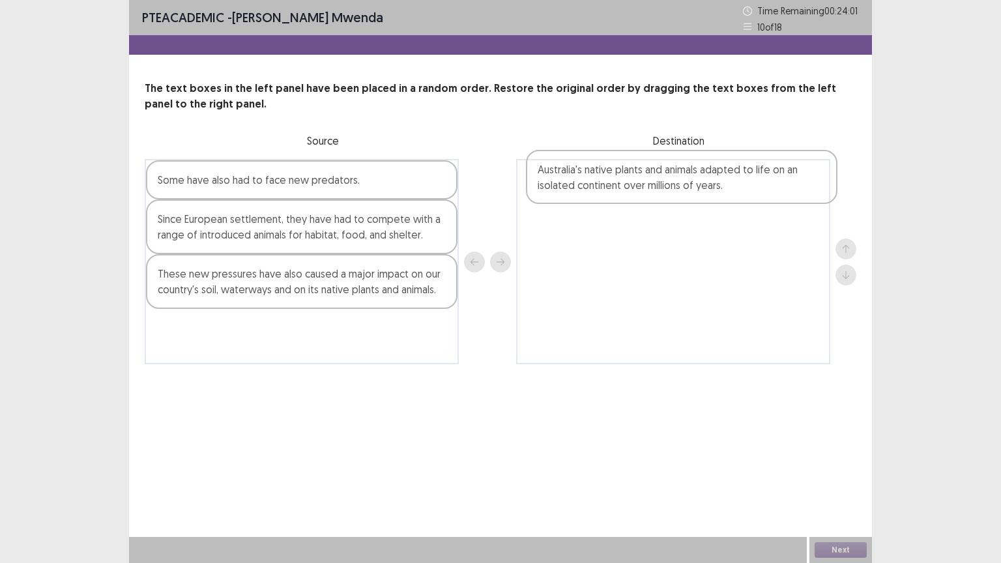
drag, startPoint x: 307, startPoint y: 192, endPoint x: 692, endPoint y: 180, distance: 385.2
click at [692, 180] on div "Australia's native plants and animals adapted to life on an isolated continent …" at bounding box center [500, 261] width 711 height 205
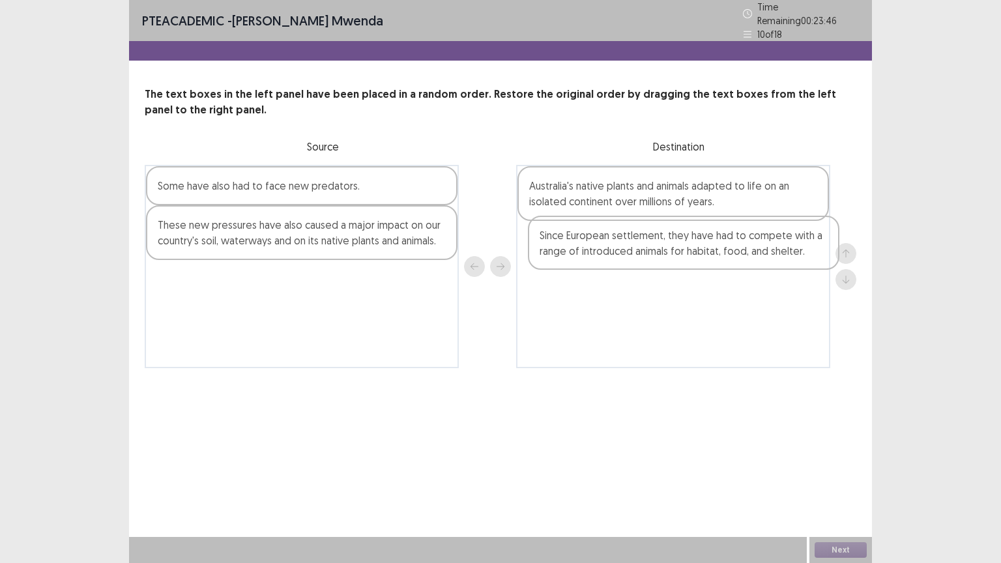
drag, startPoint x: 349, startPoint y: 231, endPoint x: 733, endPoint y: 247, distance: 384.1
click at [733, 247] on div "Some have also had to face new predators. Since European settlement, they have …" at bounding box center [500, 266] width 711 height 203
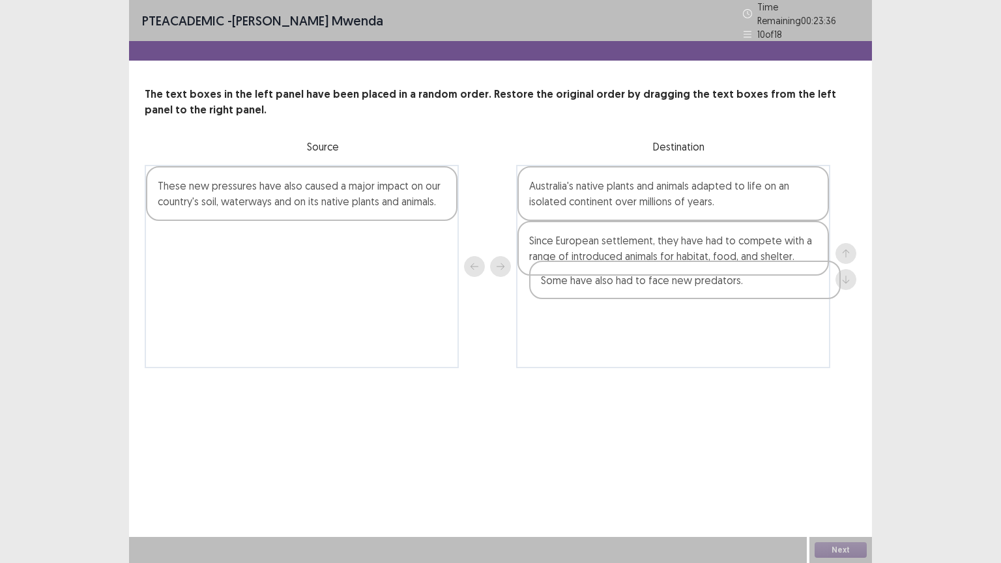
drag, startPoint x: 337, startPoint y: 181, endPoint x: 724, endPoint y: 281, distance: 399.2
click at [724, 281] on div "Some have also had to face new predators. These new pressures have also caused …" at bounding box center [500, 266] width 711 height 203
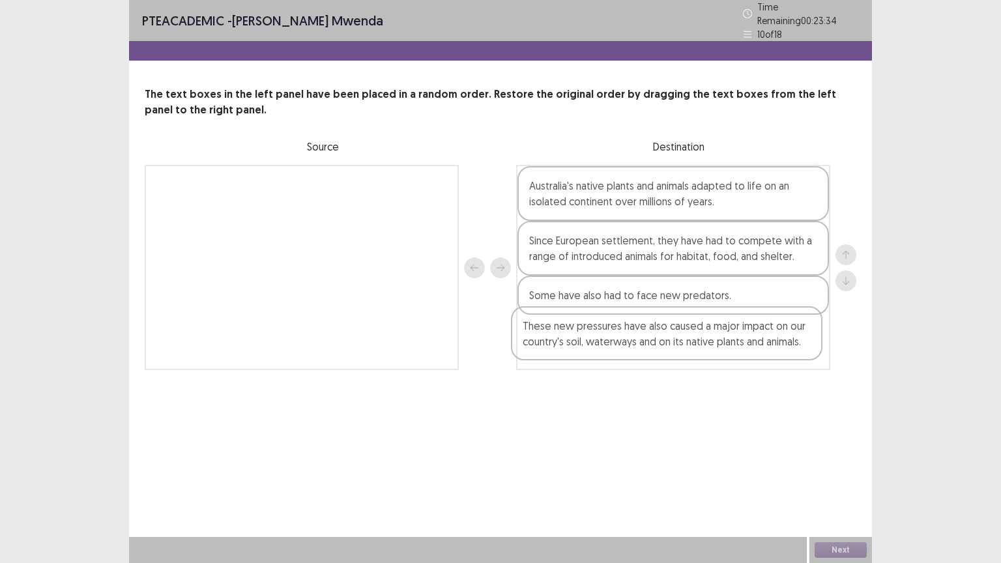
drag, startPoint x: 374, startPoint y: 194, endPoint x: 743, endPoint y: 344, distance: 398.1
click at [743, 344] on div "These new pressures have also caused a major impact on our country's soil, wate…" at bounding box center [500, 267] width 711 height 205
click at [850, 452] on button "Next" at bounding box center [840, 550] width 52 height 16
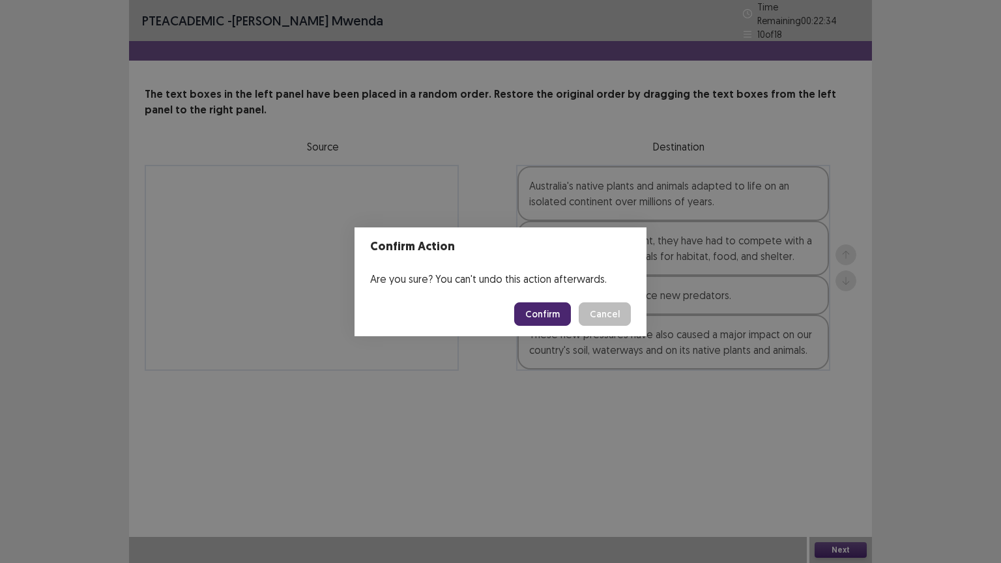
click at [547, 317] on button "Confirm" at bounding box center [542, 313] width 57 height 23
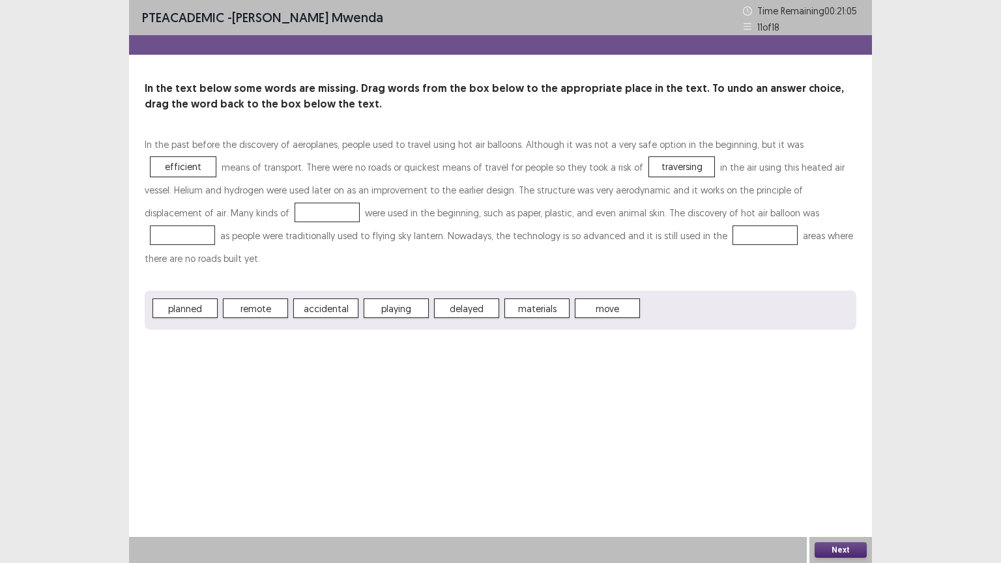
click at [201, 219] on p "In the past before the discovery of aeroplanes, people used to travel using hot…" at bounding box center [500, 201] width 711 height 137
click at [841, 452] on button "Next" at bounding box center [840, 550] width 52 height 16
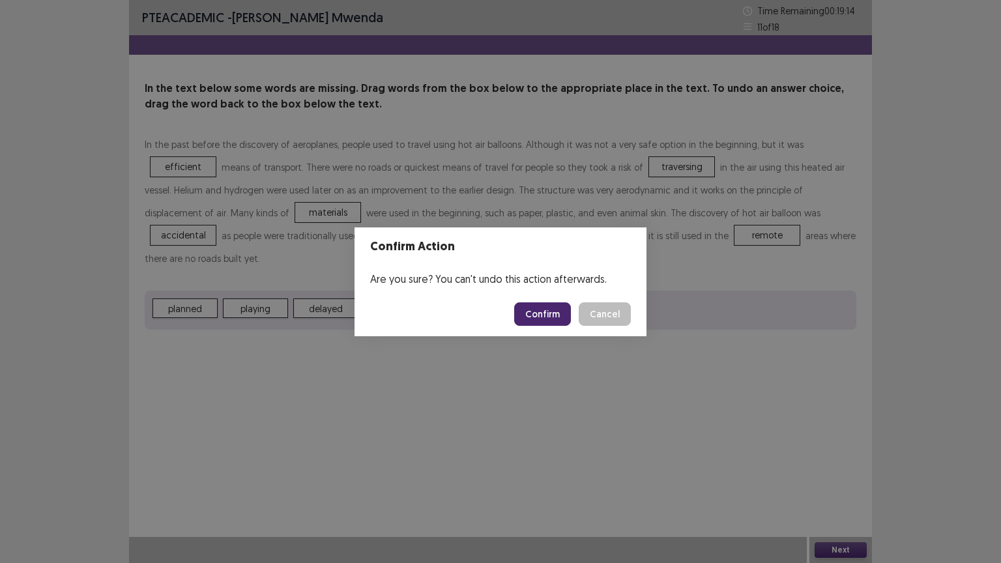
click at [534, 308] on button "Confirm" at bounding box center [542, 313] width 57 height 23
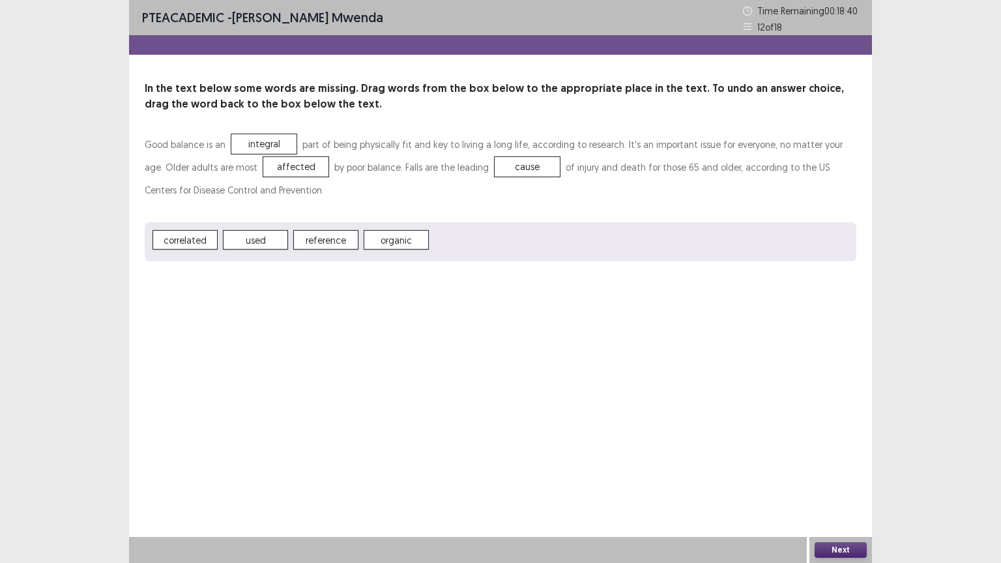
click at [850, 452] on button "Next" at bounding box center [840, 550] width 52 height 16
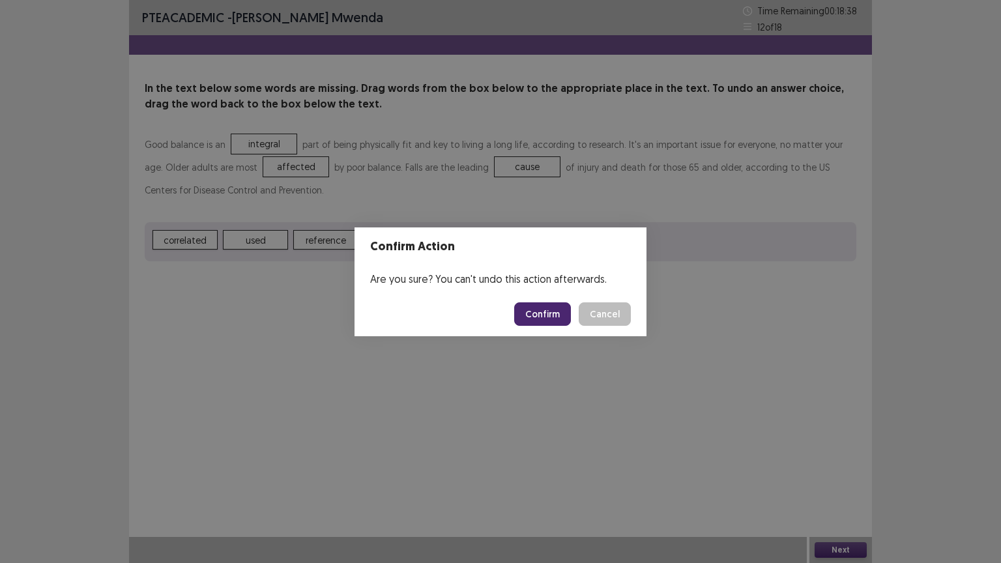
click at [547, 315] on button "Confirm" at bounding box center [542, 313] width 57 height 23
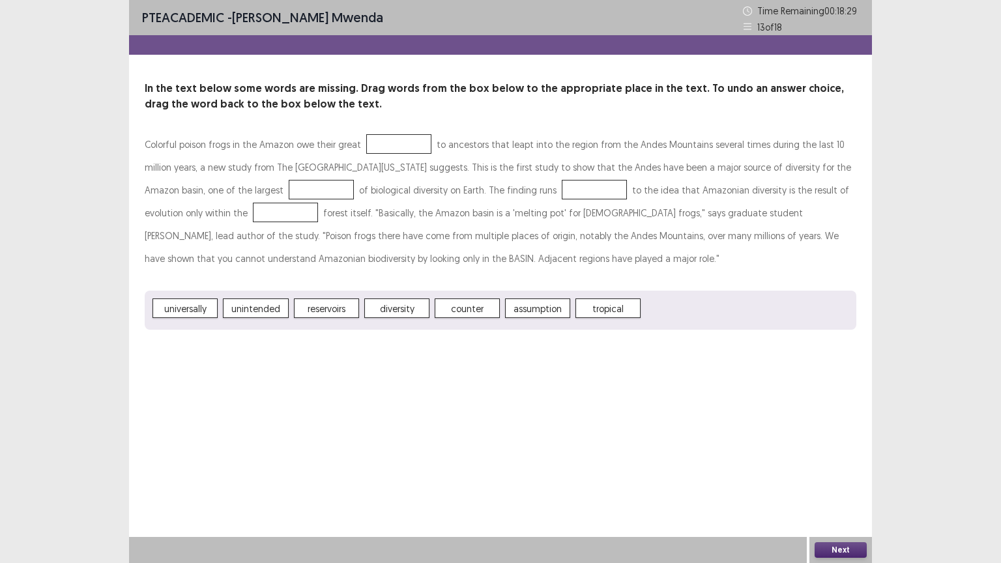
click at [366, 147] on div at bounding box center [398, 144] width 65 height 20
click at [830, 452] on button "Next" at bounding box center [840, 550] width 52 height 16
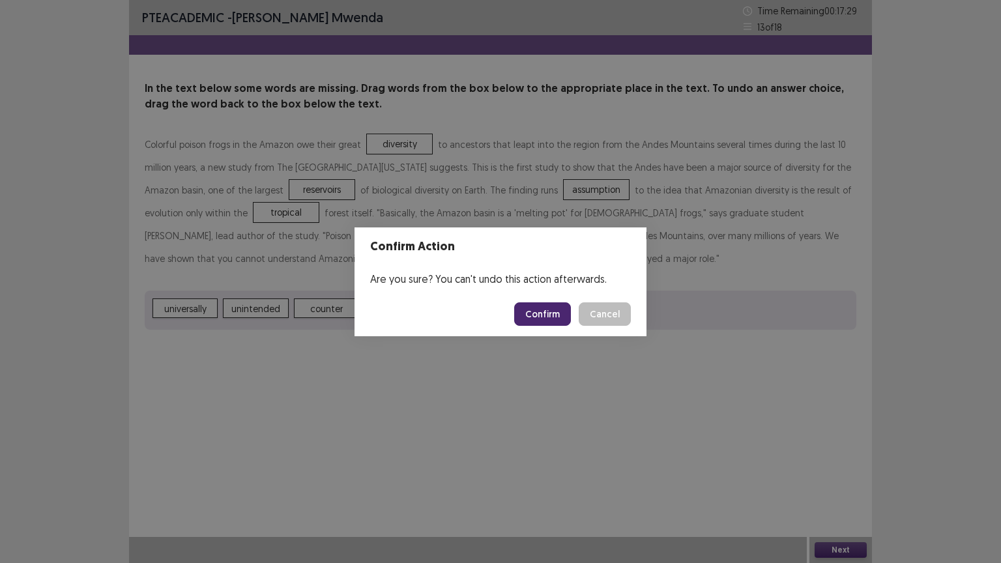
click at [532, 313] on button "Confirm" at bounding box center [542, 313] width 57 height 23
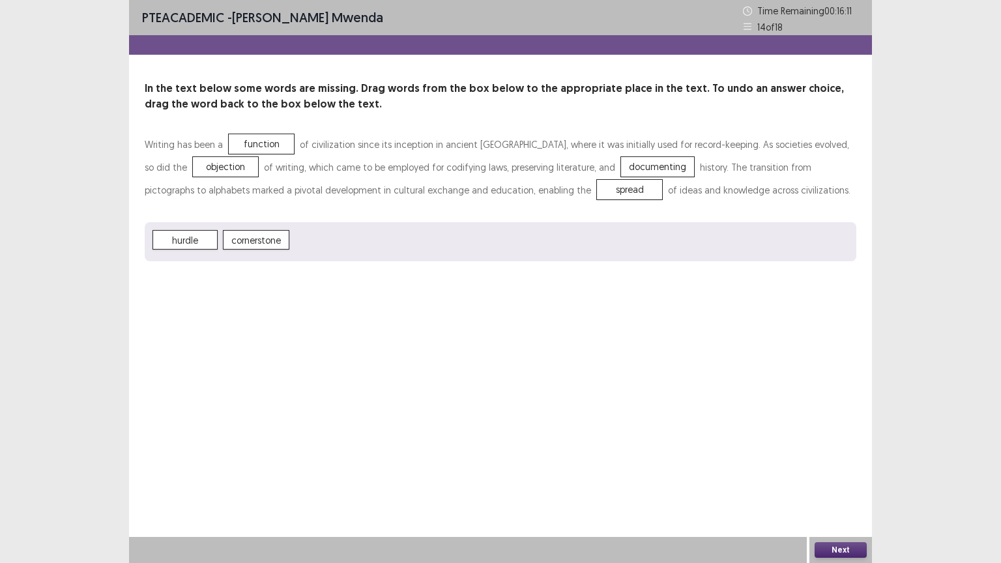
click at [847, 452] on button "Next" at bounding box center [840, 550] width 52 height 16
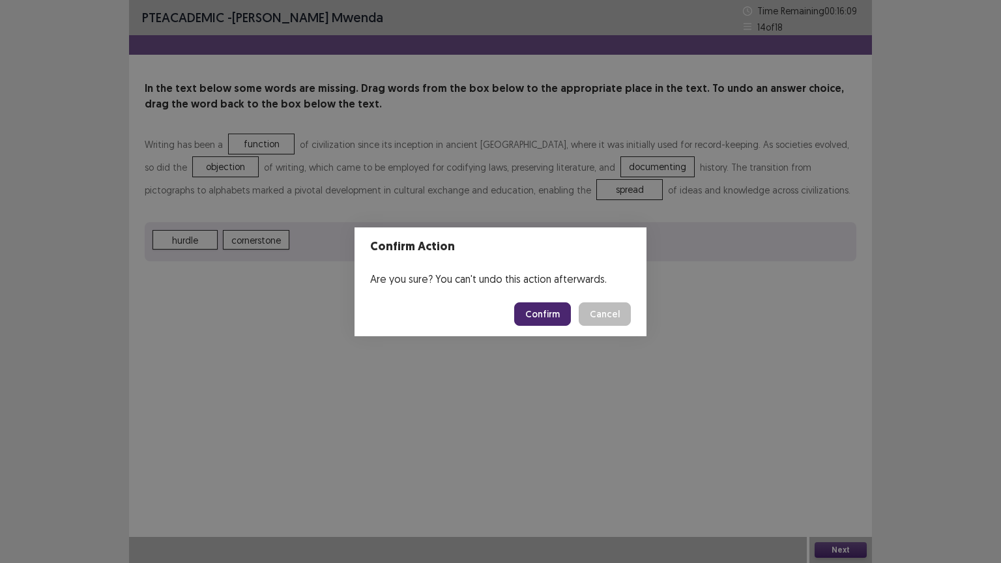
click at [545, 315] on button "Confirm" at bounding box center [542, 313] width 57 height 23
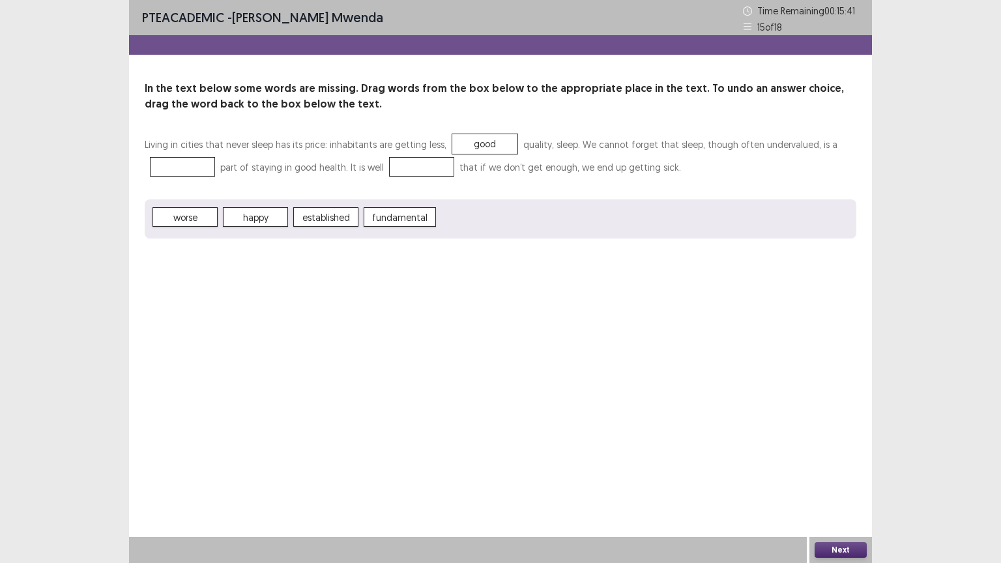
drag, startPoint x: 83, startPoint y: 161, endPoint x: 181, endPoint y: 165, distance: 98.5
click at [181, 165] on div "PTE academic - [PERSON_NAME] Time Remaining 00 : 15 : 41 15 of 18 In the text b…" at bounding box center [500, 281] width 1001 height 563
click at [842, 452] on button "Next" at bounding box center [840, 550] width 52 height 16
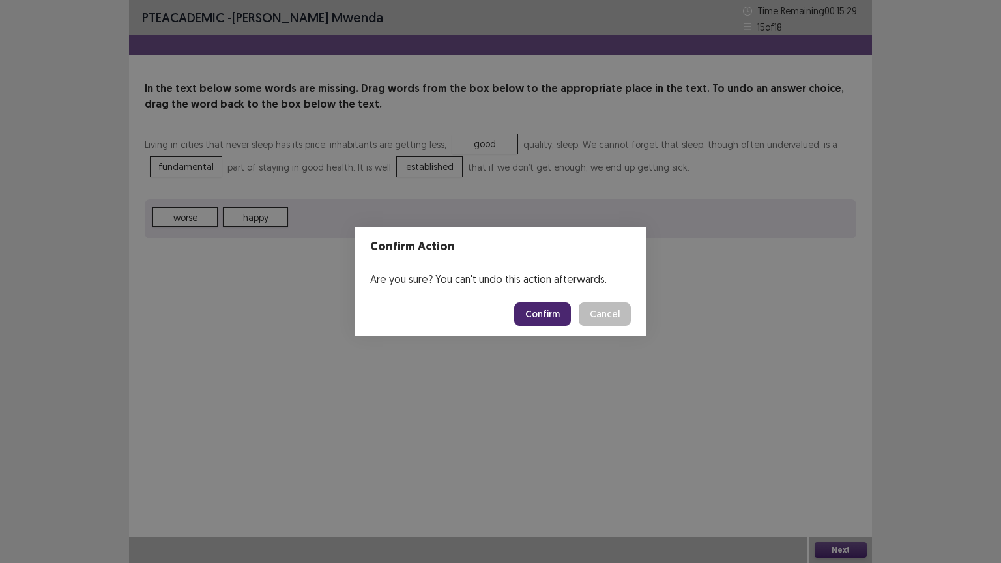
click at [536, 311] on button "Confirm" at bounding box center [542, 313] width 57 height 23
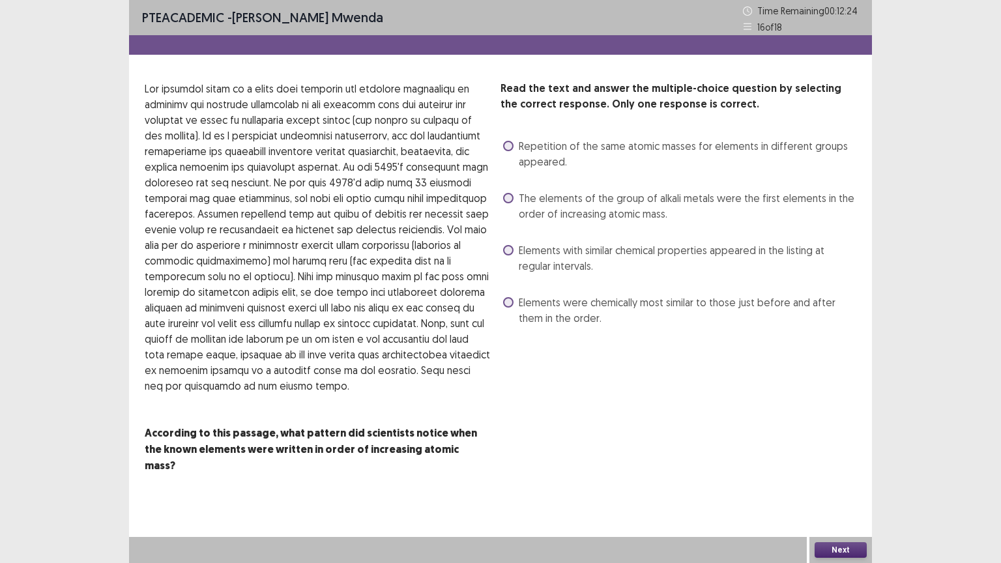
click at [506, 145] on span at bounding box center [508, 146] width 10 height 10
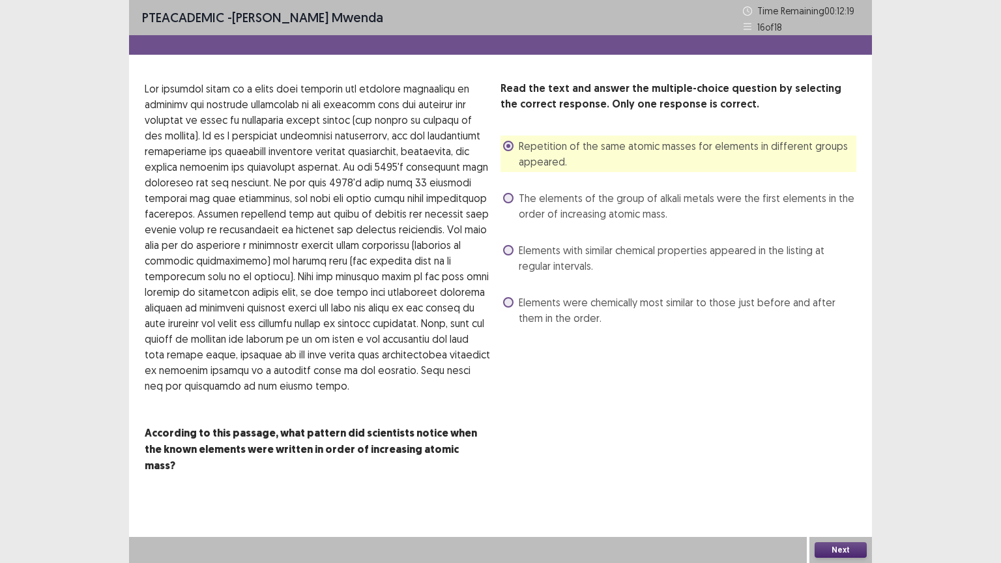
click at [508, 307] on label "Elements were chemically most similar to those just before and after them in th…" at bounding box center [679, 309] width 353 height 31
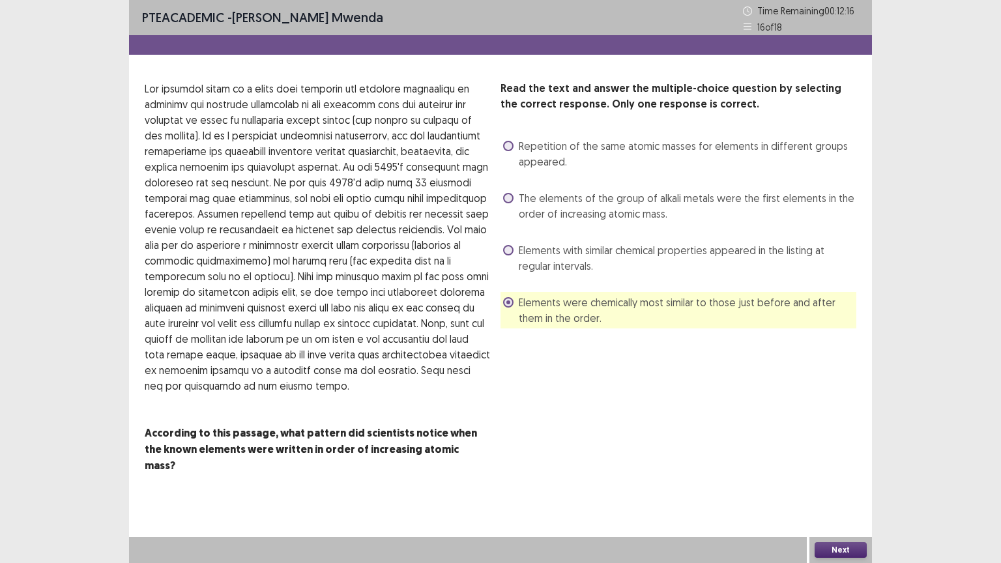
click at [847, 452] on button "Next" at bounding box center [840, 550] width 52 height 16
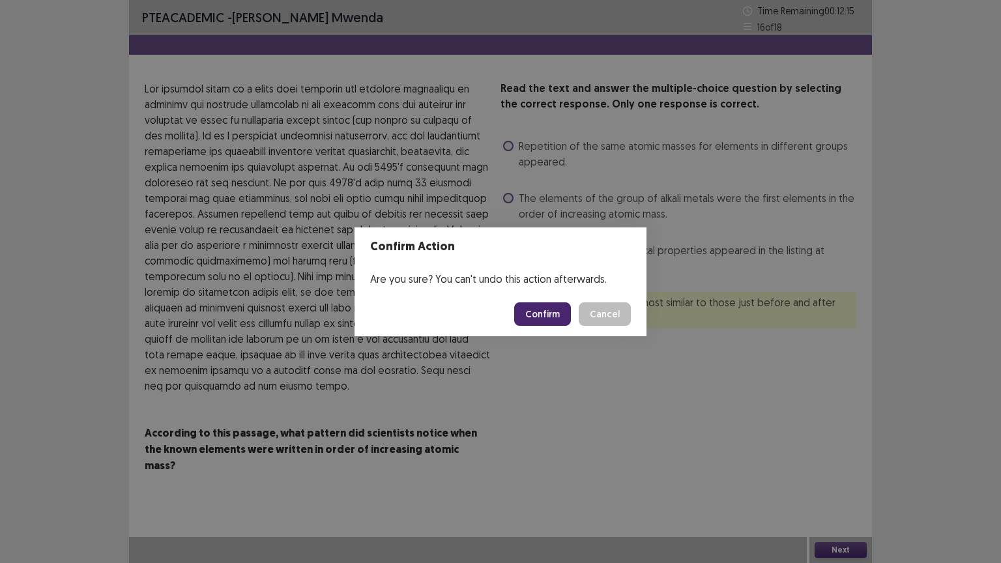
click at [547, 318] on button "Confirm" at bounding box center [542, 313] width 57 height 23
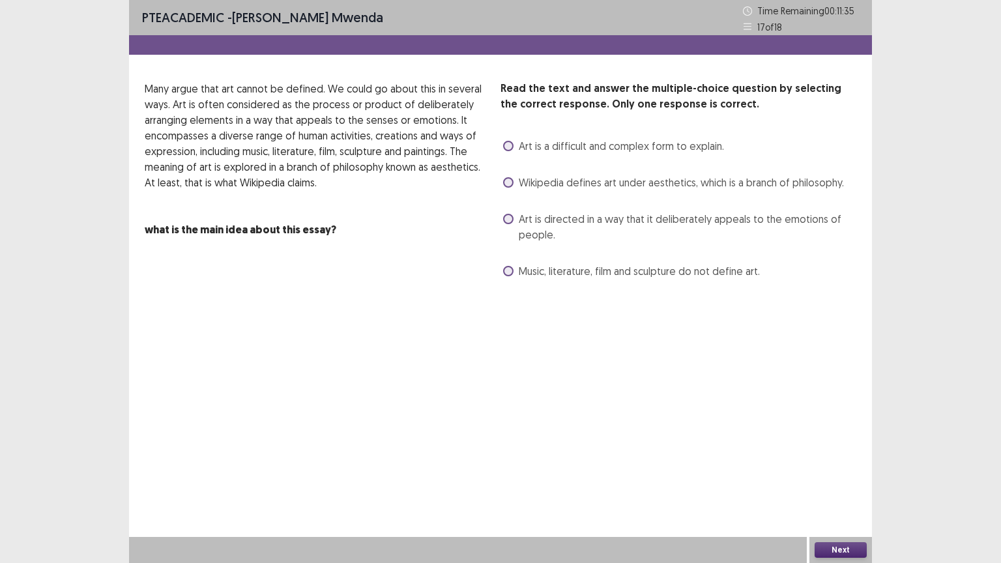
click at [508, 148] on span at bounding box center [508, 146] width 10 height 10
click at [839, 452] on div "Next" at bounding box center [840, 550] width 63 height 26
click at [839, 452] on button "Next" at bounding box center [840, 550] width 52 height 16
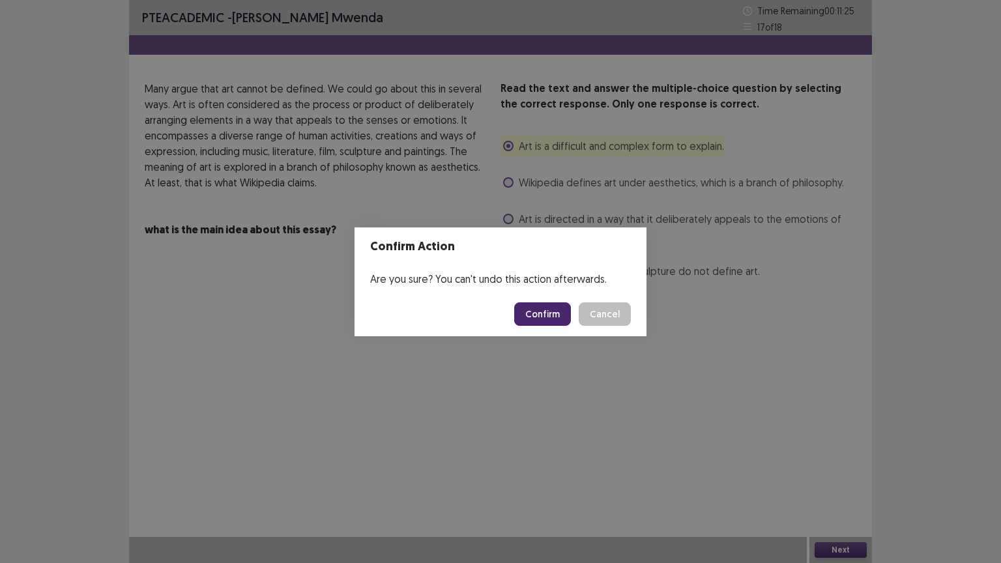
click at [550, 309] on button "Confirm" at bounding box center [542, 313] width 57 height 23
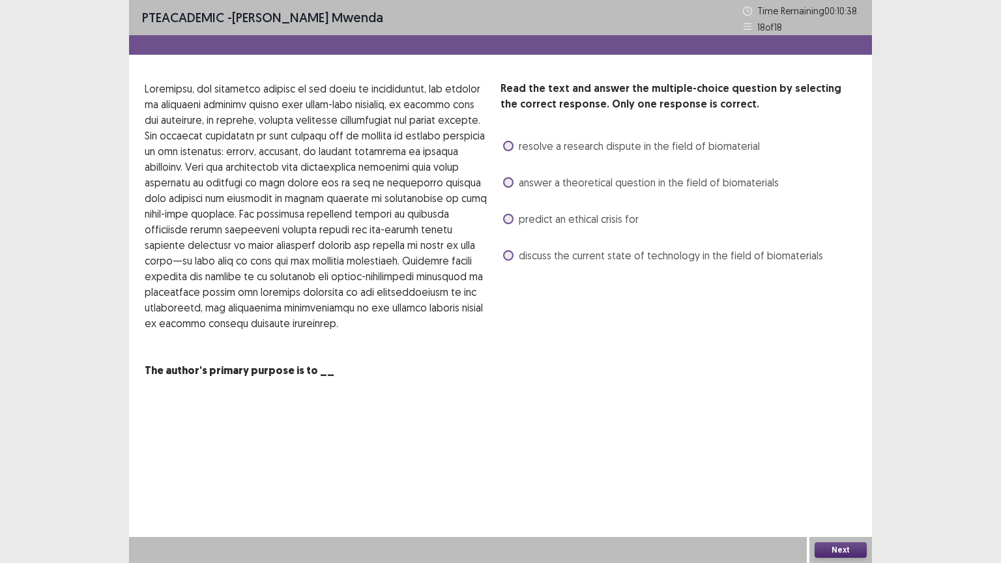
click at [504, 258] on span at bounding box center [508, 255] width 10 height 10
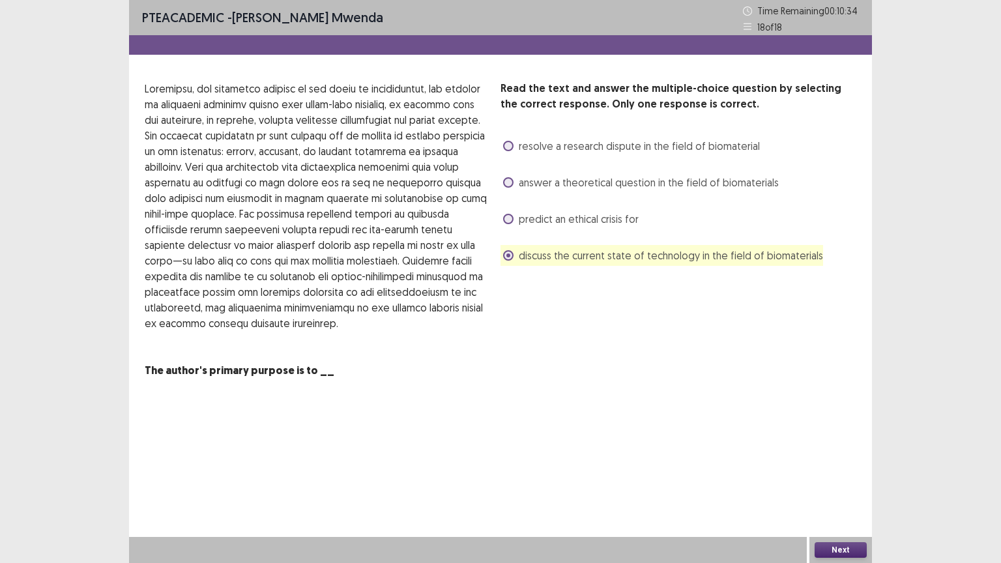
click at [842, 452] on button "Next" at bounding box center [840, 550] width 52 height 16
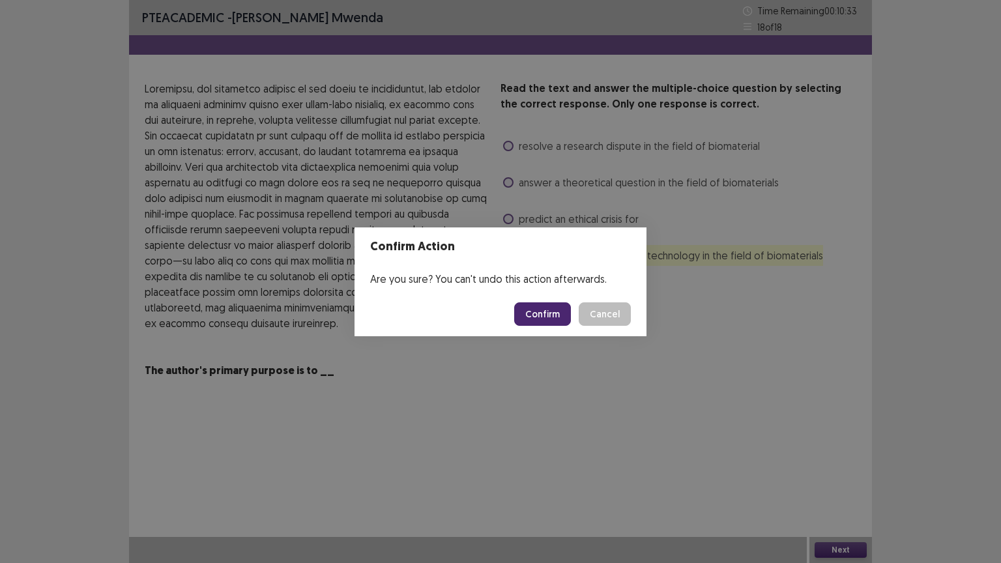
click at [558, 311] on button "Confirm" at bounding box center [542, 313] width 57 height 23
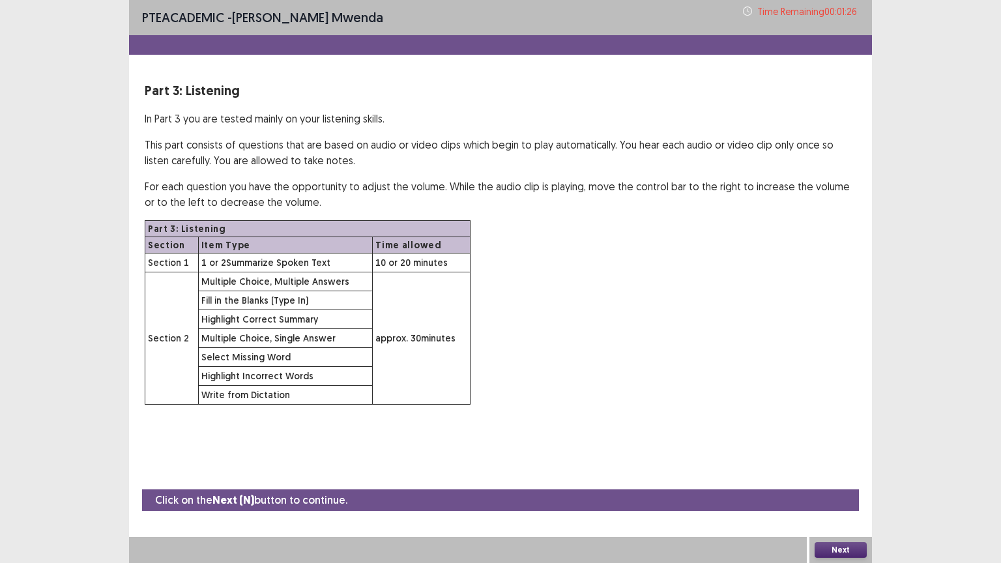
click at [850, 452] on button "Next" at bounding box center [840, 550] width 52 height 16
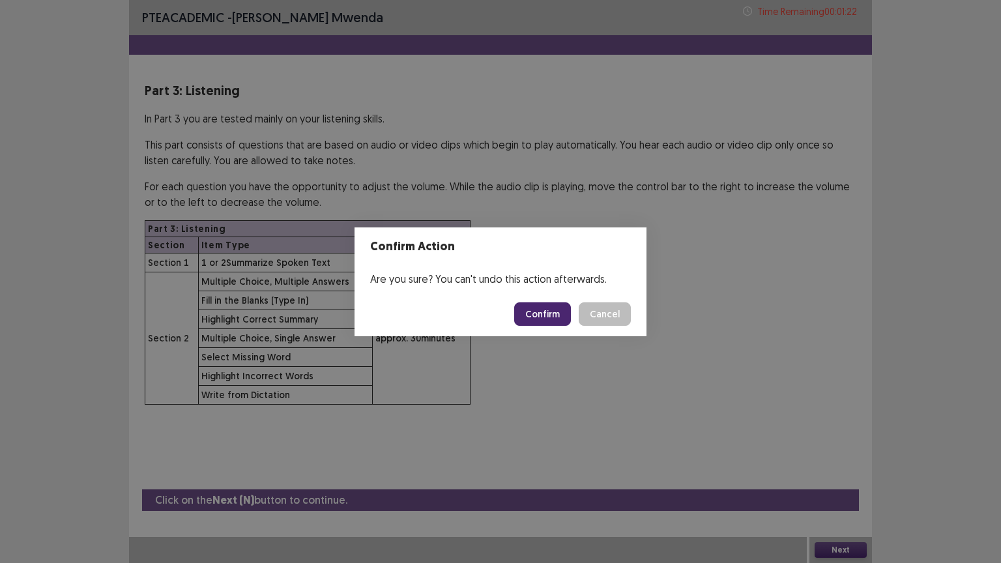
click at [552, 310] on button "Confirm" at bounding box center [542, 313] width 57 height 23
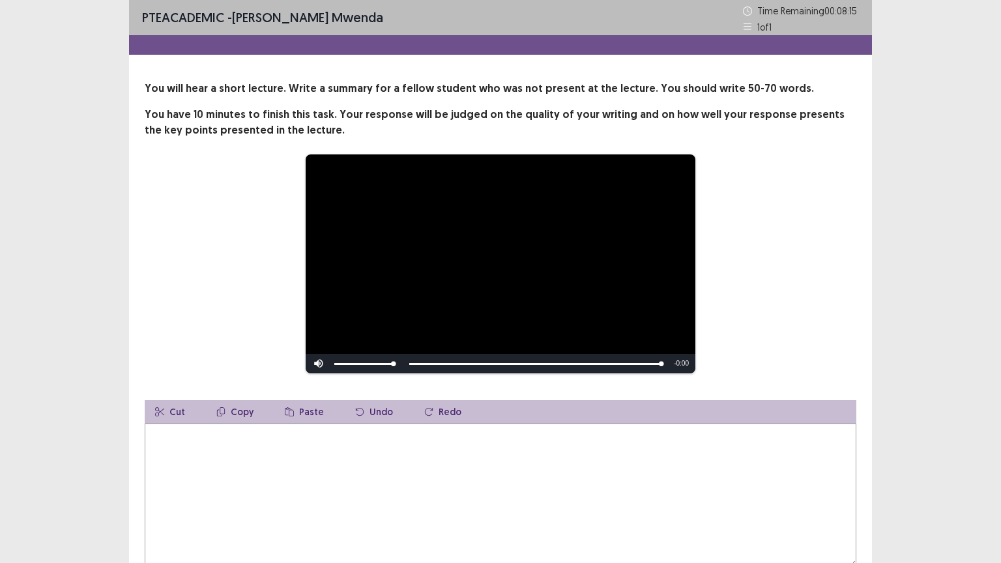
click at [173, 452] on textarea at bounding box center [500, 494] width 711 height 143
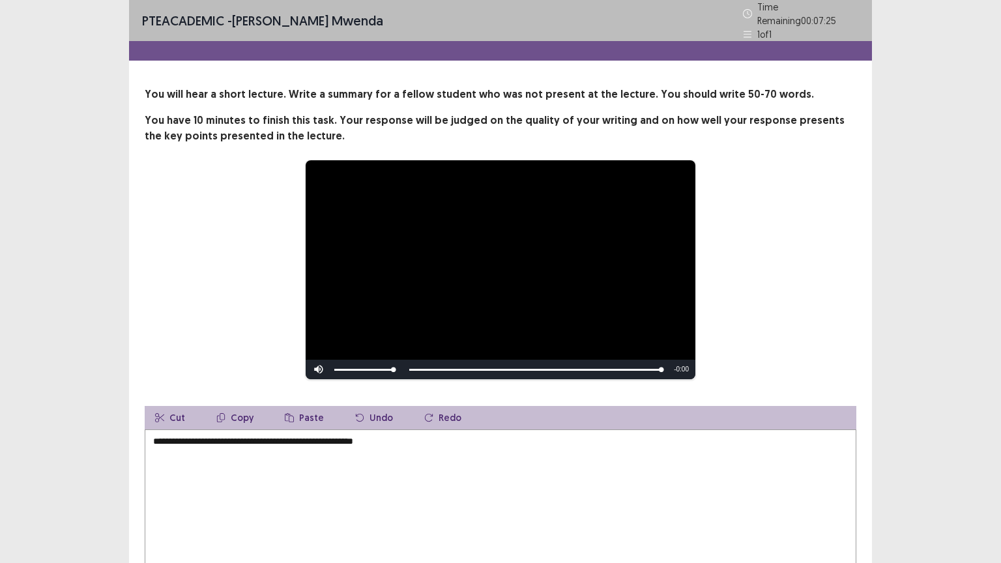
click at [196, 436] on textarea "**********" at bounding box center [500, 500] width 711 height 143
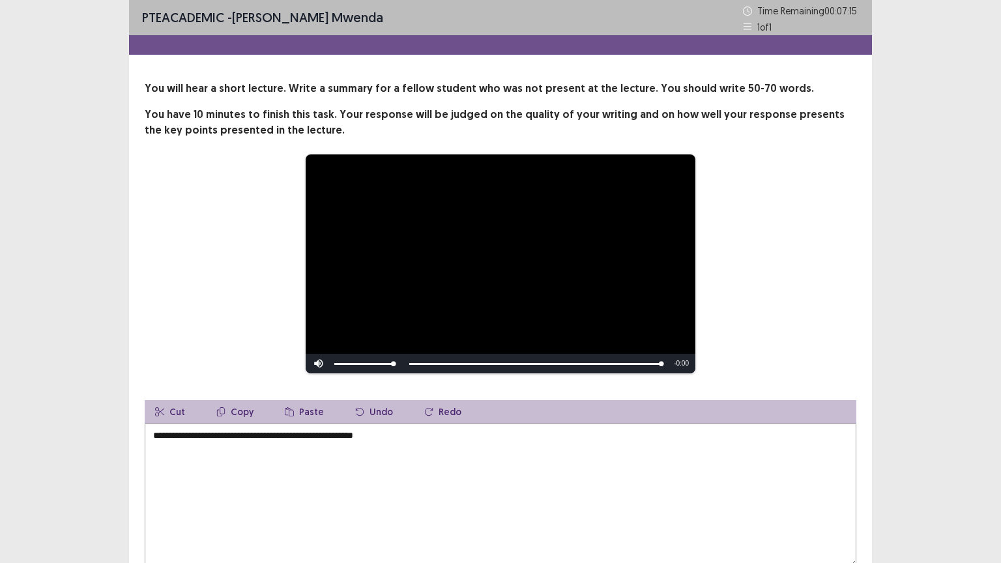
click at [404, 438] on textarea "**********" at bounding box center [500, 494] width 711 height 143
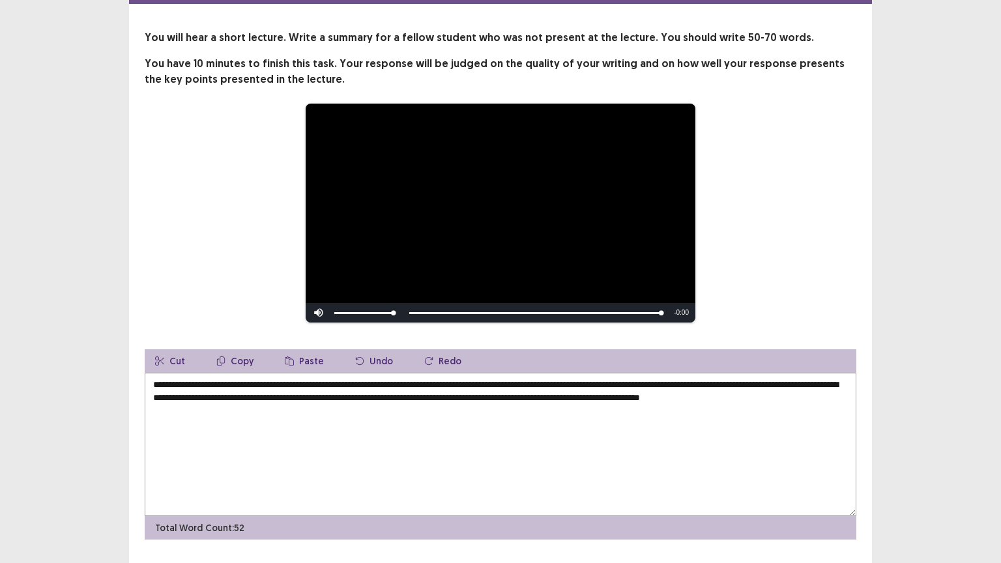
scroll to position [65, 0]
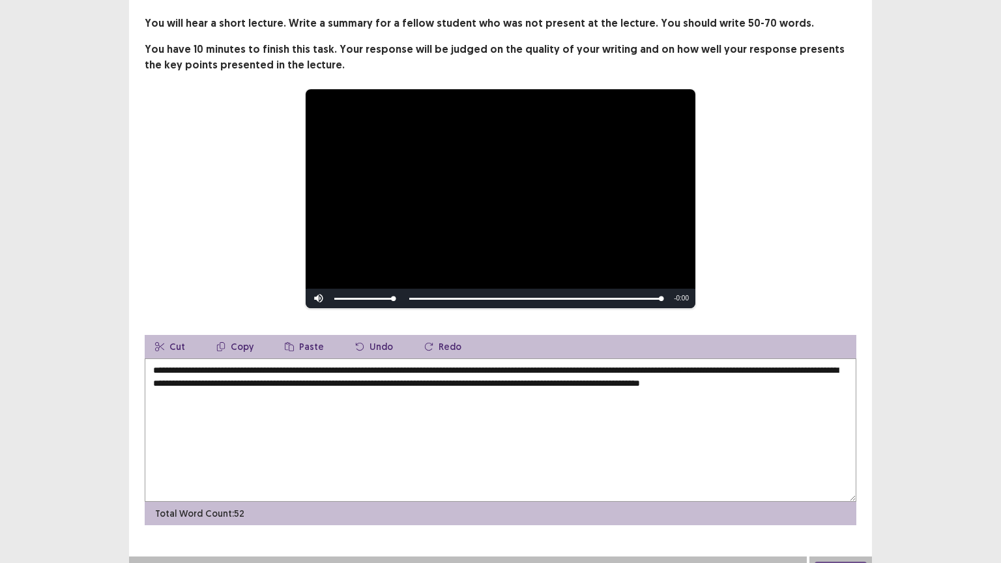
click at [446, 367] on textarea "**********" at bounding box center [500, 429] width 711 height 143
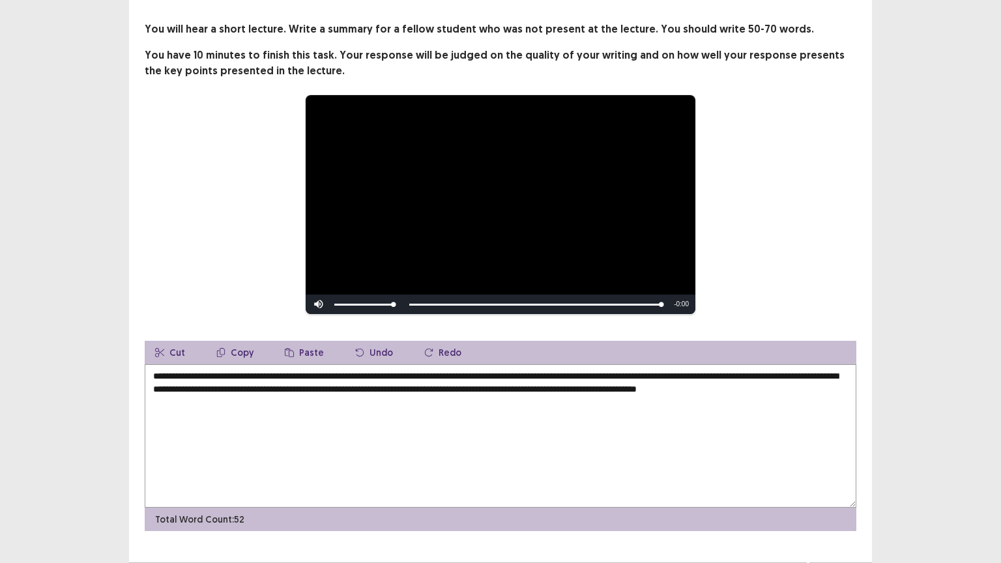
click at [448, 372] on textarea "**********" at bounding box center [500, 435] width 711 height 143
click at [530, 371] on textarea "**********" at bounding box center [500, 435] width 711 height 143
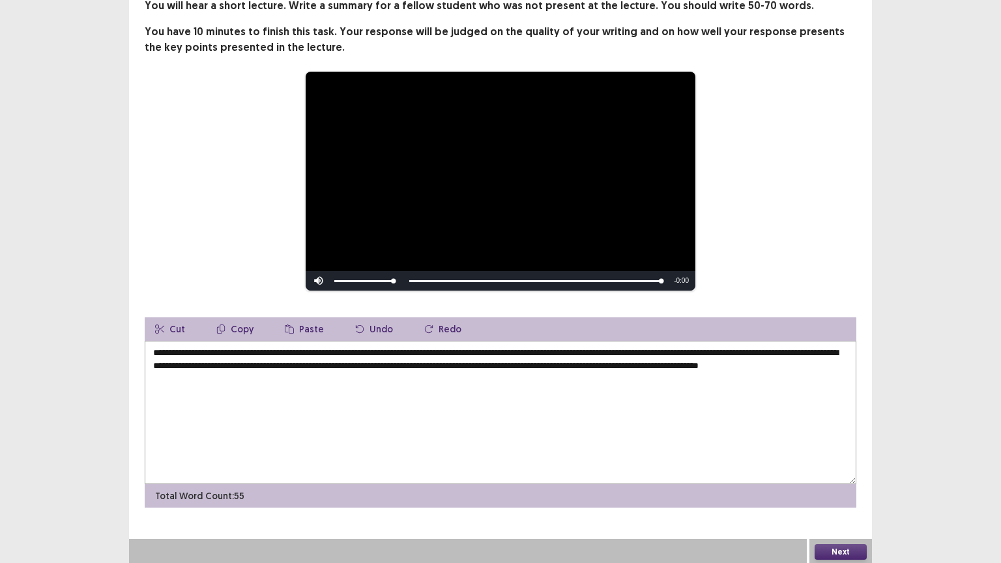
scroll to position [85, 0]
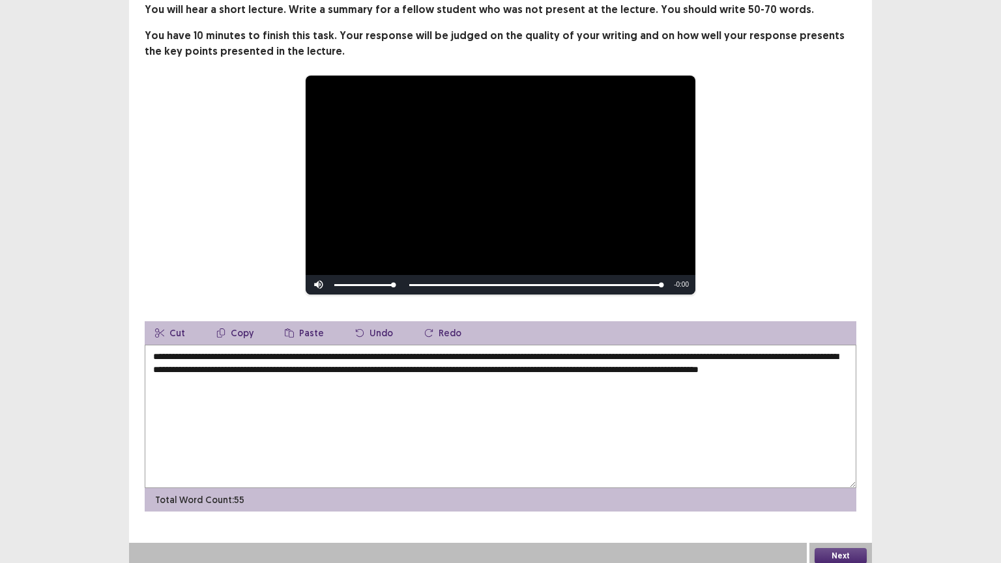
type textarea "**********"
click at [831, 452] on button "Next" at bounding box center [840, 556] width 52 height 16
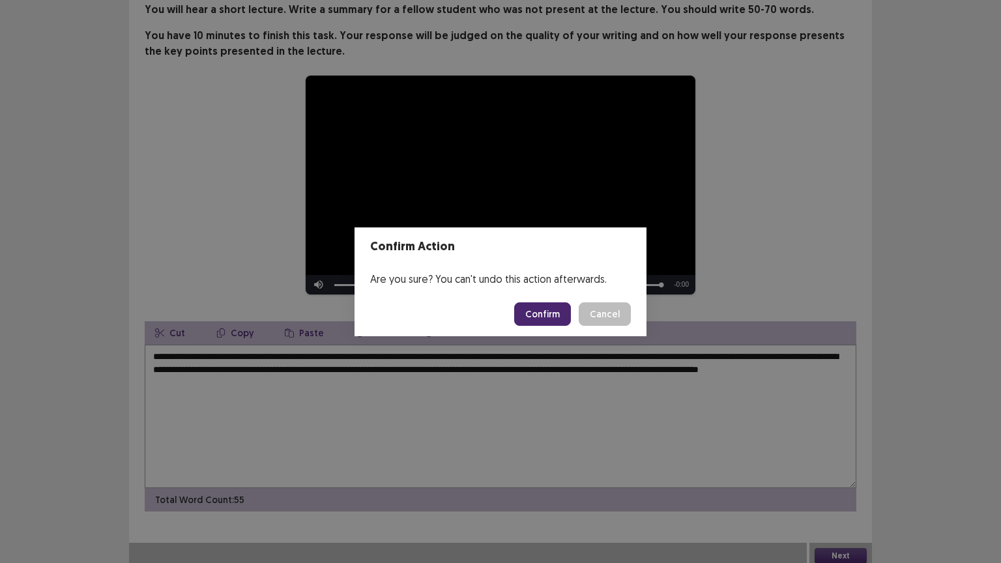
click at [563, 311] on button "Confirm" at bounding box center [542, 313] width 57 height 23
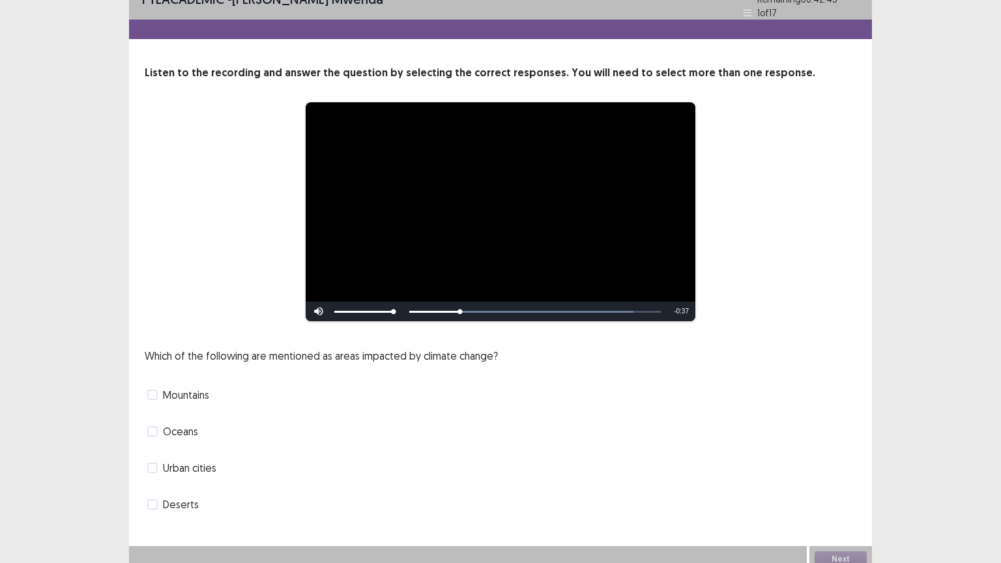
scroll to position [25, 0]
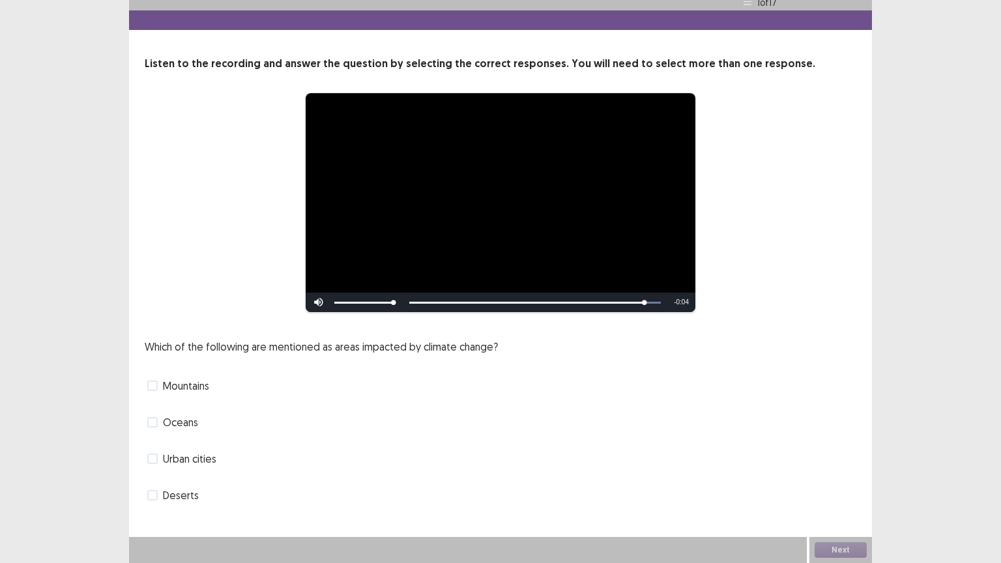
click at [157, 420] on span at bounding box center [152, 422] width 10 height 10
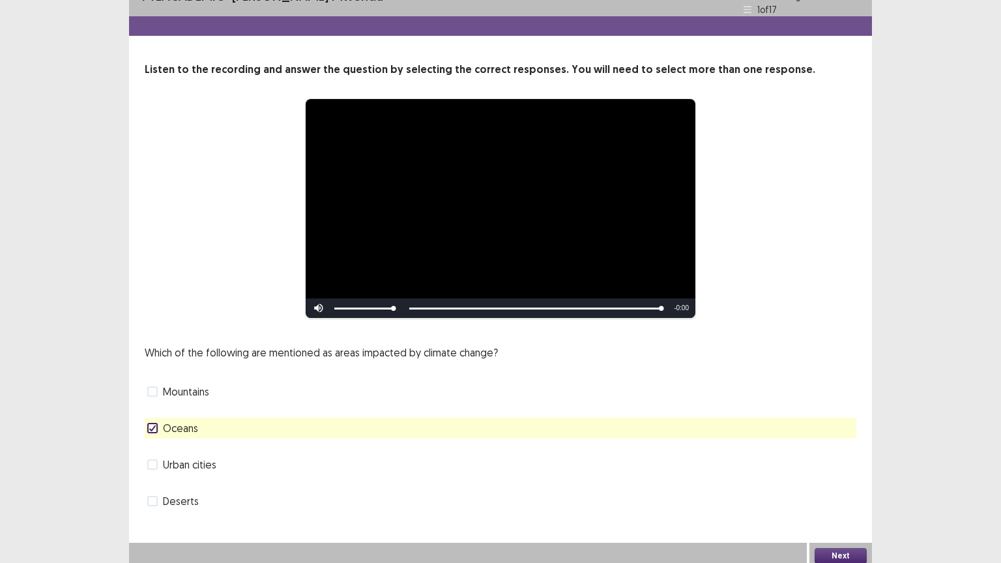
click at [155, 388] on span at bounding box center [152, 391] width 10 height 10
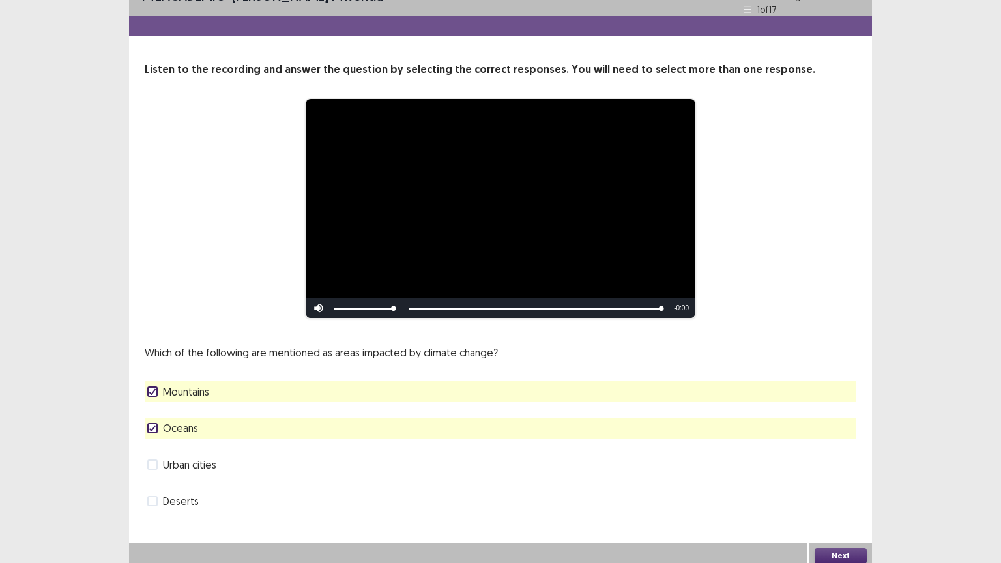
click at [839, 452] on button "Next" at bounding box center [840, 556] width 52 height 16
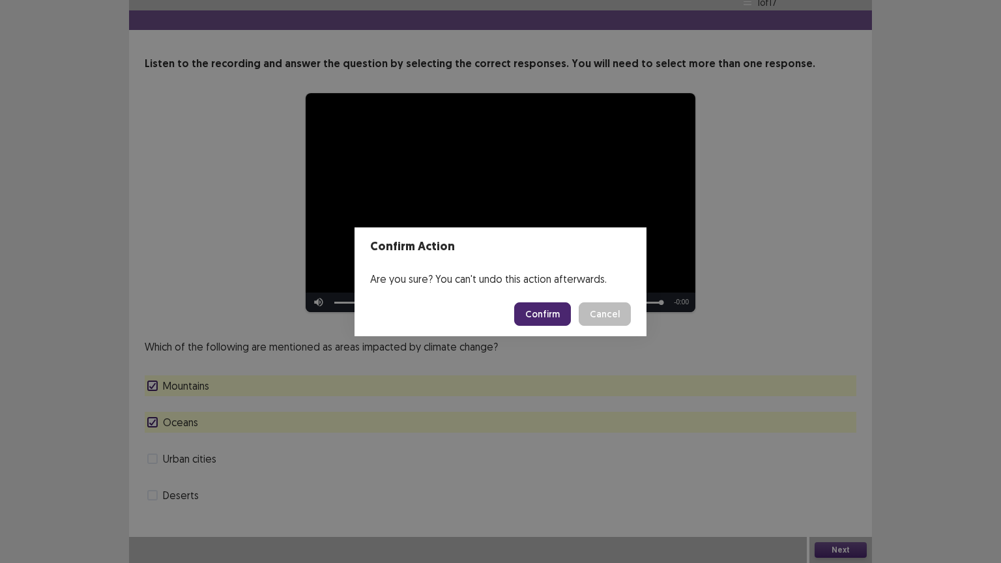
click at [547, 313] on button "Confirm" at bounding box center [542, 313] width 57 height 23
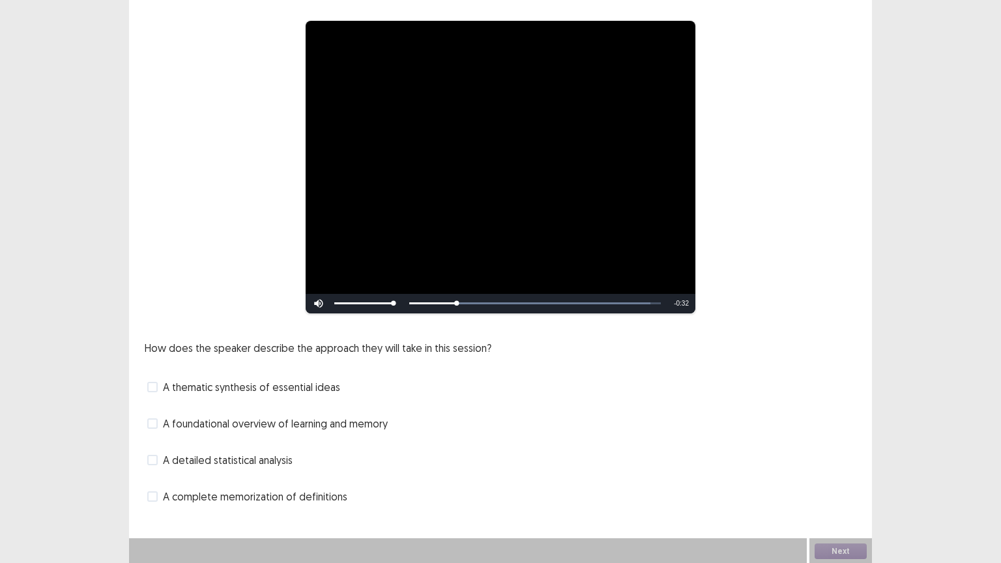
scroll to position [98, 0]
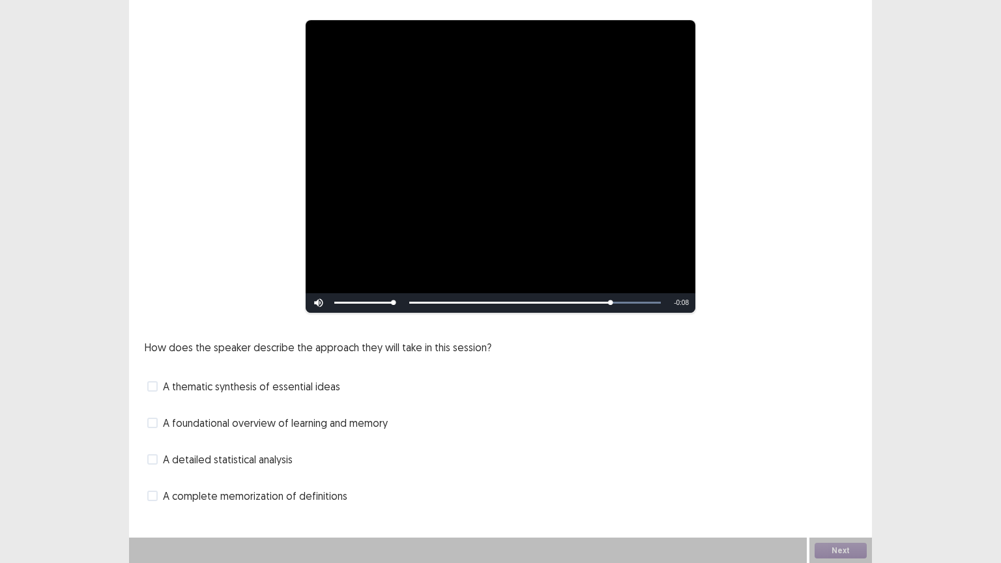
click at [151, 420] on span at bounding box center [152, 423] width 10 height 10
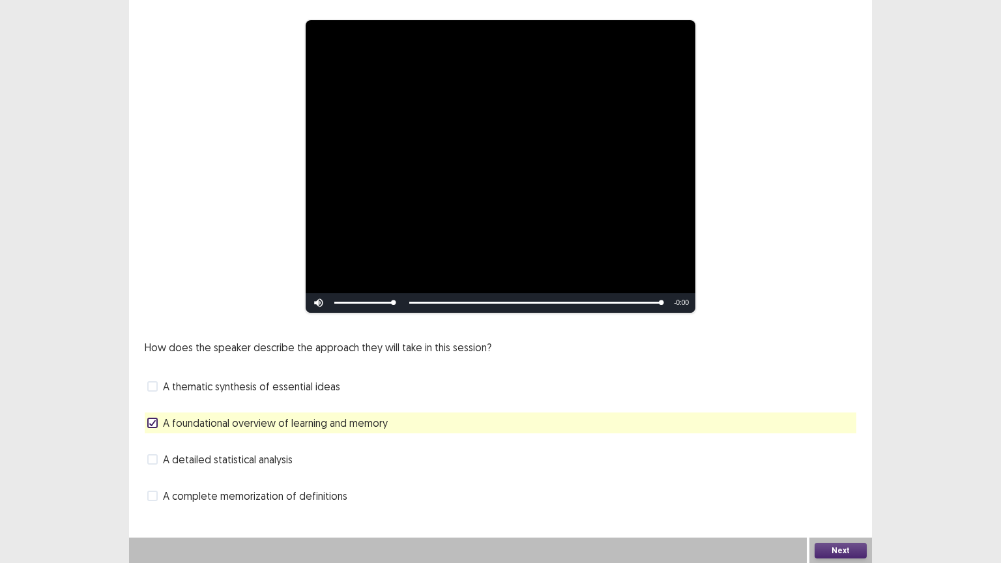
click at [854, 452] on button "Next" at bounding box center [840, 551] width 52 height 16
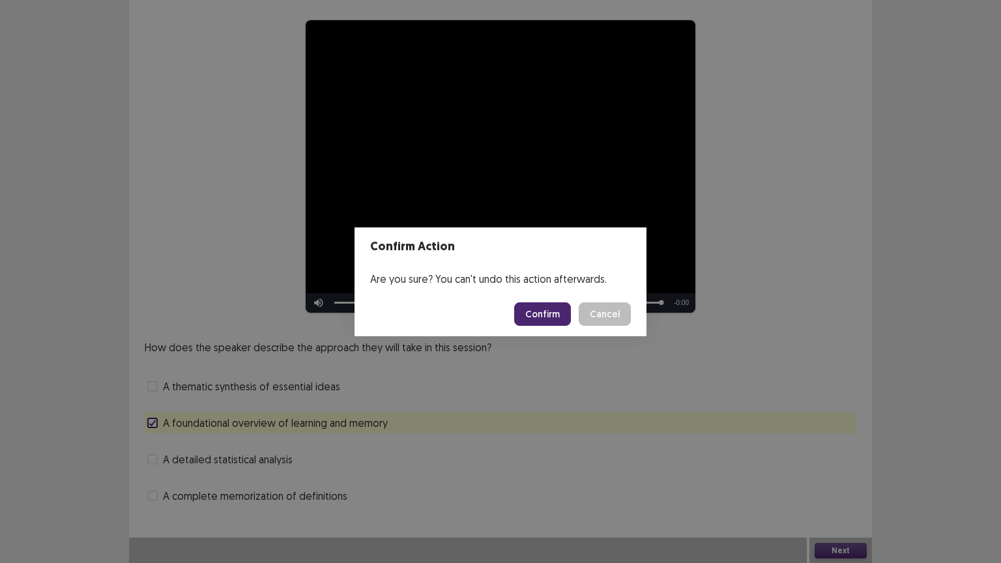
click at [556, 313] on button "Confirm" at bounding box center [542, 313] width 57 height 23
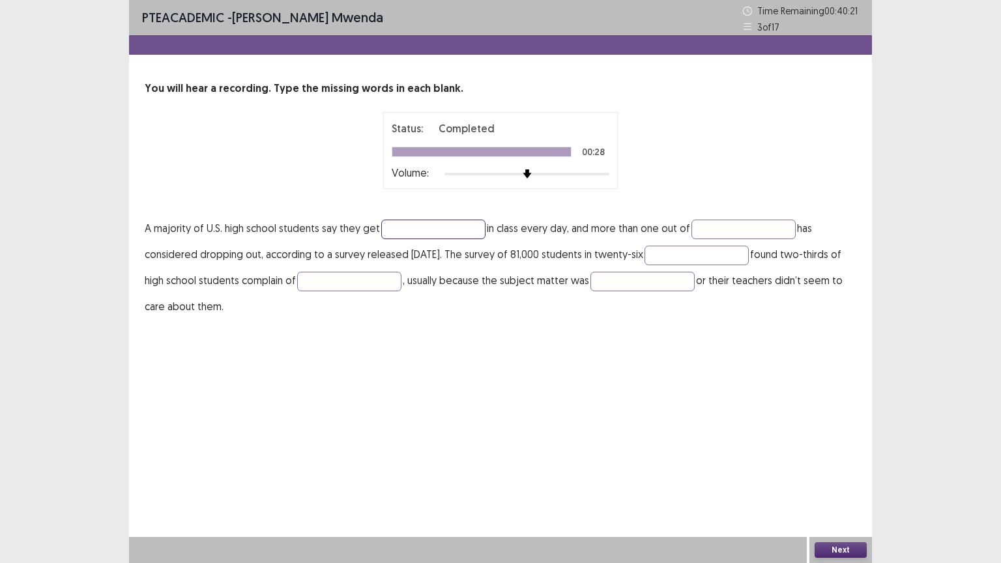
click at [404, 229] on input "text" at bounding box center [433, 230] width 104 height 20
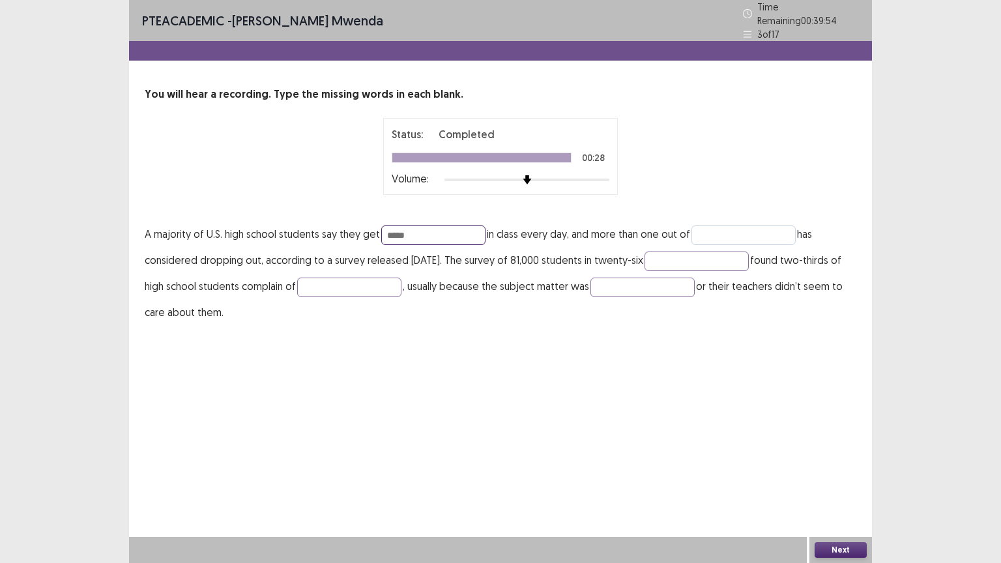
type input "*****"
click at [702, 227] on input "text" at bounding box center [743, 235] width 104 height 20
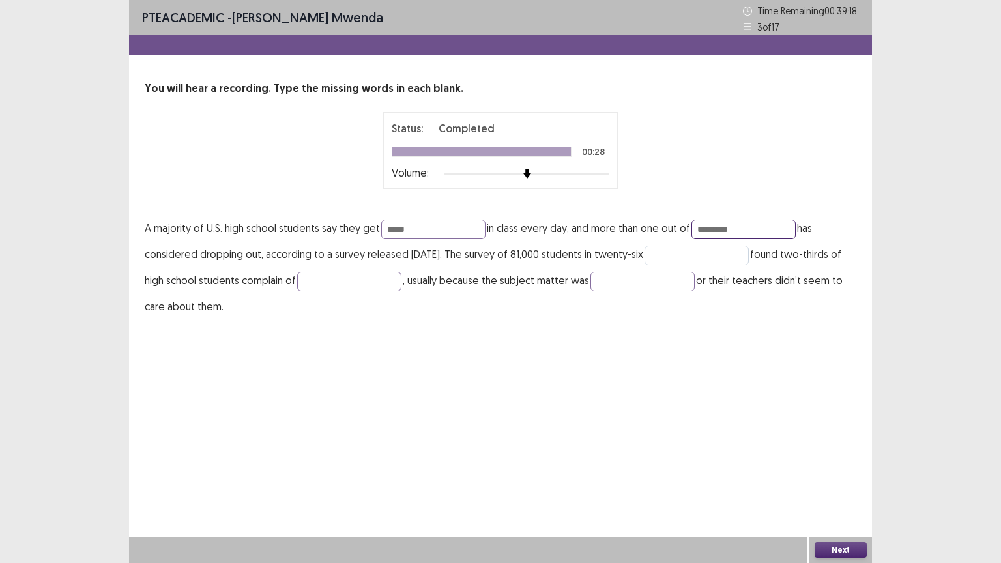
type input "*********"
click at [698, 256] on input "text" at bounding box center [696, 256] width 104 height 20
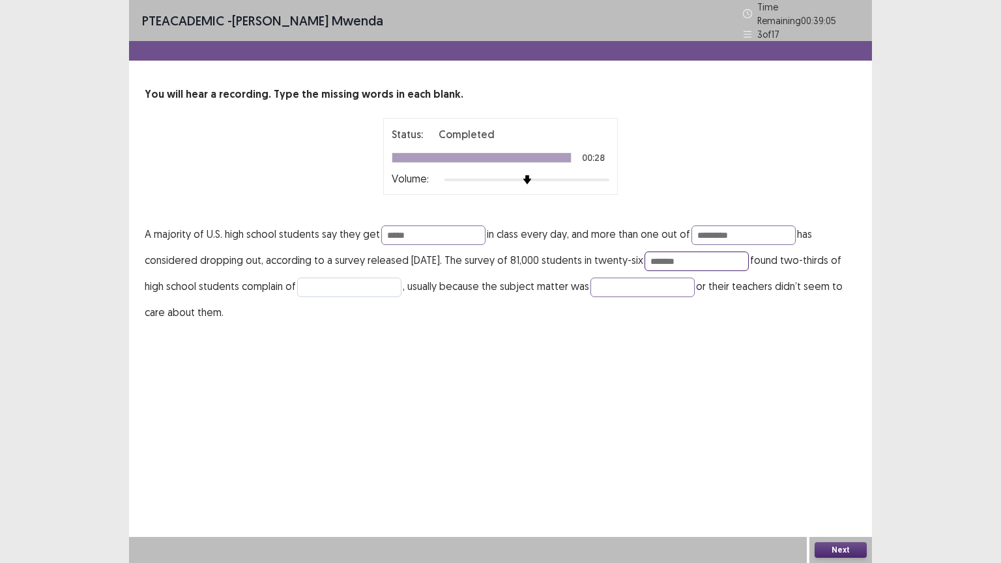
type input "*******"
click at [374, 282] on input "text" at bounding box center [349, 288] width 104 height 20
type input "********"
click at [660, 283] on input "text" at bounding box center [642, 288] width 104 height 20
type input "*****"
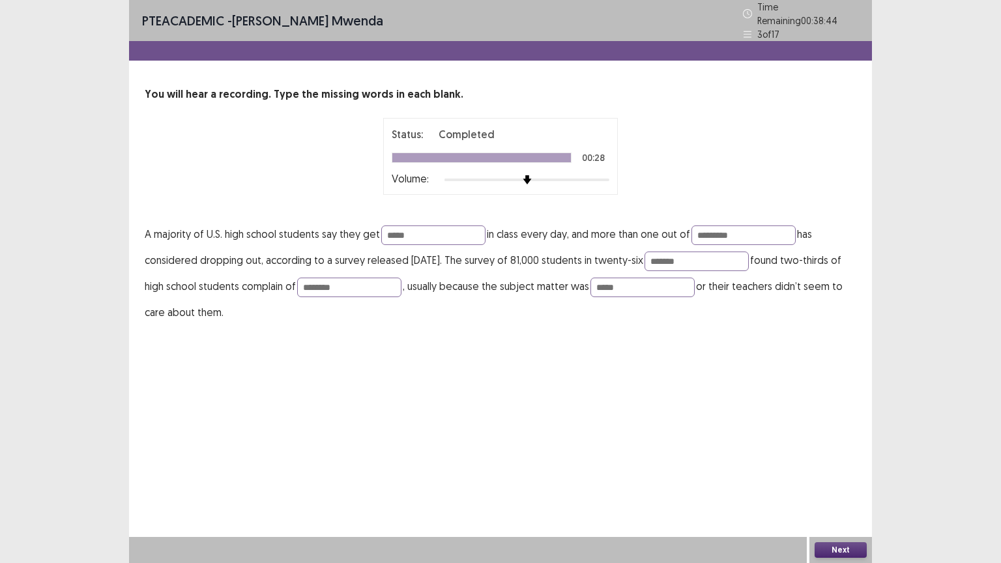
click at [830, 452] on button "Next" at bounding box center [840, 550] width 52 height 16
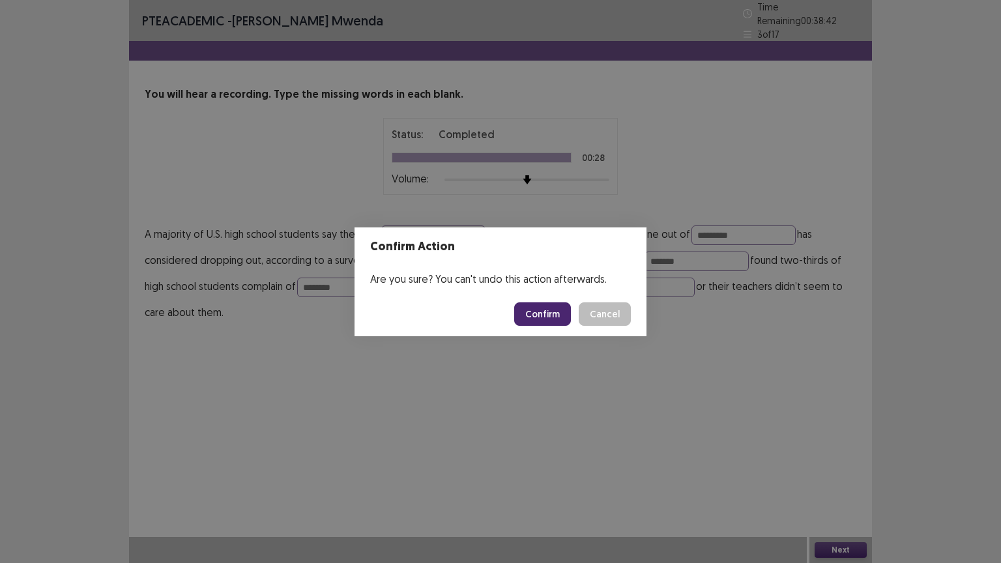
click at [545, 313] on button "Confirm" at bounding box center [542, 313] width 57 height 23
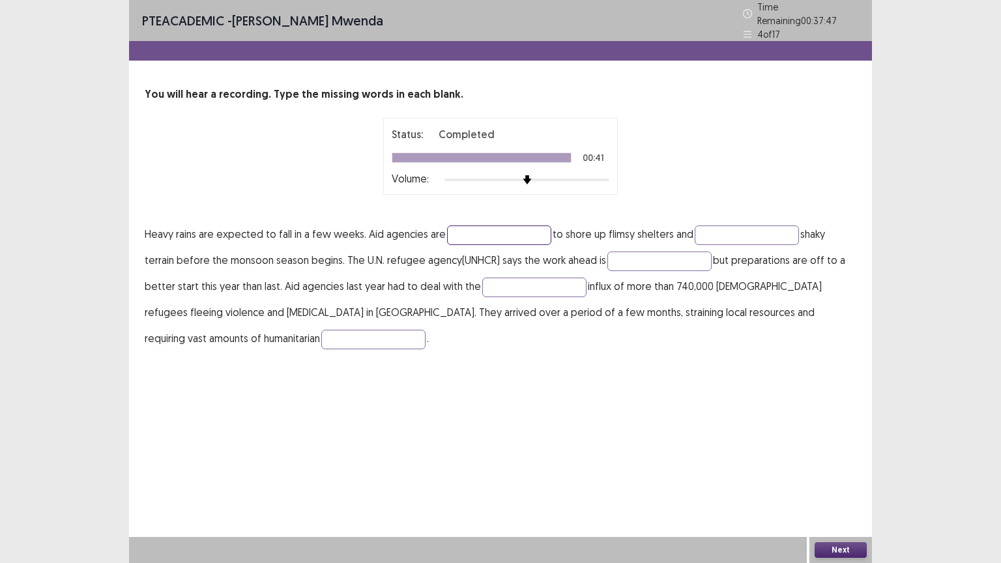
click at [466, 233] on input "text" at bounding box center [499, 235] width 104 height 20
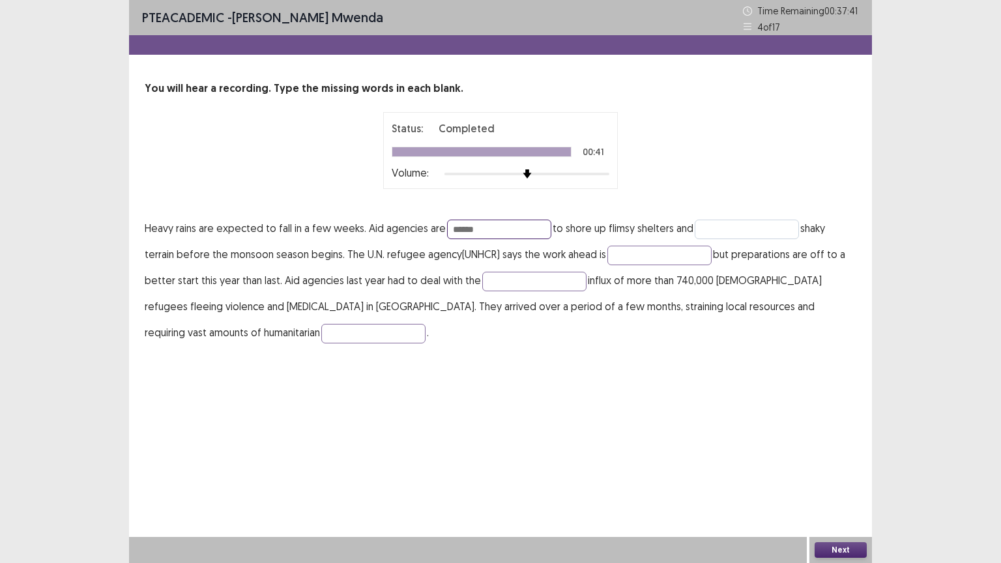
type input "******"
click at [728, 234] on input "text" at bounding box center [747, 230] width 104 height 20
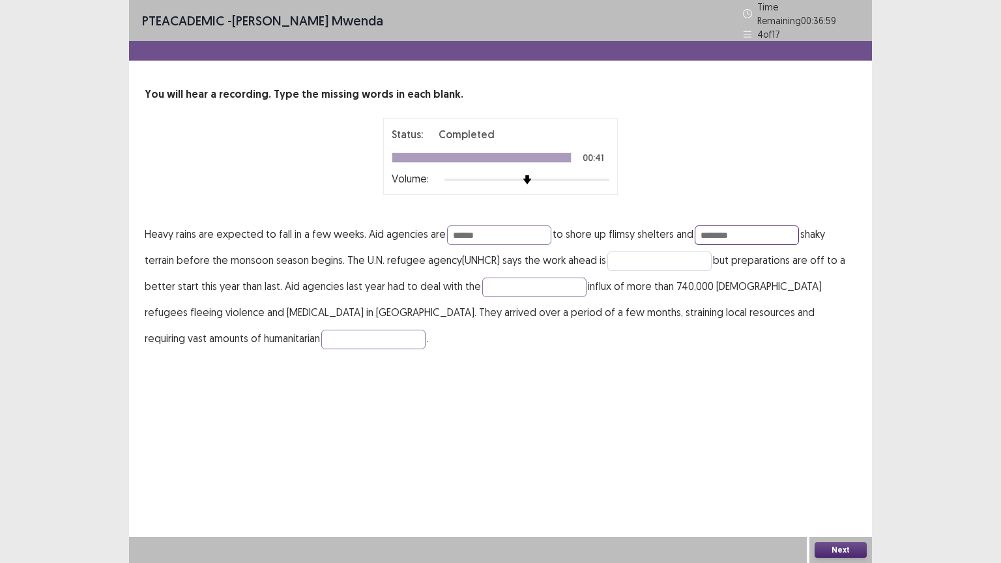
type input "********"
click at [646, 262] on input "text" at bounding box center [659, 261] width 104 height 20
type input "**********"
click at [534, 280] on input "text" at bounding box center [534, 288] width 104 height 20
type input "*******"
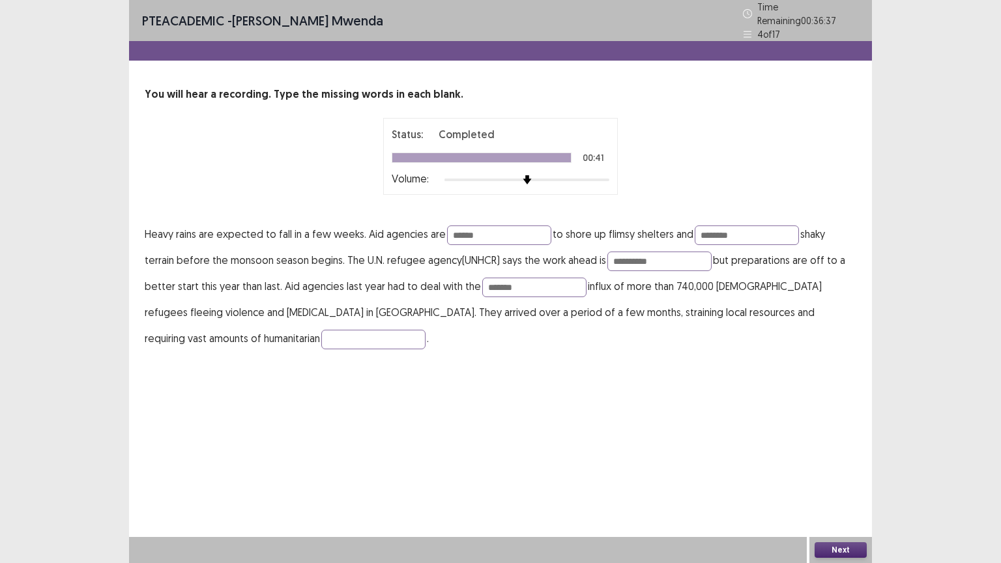
click at [134, 331] on div "**********" at bounding box center [500, 219] width 743 height 265
click at [321, 331] on input "text" at bounding box center [373, 340] width 104 height 20
type input "*********"
click at [825, 452] on button "Next" at bounding box center [840, 550] width 52 height 16
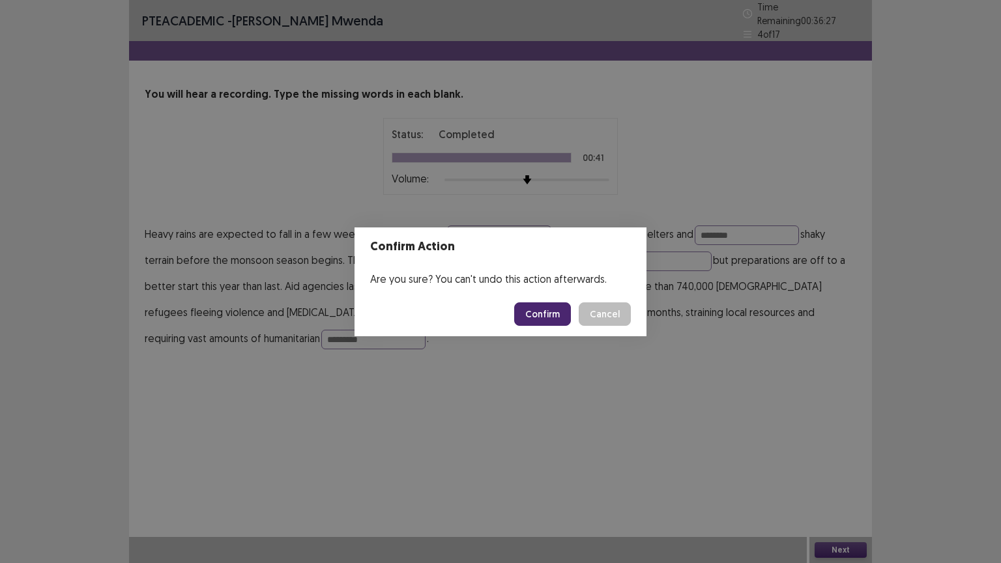
click at [547, 318] on button "Confirm" at bounding box center [542, 313] width 57 height 23
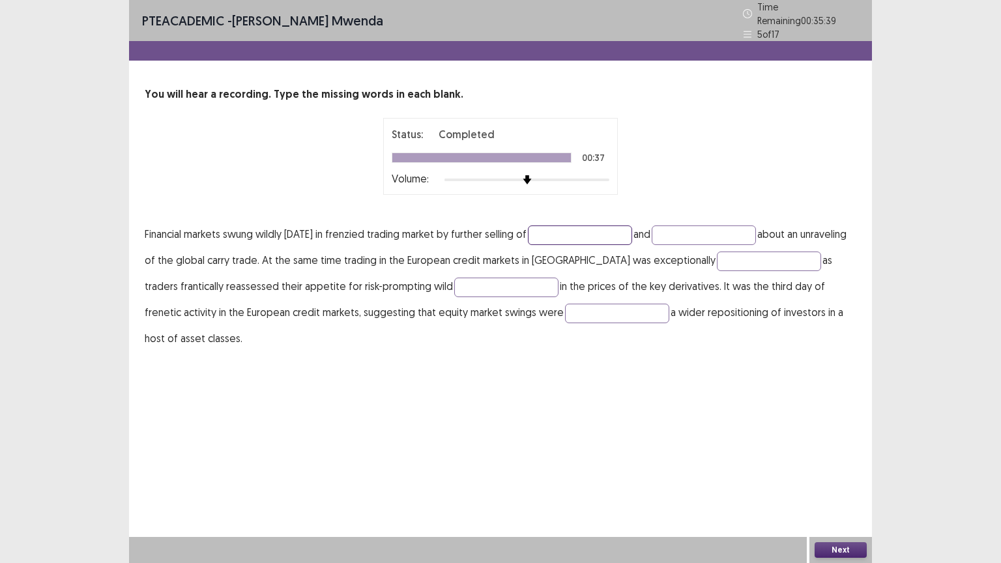
click at [574, 228] on input "text" at bounding box center [580, 235] width 104 height 20
type input "********"
click at [722, 225] on input "text" at bounding box center [704, 235] width 104 height 20
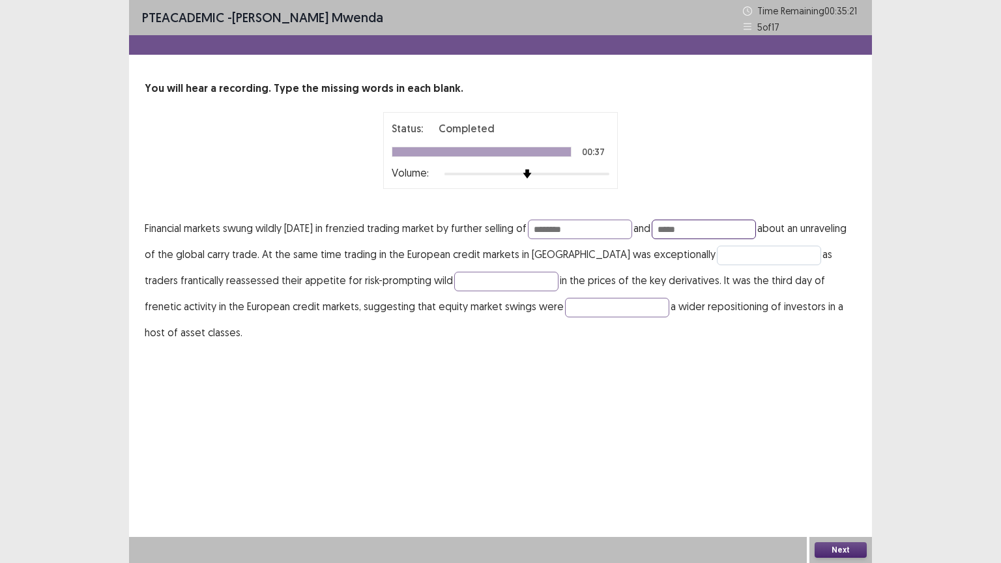
type input "*****"
click at [728, 259] on input "text" at bounding box center [769, 256] width 104 height 20
type input "*****"
click at [454, 282] on input "text" at bounding box center [506, 282] width 104 height 20
type input "******"
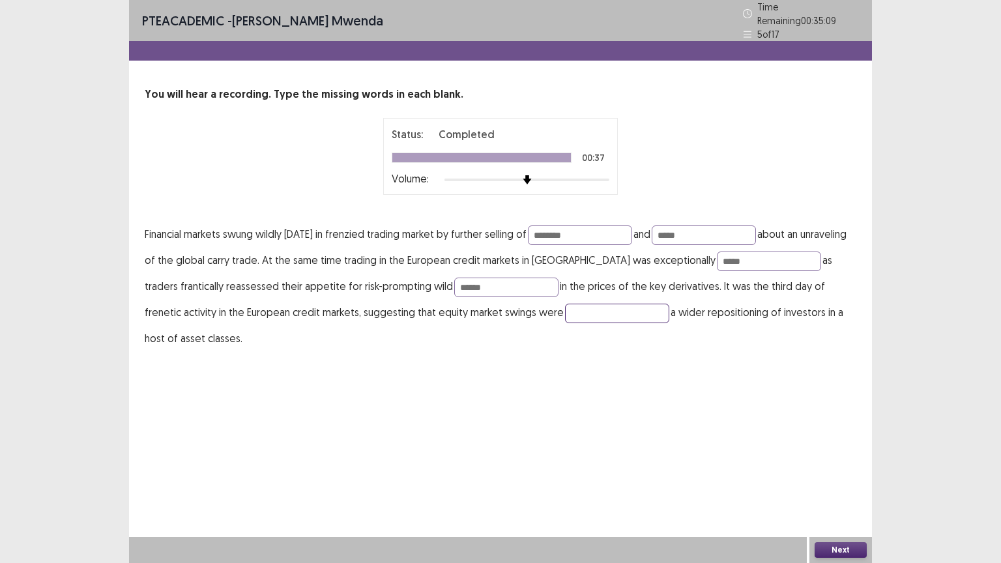
click at [565, 308] on input "text" at bounding box center [617, 314] width 104 height 20
type input "*********"
click at [837, 452] on div "Next" at bounding box center [840, 550] width 63 height 26
click at [838, 452] on button "Next" at bounding box center [840, 550] width 52 height 16
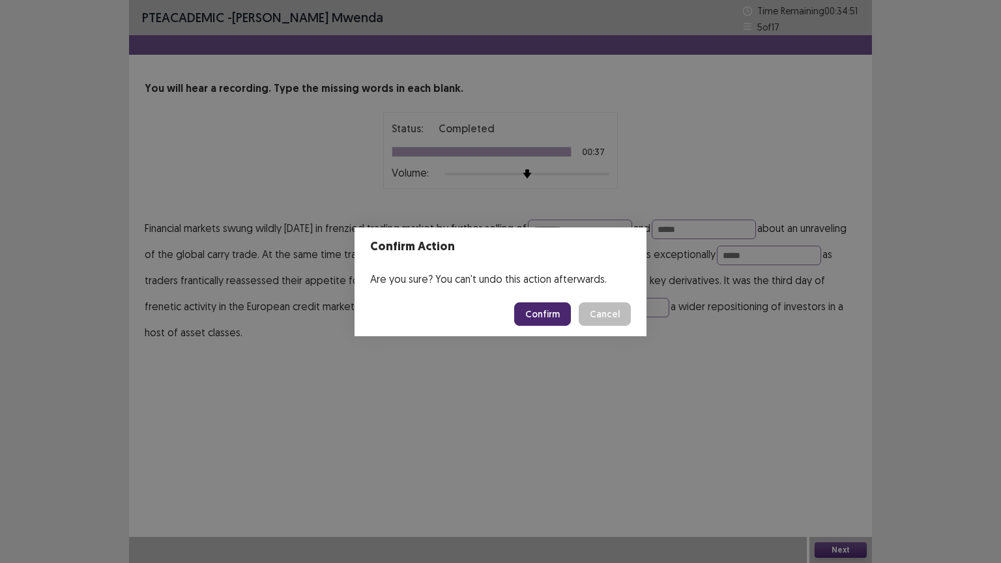
click at [552, 324] on button "Confirm" at bounding box center [542, 313] width 57 height 23
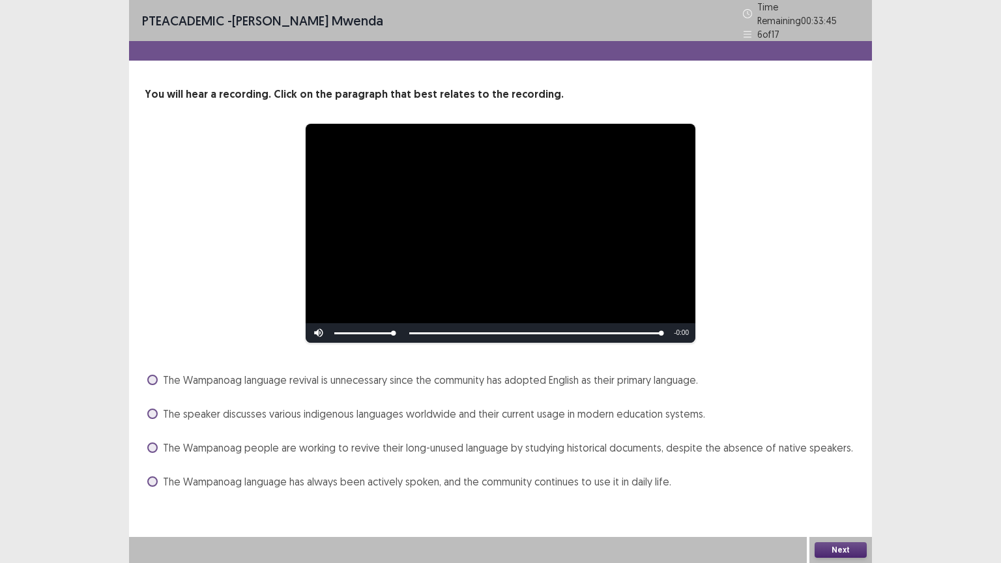
click at [151, 409] on span at bounding box center [152, 414] width 10 height 10
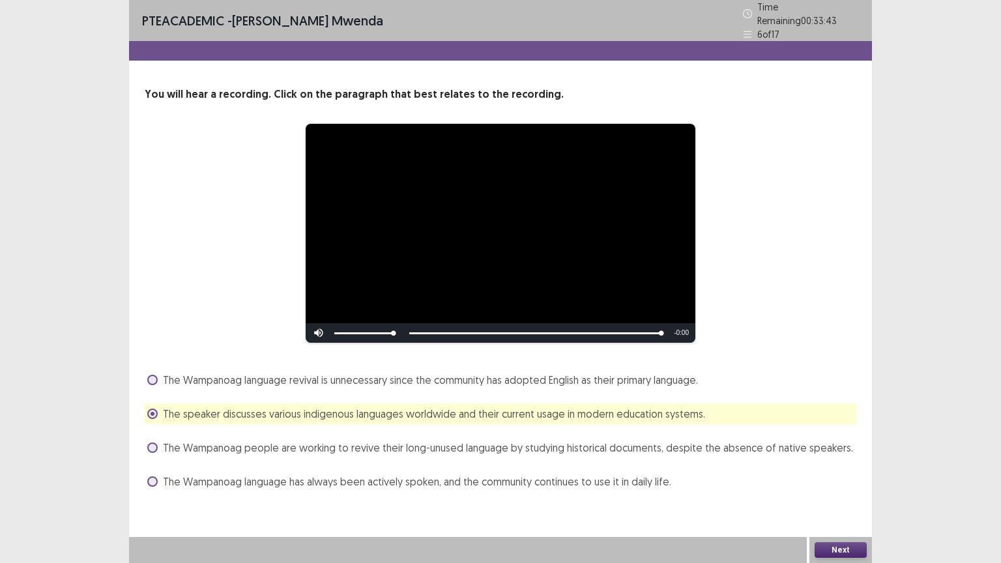
click at [844, 452] on button "Next" at bounding box center [840, 550] width 52 height 16
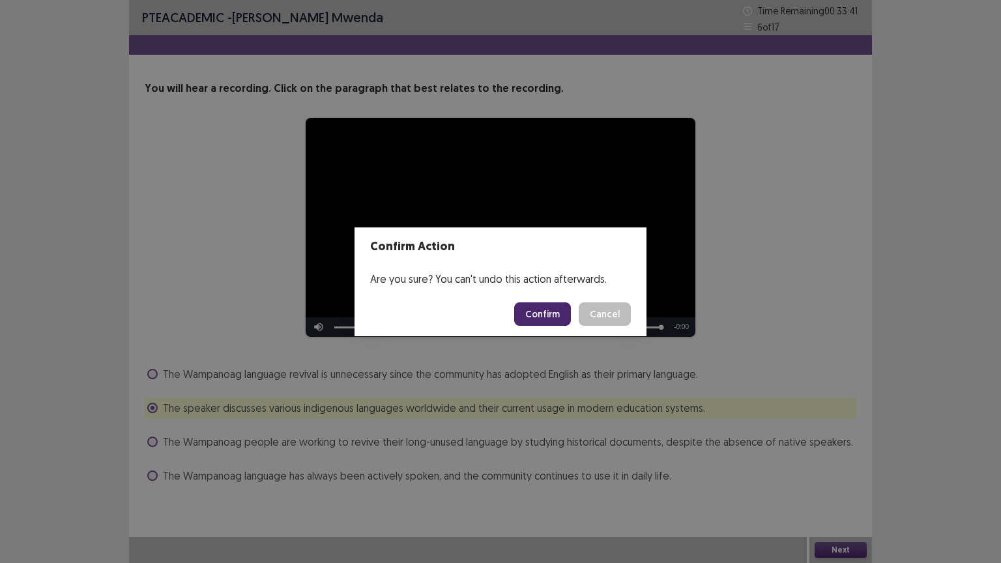
click at [538, 304] on button "Confirm" at bounding box center [542, 313] width 57 height 23
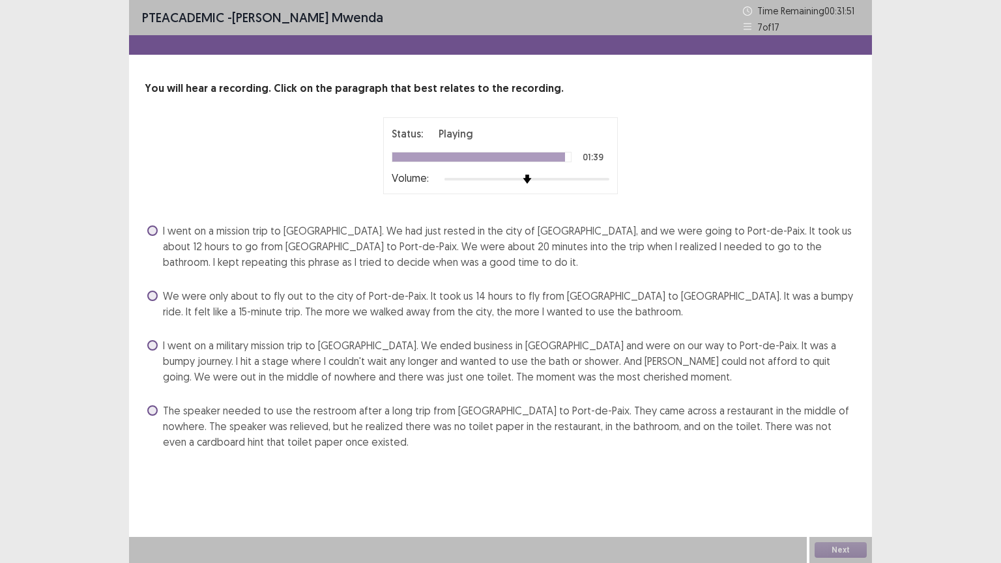
click at [151, 410] on span at bounding box center [152, 410] width 10 height 10
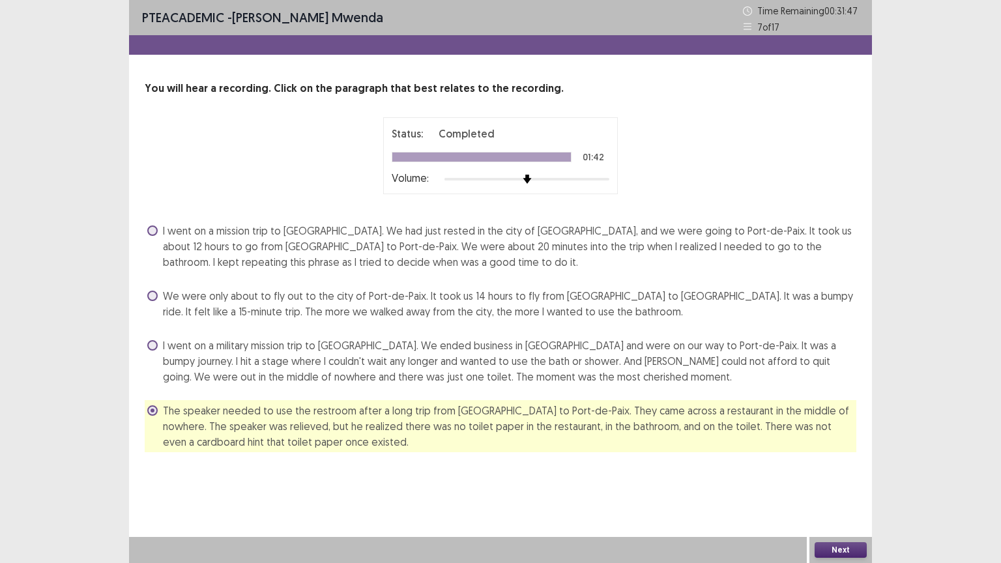
click at [825, 452] on button "Next" at bounding box center [840, 550] width 52 height 16
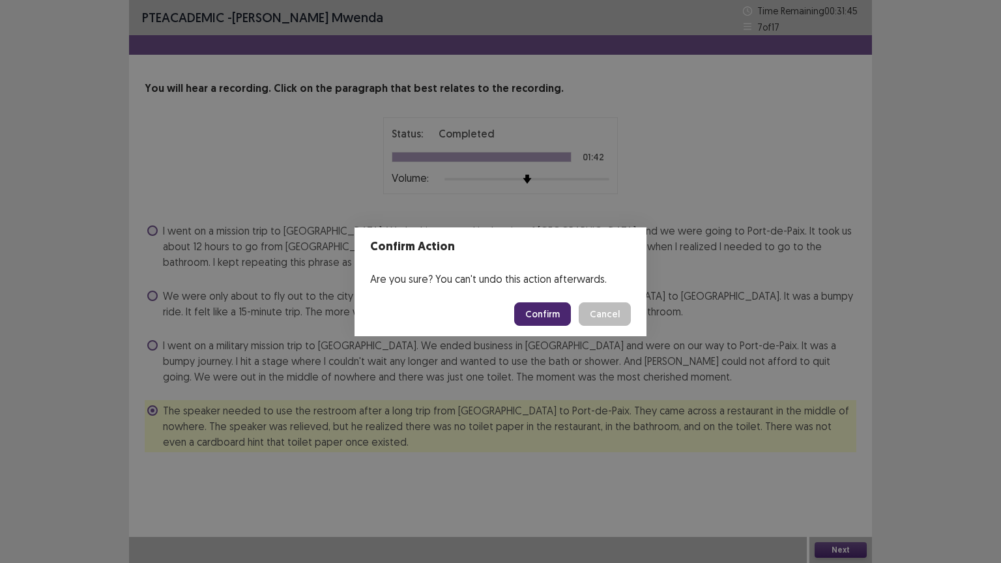
click at [526, 317] on button "Confirm" at bounding box center [542, 313] width 57 height 23
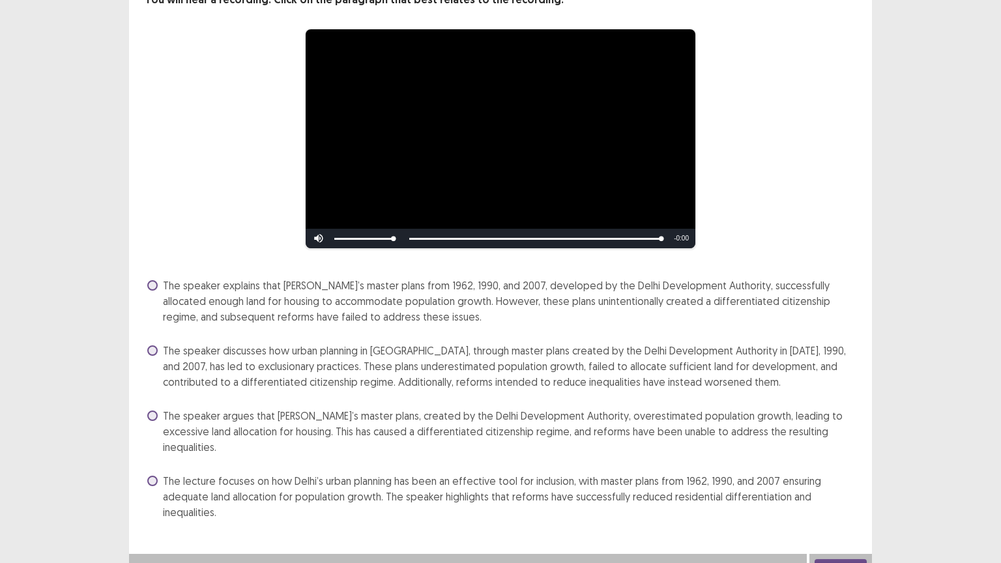
scroll to position [90, 0]
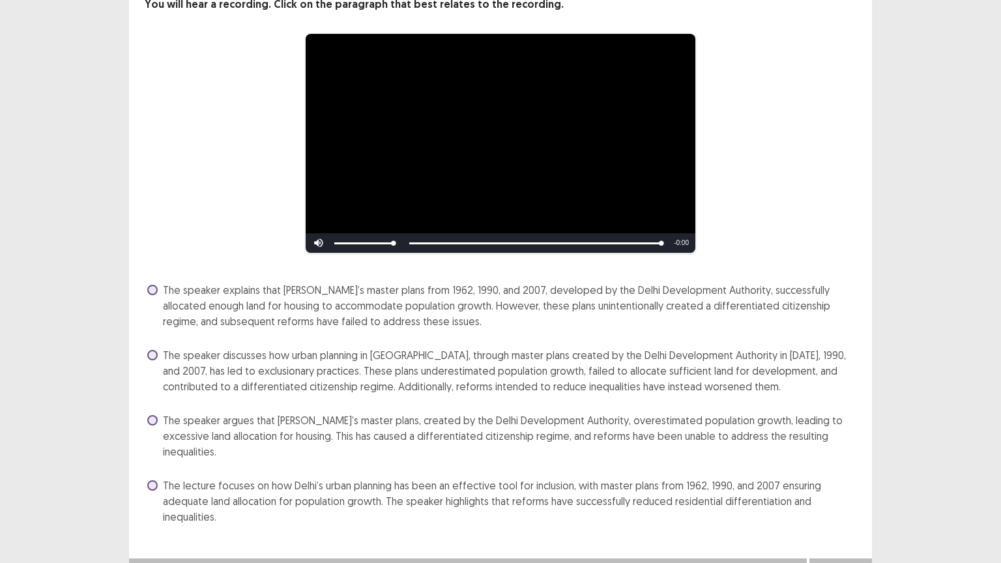
click at [156, 452] on span at bounding box center [152, 485] width 10 height 10
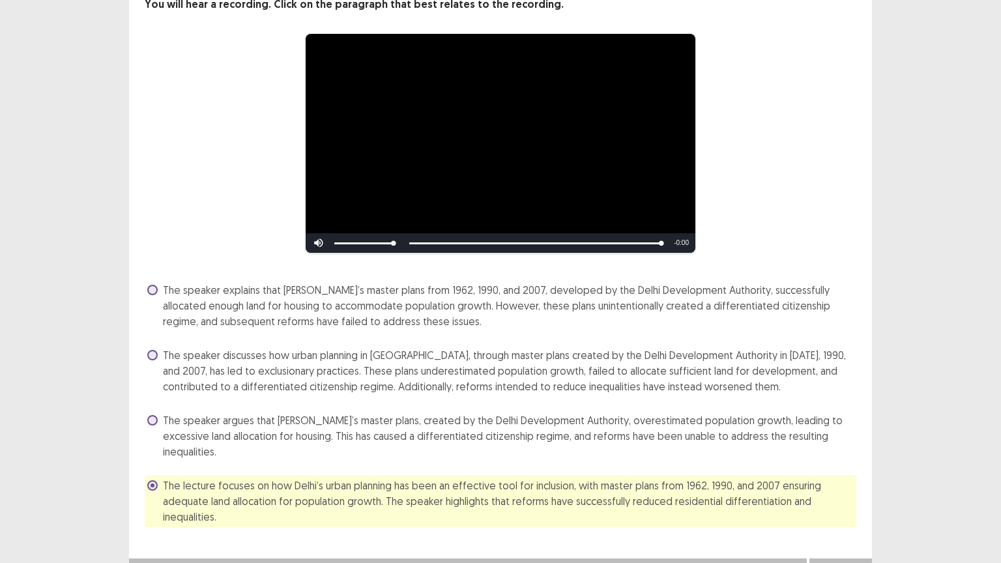
click at [154, 417] on span at bounding box center [152, 420] width 10 height 10
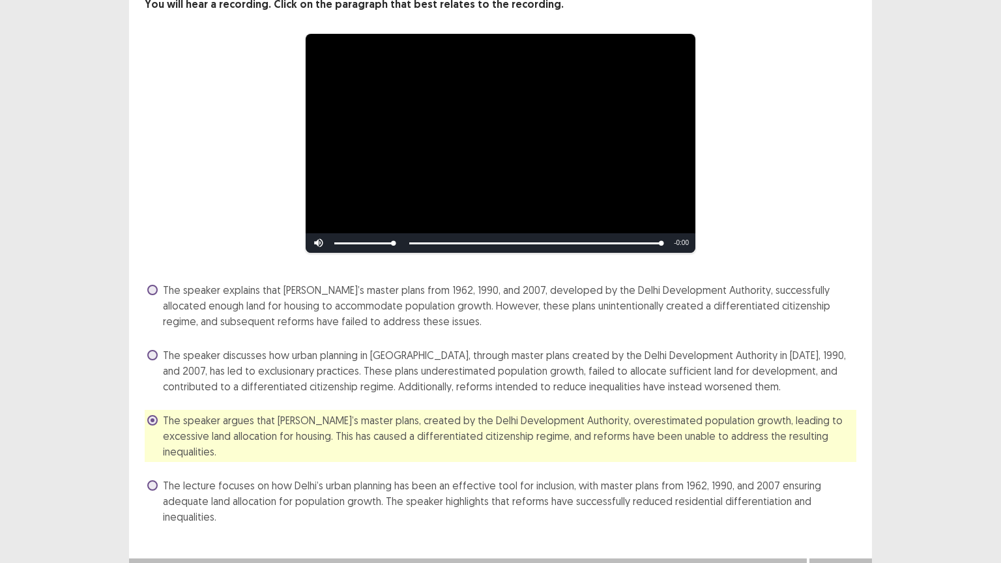
click at [835, 452] on button "Next" at bounding box center [840, 572] width 52 height 16
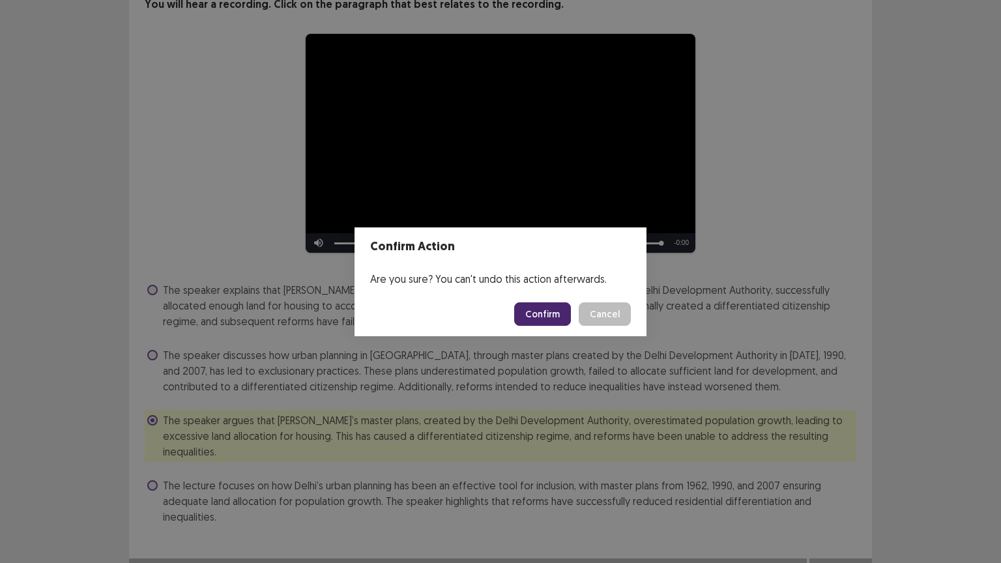
click at [543, 308] on button "Confirm" at bounding box center [542, 313] width 57 height 23
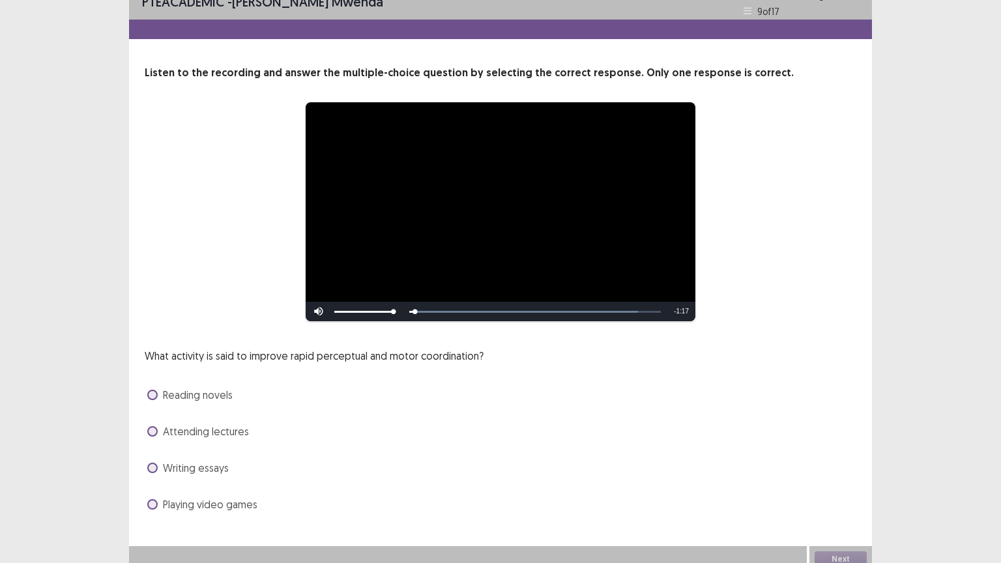
scroll to position [25, 0]
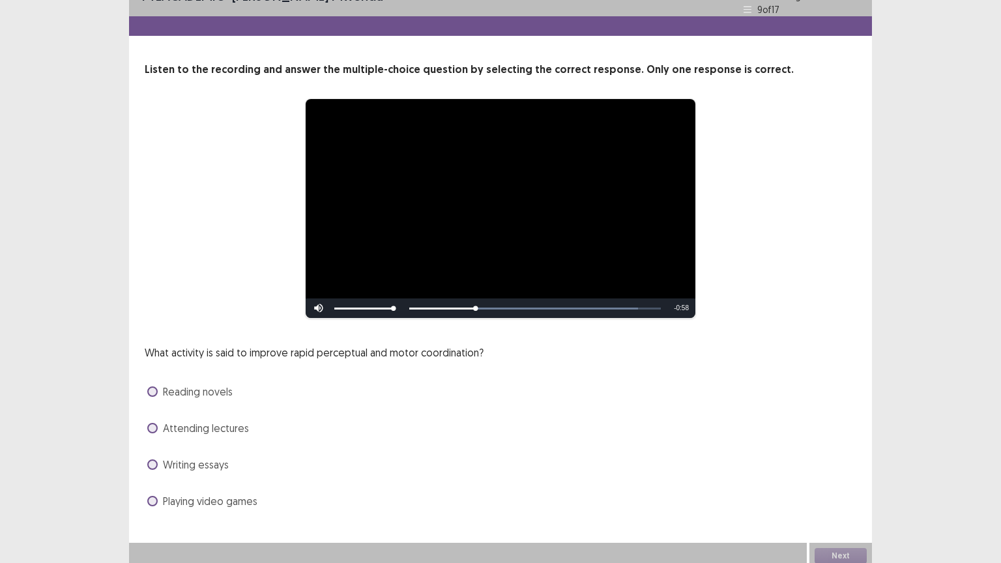
click at [152, 452] on span at bounding box center [152, 501] width 10 height 10
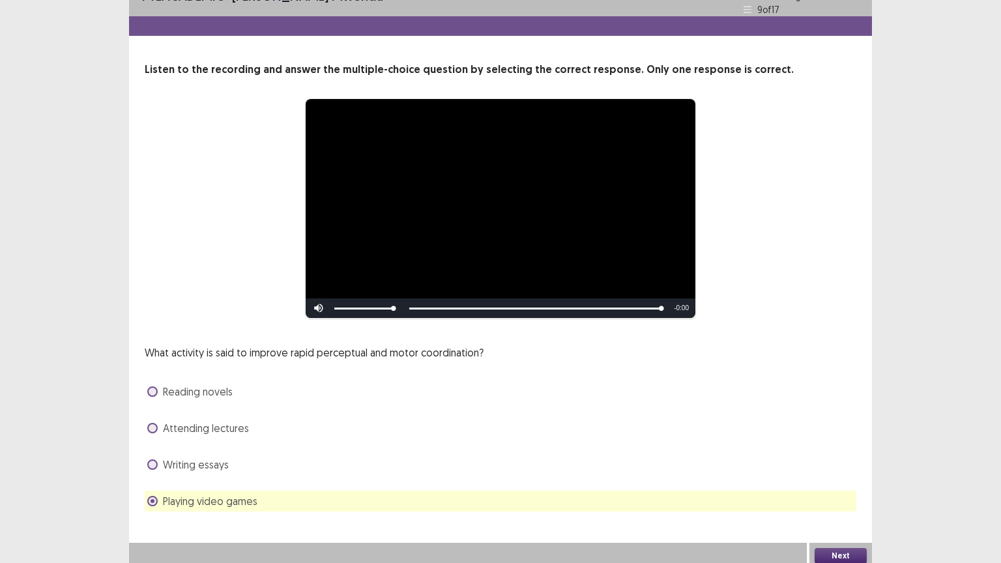
click at [847, 452] on button "Next" at bounding box center [840, 556] width 52 height 16
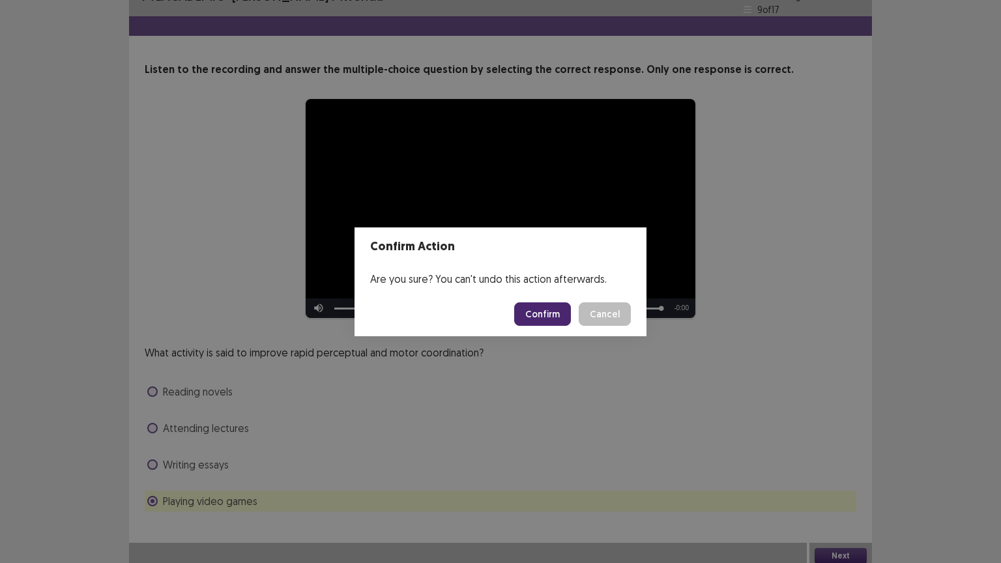
click at [535, 314] on button "Confirm" at bounding box center [542, 313] width 57 height 23
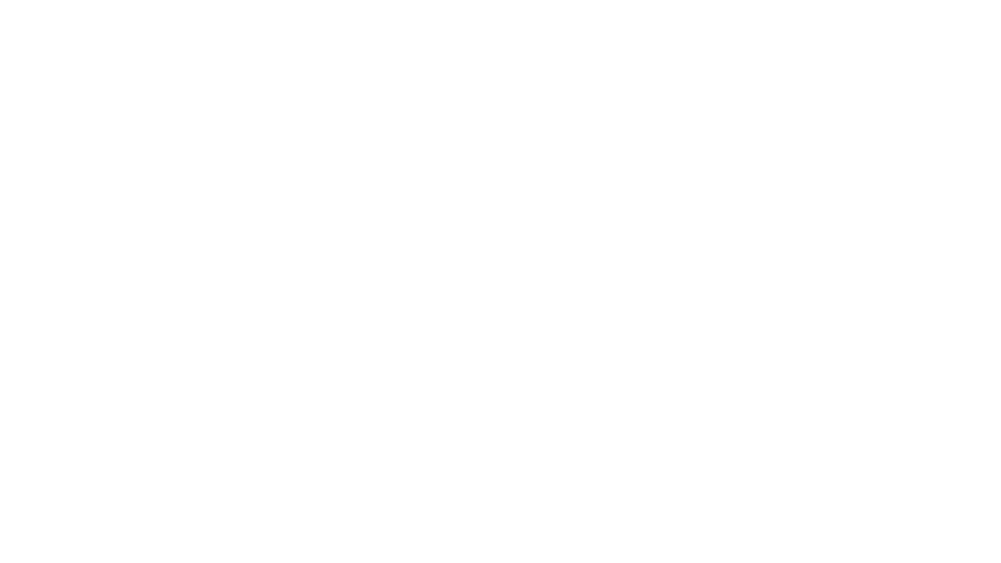
scroll to position [0, 0]
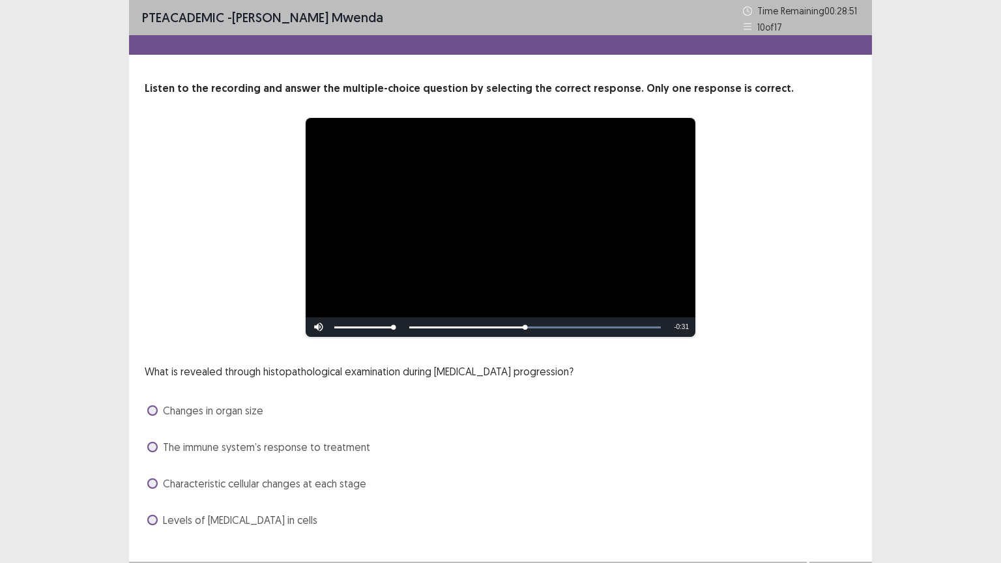
click at [154, 412] on span at bounding box center [152, 410] width 10 height 10
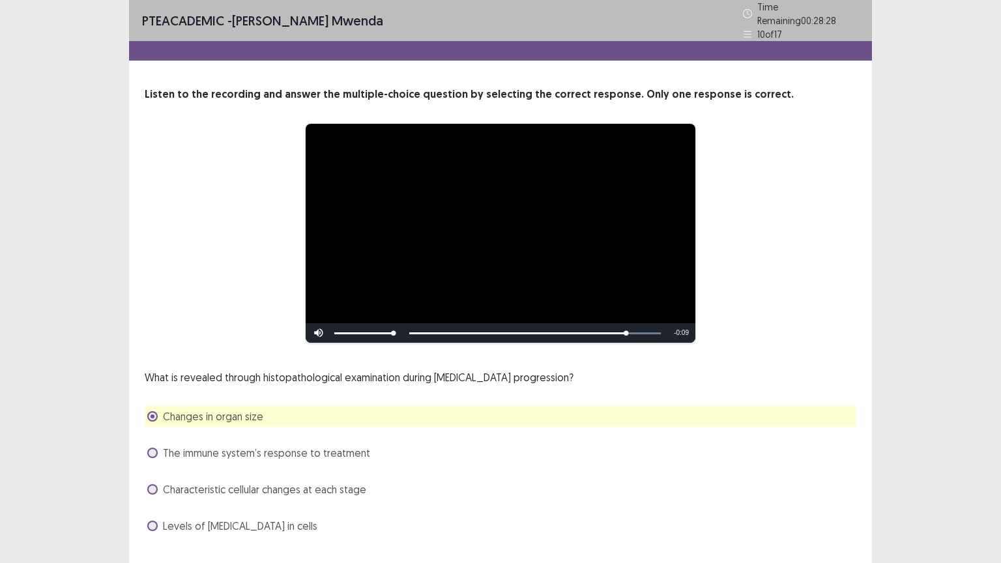
scroll to position [25, 0]
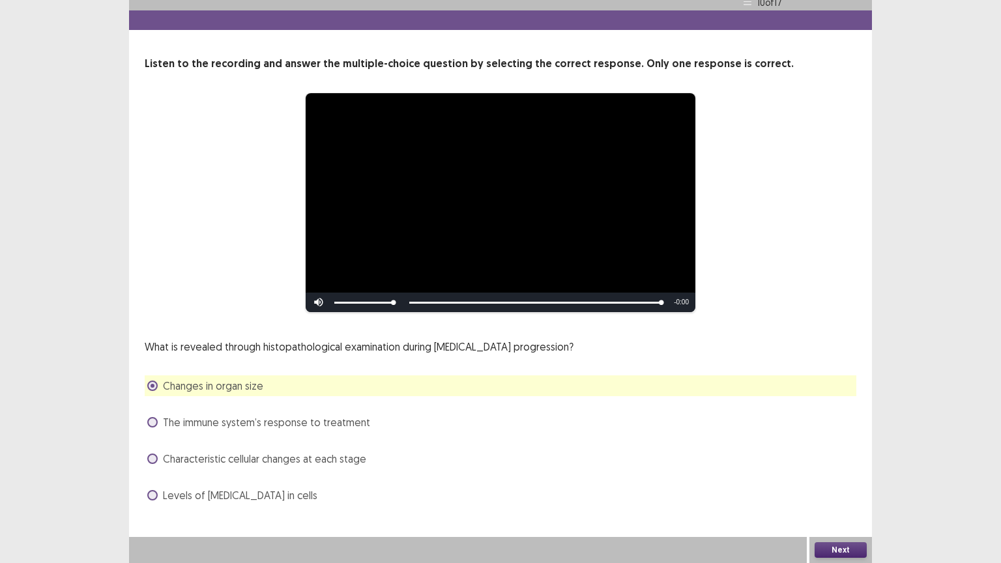
click at [842, 452] on button "Next" at bounding box center [840, 550] width 52 height 16
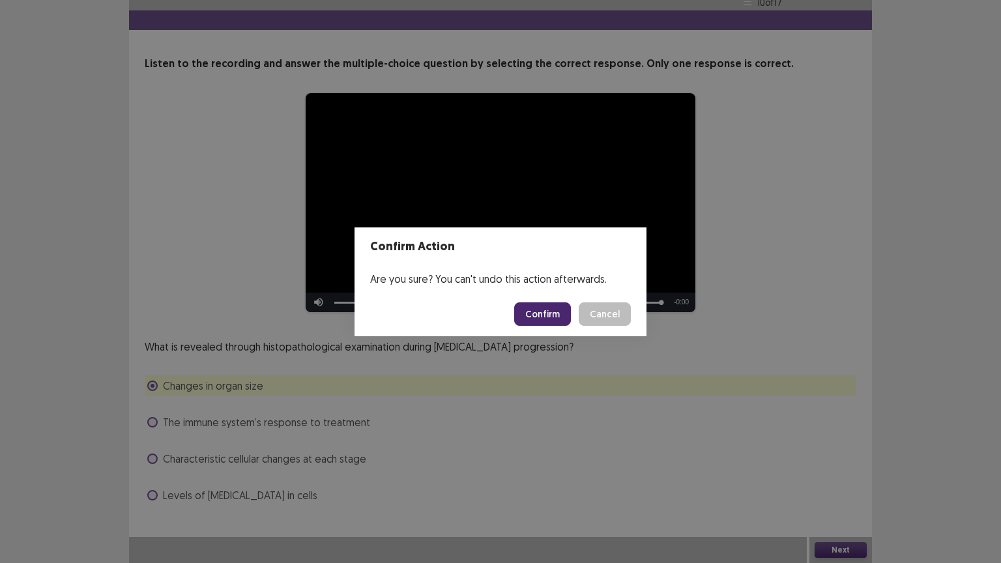
click at [546, 311] on button "Confirm" at bounding box center [542, 313] width 57 height 23
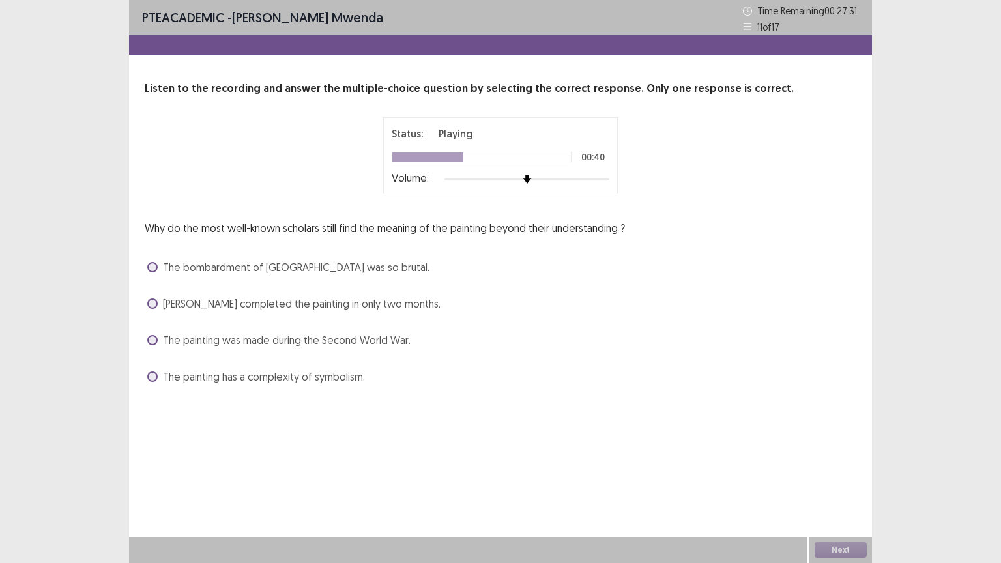
click at [155, 302] on span at bounding box center [152, 303] width 10 height 10
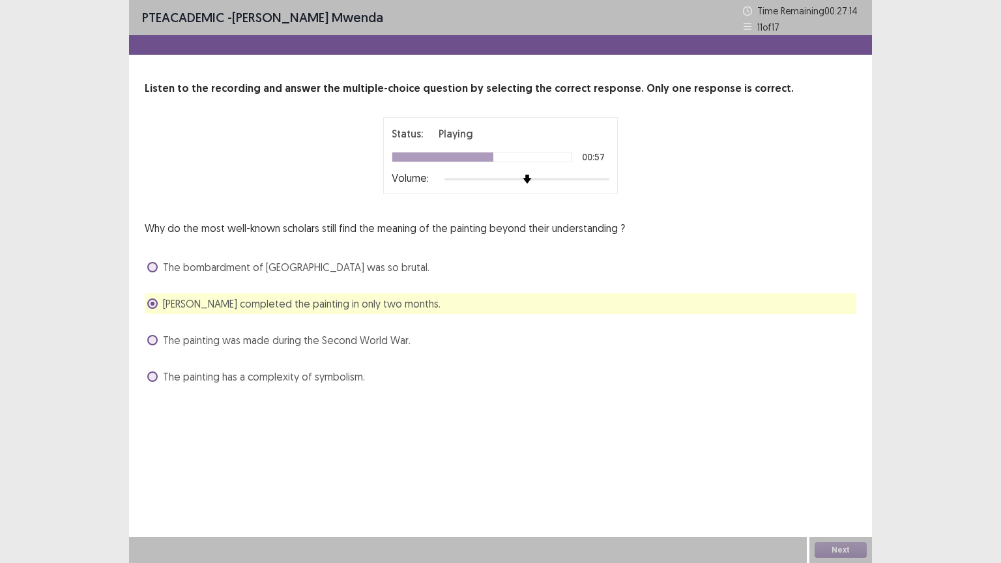
click at [150, 373] on span at bounding box center [152, 376] width 10 height 10
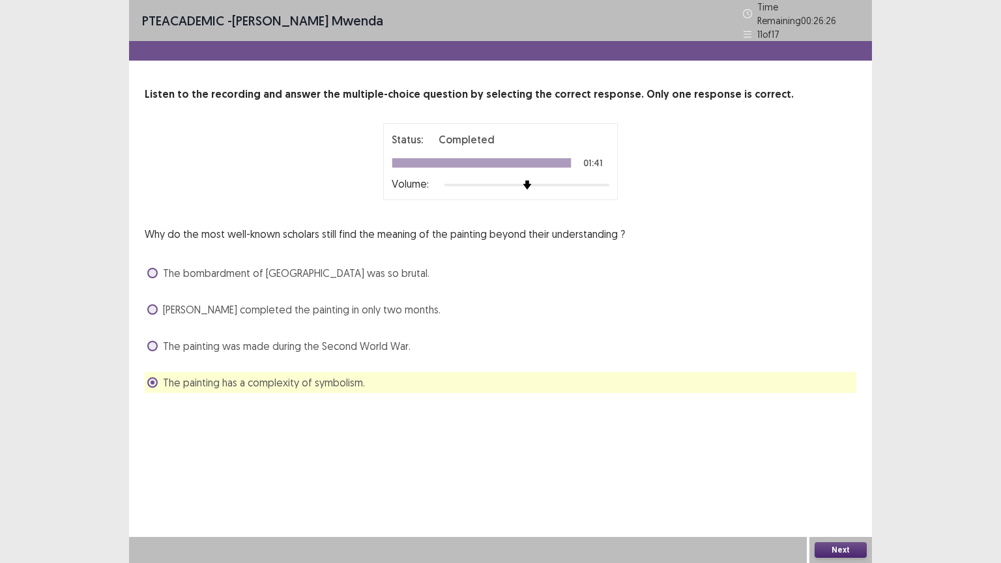
click at [153, 268] on span at bounding box center [152, 273] width 10 height 10
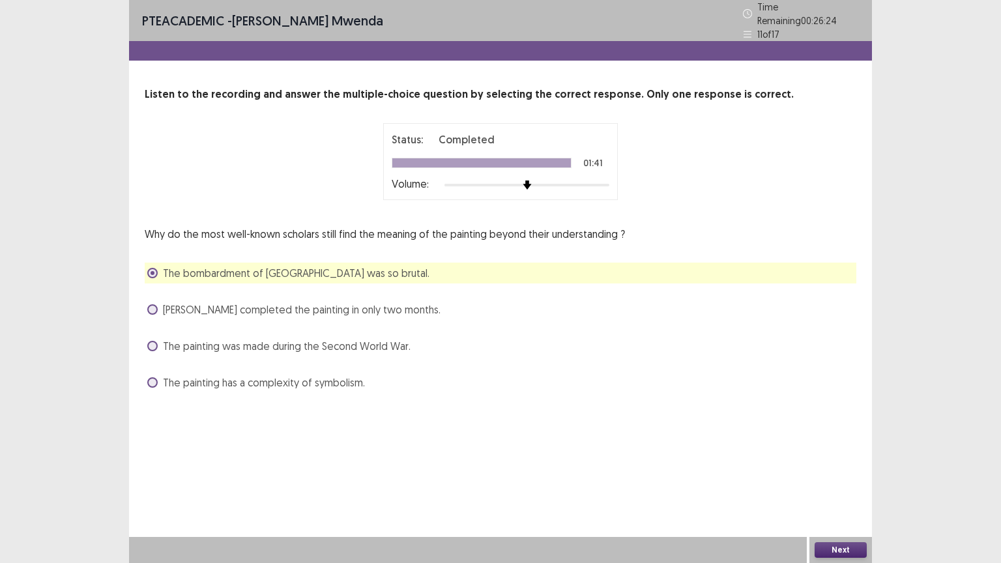
click at [834, 452] on button "Next" at bounding box center [840, 550] width 52 height 16
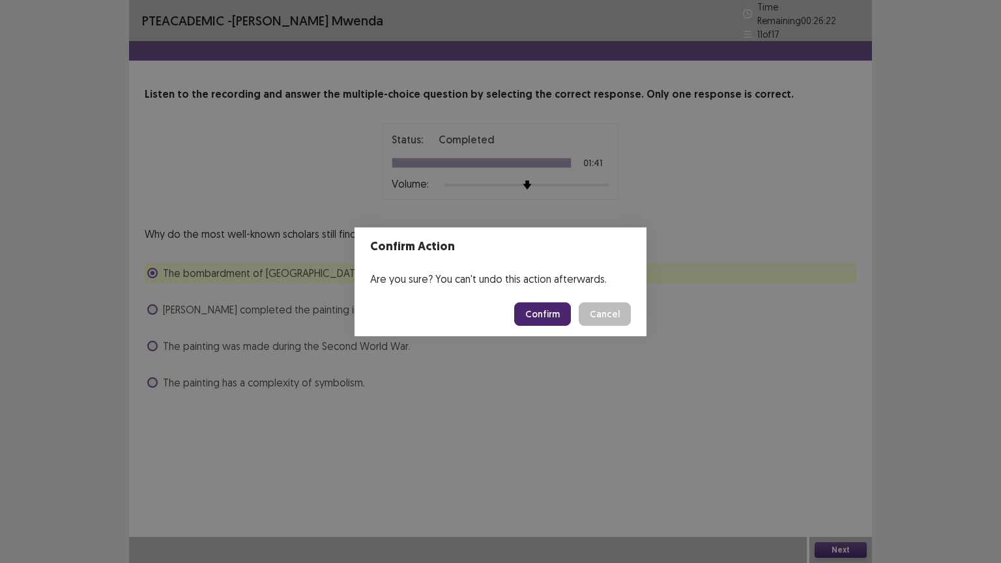
click at [552, 313] on button "Confirm" at bounding box center [542, 313] width 57 height 23
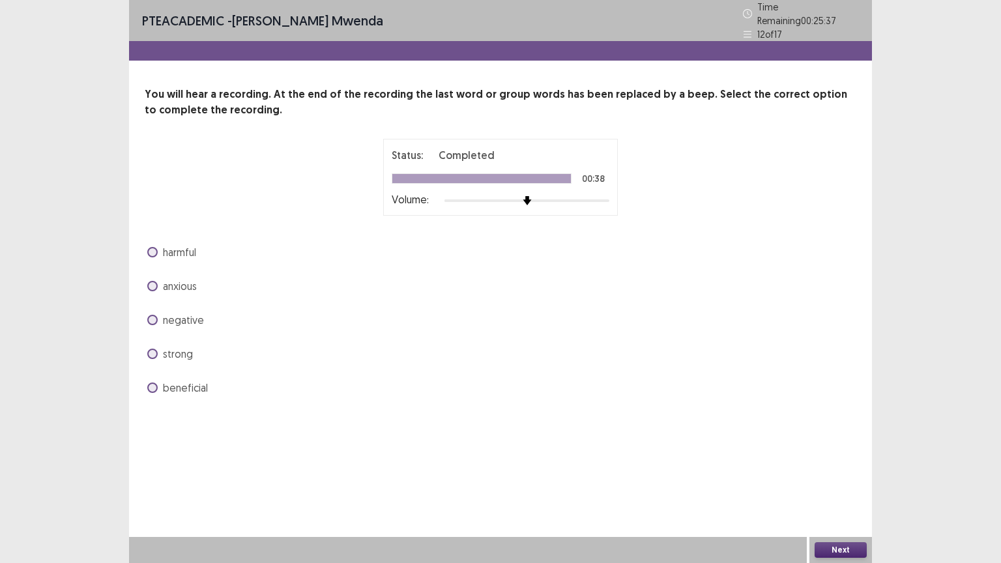
click at [151, 382] on span at bounding box center [152, 387] width 10 height 10
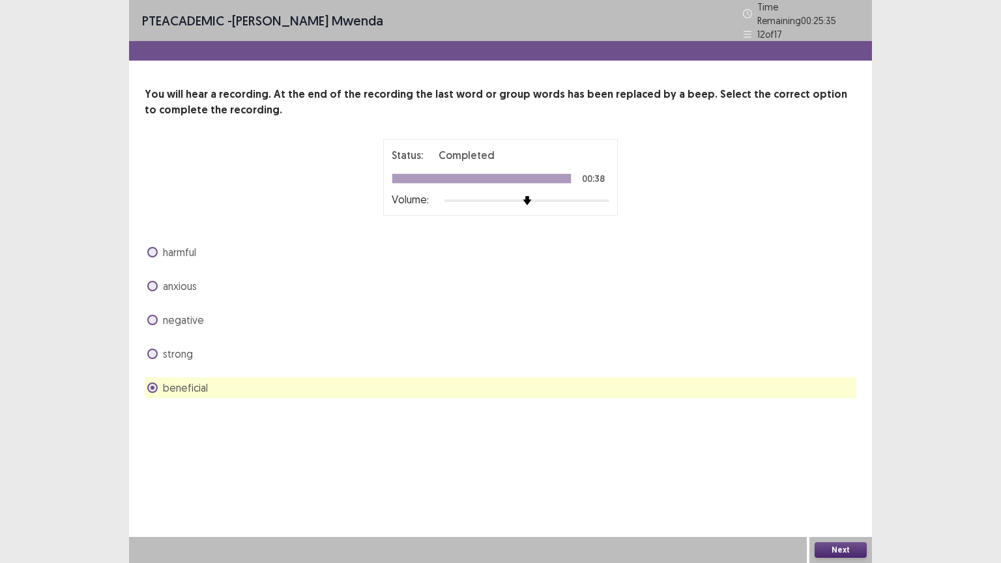
click at [829, 452] on button "Next" at bounding box center [840, 550] width 52 height 16
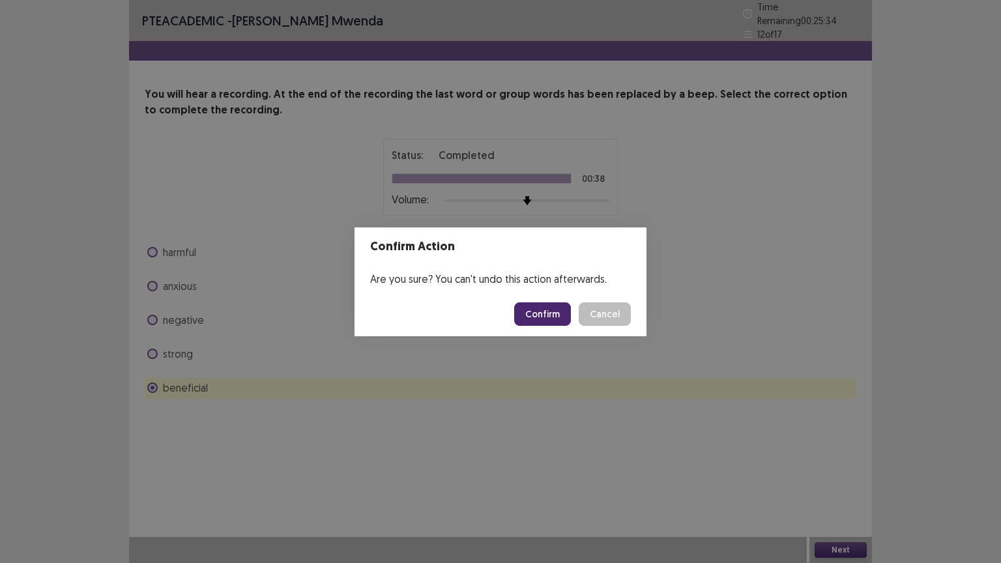
click at [547, 319] on button "Confirm" at bounding box center [542, 313] width 57 height 23
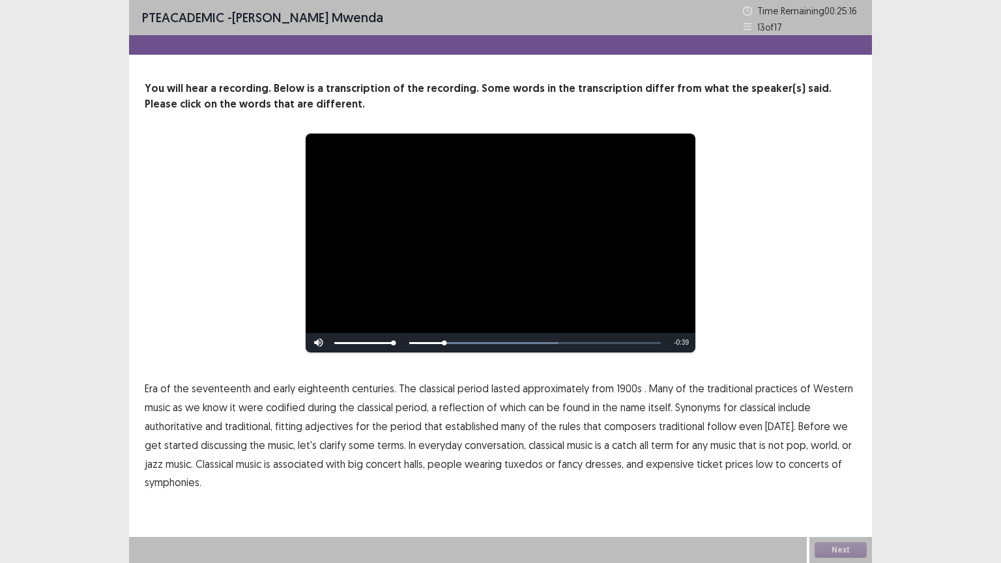
click at [623, 388] on span "1900s" at bounding box center [628, 388] width 25 height 16
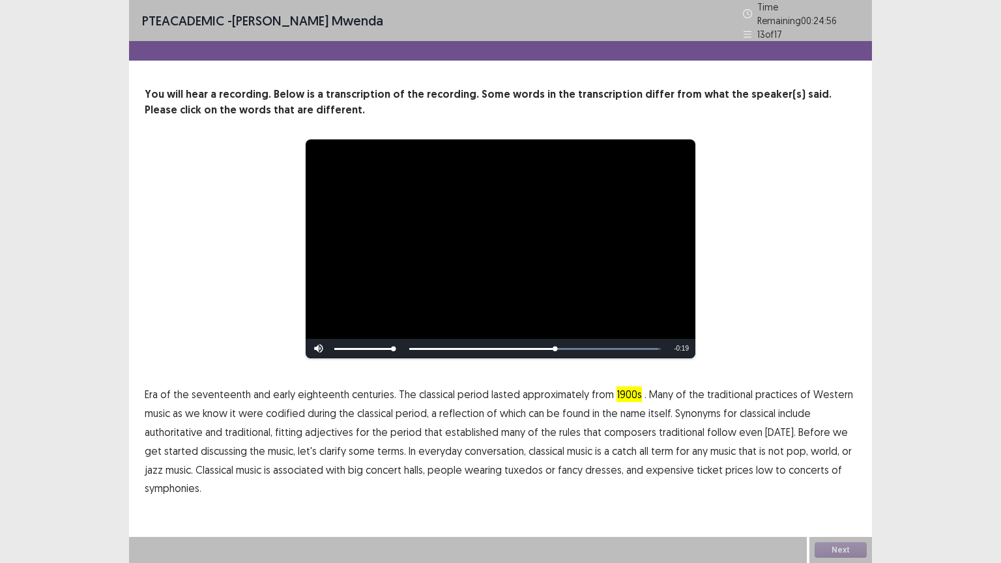
click at [679, 427] on span "traditional" at bounding box center [682, 432] width 46 height 16
click at [725, 452] on span "prices" at bounding box center [739, 470] width 28 height 16
click at [756, 452] on span "low" at bounding box center [764, 470] width 17 height 16
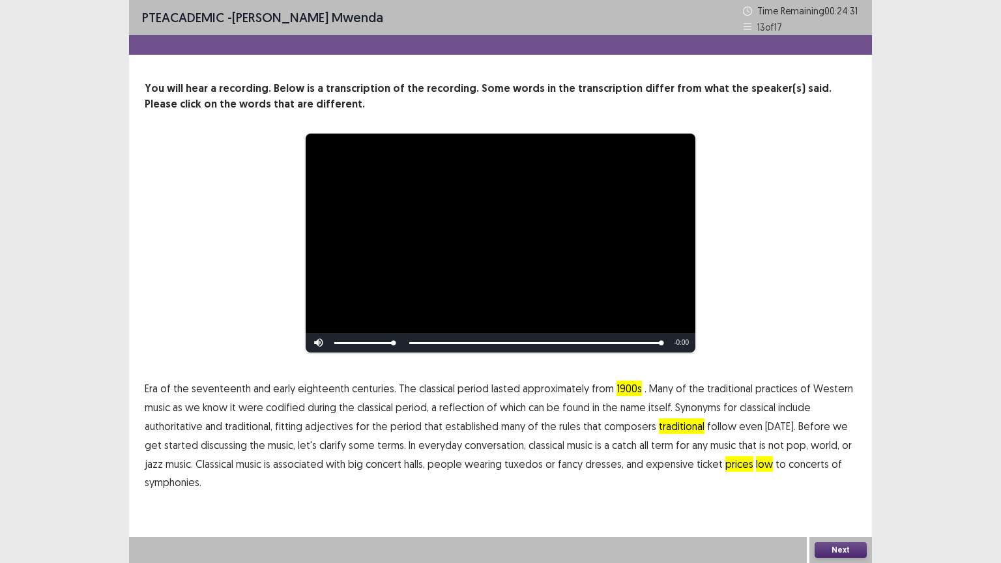
click at [725, 452] on span "prices" at bounding box center [739, 464] width 28 height 16
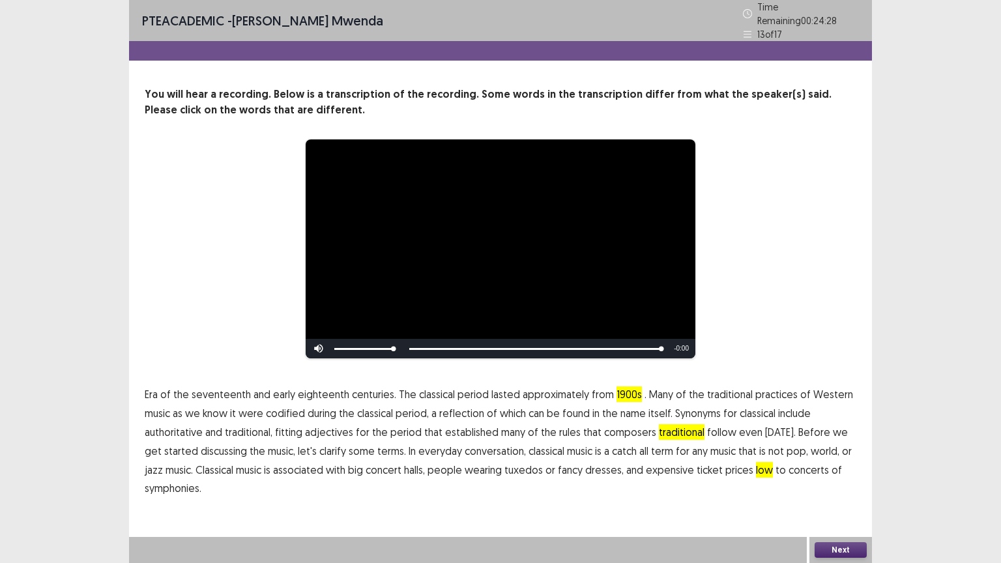
click at [855, 452] on button "Next" at bounding box center [840, 550] width 52 height 16
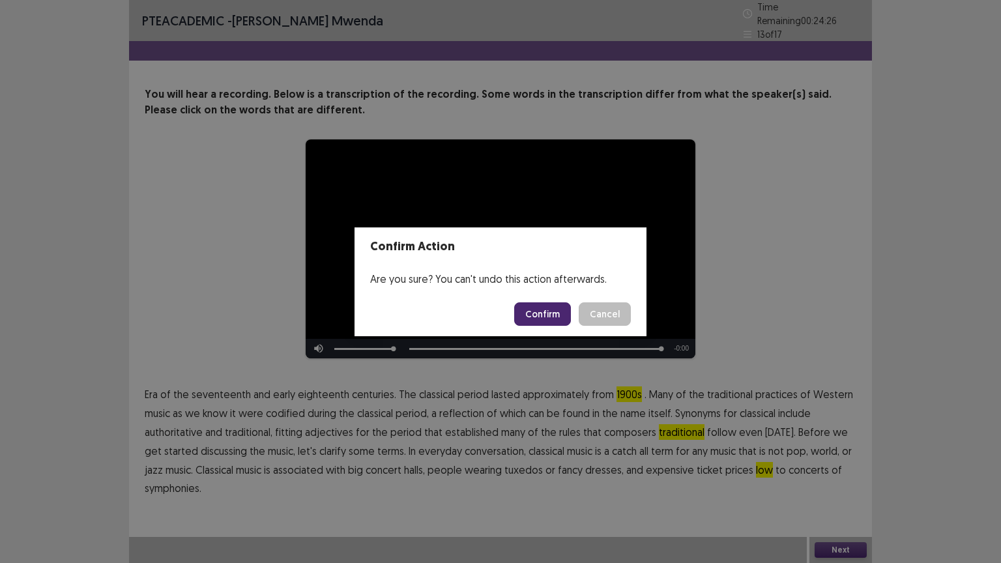
click at [542, 311] on button "Confirm" at bounding box center [542, 313] width 57 height 23
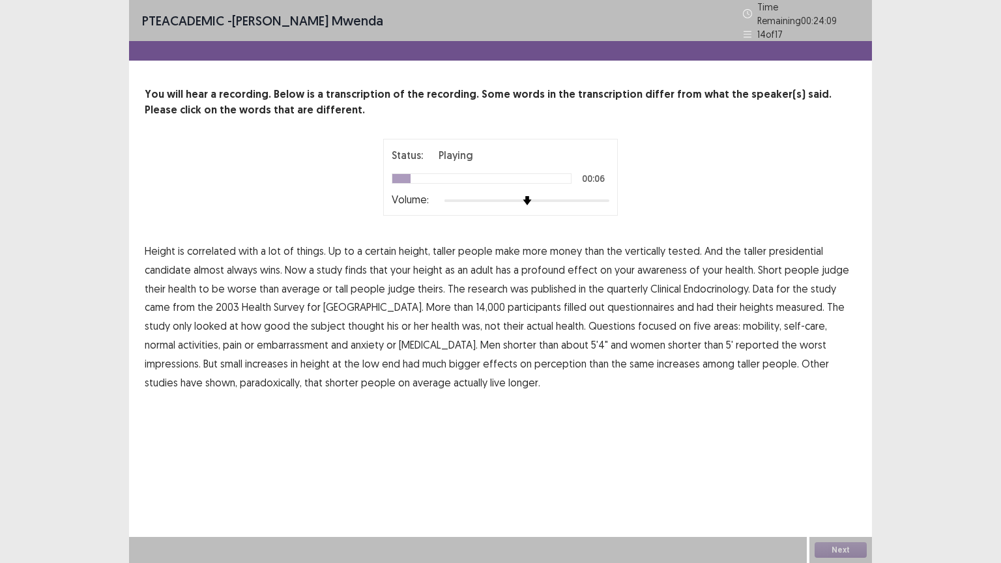
click at [668, 245] on span "tested." at bounding box center [685, 251] width 34 height 16
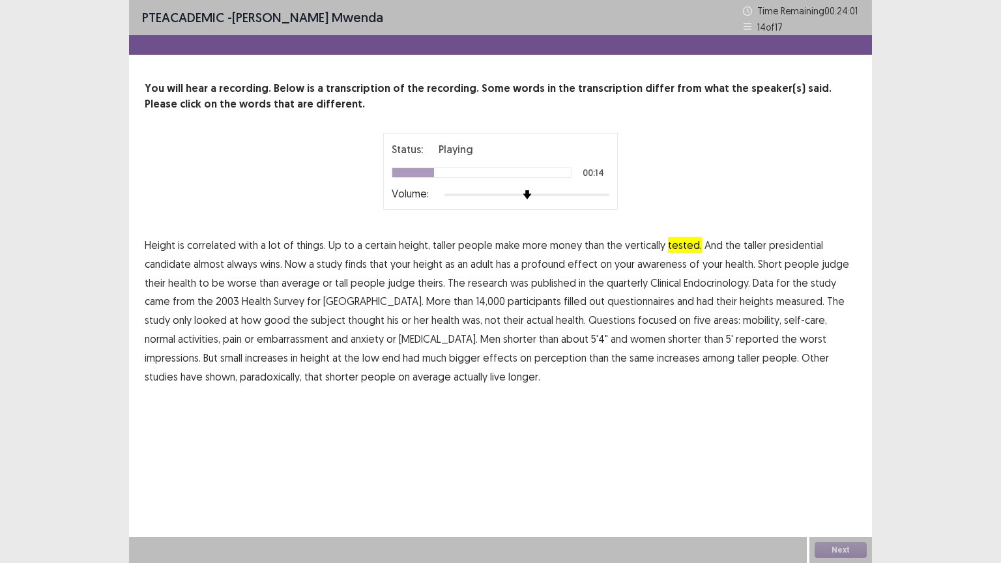
click at [665, 268] on span "awareness" at bounding box center [662, 264] width 50 height 16
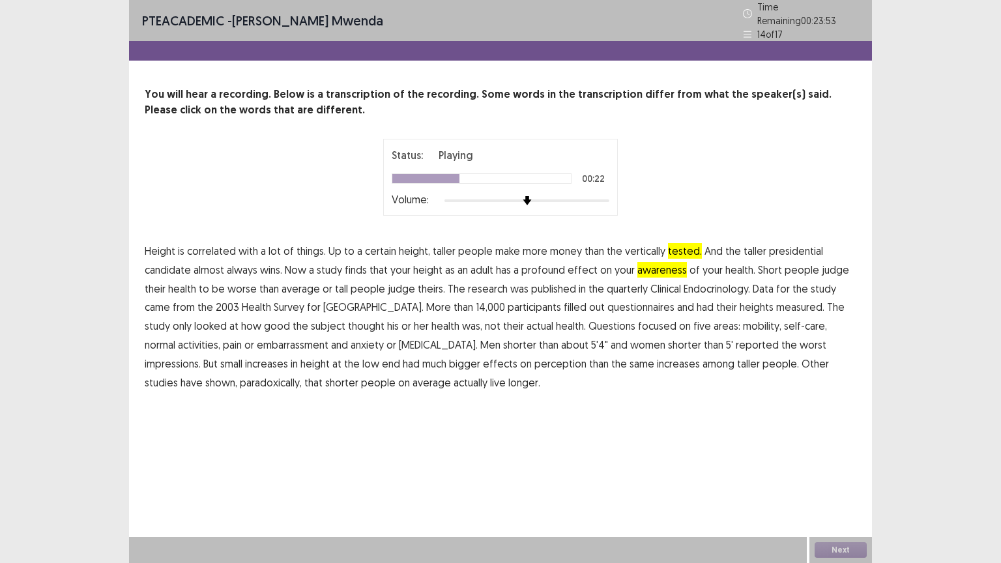
click at [627, 288] on span "quarterly" at bounding box center [627, 289] width 41 height 16
click at [257, 342] on span "embarrassment" at bounding box center [293, 345] width 72 height 16
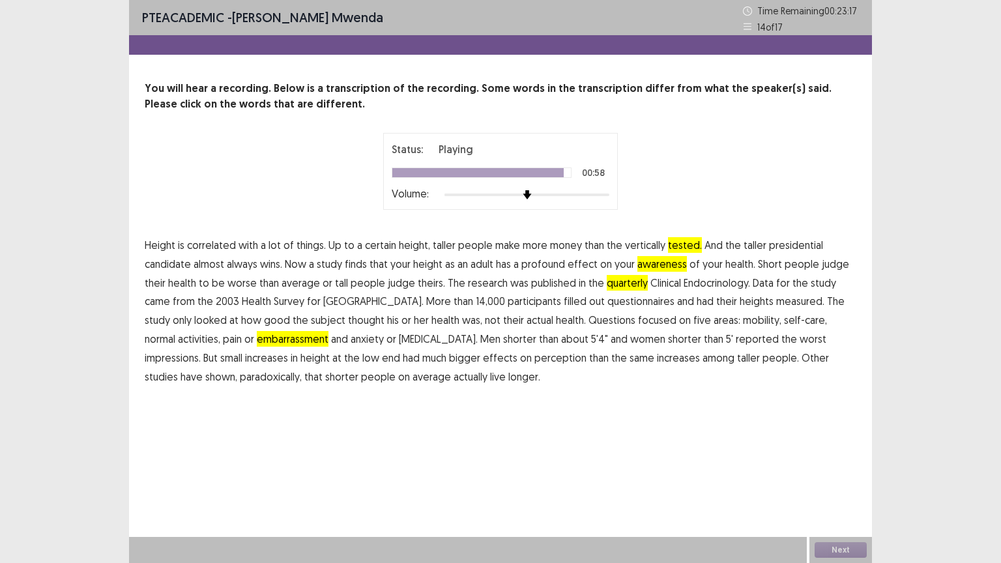
click at [240, 375] on span "paradoxically," at bounding box center [271, 377] width 62 height 16
click at [848, 452] on button "Next" at bounding box center [840, 550] width 52 height 16
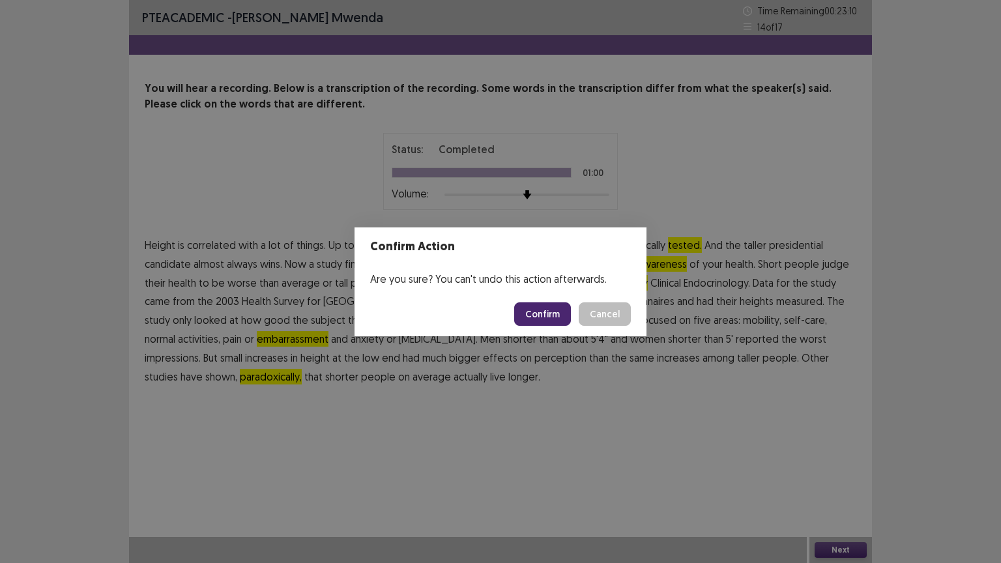
click at [542, 319] on button "Confirm" at bounding box center [542, 313] width 57 height 23
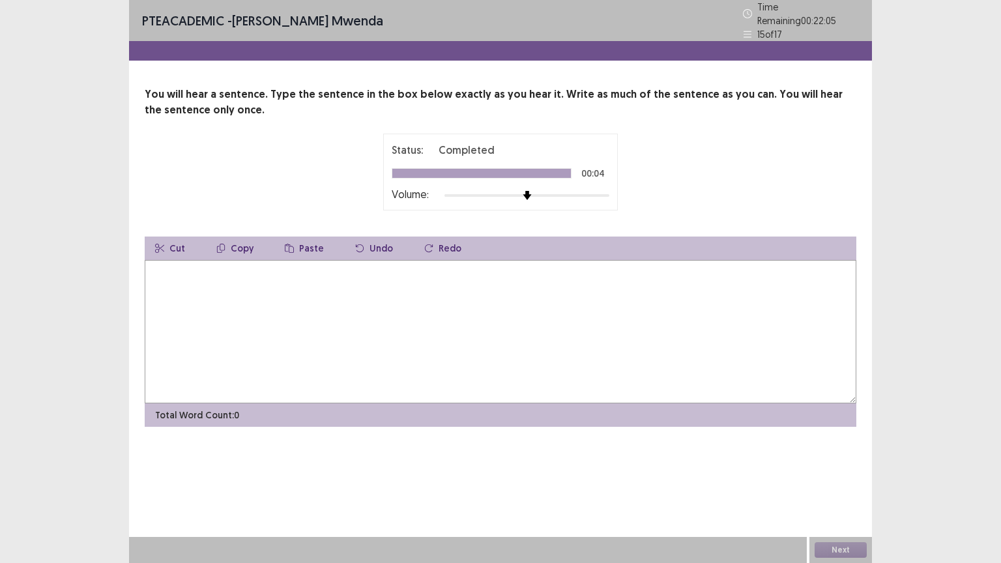
click at [161, 263] on textarea at bounding box center [500, 331] width 711 height 143
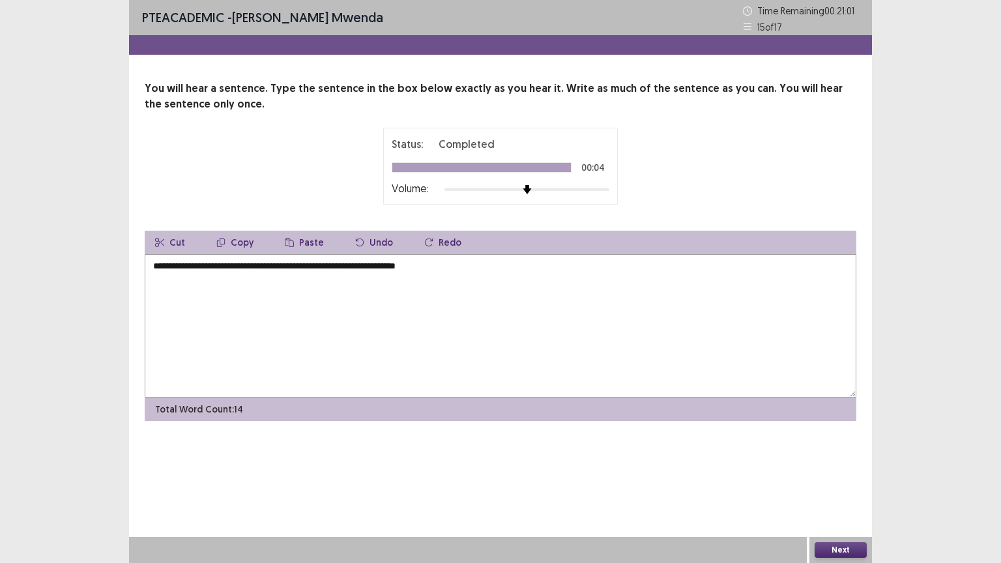
type textarea "**********"
click at [848, 452] on button "Next" at bounding box center [840, 550] width 52 height 16
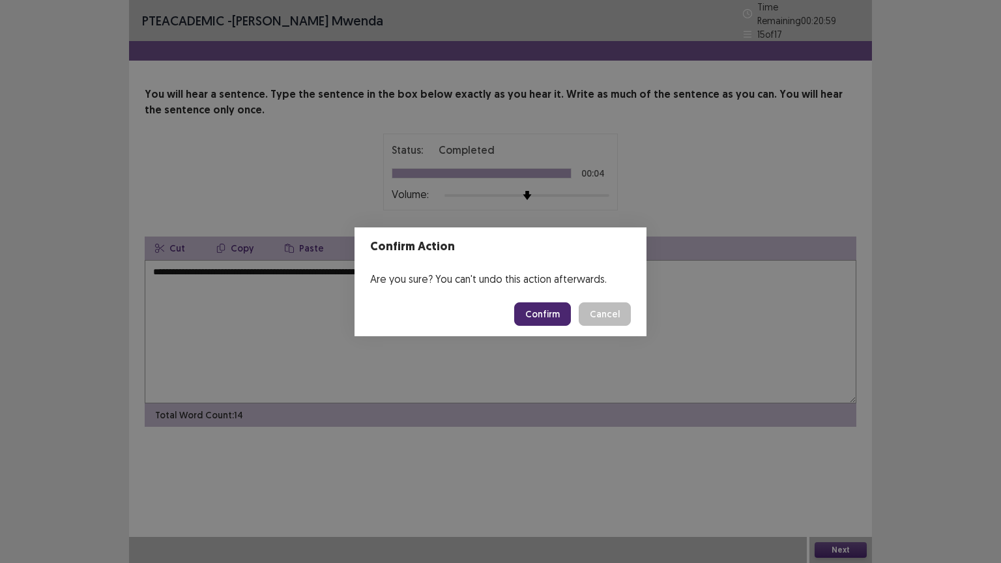
click at [549, 315] on button "Confirm" at bounding box center [542, 313] width 57 height 23
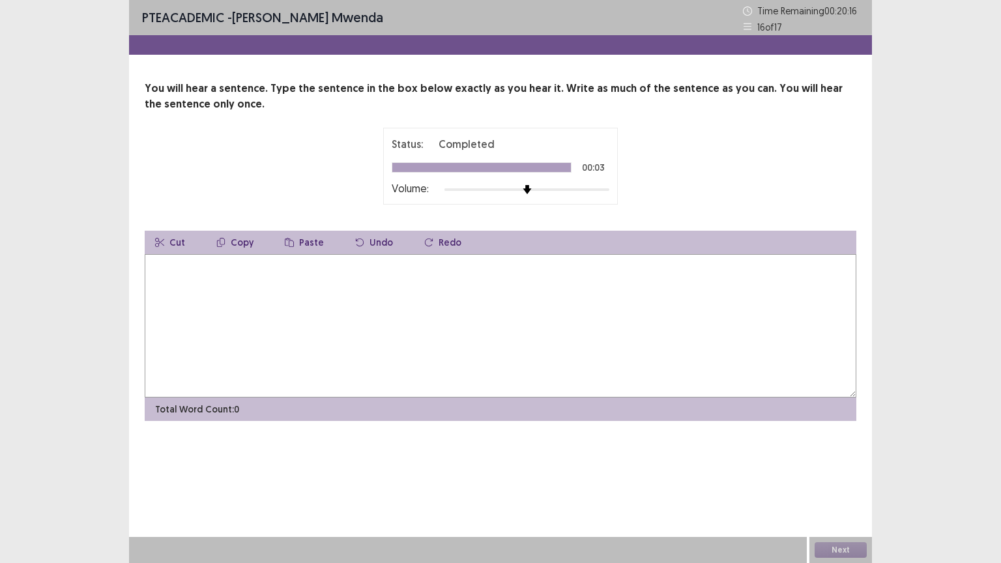
click at [194, 263] on textarea at bounding box center [500, 325] width 711 height 143
type textarea "**********"
click at [840, 452] on button "Next" at bounding box center [840, 550] width 52 height 16
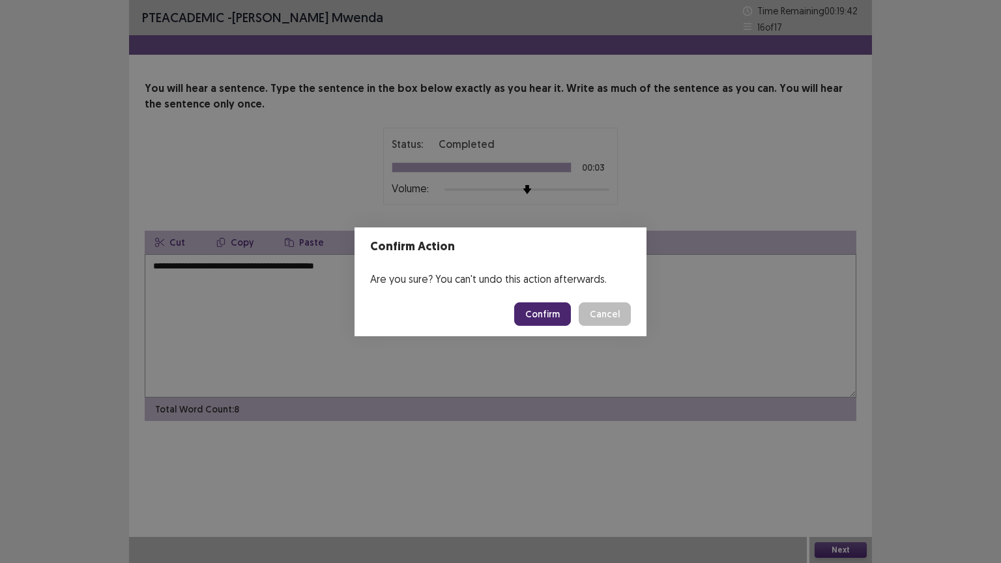
click at [542, 312] on button "Confirm" at bounding box center [542, 313] width 57 height 23
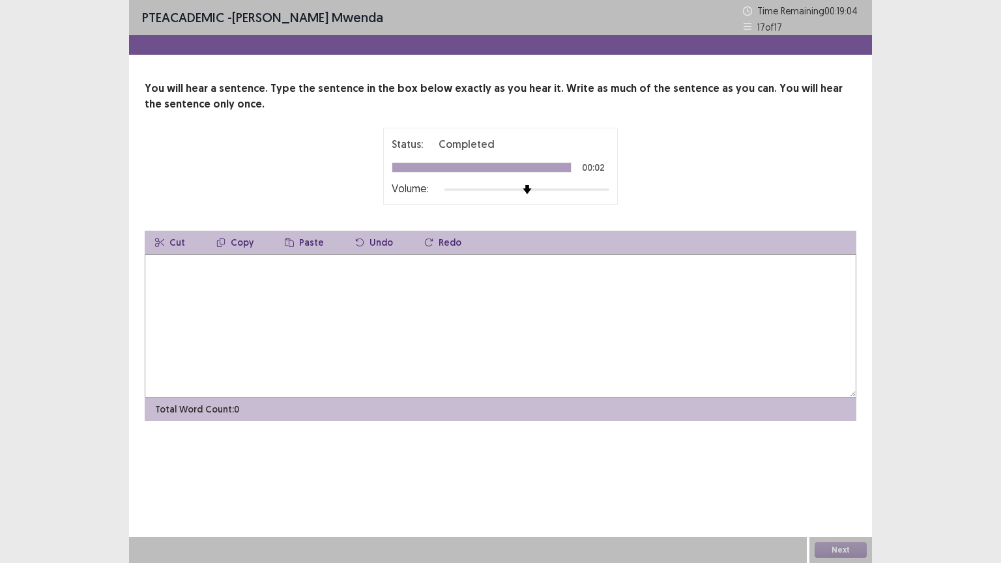
click at [156, 274] on textarea at bounding box center [500, 325] width 711 height 143
click at [310, 263] on textarea "**********" at bounding box center [500, 325] width 711 height 143
type textarea "**********"
click at [844, 452] on button "Next" at bounding box center [840, 550] width 52 height 16
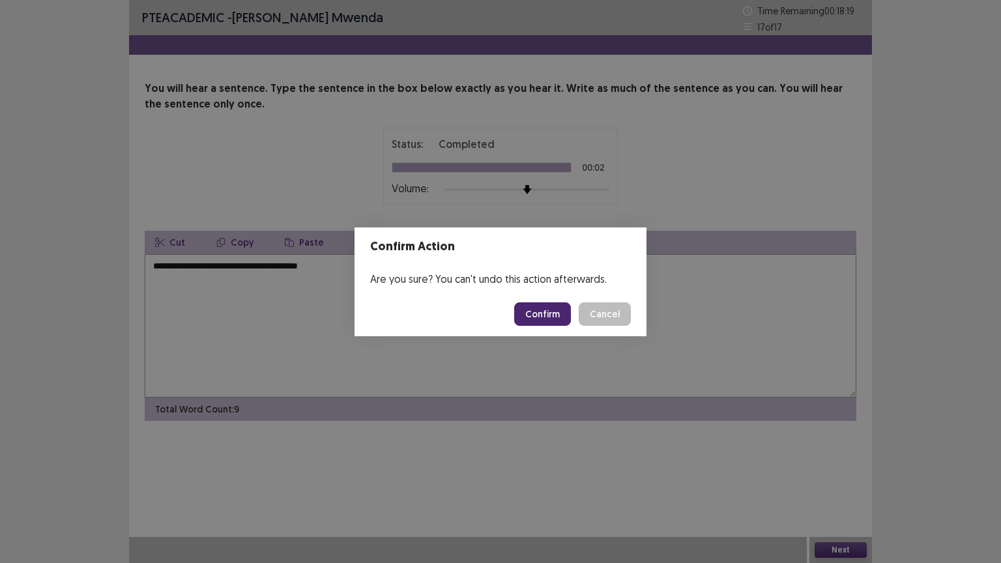
click at [551, 323] on button "Confirm" at bounding box center [542, 313] width 57 height 23
